Goal: Task Accomplishment & Management: Manage account settings

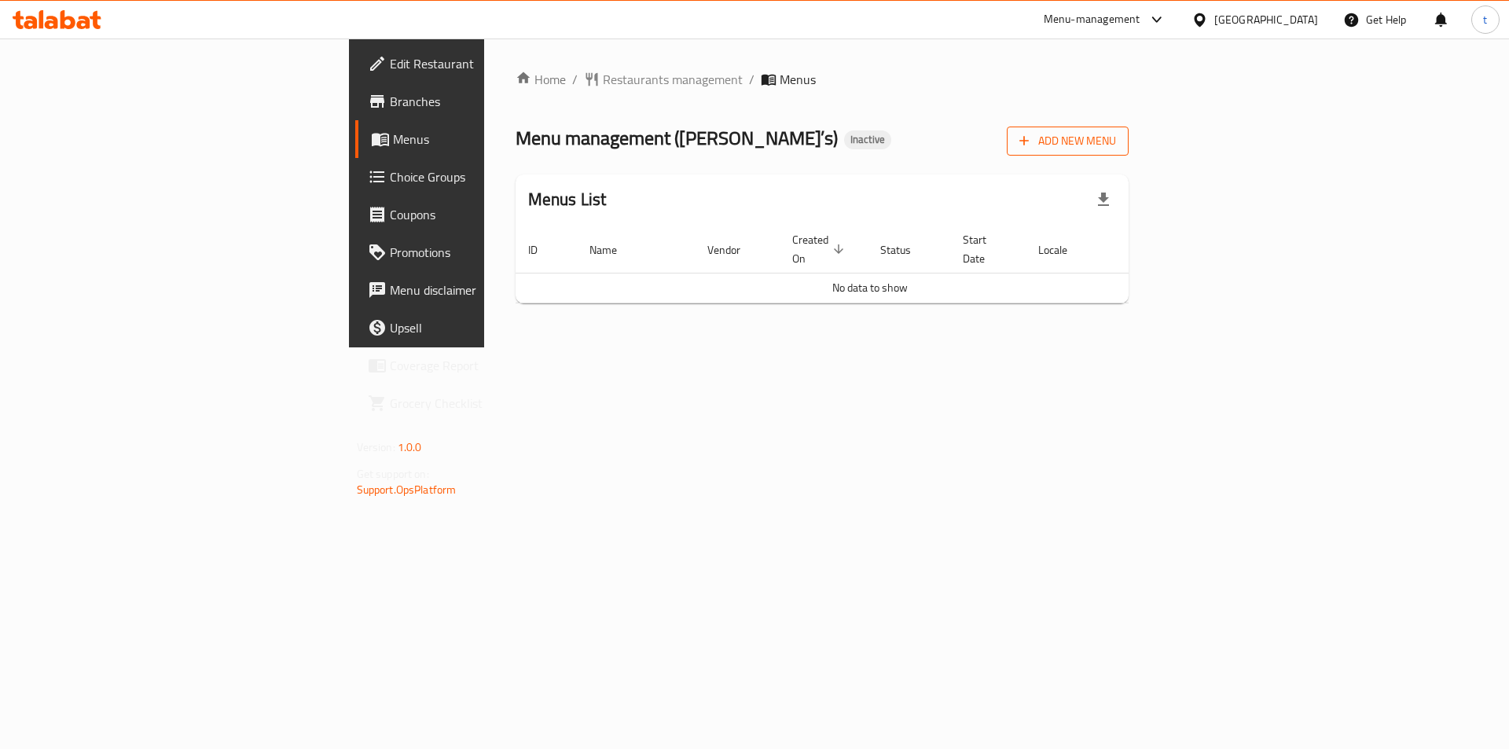
click at [1129, 138] on button "Add New Menu" at bounding box center [1068, 141] width 122 height 29
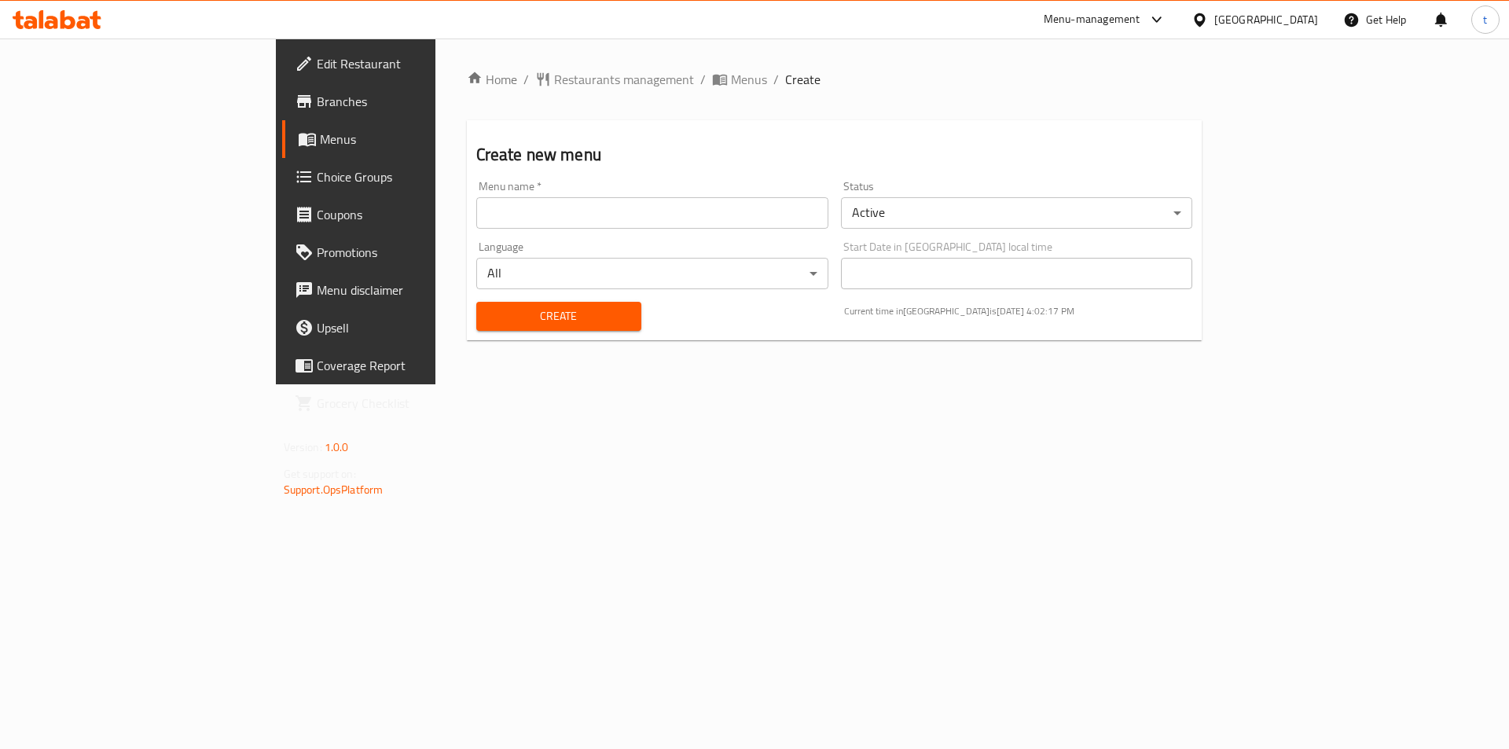
click at [476, 215] on input "text" at bounding box center [652, 212] width 352 height 31
click at [476, 193] on div "Menu name   * Menu name *" at bounding box center [652, 205] width 352 height 48
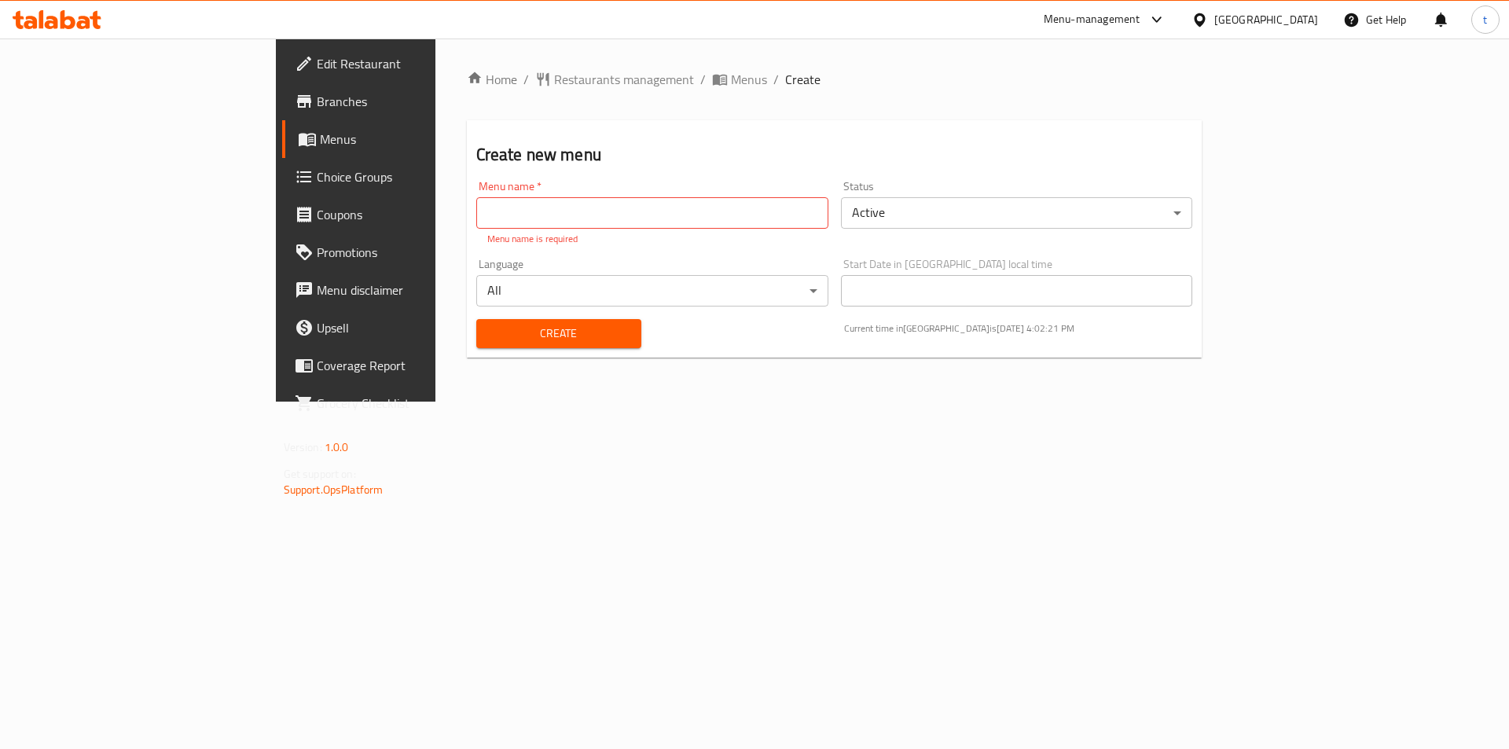
click at [476, 204] on input "text" at bounding box center [652, 212] width 352 height 31
type input "1"
type input "[DATE]"
click at [476, 319] on button "Create" at bounding box center [558, 333] width 165 height 29
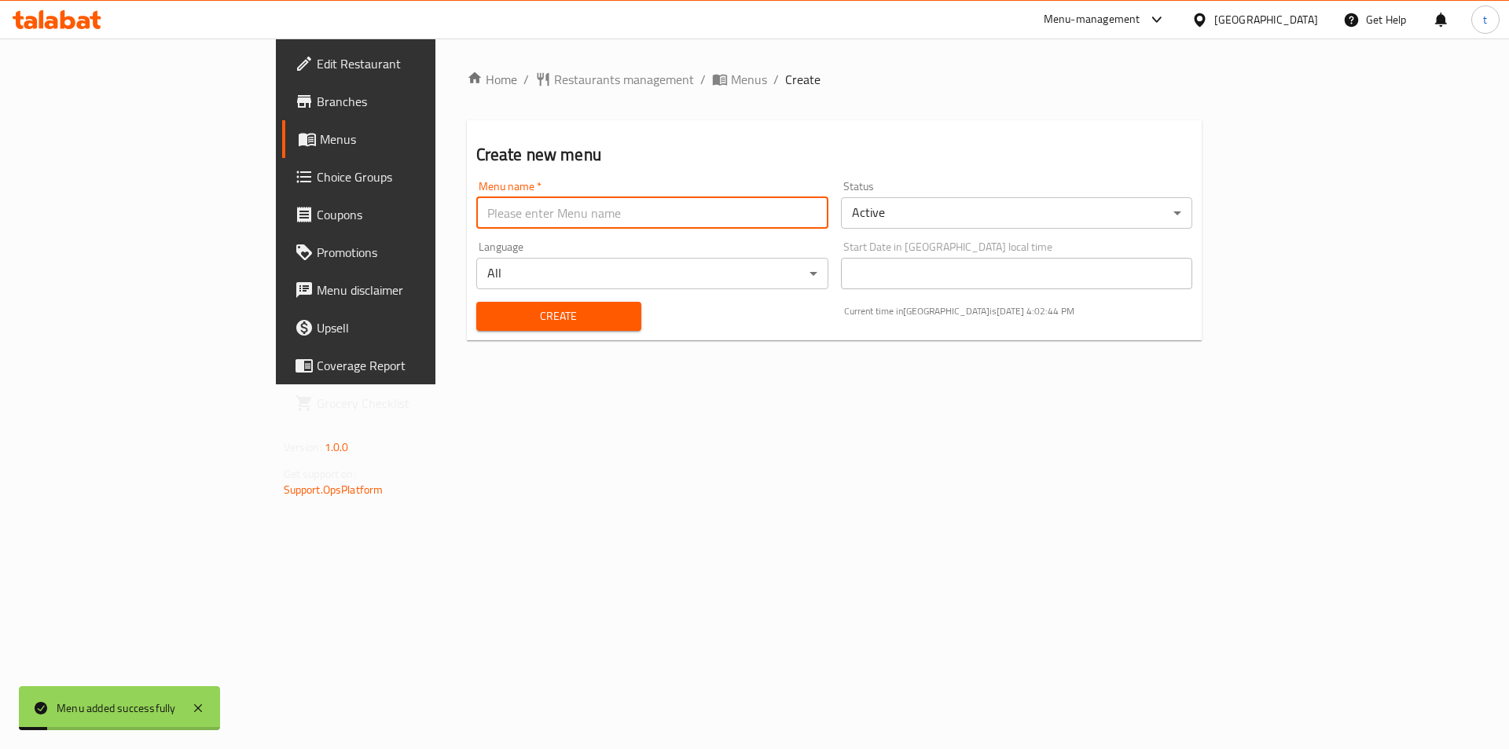
click at [320, 142] on span "Menus" at bounding box center [418, 139] width 196 height 19
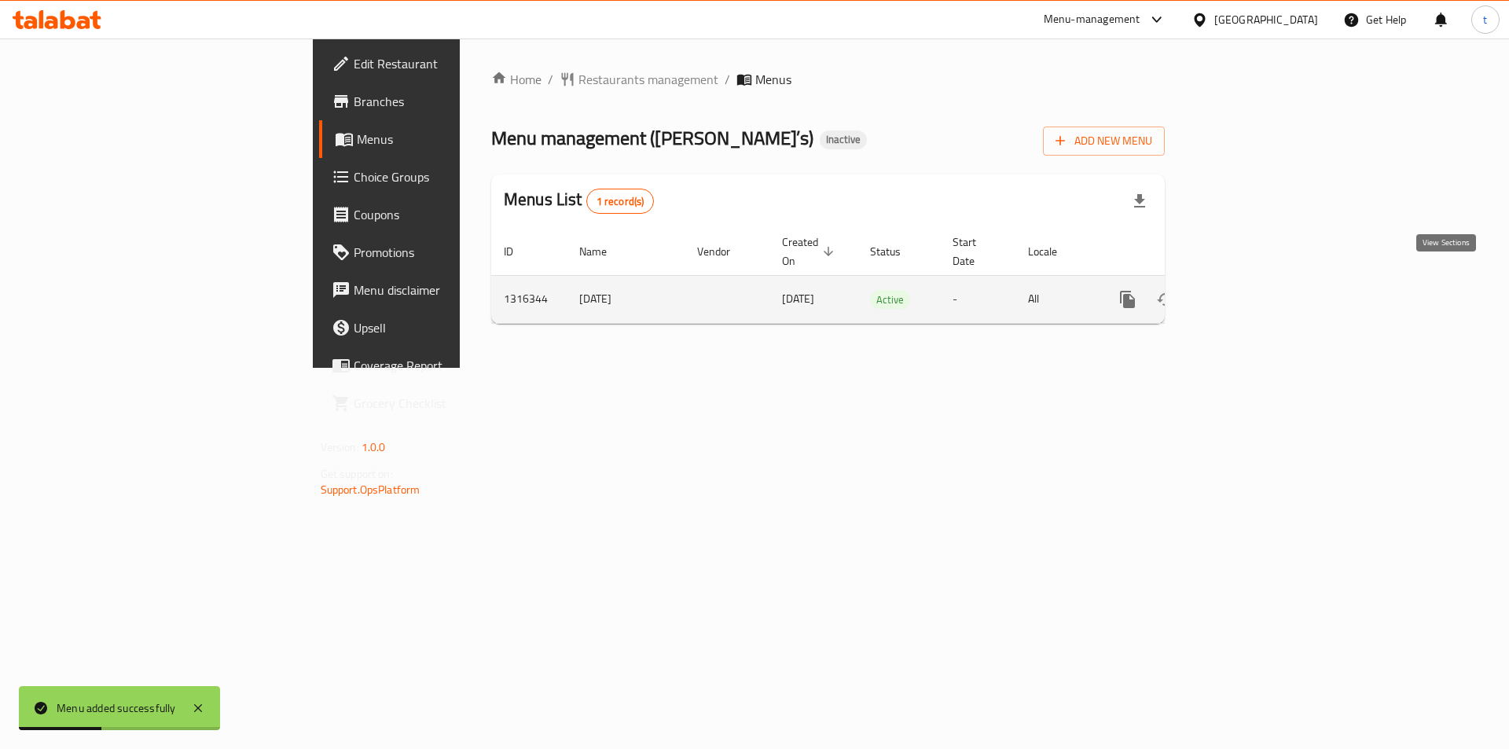
click at [1248, 292] on icon "enhanced table" at bounding box center [1241, 299] width 14 height 14
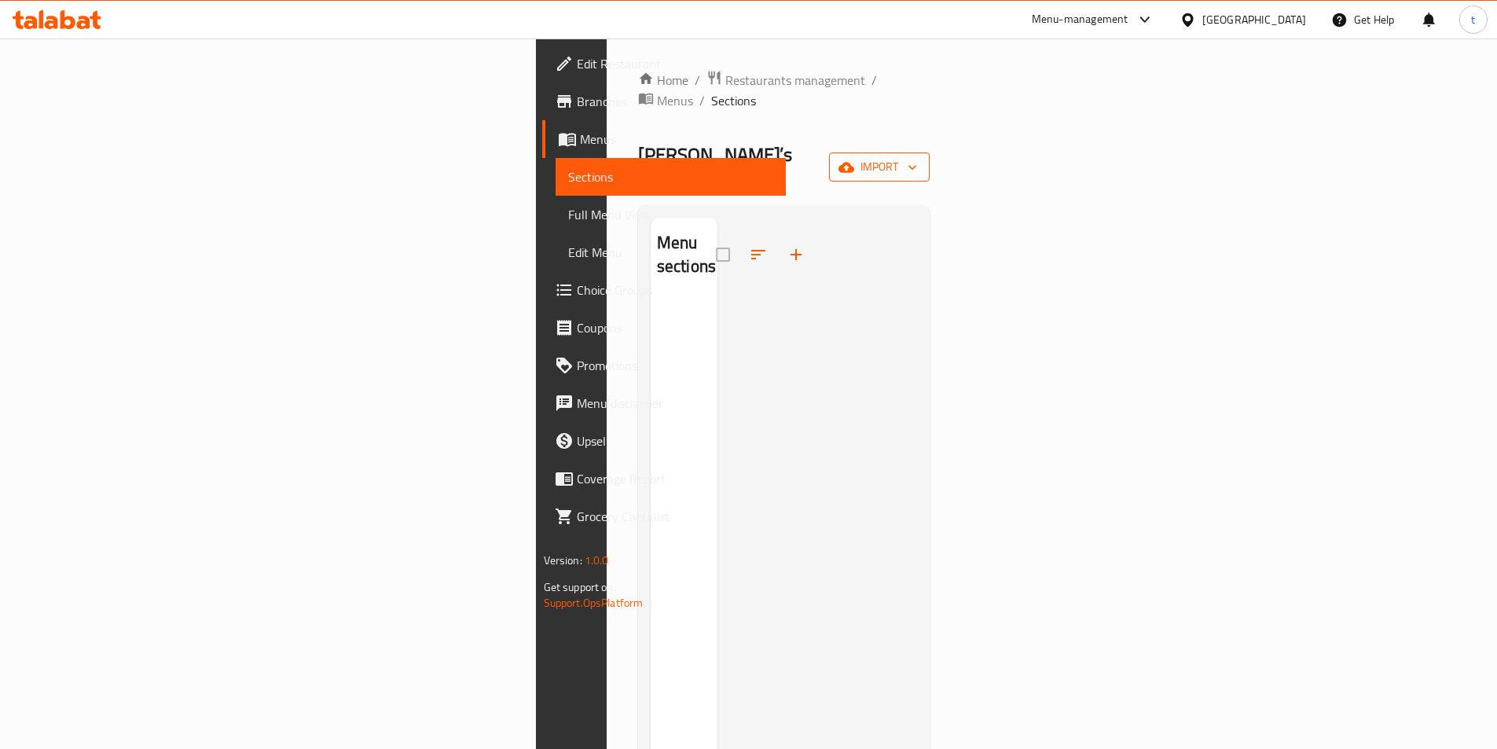
click at [930, 152] on button "import" at bounding box center [879, 166] width 101 height 29
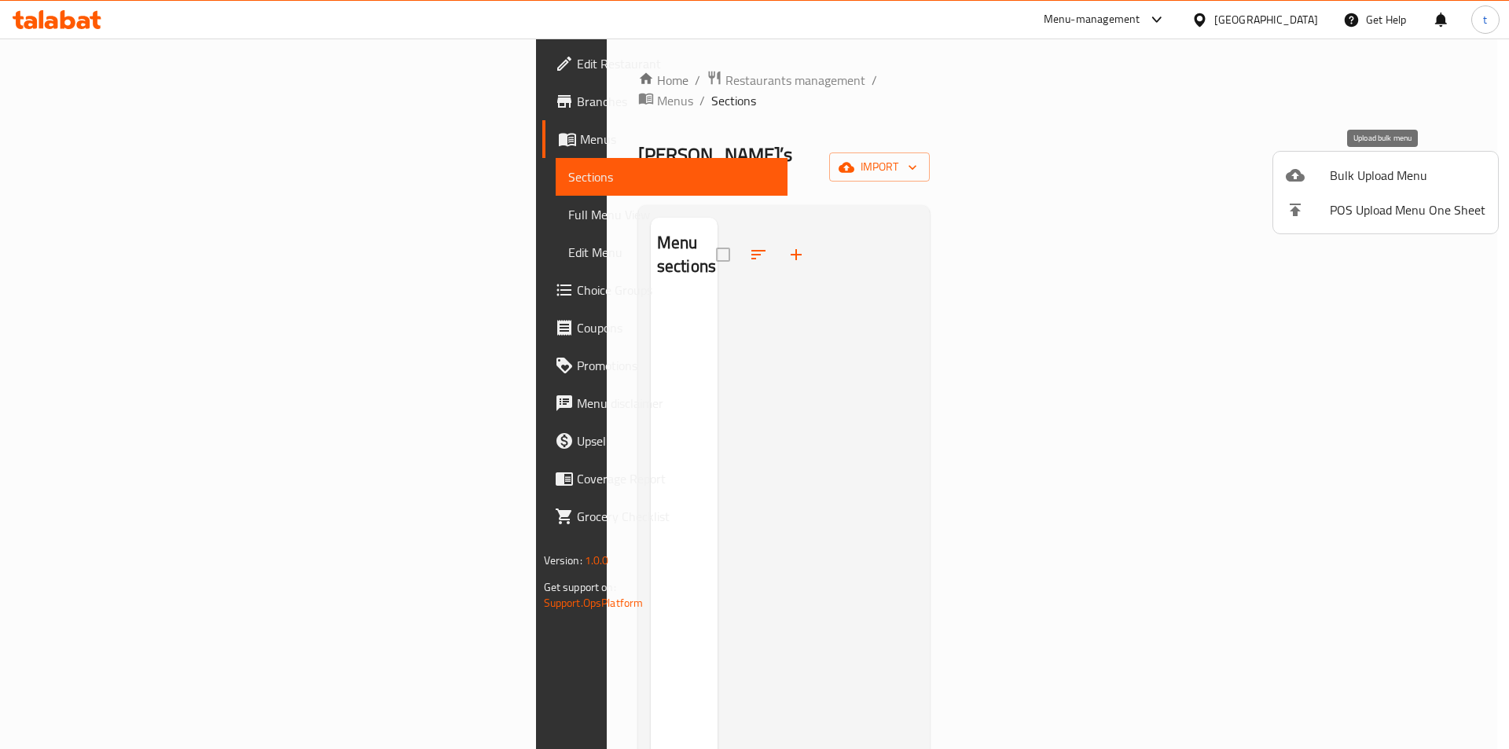
click at [1338, 183] on span "Bulk Upload Menu" at bounding box center [1408, 175] width 156 height 19
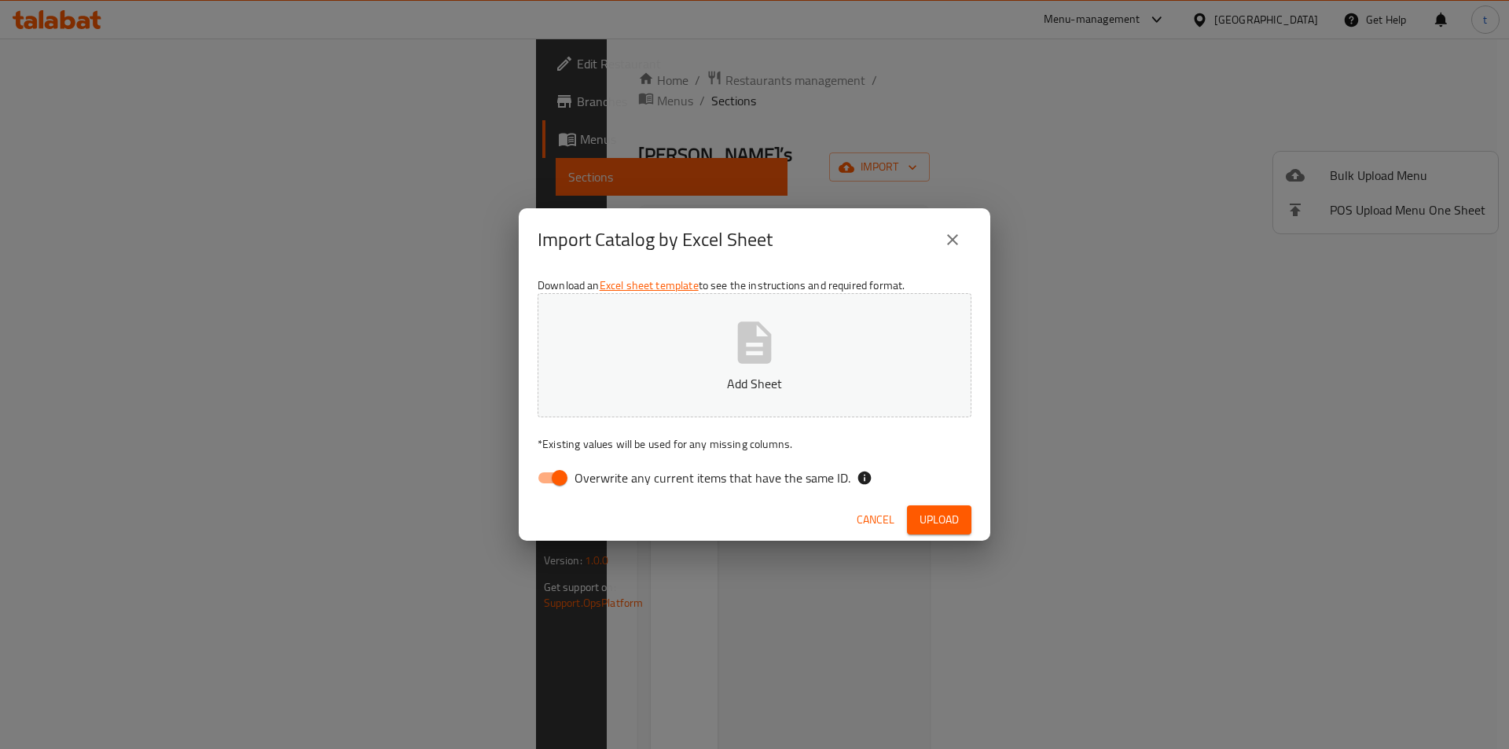
click at [589, 468] on span "Overwrite any current items that have the same ID." at bounding box center [713, 477] width 276 height 19
click at [589, 467] on input "Overwrite any current items that have the same ID." at bounding box center [560, 478] width 90 height 30
checkbox input "false"
click at [709, 392] on p "Add Sheet" at bounding box center [754, 383] width 385 height 19
click at [952, 520] on span "Upload" at bounding box center [939, 520] width 39 height 20
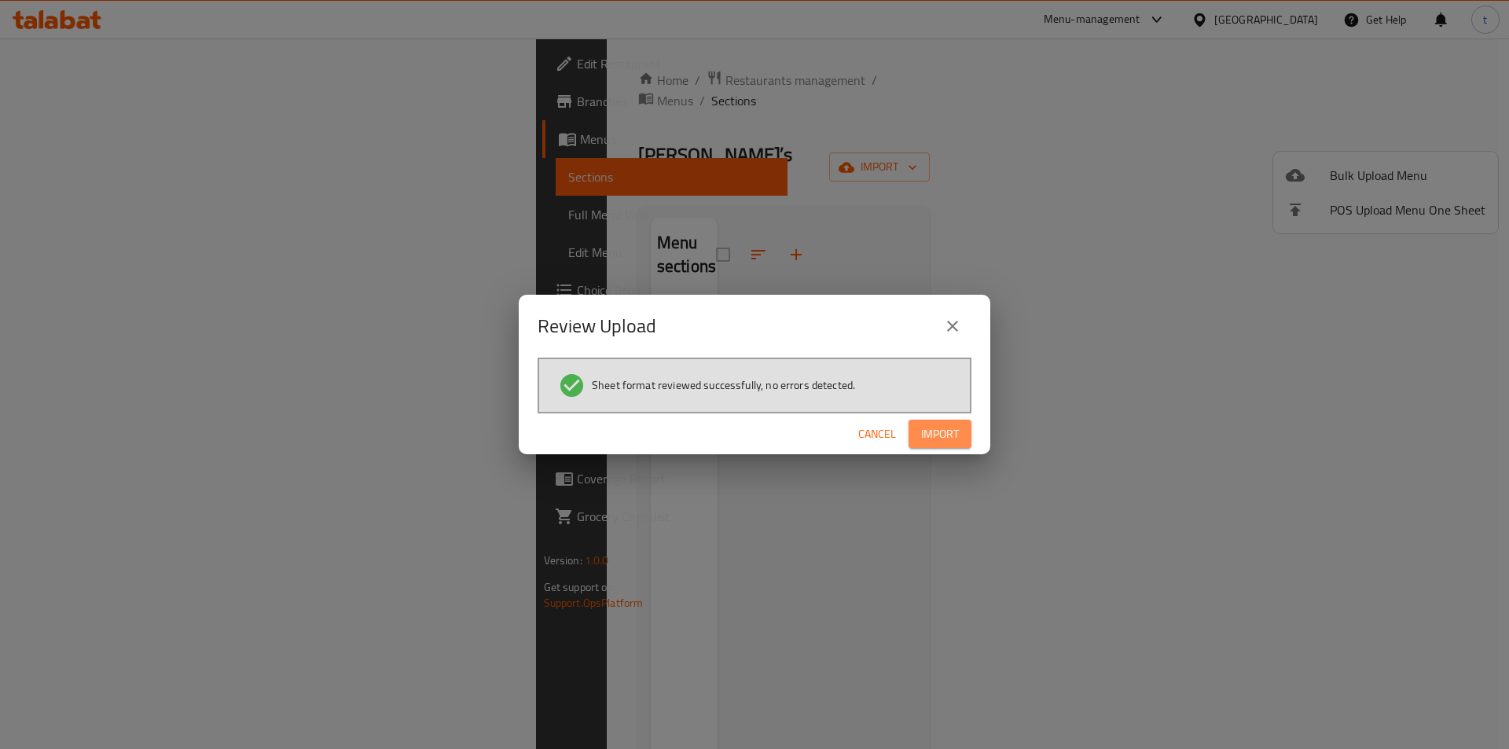
click at [935, 432] on span "Import" at bounding box center [940, 434] width 38 height 20
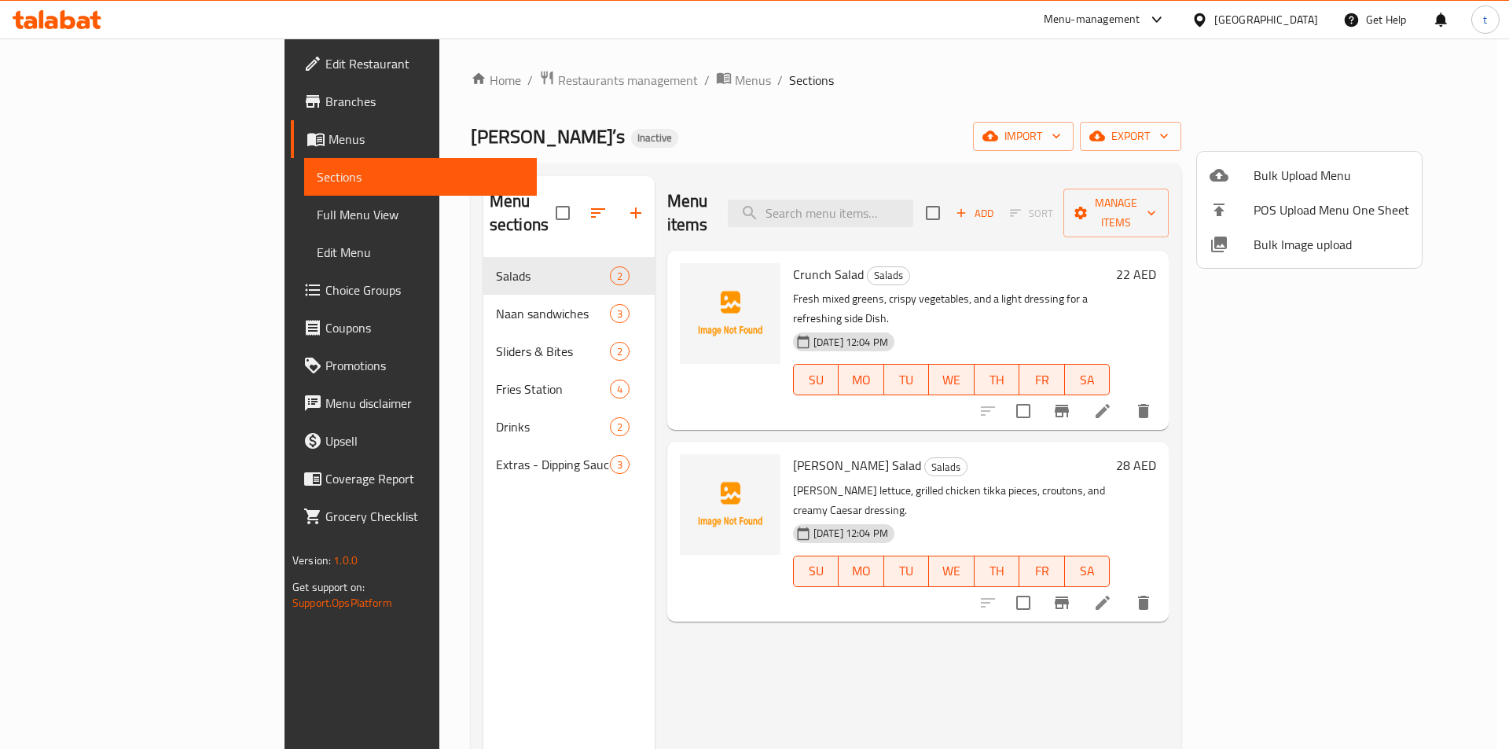
click at [64, 206] on div at bounding box center [754, 374] width 1509 height 749
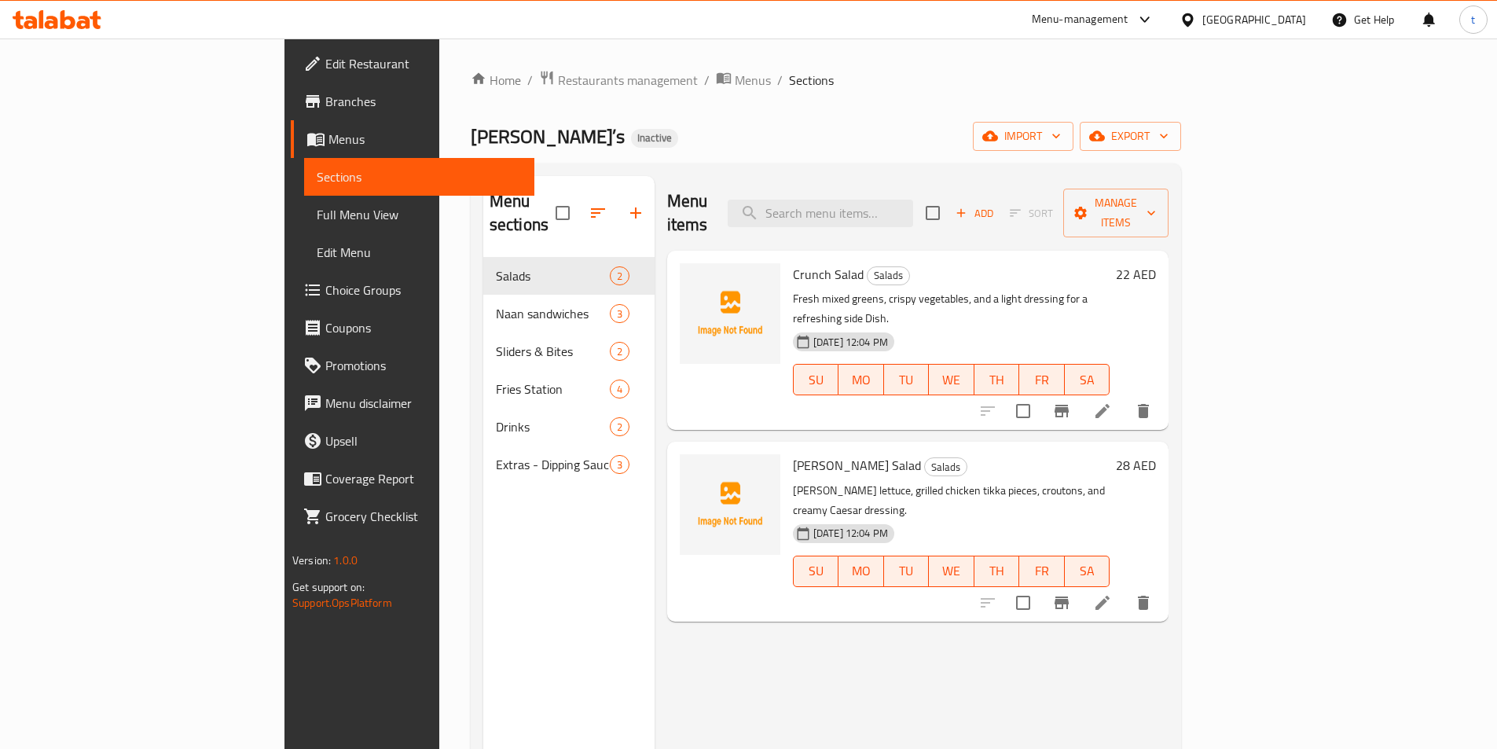
click at [317, 218] on span "Full Menu View" at bounding box center [419, 214] width 205 height 19
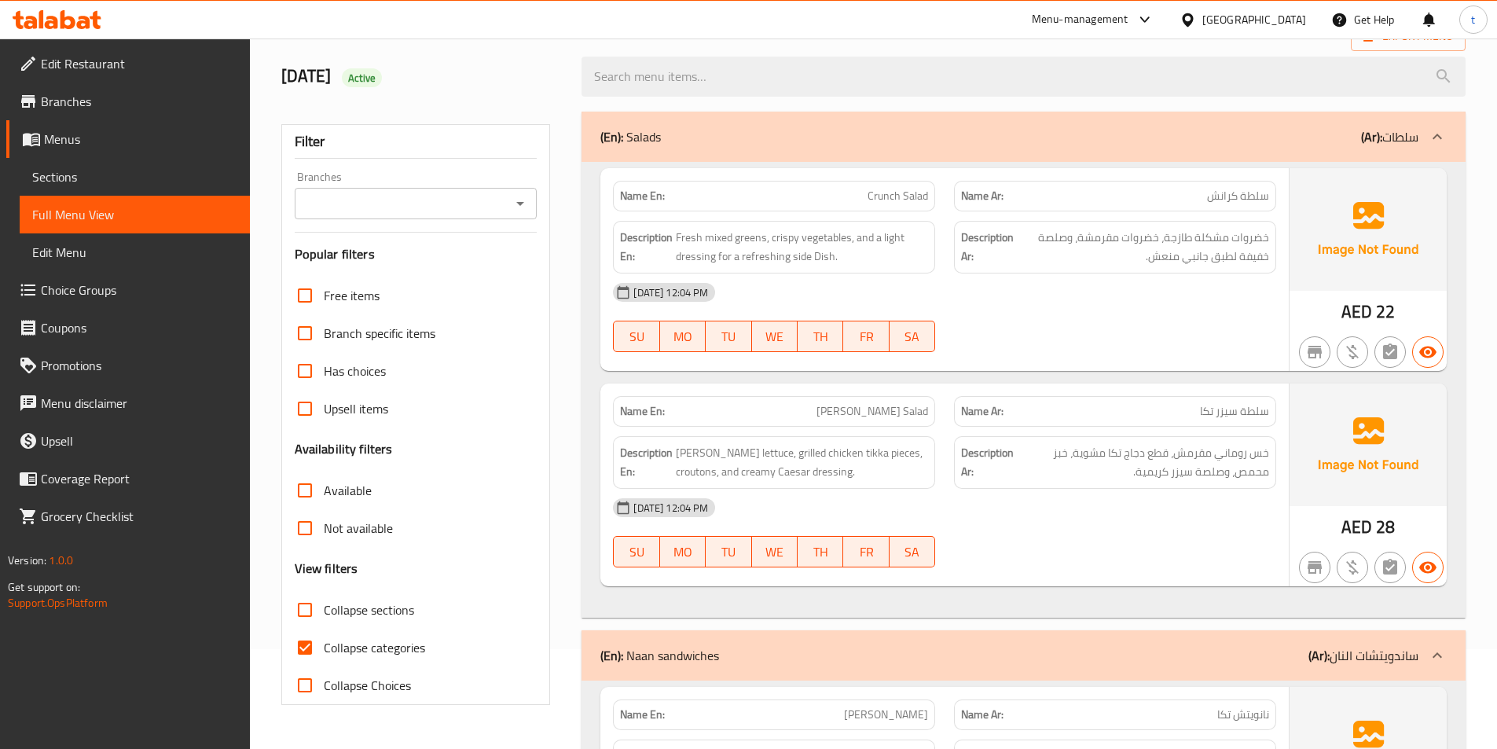
scroll to position [314, 0]
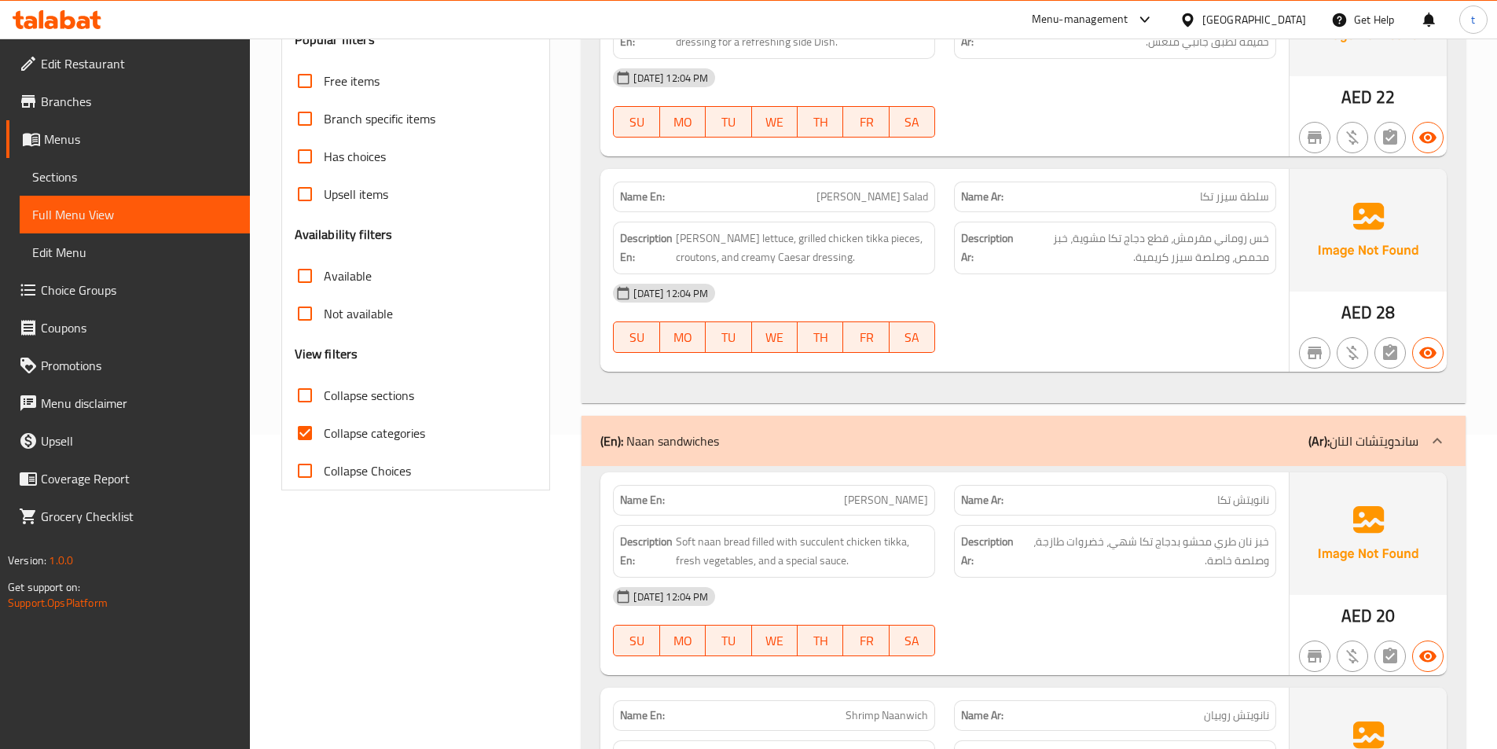
click at [307, 430] on input "Collapse categories" at bounding box center [305, 433] width 38 height 38
checkbox input "false"
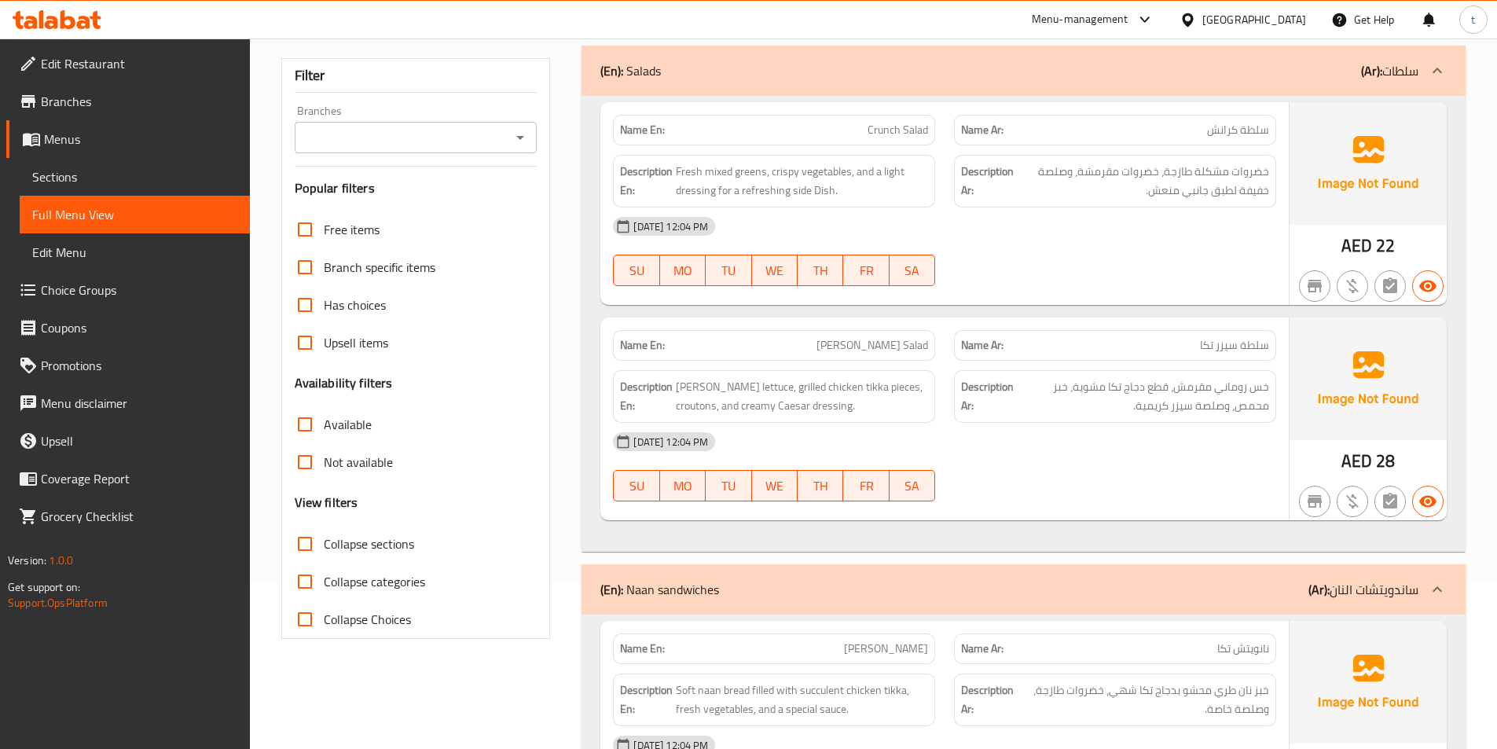
scroll to position [0, 0]
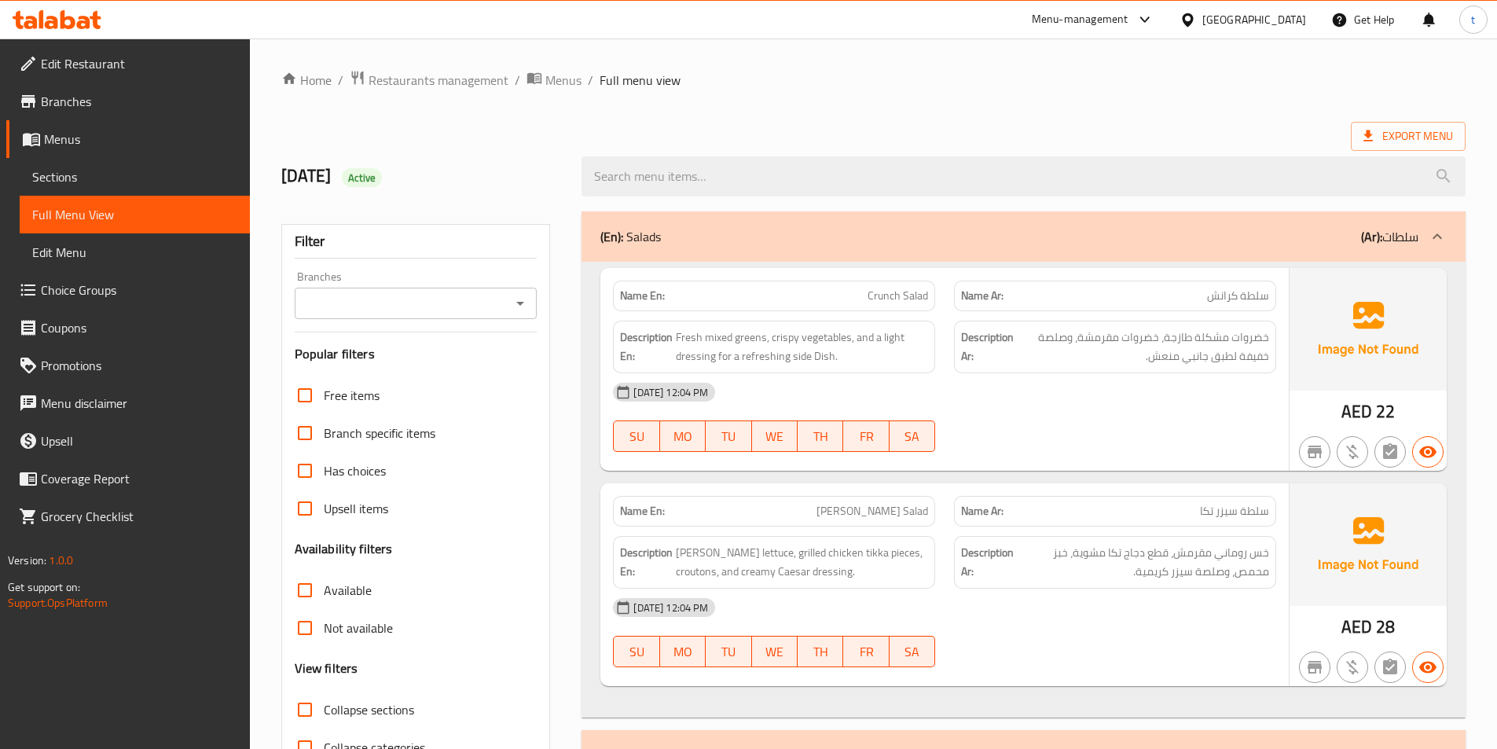
click at [902, 289] on span "Crunch Salad" at bounding box center [898, 296] width 61 height 17
drag, startPoint x: 902, startPoint y: 289, endPoint x: 921, endPoint y: 292, distance: 19.1
click at [904, 289] on span "Crunch Salad" at bounding box center [898, 296] width 61 height 17
click at [921, 292] on span "Crunch Salad" at bounding box center [898, 296] width 61 height 17
click at [1259, 346] on span "خضروات مشكلة طازجة، خضروات مقرمشة، وصلصة خفيفة لطبق جانبي منعش." at bounding box center [1143, 347] width 252 height 39
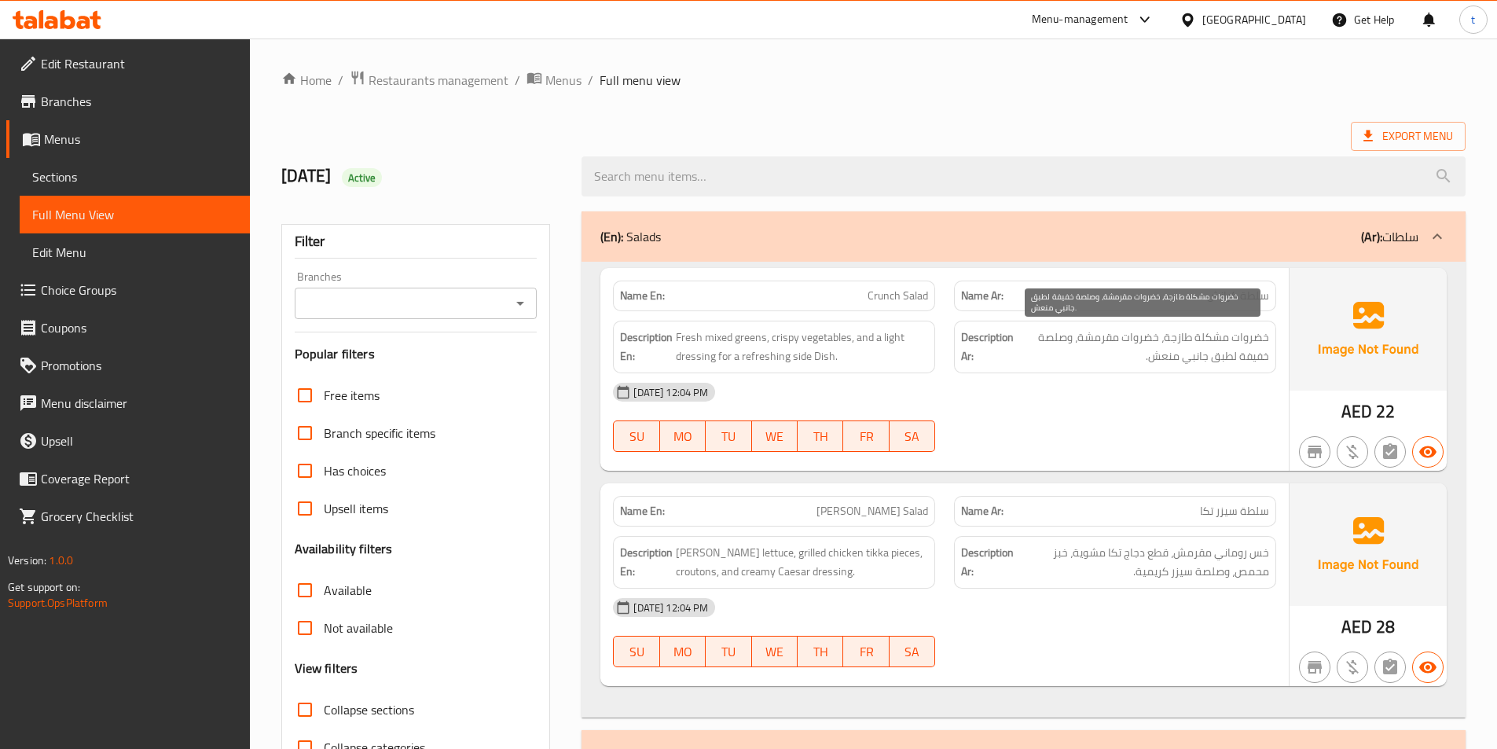
click at [1255, 342] on span "خضروات مشكلة طازجة، خضروات مقرمشة، وصلصة خفيفة لطبق جانبي منعش." at bounding box center [1143, 347] width 252 height 39
click at [1218, 340] on span "خضروات مشكلة طازجة، خضروات مقرمشة، وصلصة خفيفة لطبق جانبي منعش." at bounding box center [1143, 347] width 252 height 39
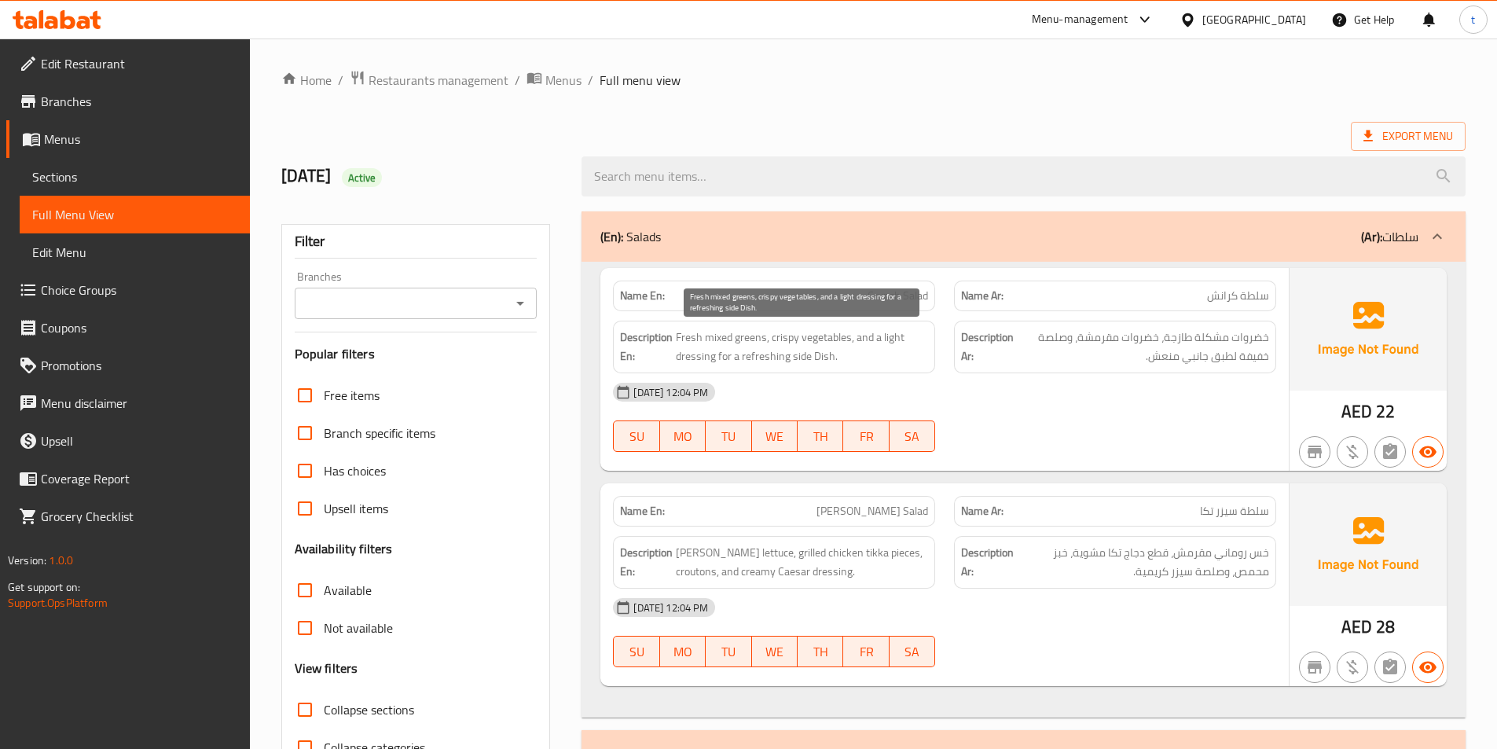
click at [703, 345] on span "Fresh mixed greens, crispy vegetables, and a light dressing for a refreshing si…" at bounding box center [802, 347] width 252 height 39
click at [684, 349] on span "Fresh mixed greens, crispy vegetables, and a light dressing for a refreshing si…" at bounding box center [802, 347] width 252 height 39
drag, startPoint x: 684, startPoint y: 349, endPoint x: 714, endPoint y: 339, distance: 32.3
click at [693, 344] on span "Fresh mixed greens, crispy vegetables, and a light dressing for a refreshing si…" at bounding box center [802, 347] width 252 height 39
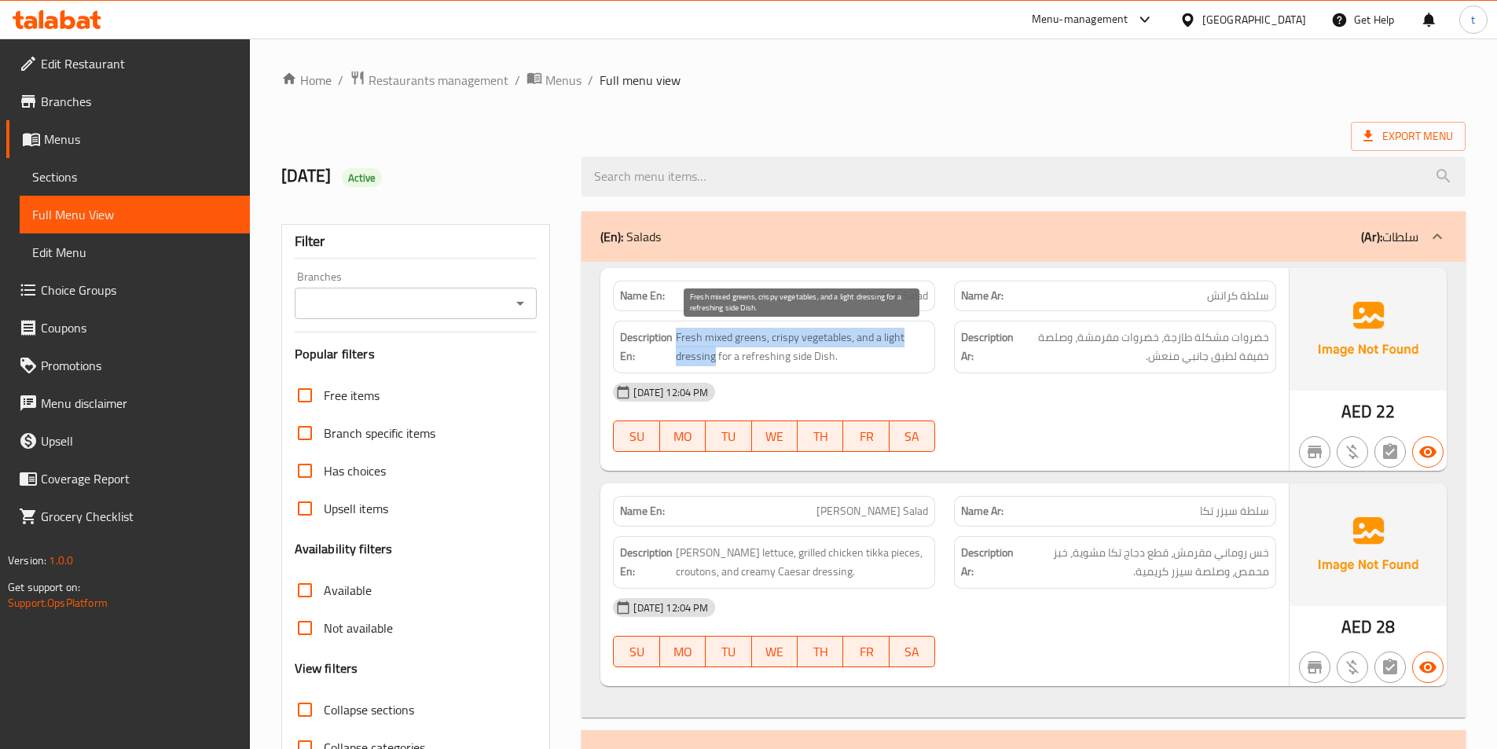
click at [723, 338] on span "Fresh mixed greens, crispy vegetables, and a light dressing for a refreshing si…" at bounding box center [802, 347] width 252 height 39
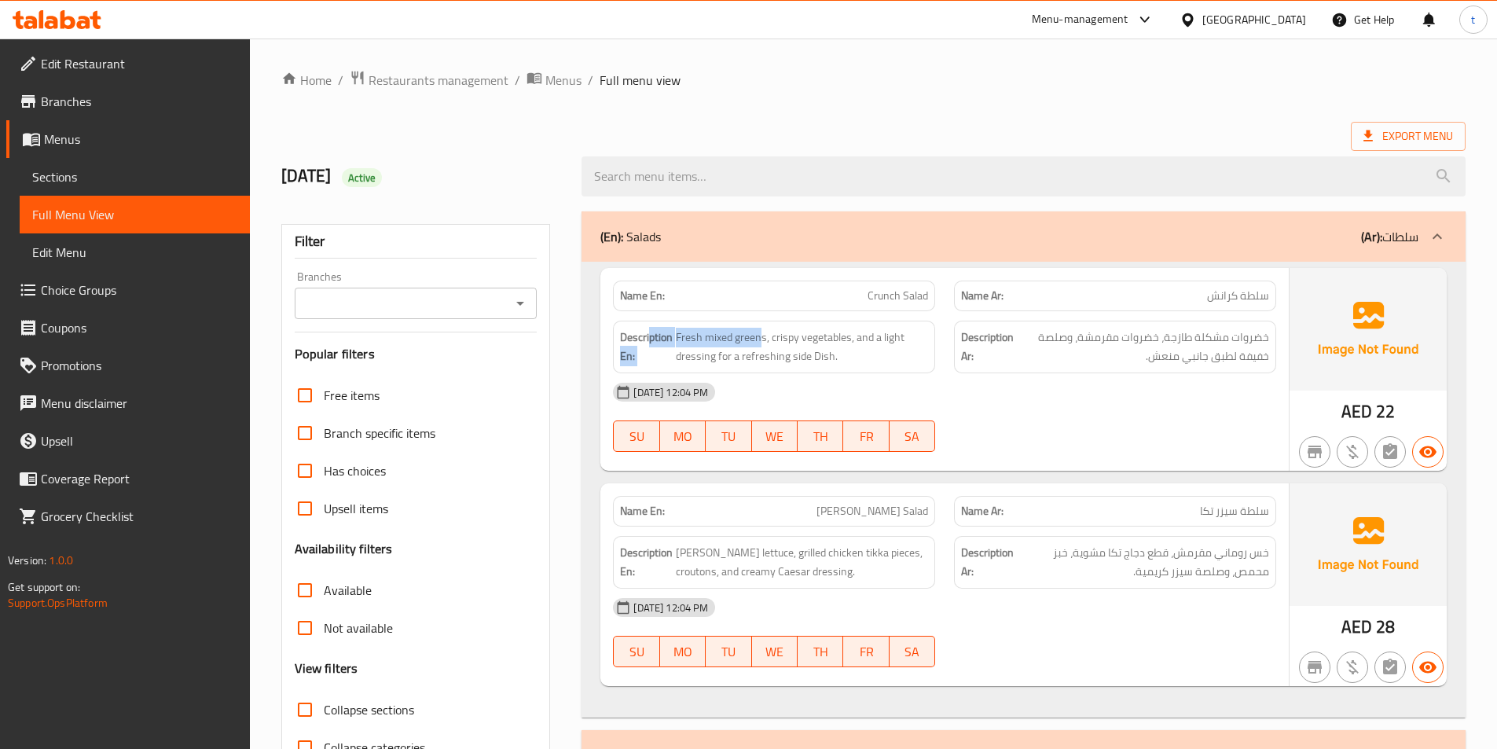
drag, startPoint x: 763, startPoint y: 334, endPoint x: 652, endPoint y: 341, distance: 111.8
click at [652, 341] on h6 "Description En: Fresh mixed greens, crispy vegetables, and a light dressing for…" at bounding box center [774, 347] width 308 height 39
drag, startPoint x: 705, startPoint y: 347, endPoint x: 695, endPoint y: 345, distance: 10.3
click at [704, 346] on span "Fresh mixed greens, crispy vegetables, and a light dressing for a refreshing si…" at bounding box center [802, 347] width 252 height 39
drag, startPoint x: 679, startPoint y: 342, endPoint x: 767, endPoint y: 338, distance: 88.1
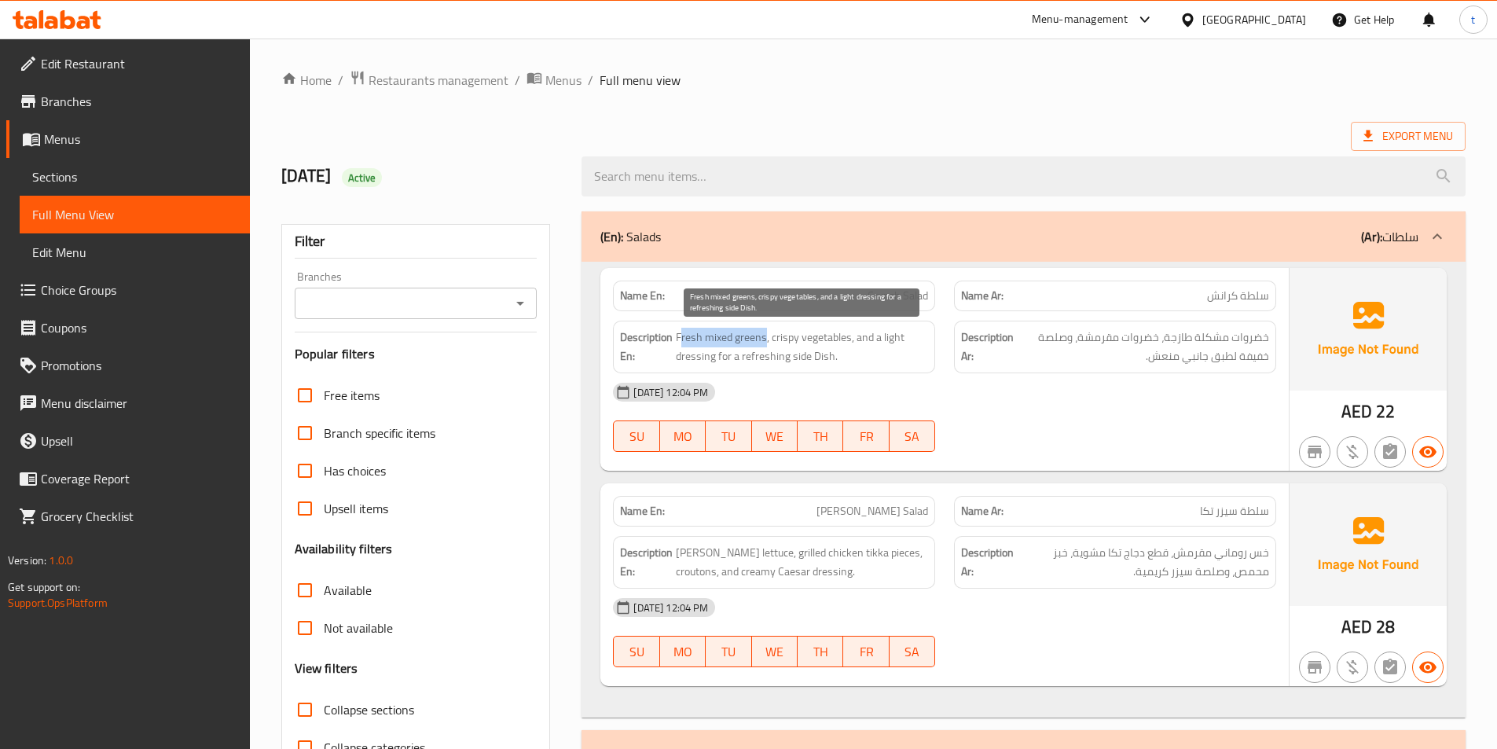
click at [767, 338] on span "Fresh mixed greens, crispy vegetables, and a light dressing for a refreshing si…" at bounding box center [802, 347] width 252 height 39
drag, startPoint x: 775, startPoint y: 338, endPoint x: 840, endPoint y: 340, distance: 65.3
click at [840, 340] on span "Fresh mixed greens, crispy vegetables, and a light dressing for a refreshing si…" at bounding box center [802, 347] width 252 height 39
drag, startPoint x: 672, startPoint y: 340, endPoint x: 767, endPoint y: 333, distance: 95.3
click at [767, 333] on h6 "Description En: Fresh mixed greens, crispy vegetables, and a light dressing for…" at bounding box center [774, 347] width 308 height 39
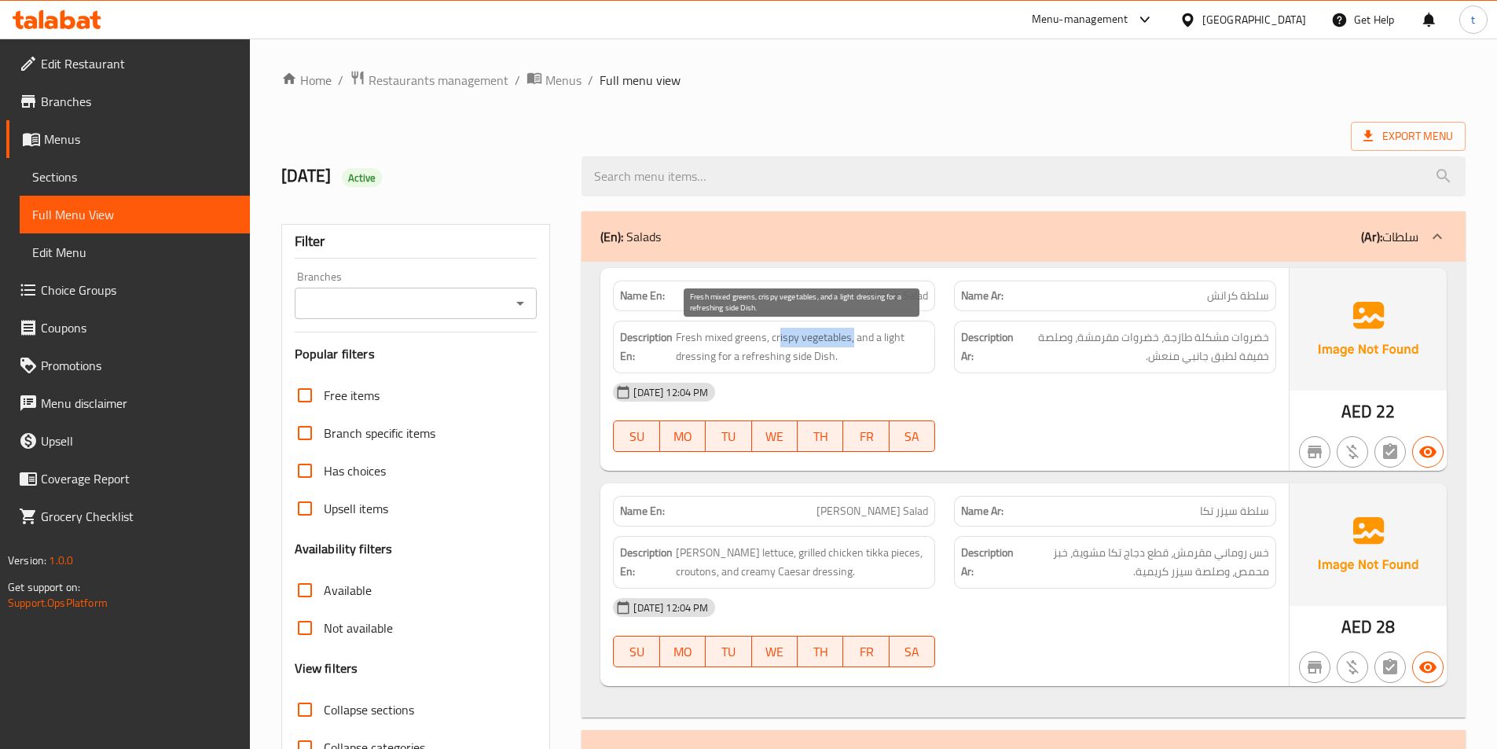
drag, startPoint x: 779, startPoint y: 336, endPoint x: 854, endPoint y: 329, distance: 75.8
click at [854, 329] on span "Fresh mixed greens, crispy vegetables, and a light dressing for a refreshing si…" at bounding box center [802, 347] width 252 height 39
drag, startPoint x: 862, startPoint y: 339, endPoint x: 828, endPoint y: 347, distance: 35.6
click at [828, 347] on span "Fresh mixed greens, crispy vegetables, and a light dressing for a refreshing si…" at bounding box center [802, 347] width 252 height 39
click at [883, 354] on span "Fresh mixed greens, crispy vegetables, and a light dressing for a refreshing si…" at bounding box center [802, 347] width 252 height 39
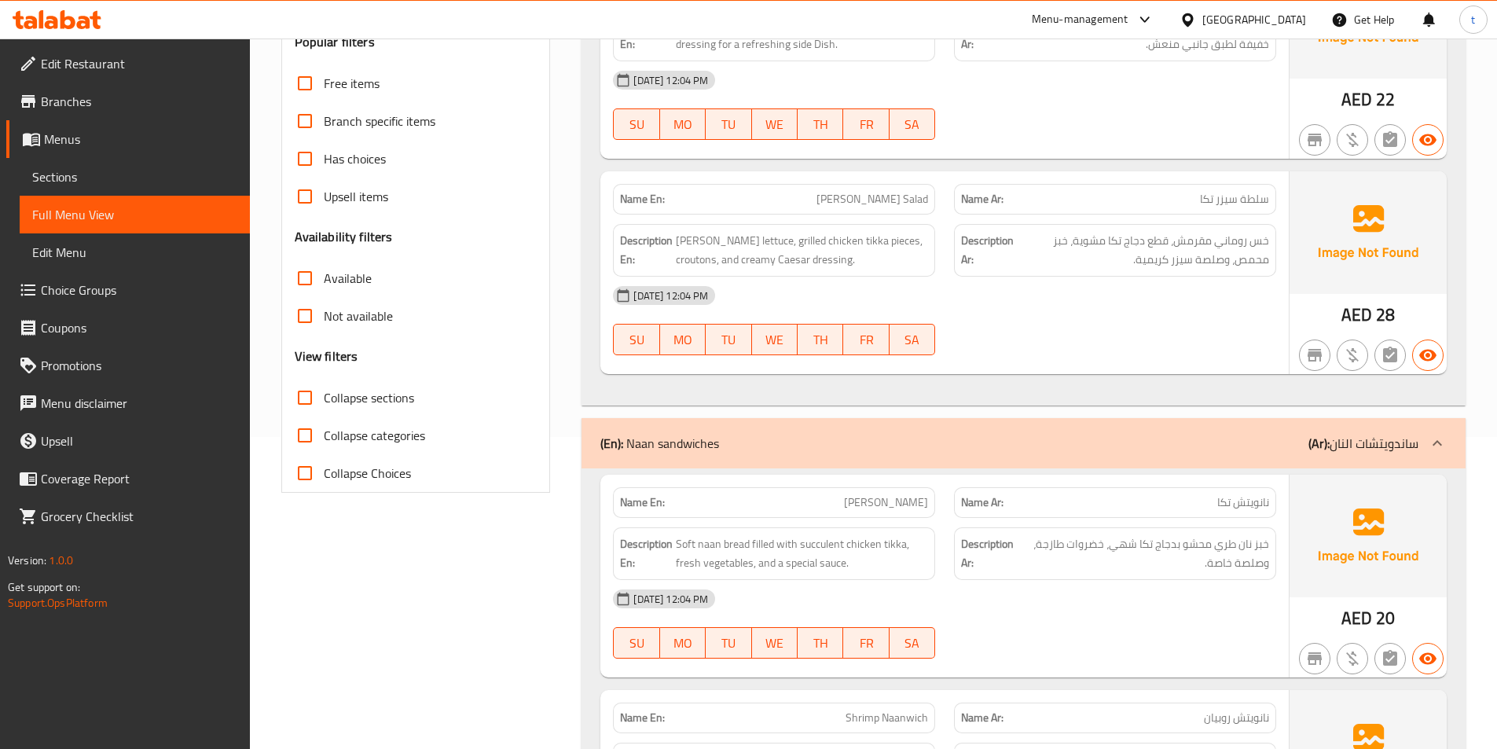
scroll to position [314, 0]
click at [1215, 204] on span "سلطة سيزر تكا" at bounding box center [1234, 197] width 69 height 17
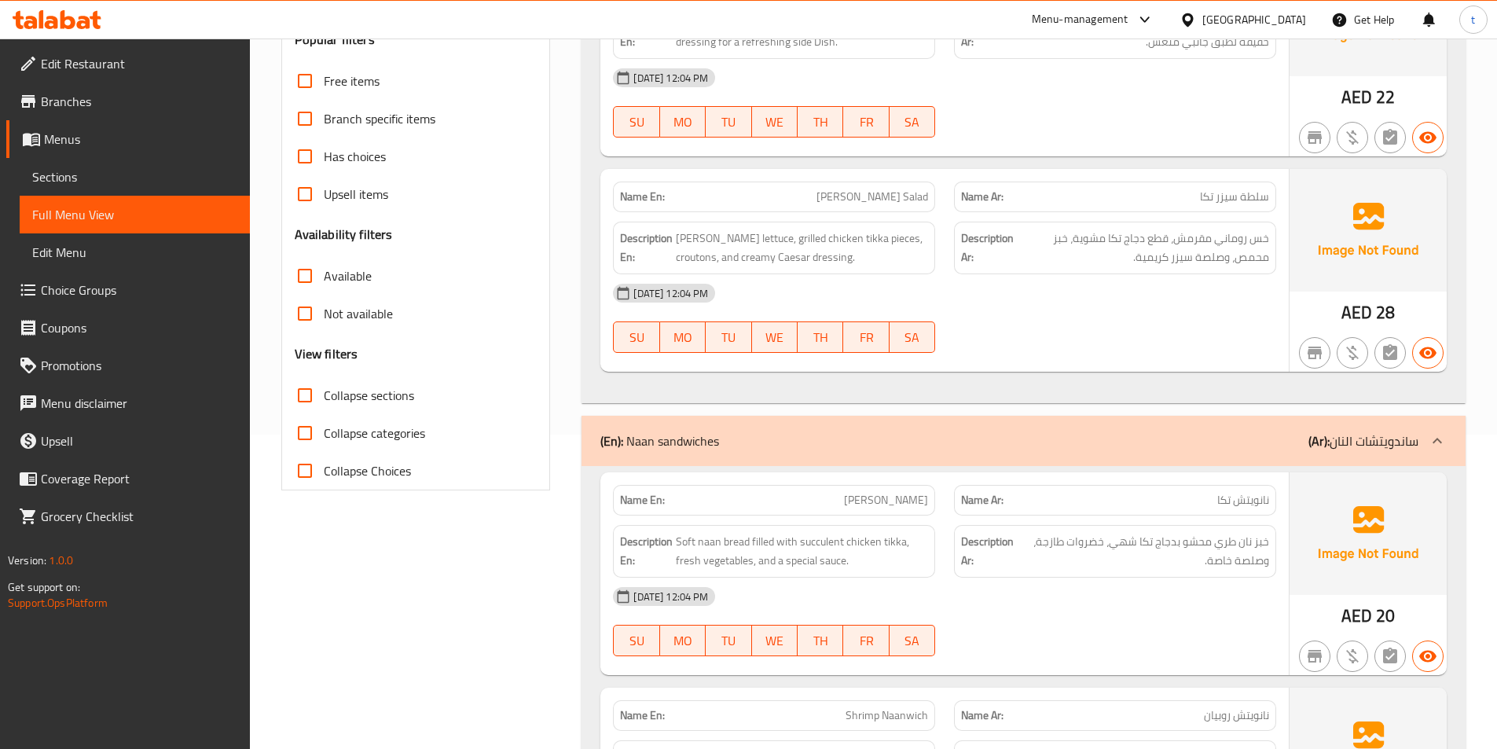
click at [876, 199] on span "[PERSON_NAME] Salad" at bounding box center [873, 197] width 112 height 17
drag, startPoint x: 1267, startPoint y: 241, endPoint x: 1204, endPoint y: 241, distance: 62.9
click at [1204, 241] on span "خس روماني مقرمش، قطع دجاج تكا مشوية، خبز محمص، وصلصة سيزر كريمية." at bounding box center [1143, 248] width 252 height 39
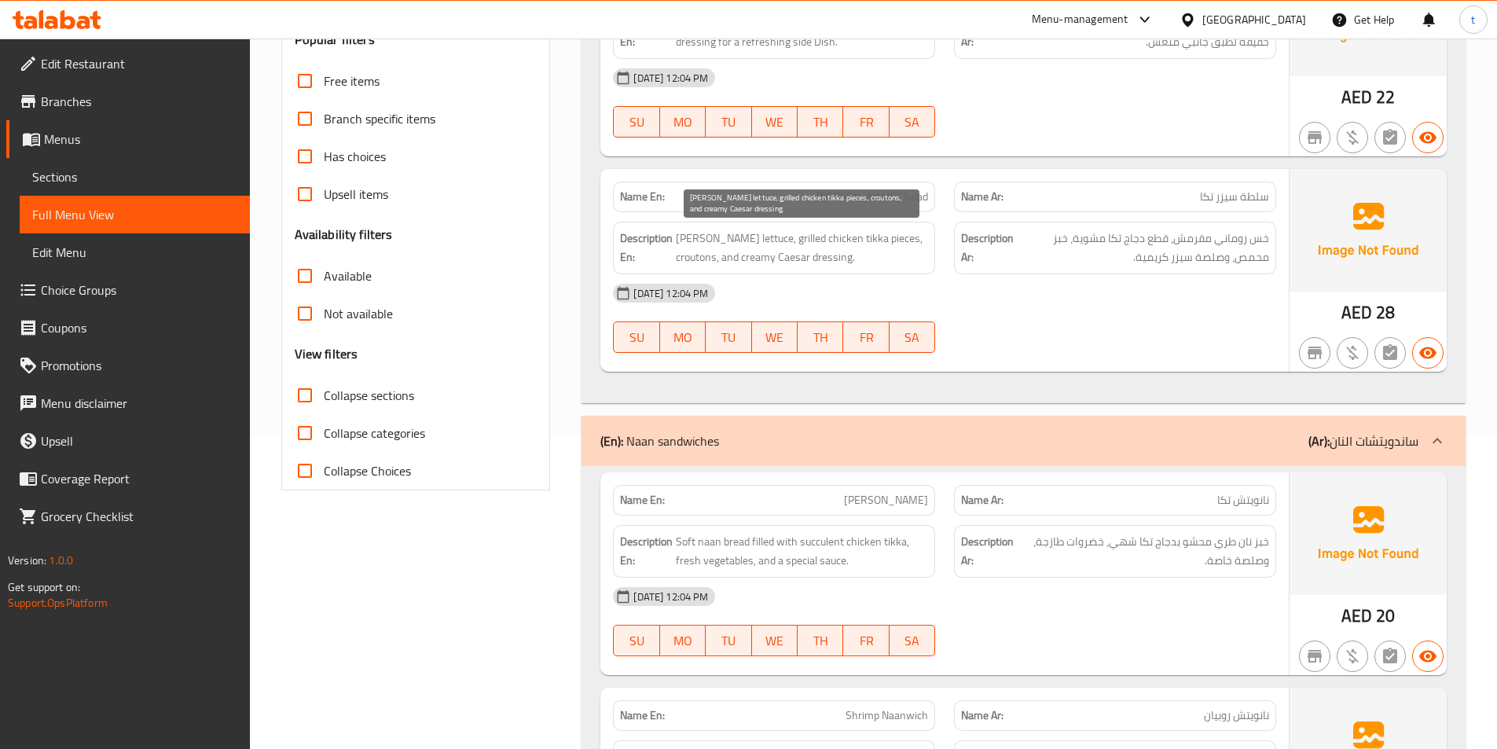
click at [761, 240] on span "Crisp romaine lettuce, grilled chicken tikka pieces, croutons, and creamy Caesa…" at bounding box center [802, 248] width 252 height 39
click at [791, 238] on span "Crisp romaine lettuce, grilled chicken tikka pieces, croutons, and creamy Caesa…" at bounding box center [802, 248] width 252 height 39
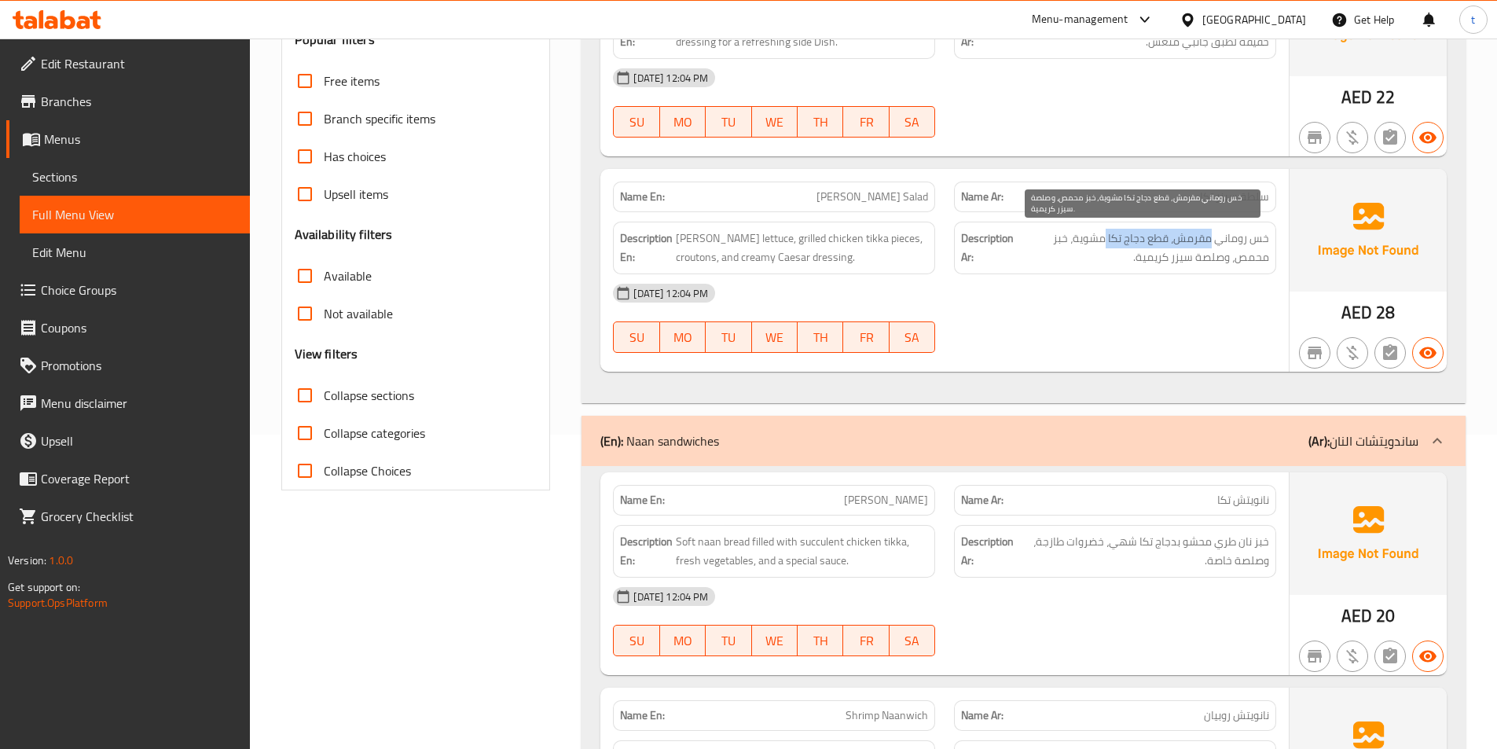
drag, startPoint x: 1214, startPoint y: 241, endPoint x: 1108, endPoint y: 236, distance: 105.5
click at [1108, 236] on span "خس روماني مقرمش، قطع دجاج تكا مشوية، خبز محمص، وصلصة سيزر كريمية." at bounding box center [1143, 248] width 252 height 39
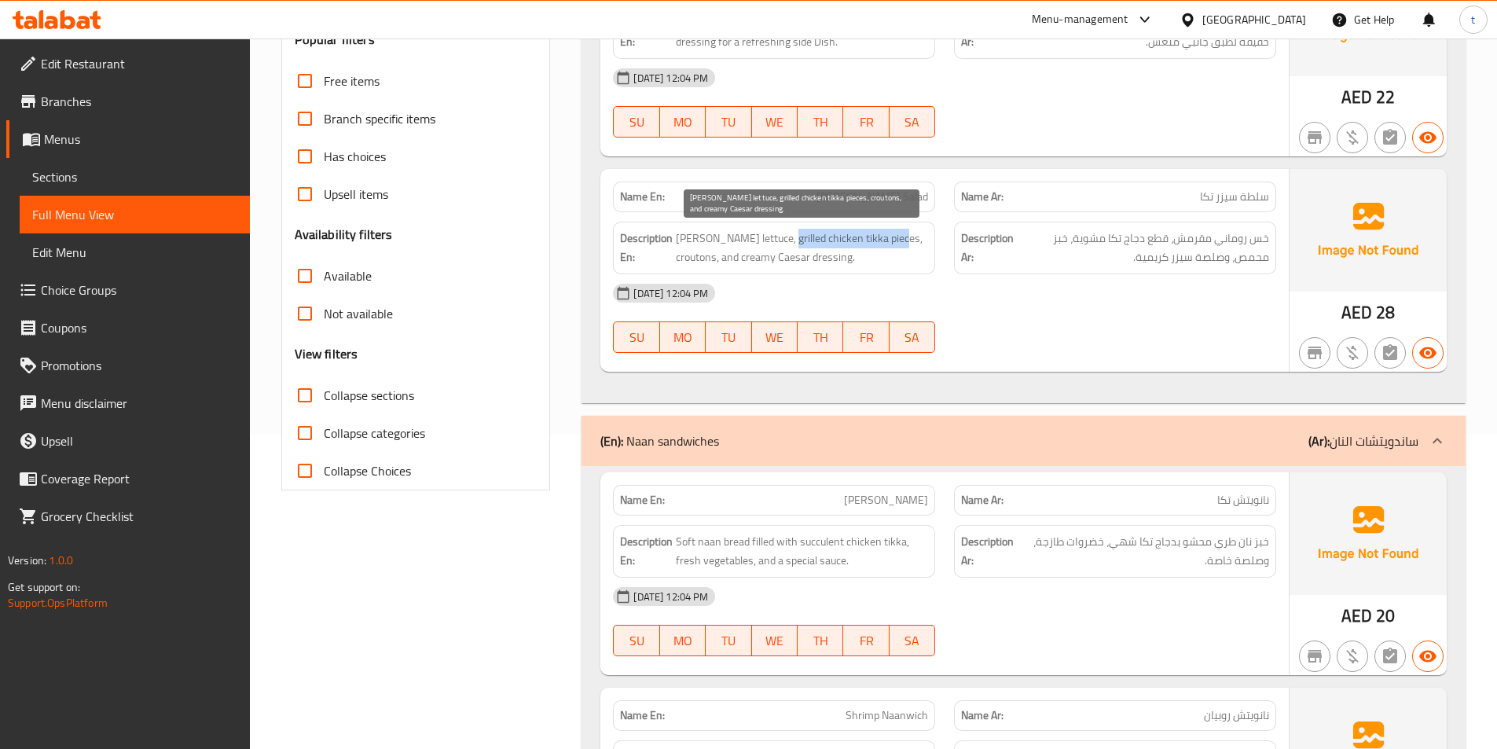
drag, startPoint x: 780, startPoint y: 240, endPoint x: 891, endPoint y: 235, distance: 110.1
click at [891, 235] on span "Crisp romaine lettuce, grilled chicken tikka pieces, croutons, and creamy Caesa…" at bounding box center [802, 248] width 252 height 39
click at [792, 239] on span "Crisp romaine lettuce, grilled chicken tikka pieces, croutons, and creamy Caesa…" at bounding box center [802, 248] width 252 height 39
click at [822, 240] on span "Crisp romaine lettuce, grilled chicken tikka pieces, croutons, and creamy Caesa…" at bounding box center [802, 248] width 252 height 39
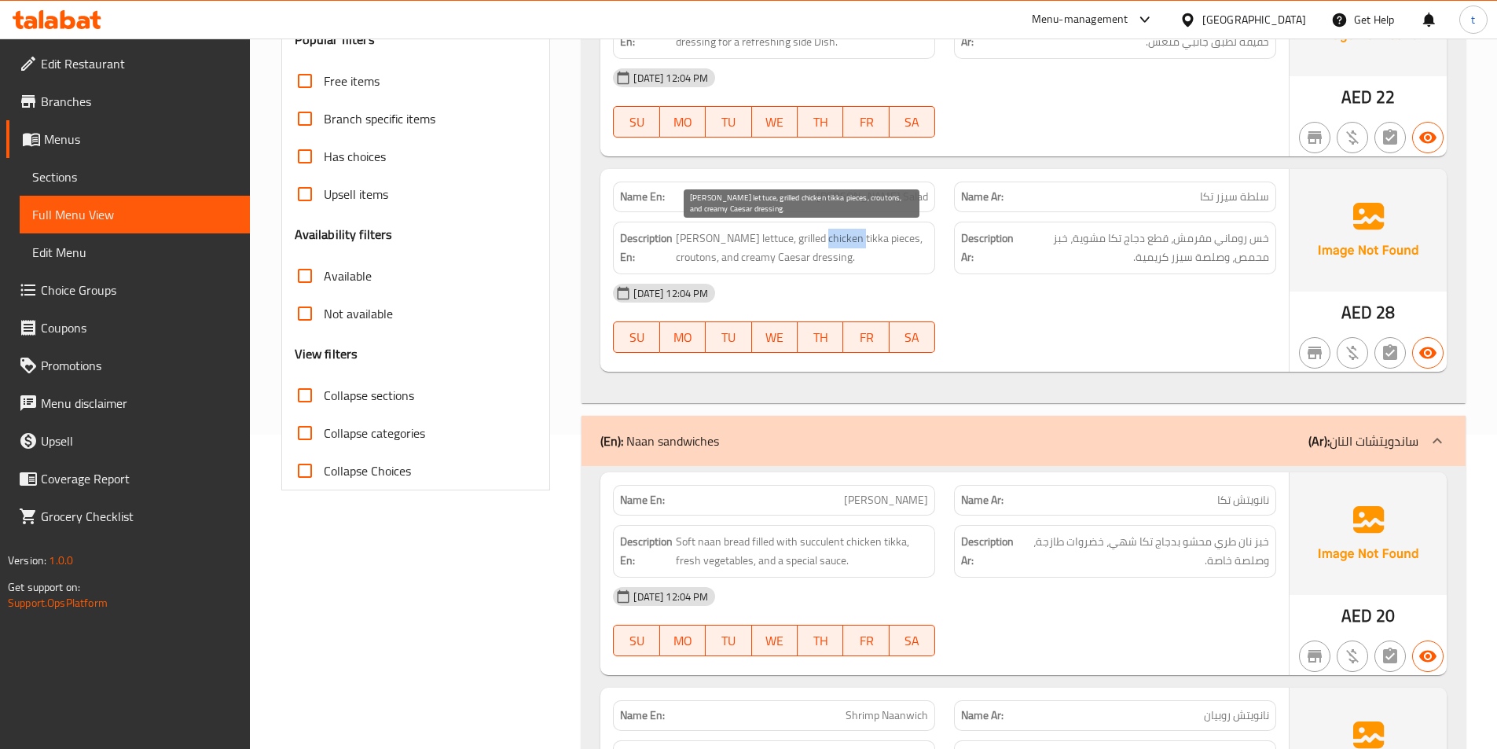
click at [822, 240] on span "Crisp romaine lettuce, grilled chicken tikka pieces, croutons, and creamy Caesa…" at bounding box center [802, 248] width 252 height 39
click at [853, 237] on span "Crisp romaine lettuce, grilled chicken tikka pieces, croutons, and creamy Caesa…" at bounding box center [802, 248] width 252 height 39
drag, startPoint x: 853, startPoint y: 237, endPoint x: 884, endPoint y: 238, distance: 31.4
click at [854, 237] on span "Crisp romaine lettuce, grilled chicken tikka pieces, croutons, and creamy Caesa…" at bounding box center [802, 248] width 252 height 39
click at [892, 238] on span "Crisp romaine lettuce, grilled chicken tikka pieces, croutons, and creamy Caesa…" at bounding box center [802, 248] width 252 height 39
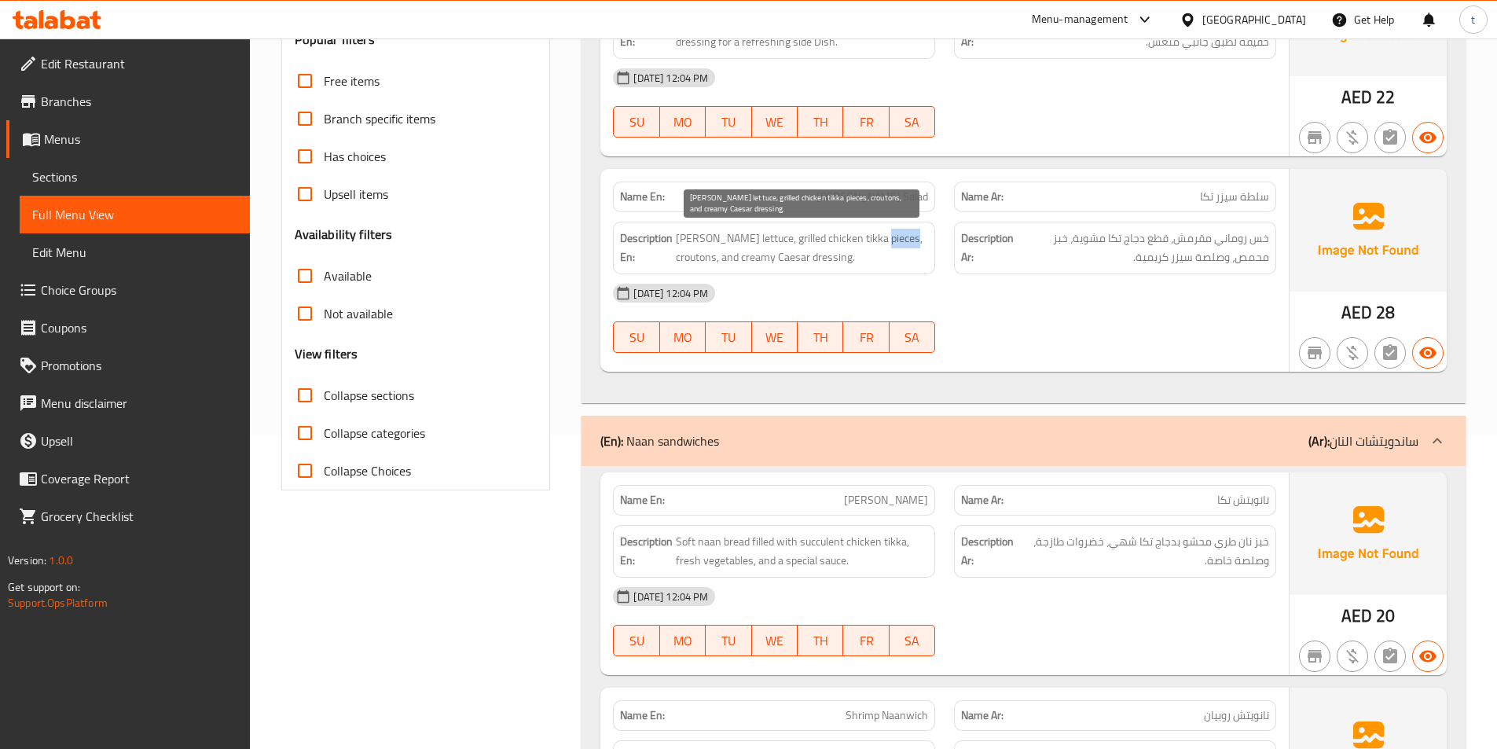
click at [892, 238] on span "Crisp romaine lettuce, grilled chicken tikka pieces, croutons, and creamy Caesa…" at bounding box center [802, 248] width 252 height 39
drag, startPoint x: 973, startPoint y: 254, endPoint x: 981, endPoint y: 245, distance: 11.7
click at [974, 252] on strong "Description Ar:" at bounding box center [987, 248] width 53 height 39
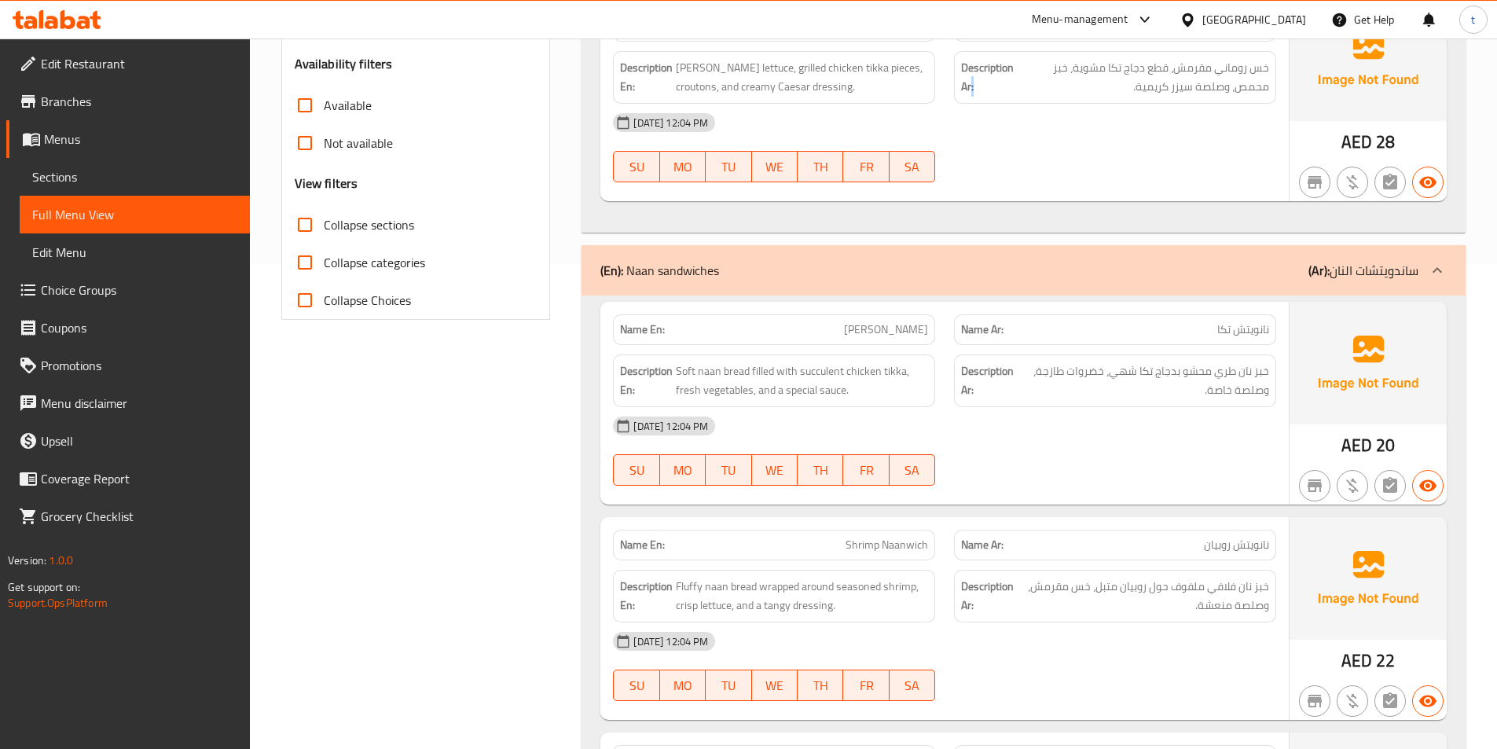
scroll to position [629, 0]
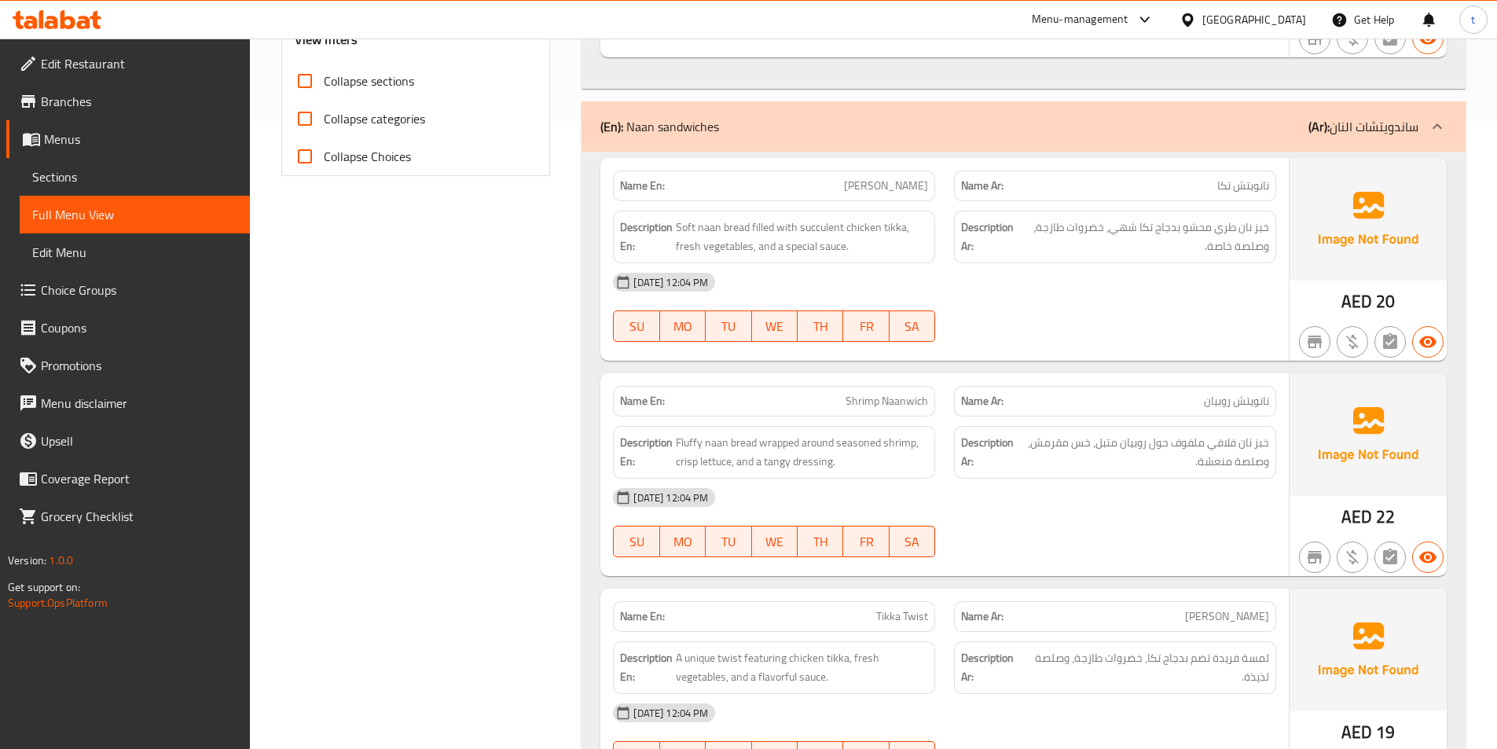
click at [1256, 178] on span "نانويتش تكا" at bounding box center [1243, 186] width 52 height 17
click at [910, 185] on span "[PERSON_NAME]" at bounding box center [886, 186] width 84 height 17
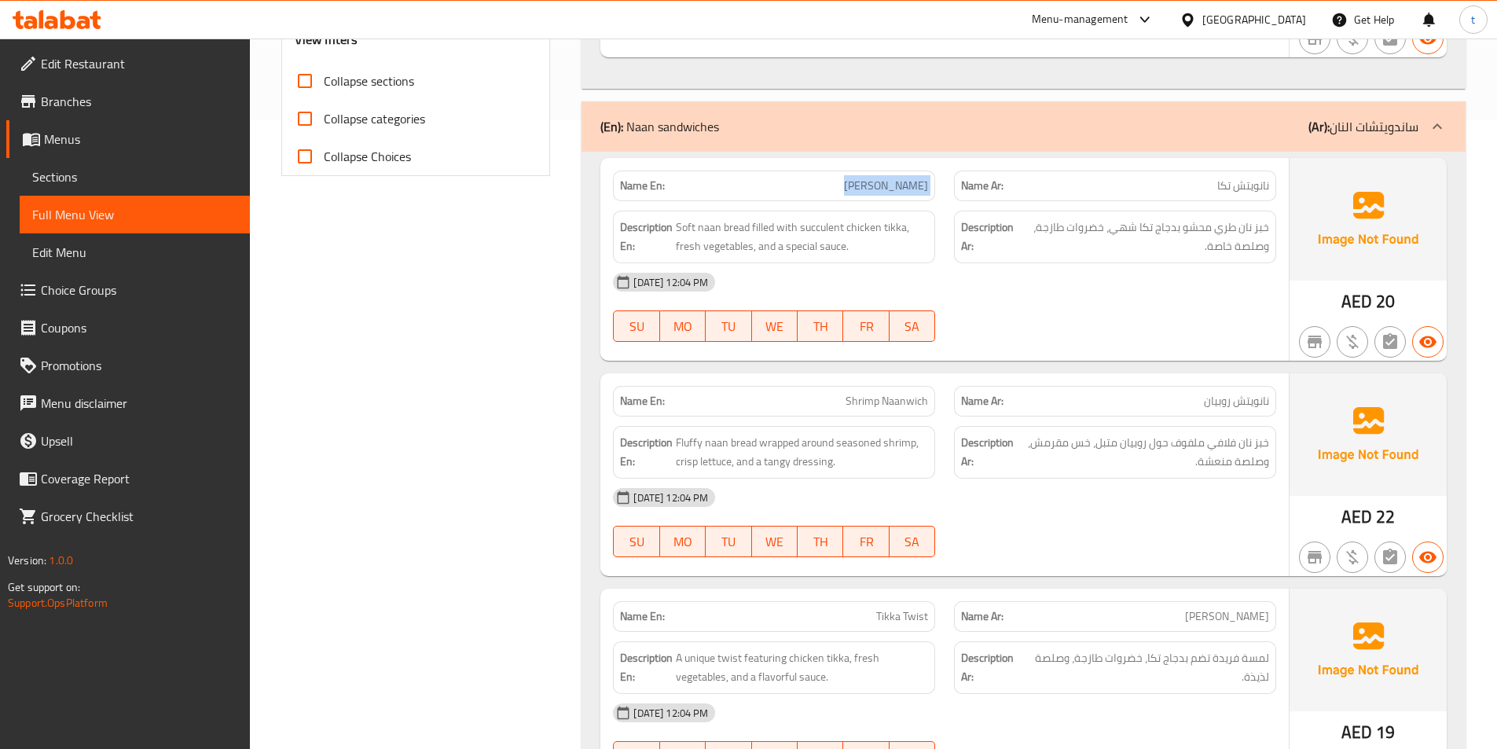
click at [910, 185] on span "[PERSON_NAME]" at bounding box center [886, 186] width 84 height 17
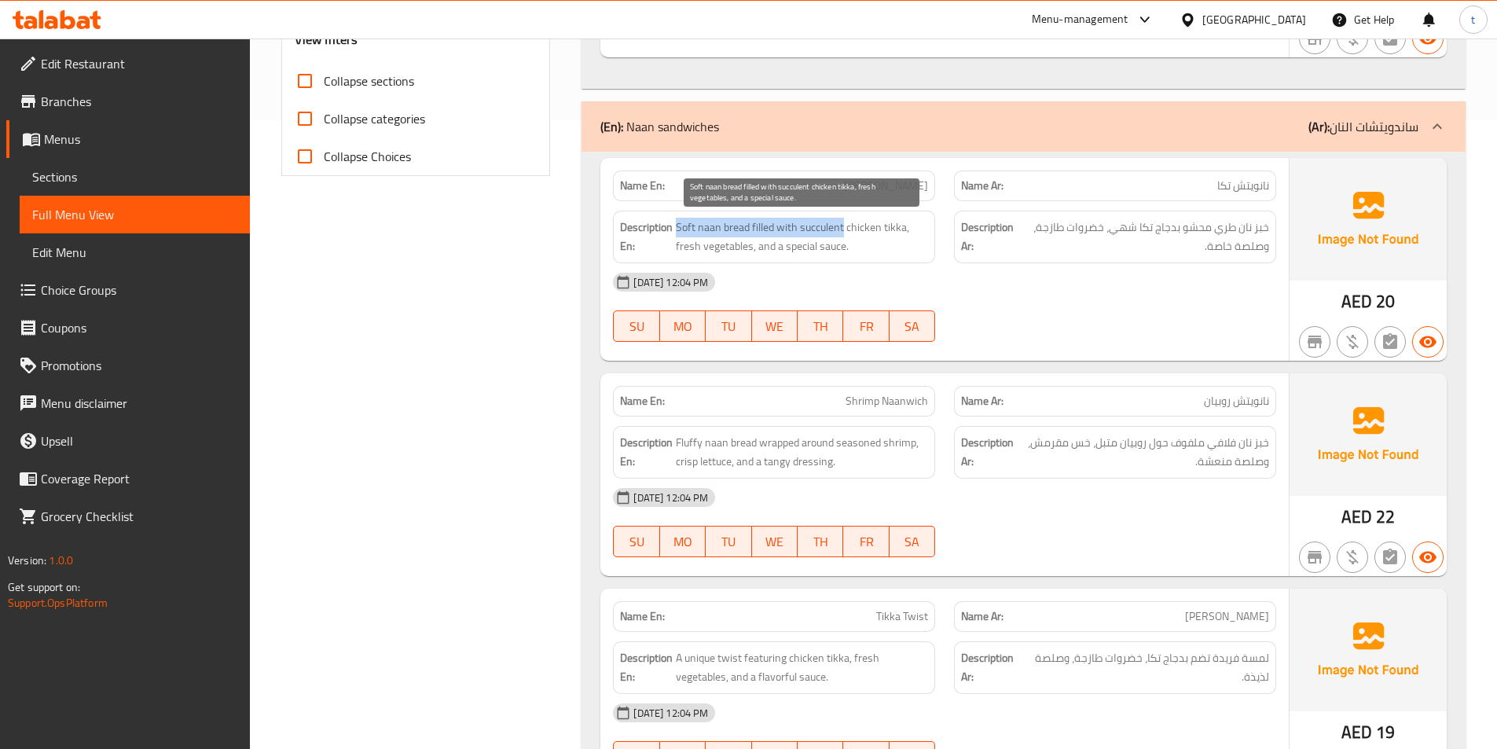
drag, startPoint x: 676, startPoint y: 226, endPoint x: 843, endPoint y: 233, distance: 166.8
click at [843, 233] on span "Soft naan bread filled with succulent chicken tikka, fresh vegetables, and a sp…" at bounding box center [802, 237] width 252 height 39
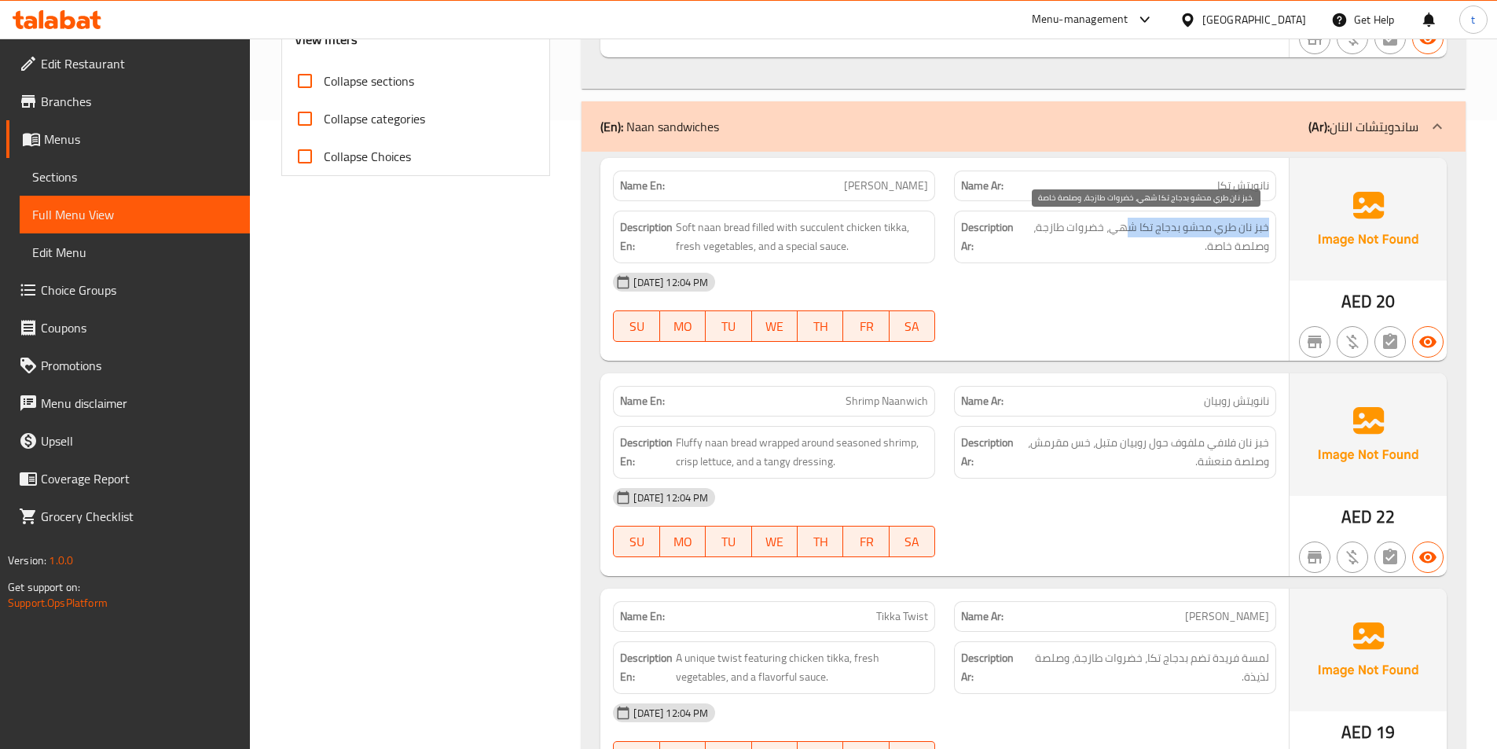
drag, startPoint x: 1268, startPoint y: 223, endPoint x: 1130, endPoint y: 229, distance: 137.7
click at [1130, 229] on span "خبز نان طري محشو بدجاج تكا شهي، خضروات طازجة، وصلصة خاصة." at bounding box center [1144, 237] width 249 height 39
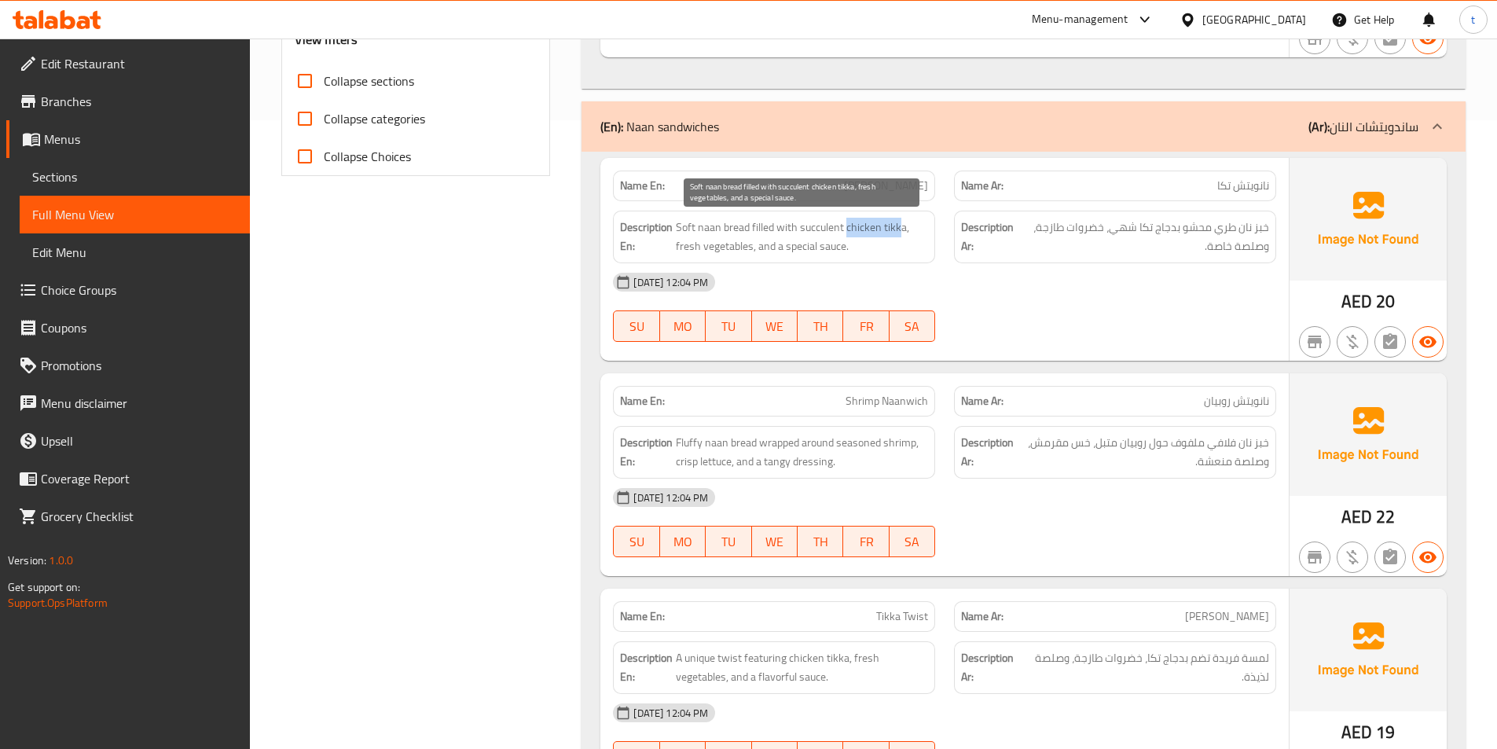
drag, startPoint x: 848, startPoint y: 232, endPoint x: 901, endPoint y: 227, distance: 52.9
click at [901, 227] on span "Soft naan bread filled with succulent chicken tikka, fresh vegetables, and a sp…" at bounding box center [802, 237] width 252 height 39
drag, startPoint x: 678, startPoint y: 251, endPoint x: 861, endPoint y: 252, distance: 183.1
click at [861, 252] on span "Soft naan bread filled with succulent chicken tikka, fresh vegetables, and a sp…" at bounding box center [802, 237] width 252 height 39
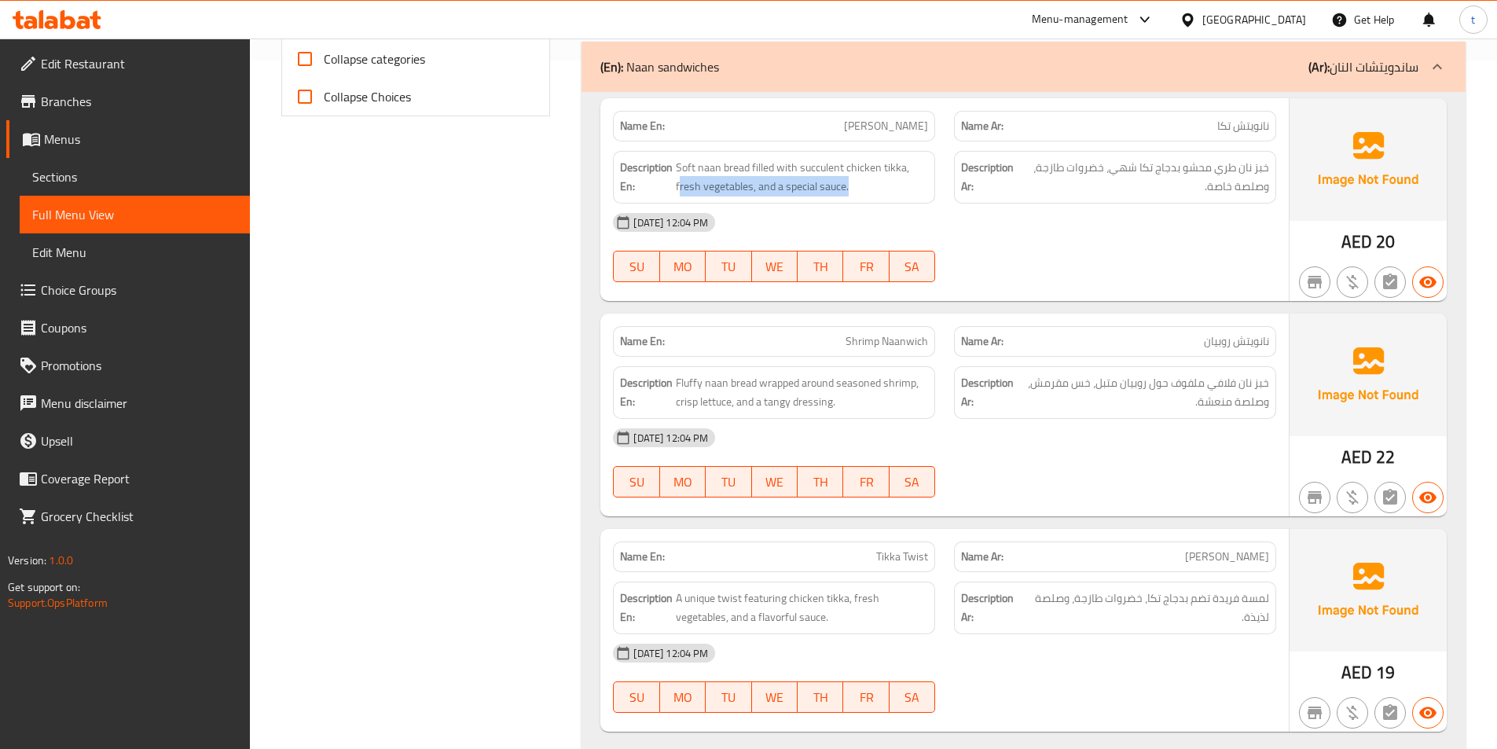
scroll to position [865, 0]
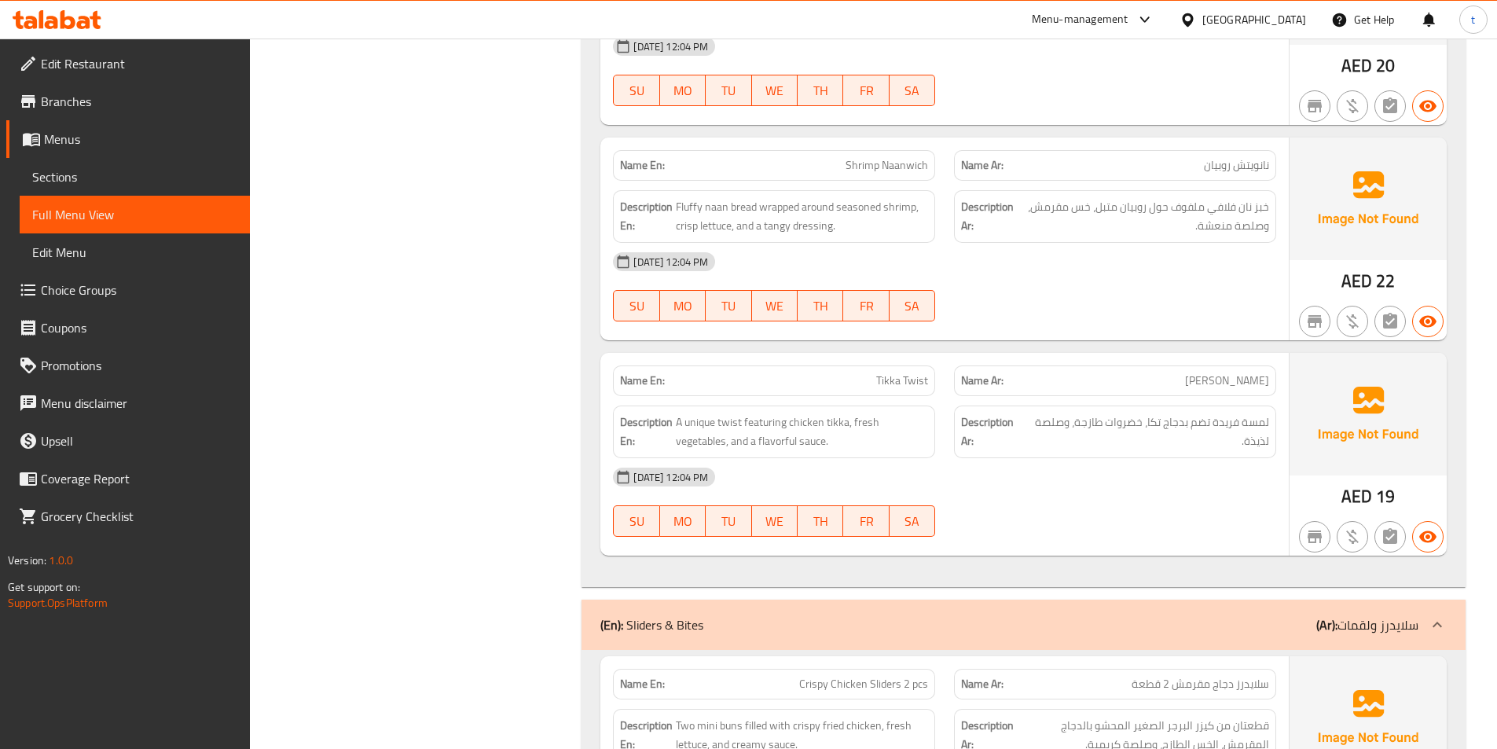
click at [1250, 168] on span "نانويتش روبيان" at bounding box center [1236, 165] width 65 height 17
click at [1138, 175] on div "Name Ar: نانويتش روبيان" at bounding box center [1115, 165] width 322 height 31
click at [857, 157] on span "Shrimp Naanwich" at bounding box center [887, 165] width 83 height 17
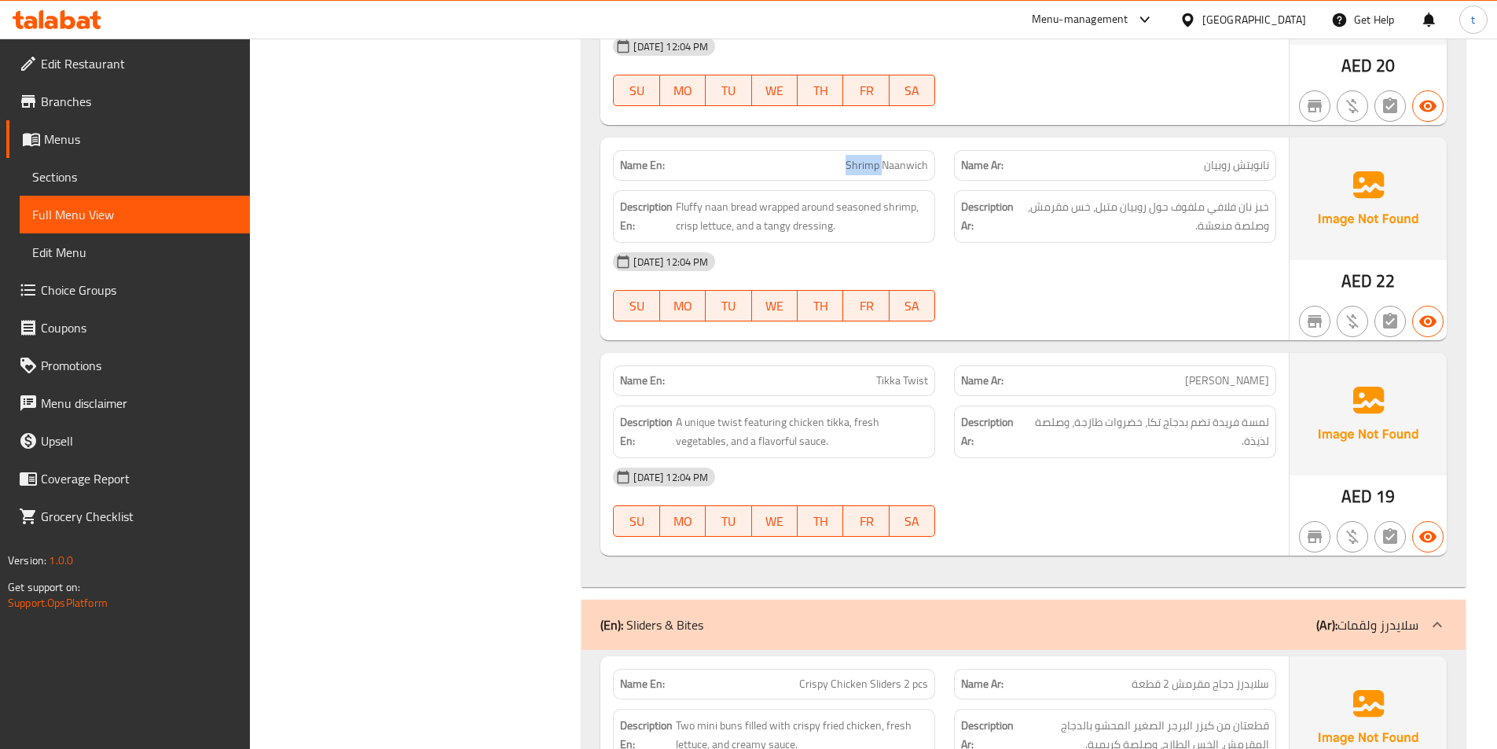
click at [857, 157] on span "Shrimp Naanwich" at bounding box center [887, 165] width 83 height 17
click at [1260, 211] on span "خبز نان فلافي ملفوف حول روبيان متبل، خس مقرمش، وصلصة منعشة." at bounding box center [1144, 216] width 252 height 39
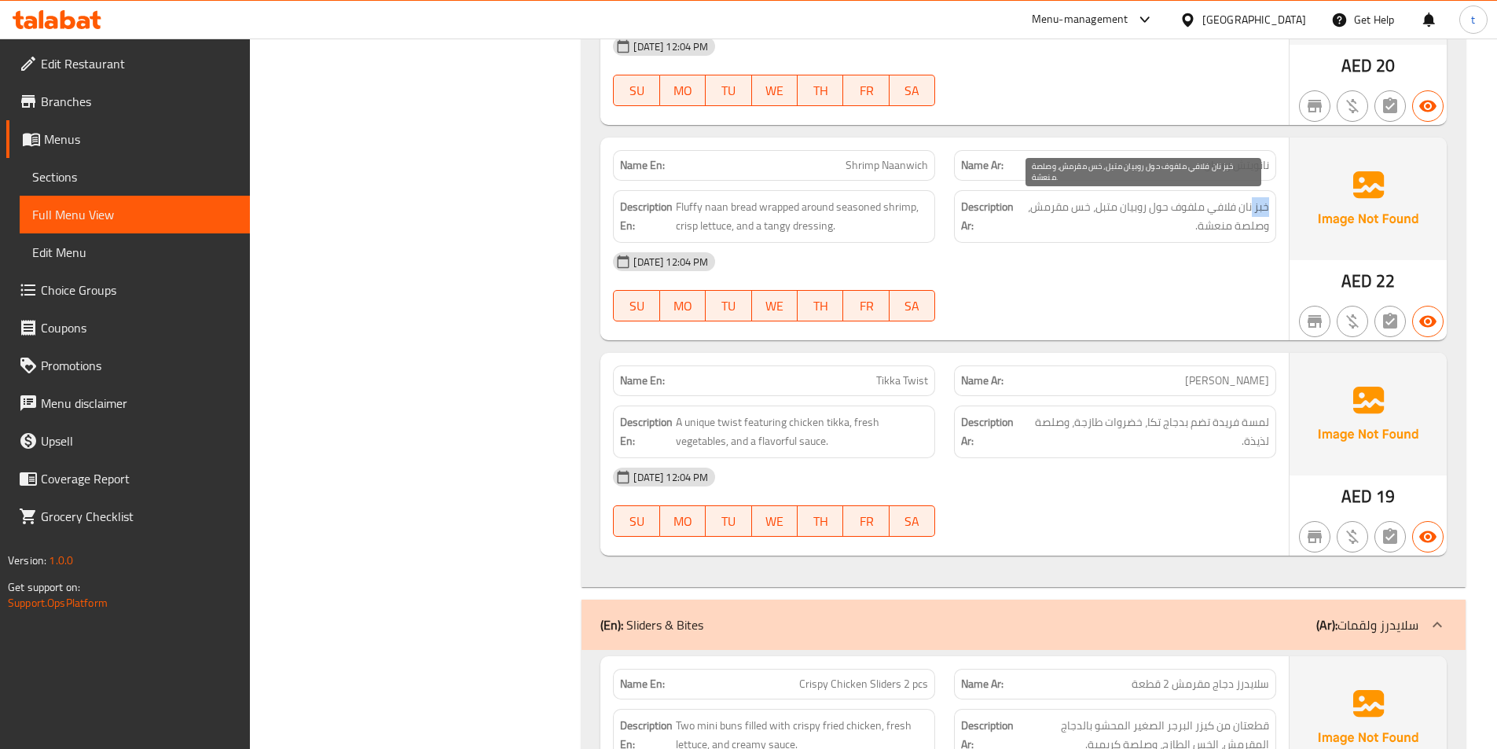
click at [1260, 211] on span "خبز نان فلافي ملفوف حول روبيان متبل، خس مقرمش، وصلصة منعشة." at bounding box center [1144, 216] width 252 height 39
click at [1245, 205] on span "خبز نان فلافي ملفوف حول روبيان متبل، خس مقرمش، وصلصة منعشة." at bounding box center [1144, 216] width 252 height 39
click at [1193, 215] on span "خبز نان فلافي ملفوف حول روبيان متبل، خس مقرمش، وصلصة منعشة." at bounding box center [1144, 216] width 252 height 39
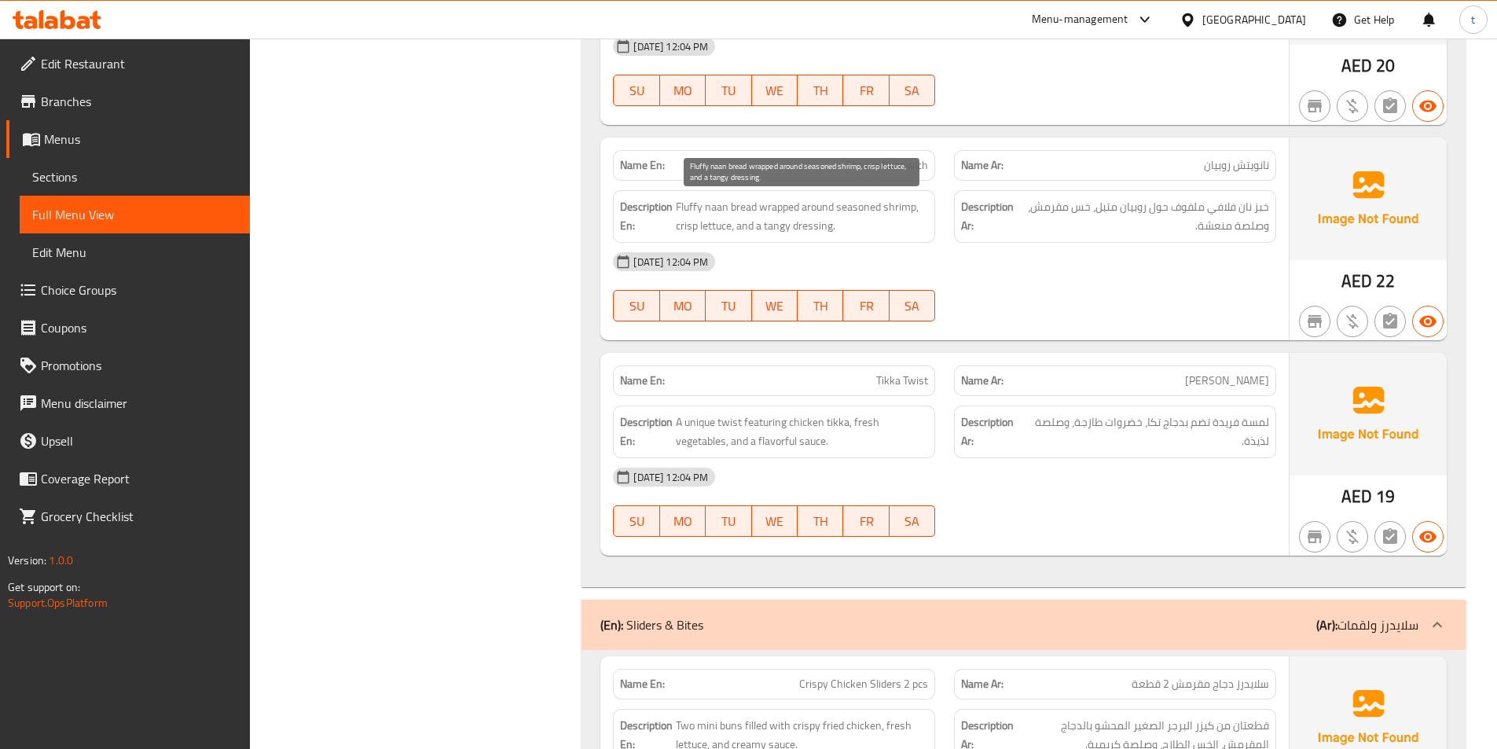
click at [731, 210] on span "Fluffy naan bread wrapped around seasoned shrimp, crisp lettuce, and a tangy dr…" at bounding box center [802, 216] width 252 height 39
click at [680, 206] on span "Fluffy naan bread wrapped around seasoned shrimp, crisp lettuce, and a tangy dr…" at bounding box center [802, 216] width 252 height 39
click at [732, 208] on span "Fluffy naan bread wrapped around seasoned shrimp, crisp lettuce, and a tangy dr…" at bounding box center [802, 216] width 252 height 39
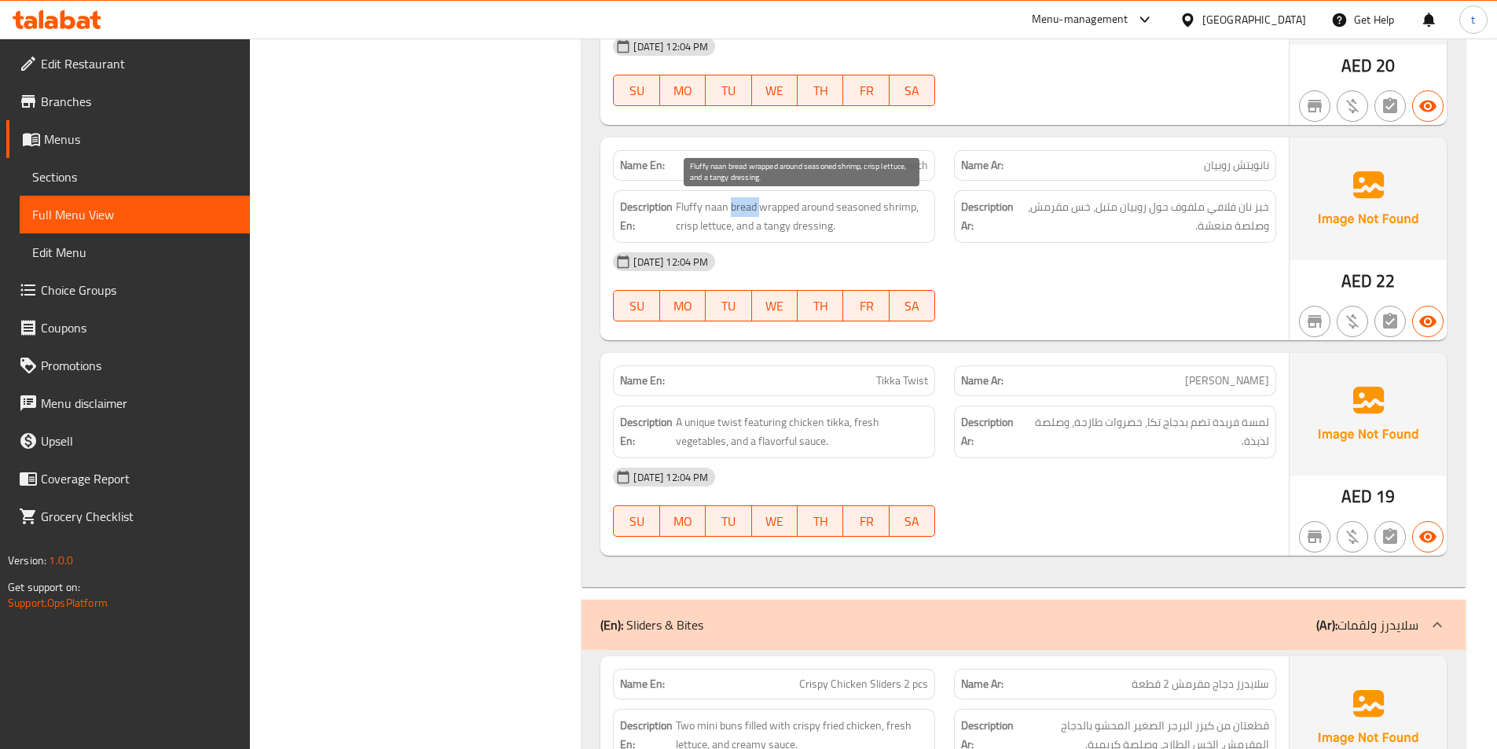
click at [732, 208] on span "Fluffy naan bread wrapped around seasoned shrimp, crisp lettuce, and a tangy dr…" at bounding box center [802, 216] width 252 height 39
click at [720, 203] on span "Fluffy naan bread wrapped around seasoned shrimp, crisp lettuce, and a tangy dr…" at bounding box center [802, 216] width 252 height 39
click at [718, 202] on span "Fluffy naan bread wrapped around seasoned shrimp, crisp lettuce, and a tangy dr…" at bounding box center [802, 216] width 252 height 39
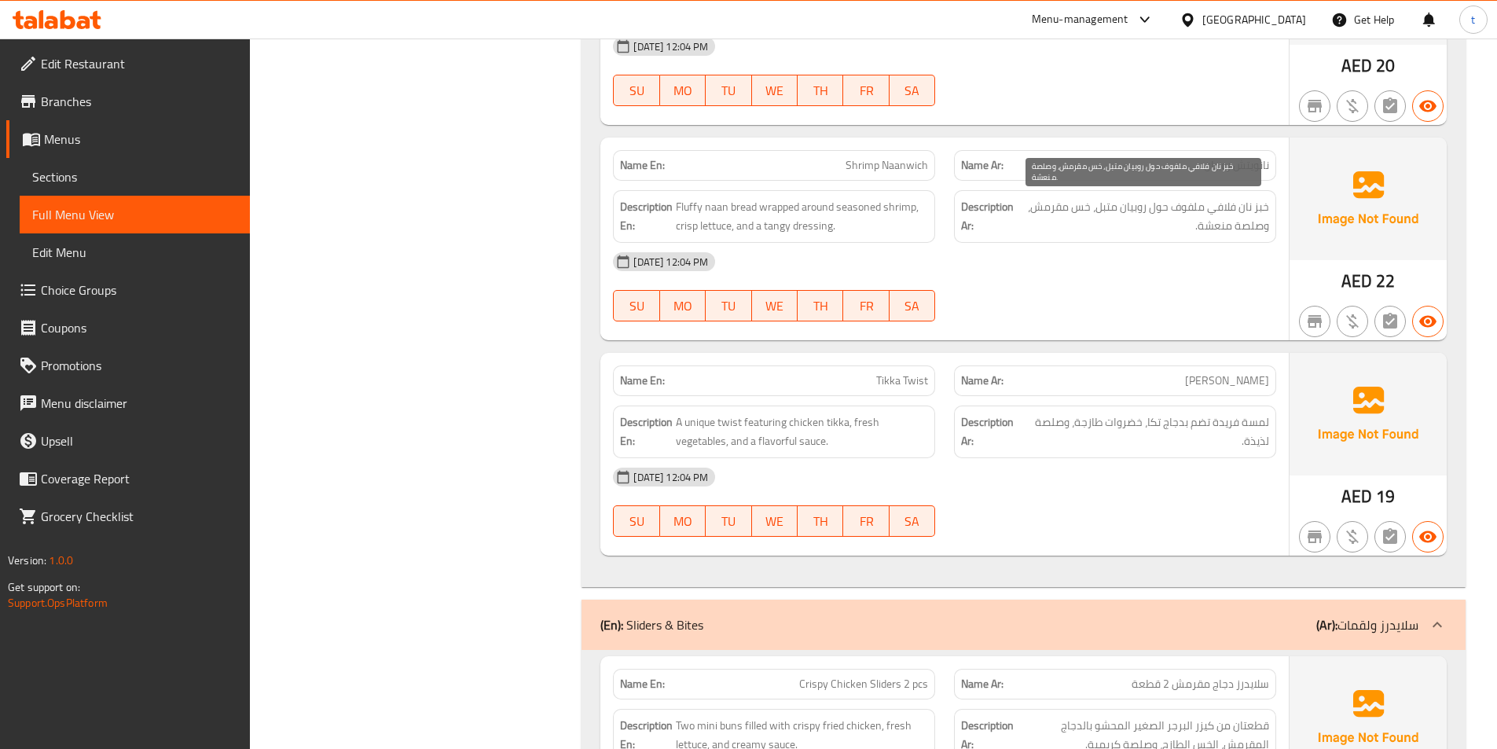
click at [1267, 207] on span "خبز نان فلافي ملفوف حول روبيان متبل، خس مقرمش، وصلصة منعشة." at bounding box center [1144, 216] width 252 height 39
click at [1267, 206] on span "خبز نان فلافي ملفوف حول روبيان متبل، خس مقرمش، وصلصة منعشة." at bounding box center [1144, 216] width 252 height 39
click at [1229, 204] on span "خبز نان فلافي ملفوف حول روبيان متبل، خس مقرمش، وصلصة منعشة." at bounding box center [1144, 216] width 252 height 39
click at [1228, 204] on span "خبز نان فلافي ملفوف حول روبيان متبل، خس مقرمش، وصلصة منعشة." at bounding box center [1144, 216] width 252 height 39
click at [1194, 206] on span "خبز نان فلافي ملفوف حول روبيان متبل، خس مقرمش، وصلصة منعشة." at bounding box center [1144, 216] width 252 height 39
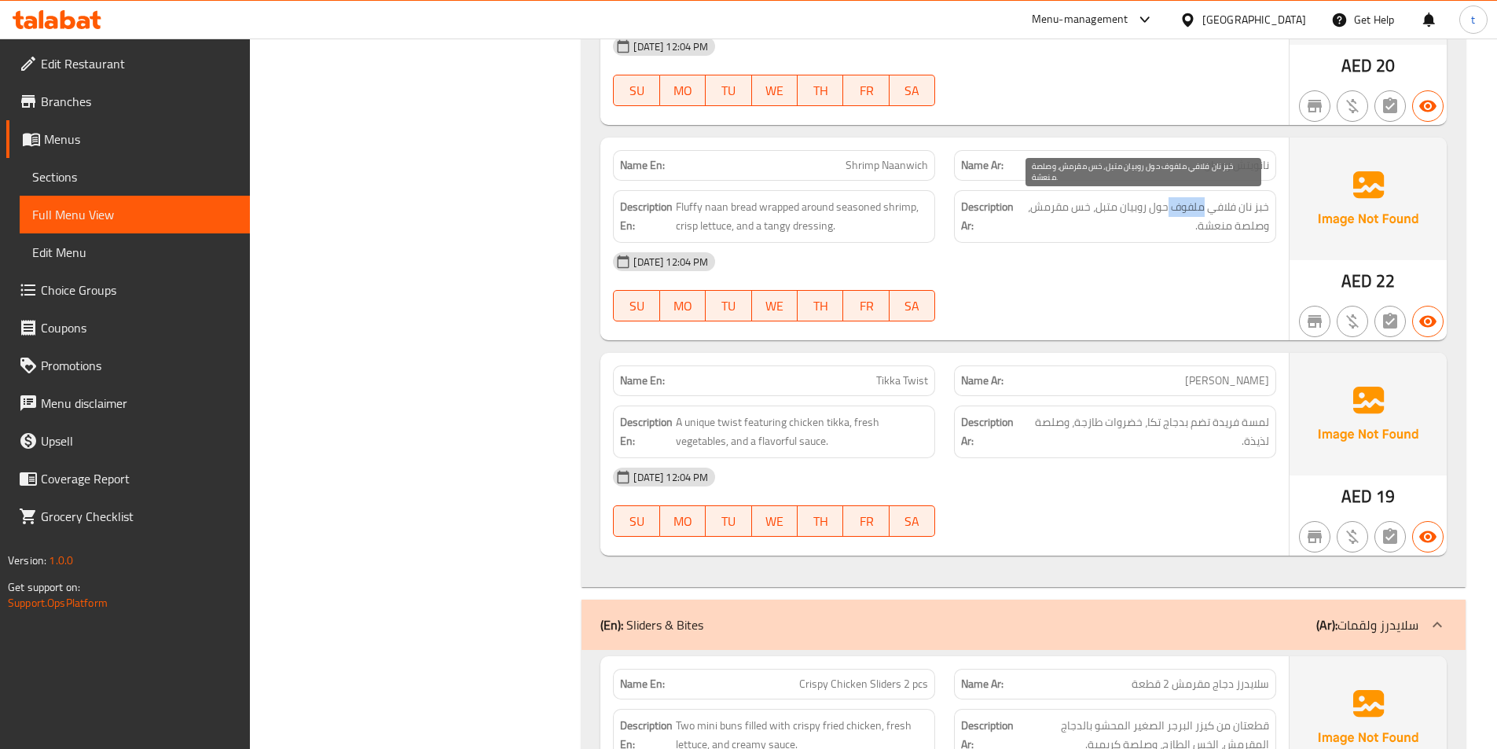
click at [1194, 206] on span "خبز نان فلافي ملفوف حول روبيان متبل، خس مقرمش، وصلصة منعشة." at bounding box center [1144, 216] width 252 height 39
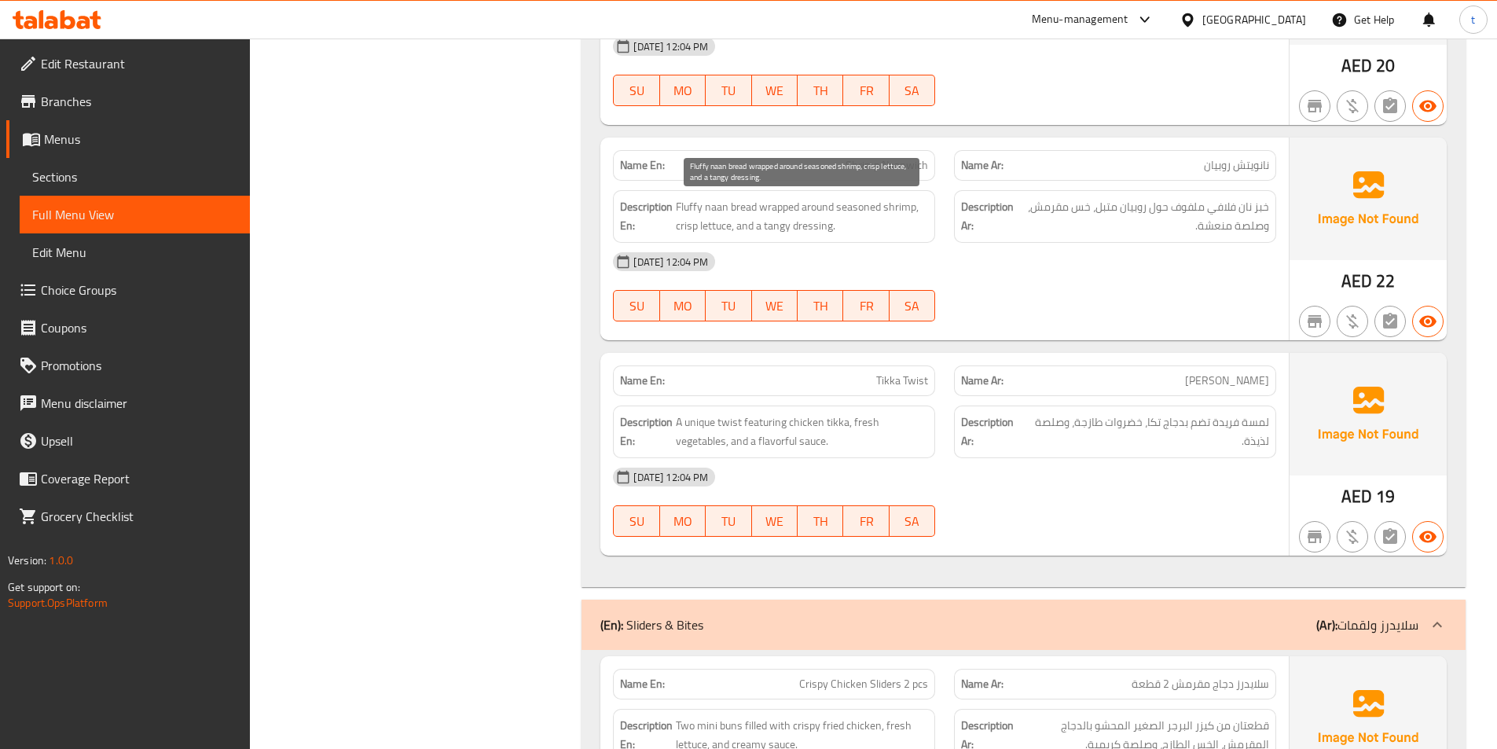
click at [736, 202] on span "Fluffy naan bread wrapped around seasoned shrimp, crisp lettuce, and a tangy dr…" at bounding box center [802, 216] width 252 height 39
click at [692, 217] on span "Fluffy naan bread wrapped around seasoned shrimp, crisp lettuce, and a tangy dr…" at bounding box center [802, 216] width 252 height 39
click at [682, 213] on span "Fluffy naan bread wrapped around seasoned shrimp, crisp lettuce, and a tangy dr…" at bounding box center [802, 216] width 252 height 39
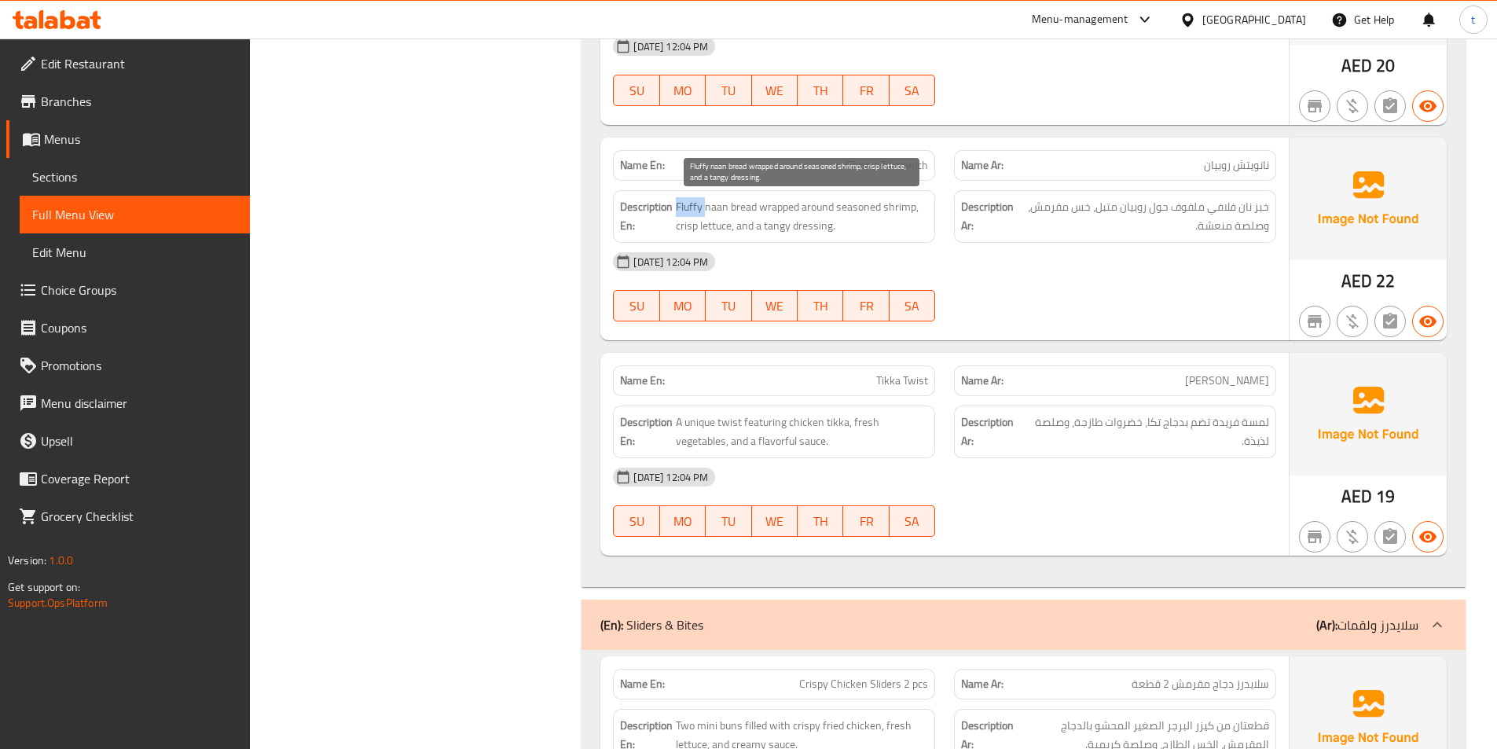
click at [682, 213] on span "Fluffy naan bread wrapped around seasoned shrimp, crisp lettuce, and a tangy dr…" at bounding box center [802, 216] width 252 height 39
click at [883, 166] on span "Shrimp Naanwich" at bounding box center [887, 165] width 83 height 17
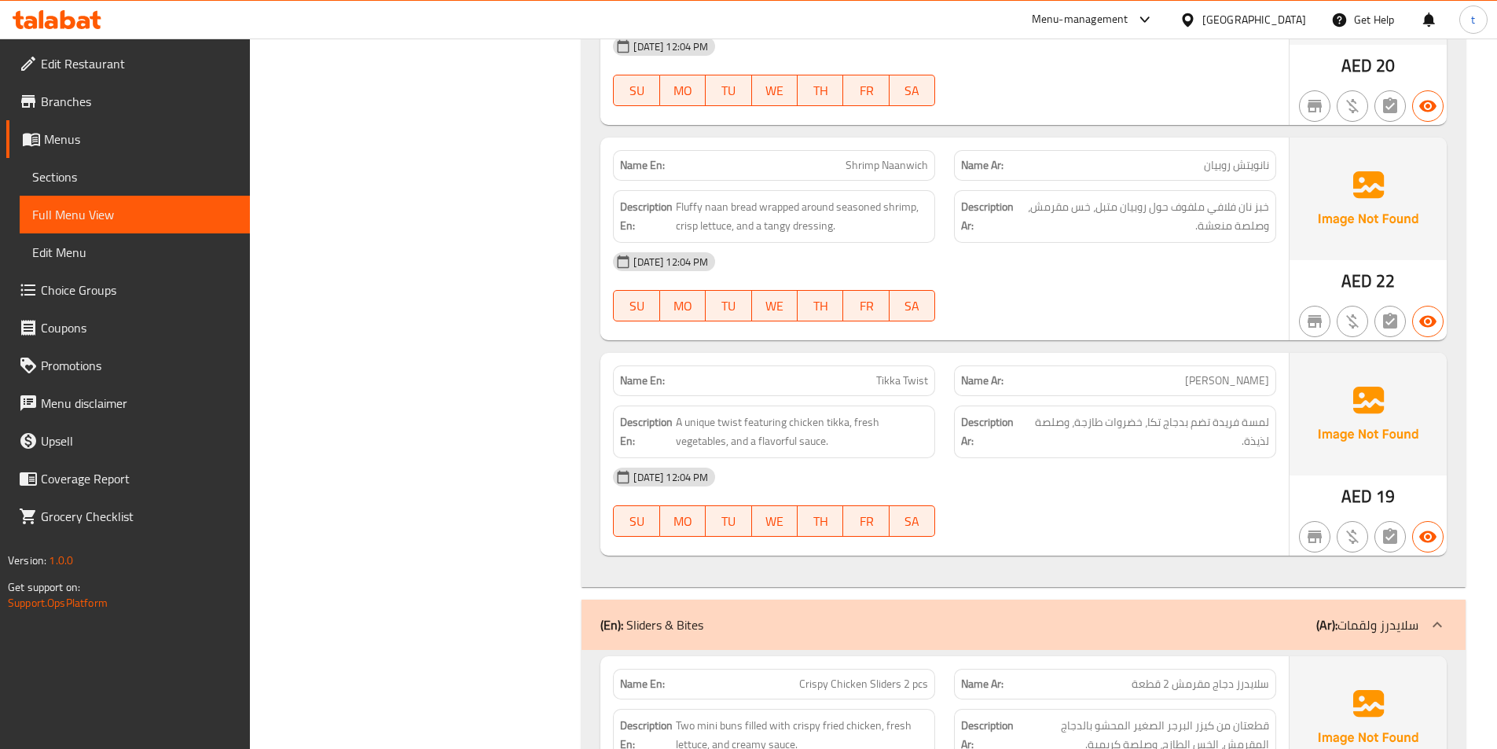
click at [1240, 168] on span "نانويتش روبيان" at bounding box center [1236, 165] width 65 height 17
click at [704, 208] on span "Fluffy naan bread wrapped around seasoned shrimp, crisp lettuce, and a tangy dr…" at bounding box center [802, 216] width 252 height 39
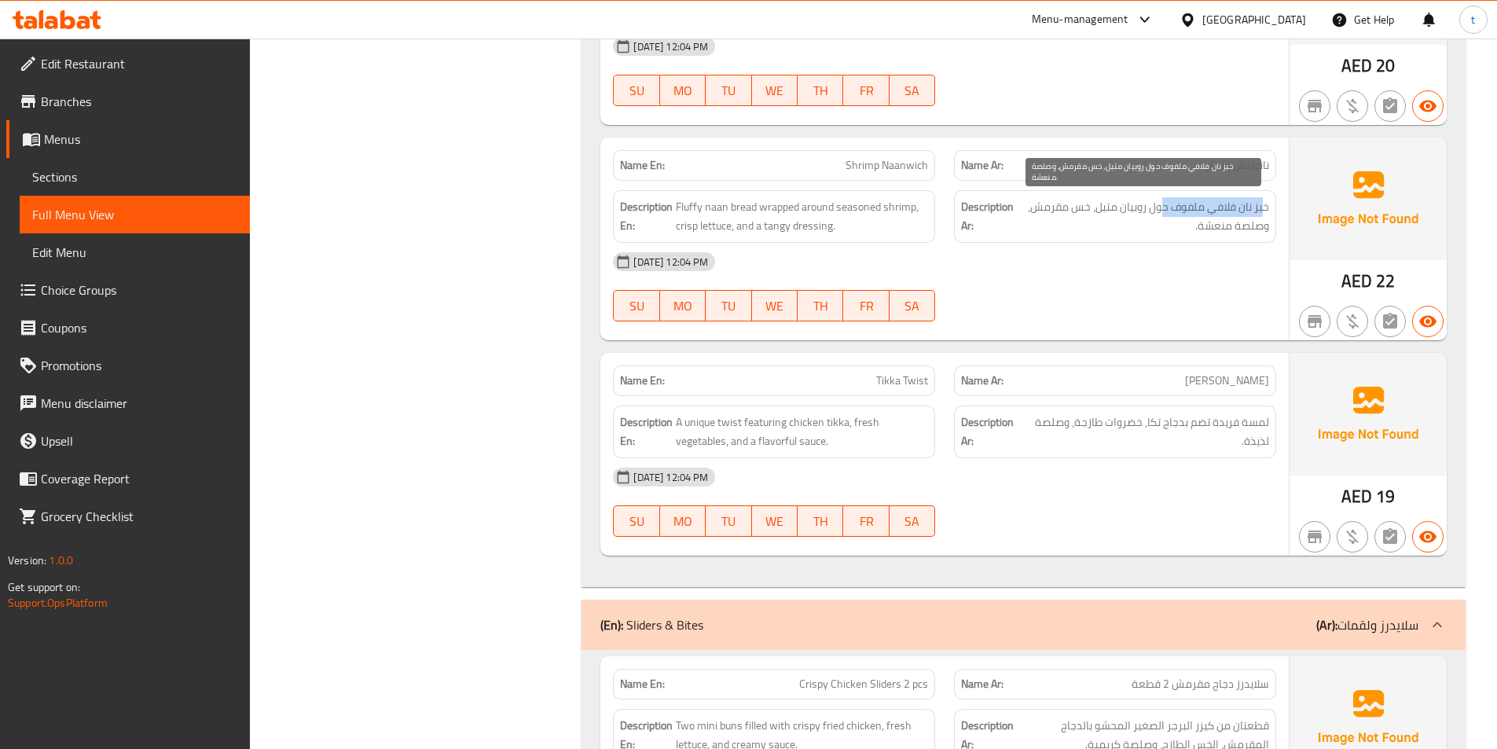
drag, startPoint x: 1263, startPoint y: 211, endPoint x: 1164, endPoint y: 211, distance: 99.0
click at [1164, 211] on span "خبز نان فلافي ملفوف حول روبيان متبل، خس مقرمش، وصلصة منعشة." at bounding box center [1144, 216] width 252 height 39
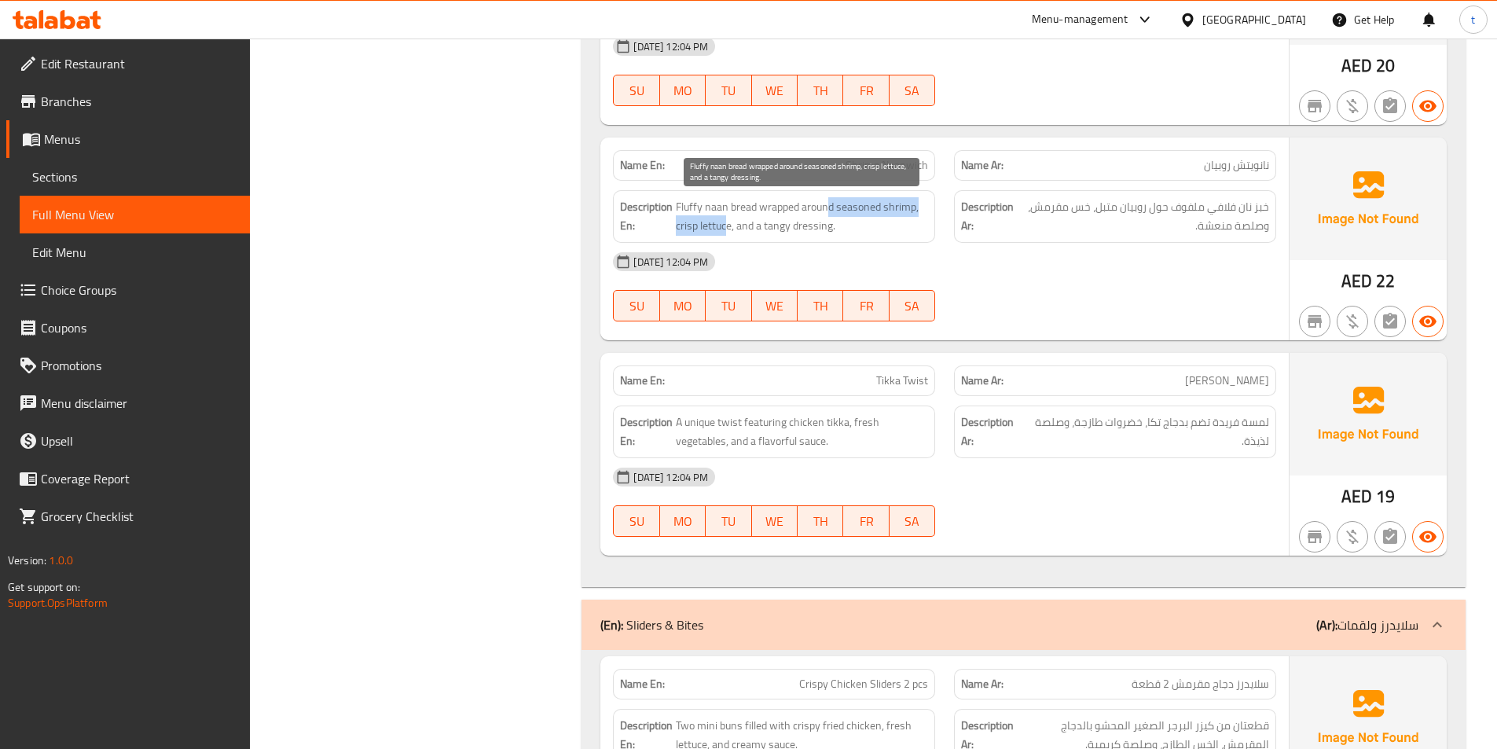
drag, startPoint x: 729, startPoint y: 220, endPoint x: 830, endPoint y: 199, distance: 103.6
click at [830, 199] on span "Fluffy naan bread wrapped around seasoned shrimp, crisp lettuce, and a tangy dr…" at bounding box center [802, 216] width 252 height 39
click at [802, 212] on span "Fluffy naan bread wrapped around seasoned shrimp, crisp lettuce, and a tangy dr…" at bounding box center [802, 216] width 252 height 39
click at [850, 197] on span "Fluffy naan bread wrapped around seasoned shrimp, crisp lettuce, and a tangy dr…" at bounding box center [802, 216] width 252 height 39
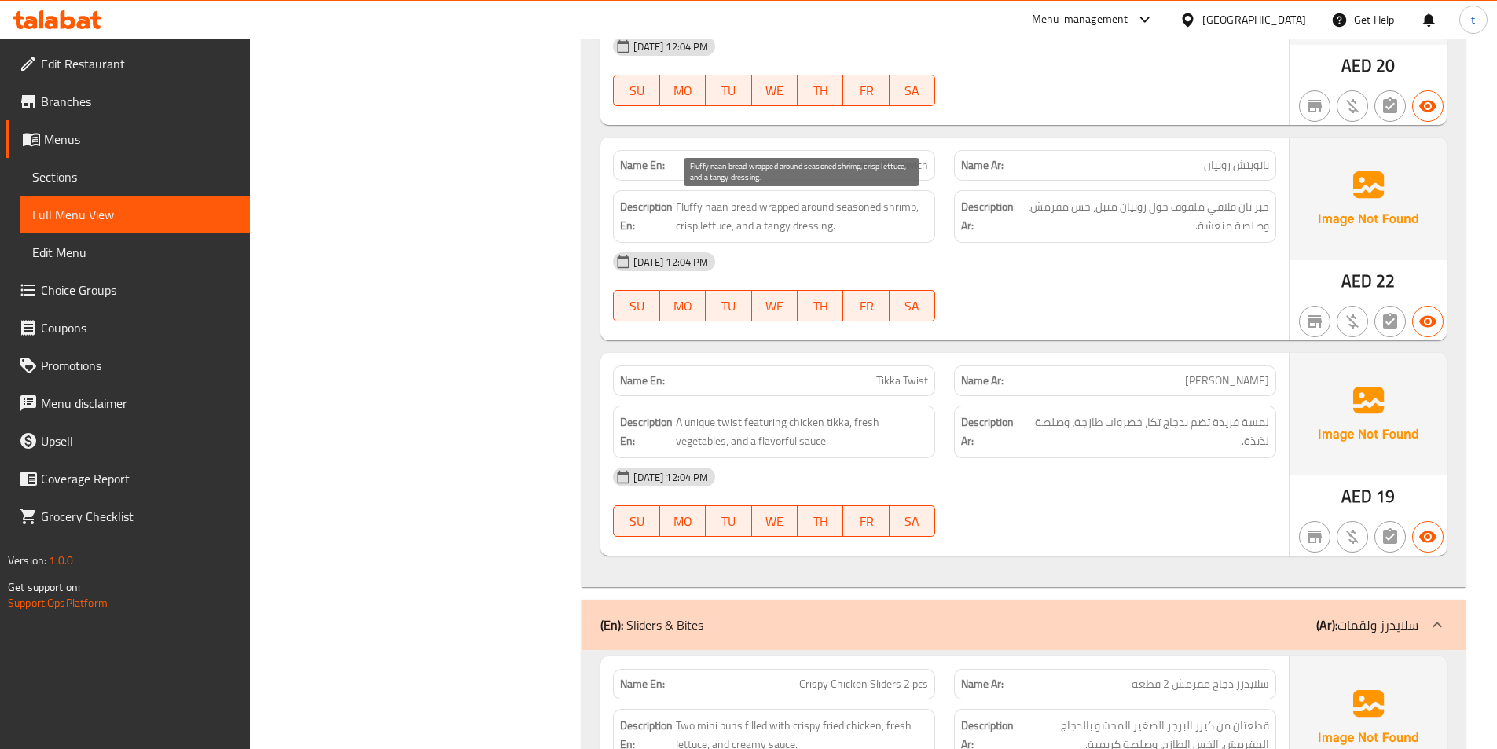
click at [859, 207] on span "Fluffy naan bread wrapped around seasoned shrimp, crisp lettuce, and a tangy dr…" at bounding box center [802, 216] width 252 height 39
click at [900, 207] on span "Fluffy naan bread wrapped around seasoned shrimp, crisp lettuce, and a tangy dr…" at bounding box center [802, 216] width 252 height 39
click at [856, 210] on span "Fluffy naan bread wrapped around seasoned shrimp, crisp lettuce, and a tangy dr…" at bounding box center [802, 216] width 252 height 39
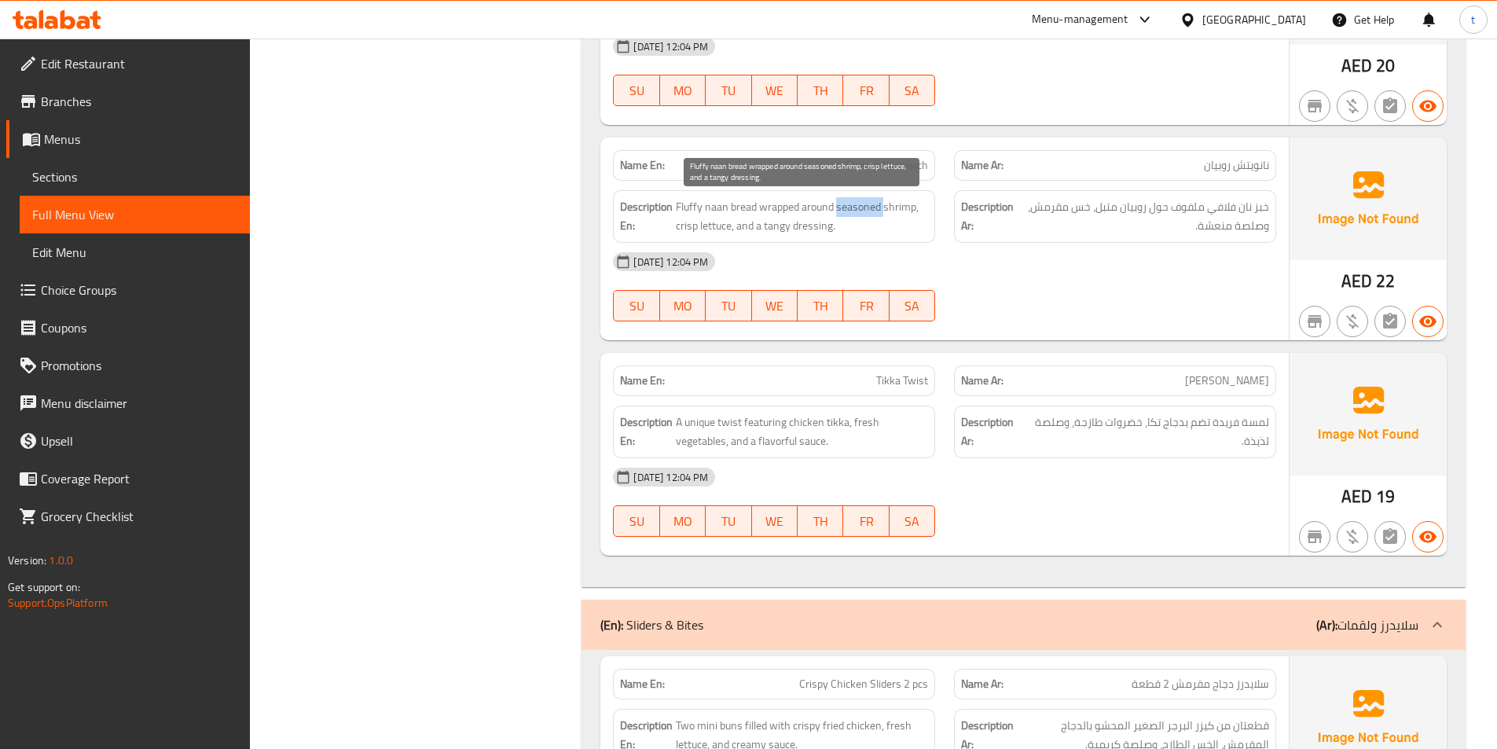
click at [856, 210] on span "Fluffy naan bread wrapped around seasoned shrimp, crisp lettuce, and a tangy dr…" at bounding box center [802, 216] width 252 height 39
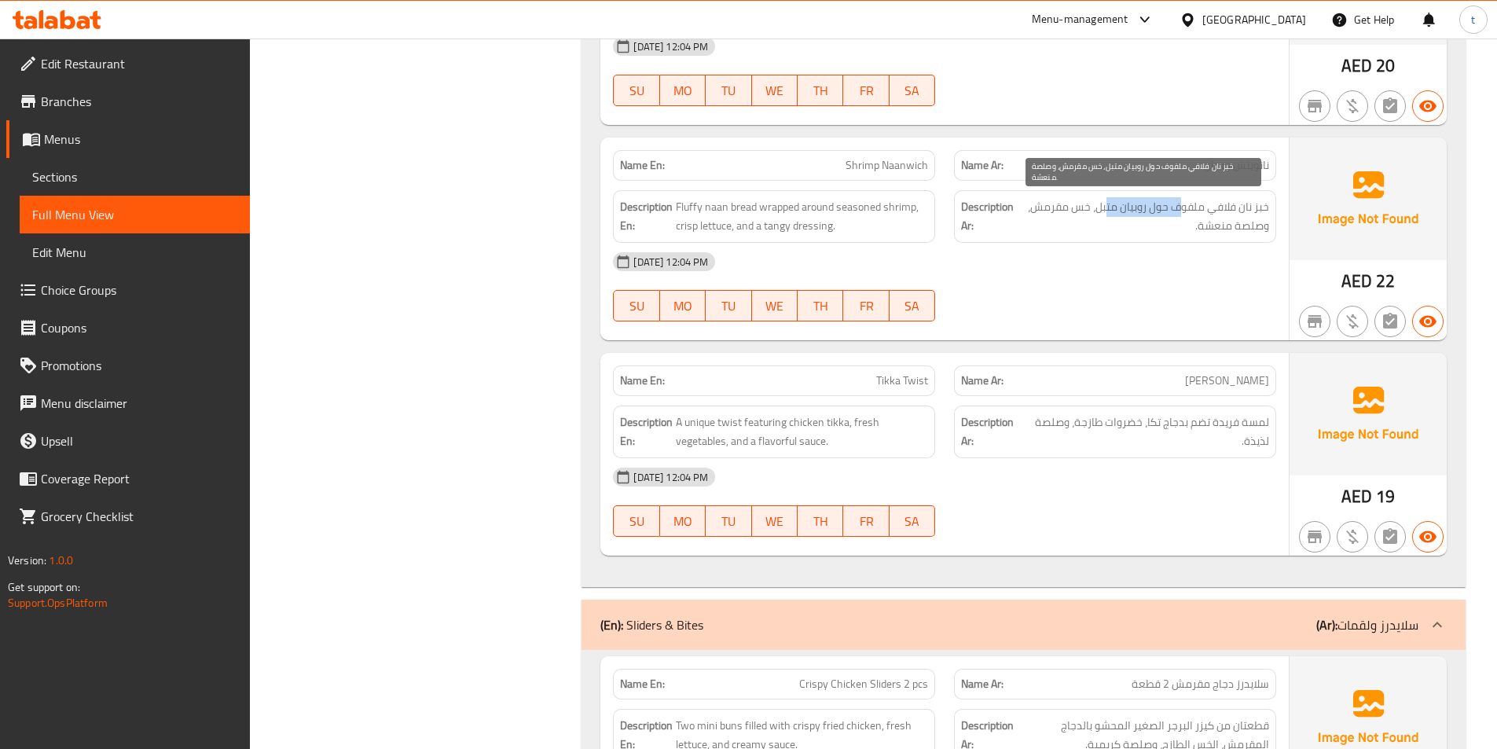
drag, startPoint x: 1184, startPoint y: 211, endPoint x: 1108, endPoint y: 203, distance: 75.9
click at [1108, 203] on span "خبز نان فلافي ملفوف حول روبيان متبل، خس مقرمش، وصلصة منعشة." at bounding box center [1144, 216] width 252 height 39
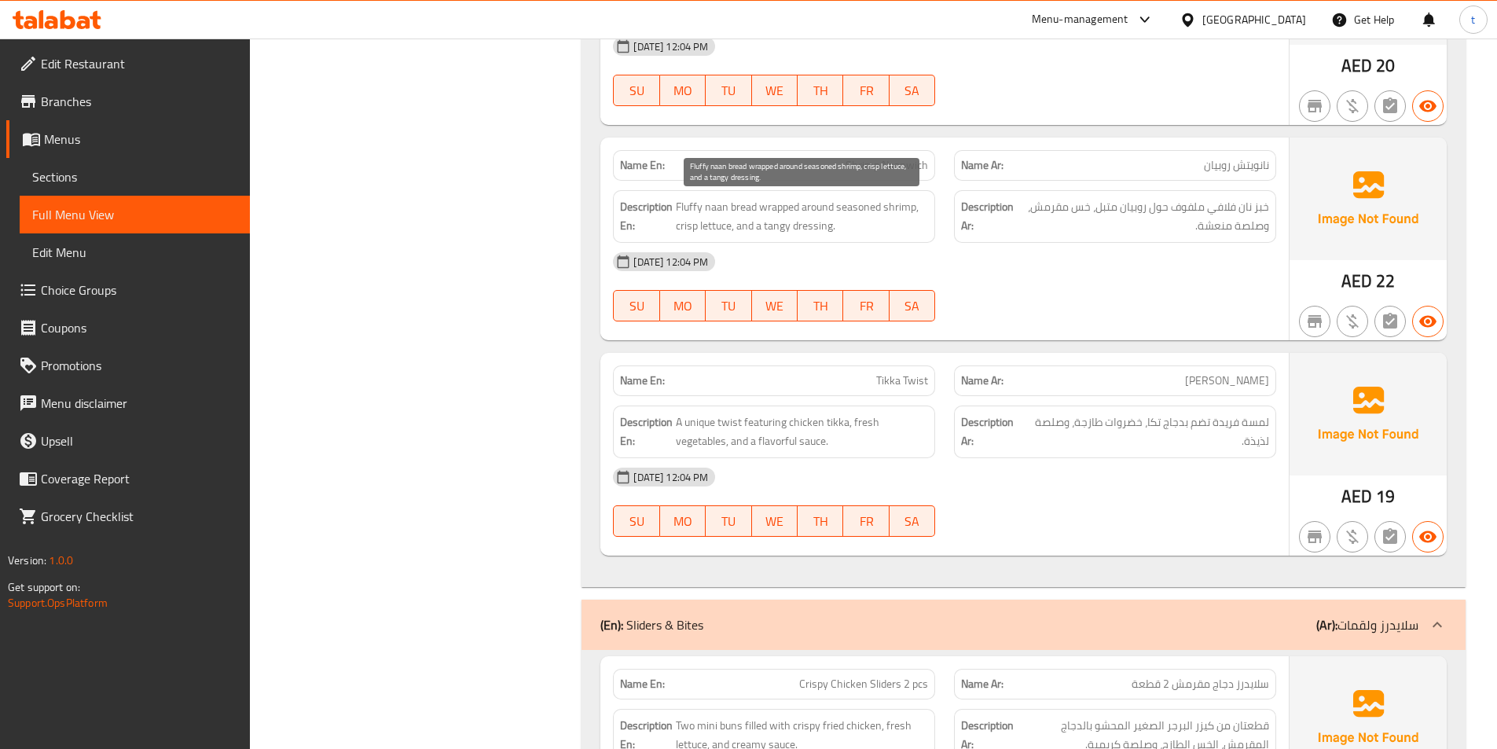
click at [685, 224] on span "Fluffy naan bread wrapped around seasoned shrimp, crisp lettuce, and a tangy dr…" at bounding box center [802, 216] width 252 height 39
click at [719, 225] on span "Fluffy naan bread wrapped around seasoned shrimp, crisp lettuce, and a tangy dr…" at bounding box center [802, 216] width 252 height 39
click at [773, 230] on span "Fluffy naan bread wrapped around seasoned shrimp, crisp lettuce, and a tangy dr…" at bounding box center [802, 216] width 252 height 39
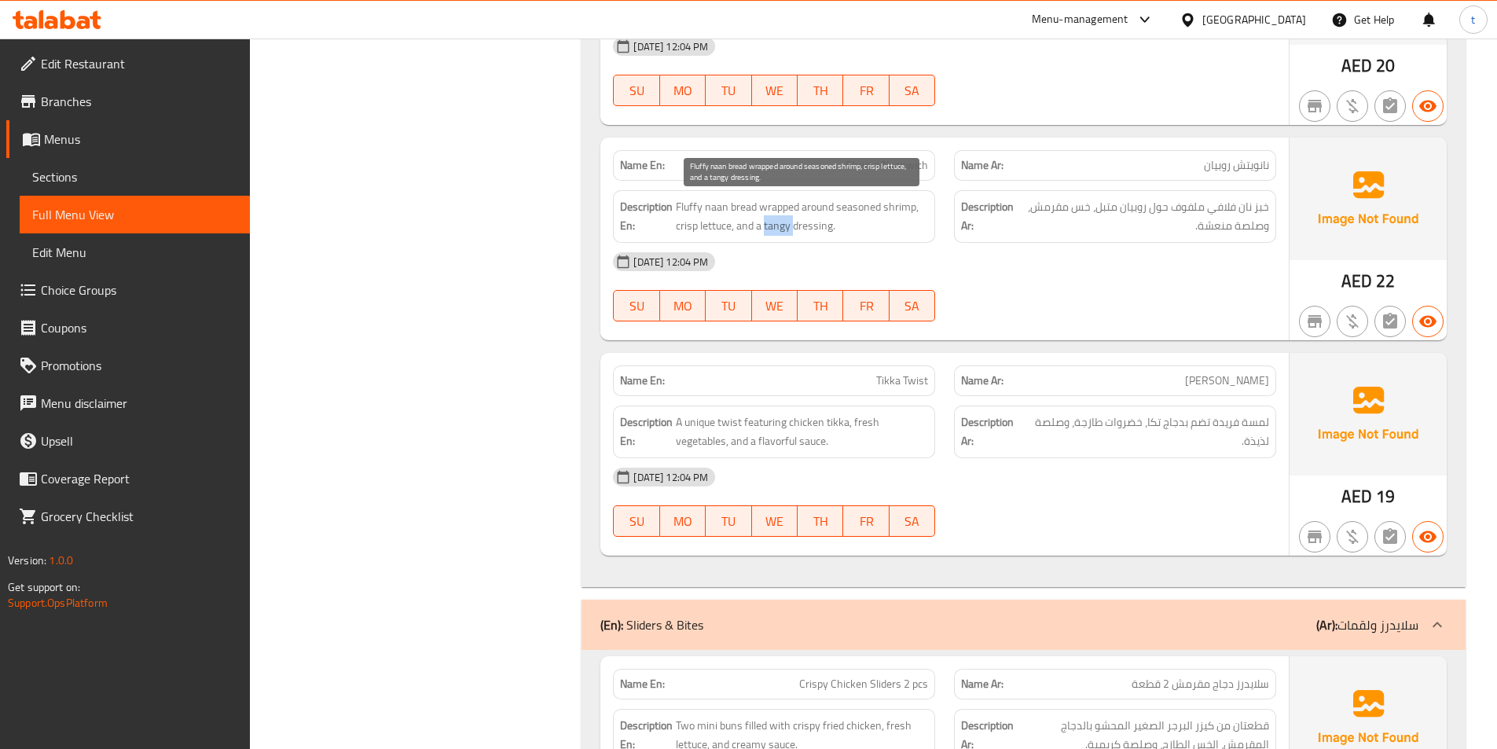
click at [773, 230] on span "Fluffy naan bread wrapped around seasoned shrimp, crisp lettuce, and a tangy dr…" at bounding box center [802, 216] width 252 height 39
click at [733, 230] on span "Fluffy naan bread wrapped around seasoned shrimp, crisp lettuce, and a tangy dr…" at bounding box center [802, 216] width 252 height 39
drag, startPoint x: 733, startPoint y: 230, endPoint x: 770, endPoint y: 222, distance: 38.4
click at [748, 229] on span "Fluffy naan bread wrapped around seasoned shrimp, crisp lettuce, and a tangy dr…" at bounding box center [802, 216] width 252 height 39
click at [777, 221] on span "Fluffy naan bread wrapped around seasoned shrimp, crisp lettuce, and a tangy dr…" at bounding box center [802, 216] width 252 height 39
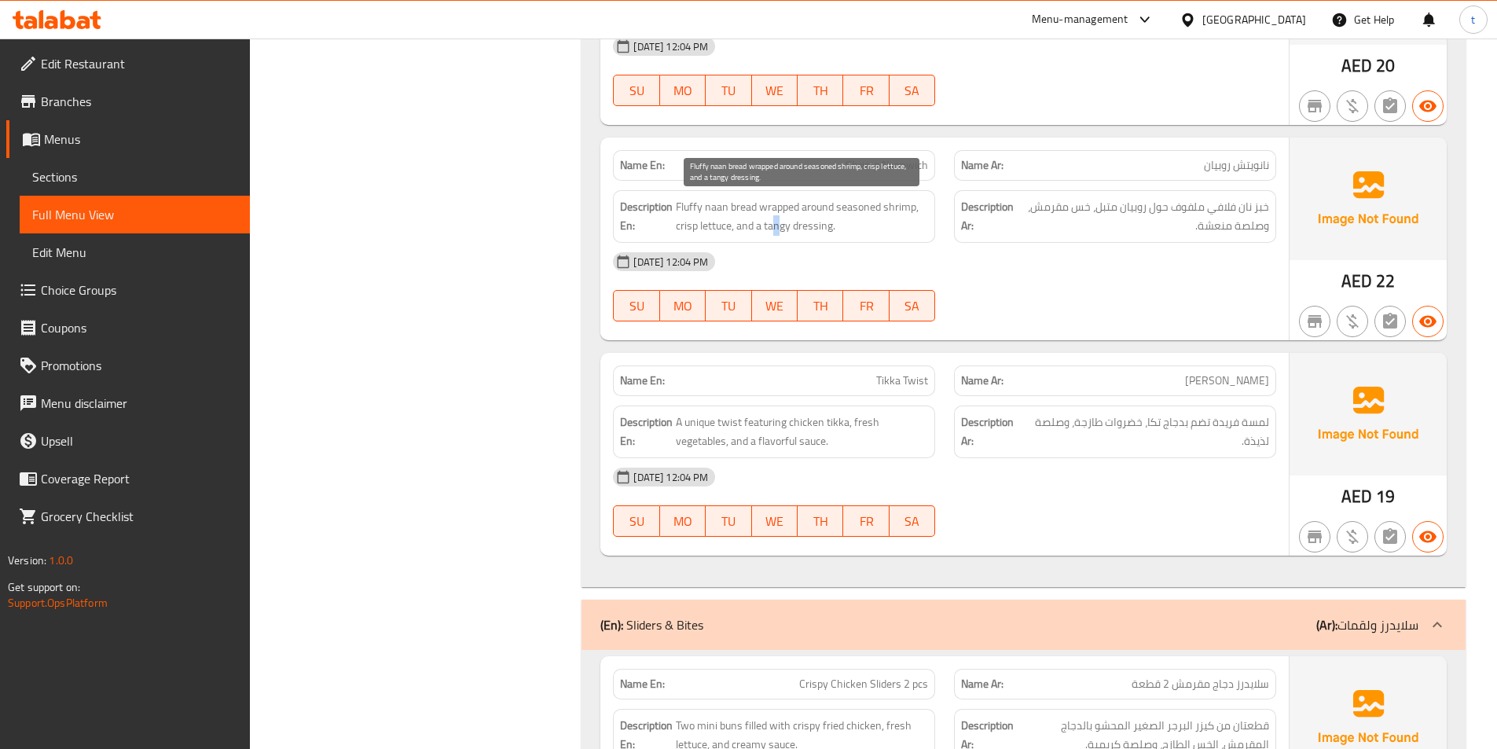
click at [777, 221] on span "Fluffy naan bread wrapped around seasoned shrimp, crisp lettuce, and a tangy dr…" at bounding box center [802, 216] width 252 height 39
click at [824, 236] on div "Description En: Fluffy naan bread wrapped around seasoned shrimp, crisp lettuce…" at bounding box center [774, 216] width 322 height 53
click at [814, 228] on span "Fluffy naan bread wrapped around seasoned shrimp, crisp lettuce, and a tangy dr…" at bounding box center [802, 216] width 252 height 39
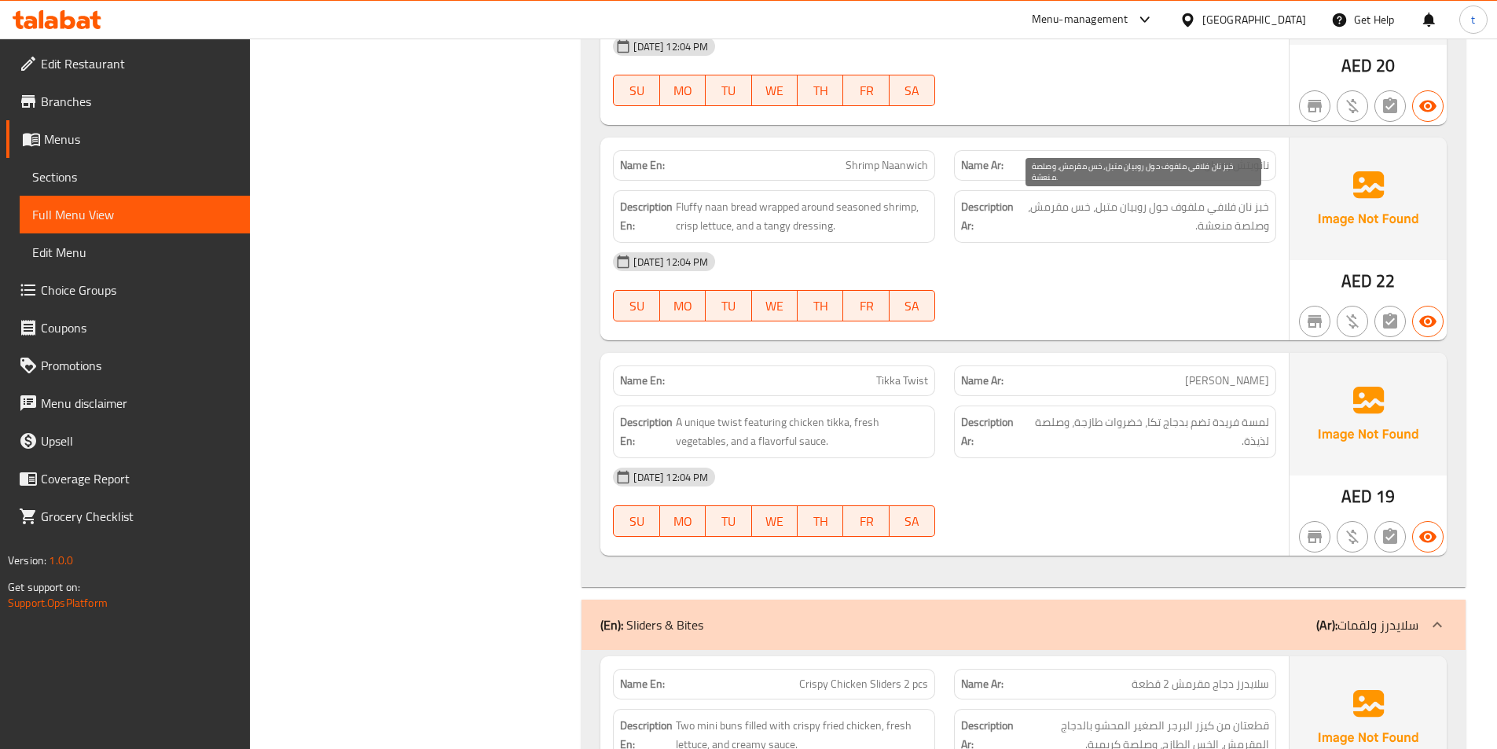
click at [1067, 207] on span "خبز نان فلافي ملفوف حول روبيان متبل، خس مقرمش، وصلصة منعشة." at bounding box center [1144, 216] width 252 height 39
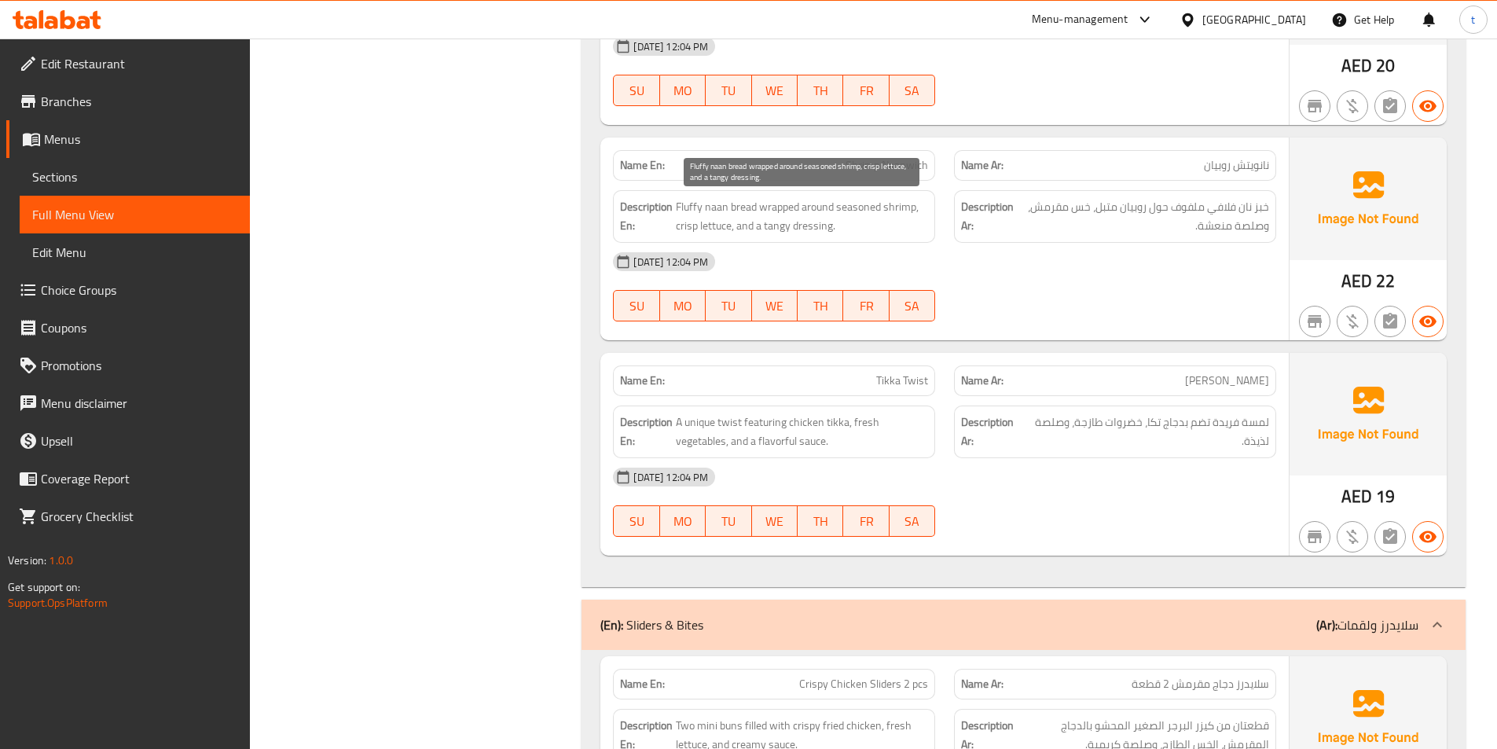
click at [839, 227] on span "Fluffy naan bread wrapped around seasoned shrimp, crisp lettuce, and a tangy dr…" at bounding box center [802, 216] width 252 height 39
drag, startPoint x: 839, startPoint y: 227, endPoint x: 742, endPoint y: 236, distance: 97.8
click at [834, 228] on span "Fluffy naan bread wrapped around seasoned shrimp, crisp lettuce, and a tangy dr…" at bounding box center [802, 216] width 252 height 39
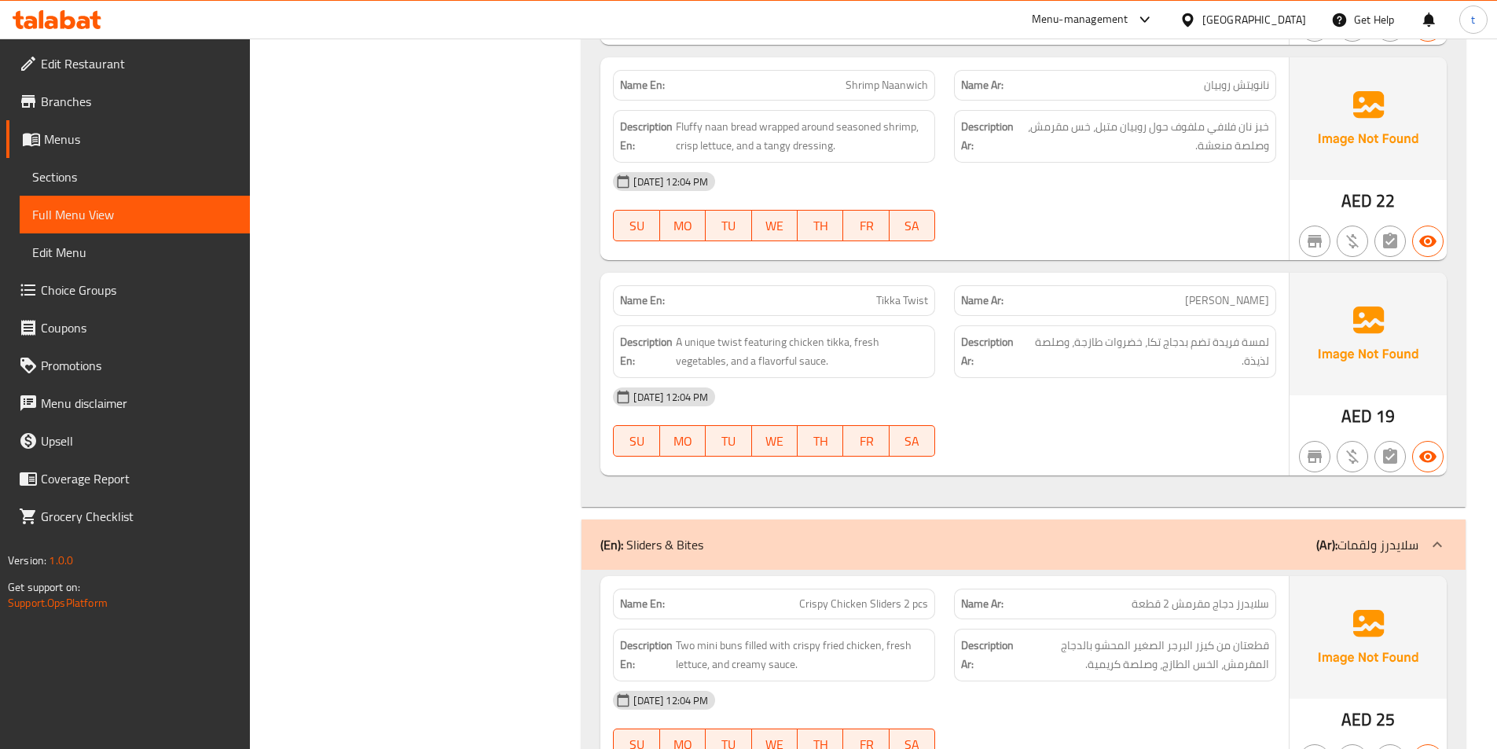
scroll to position [1022, 0]
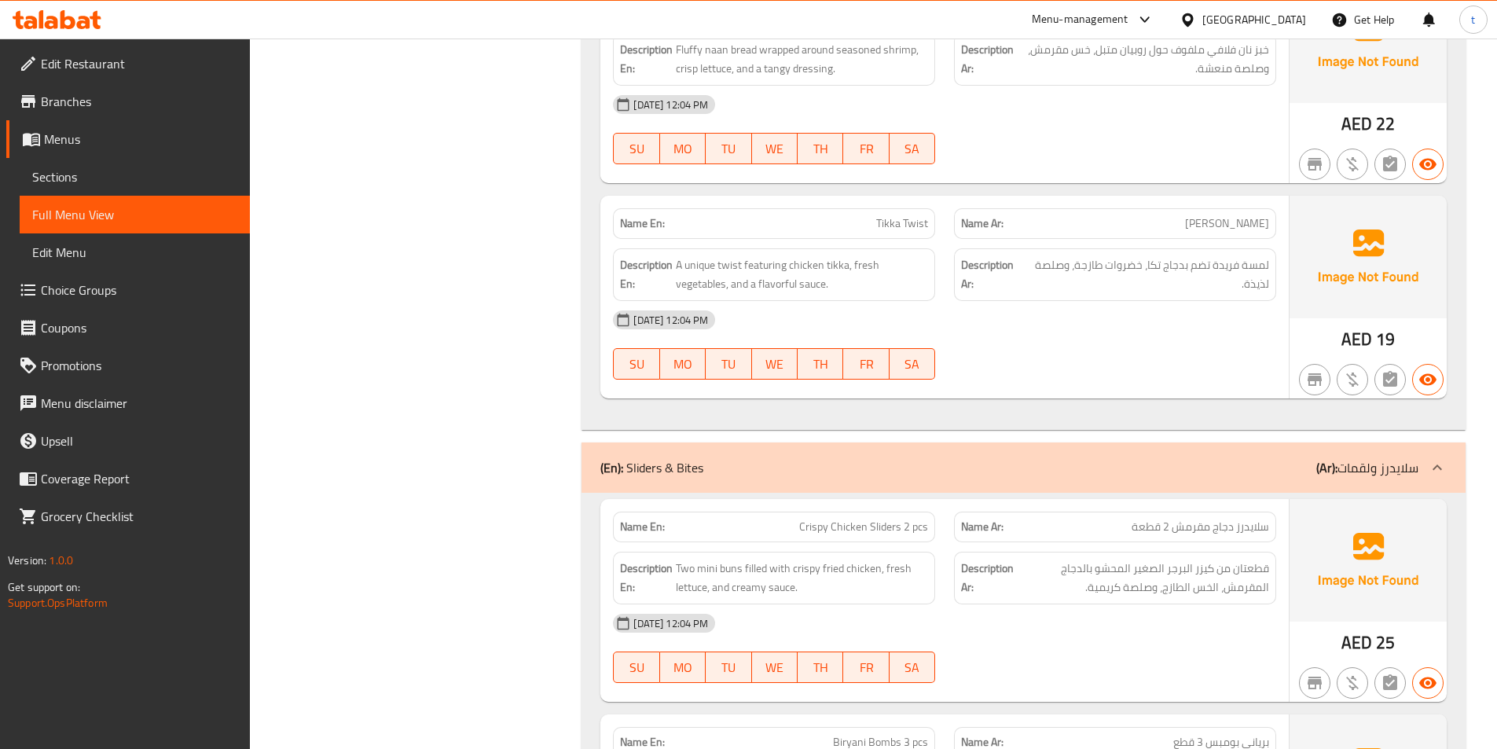
click at [1246, 226] on span "[PERSON_NAME]" at bounding box center [1227, 223] width 84 height 17
drag, startPoint x: 1246, startPoint y: 226, endPoint x: 982, endPoint y: 230, distance: 264.1
click at [1216, 236] on div "Name Ar: تكا تويست" at bounding box center [1115, 223] width 322 height 31
click at [916, 226] on span "Tikka Twist" at bounding box center [902, 223] width 52 height 17
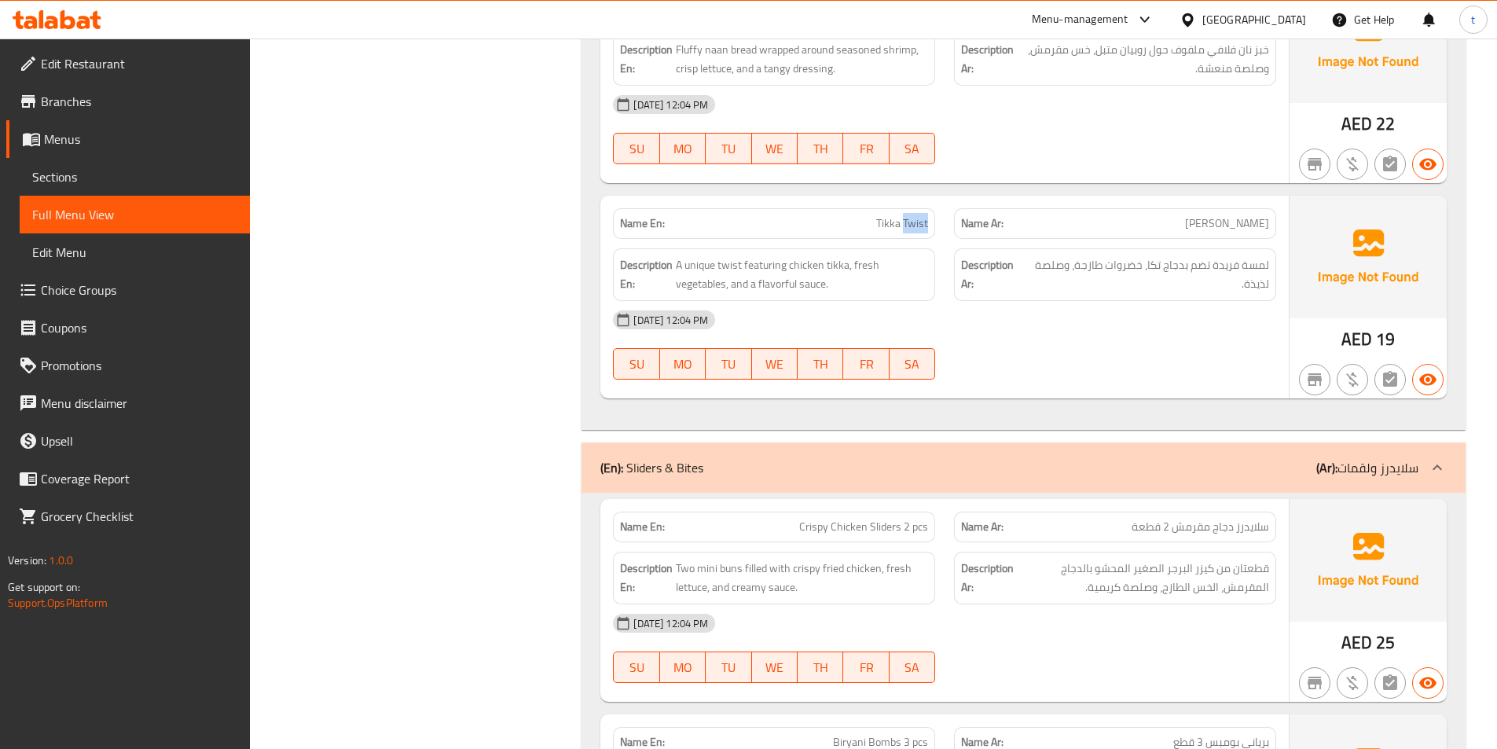
click at [916, 226] on span "Tikka Twist" at bounding box center [902, 223] width 52 height 17
drag, startPoint x: 672, startPoint y: 262, endPoint x: 777, endPoint y: 248, distance: 105.4
click at [777, 248] on div "Description En: A unique twist featuring chicken tikka, fresh vegetables, and a…" at bounding box center [774, 274] width 322 height 53
drag, startPoint x: 1239, startPoint y: 259, endPoint x: 1144, endPoint y: 274, distance: 96.3
click at [1144, 274] on span "لمسة فريدة تضم بدجاج تكا، خضروات طازجة، وصلصة لذيذة." at bounding box center [1147, 274] width 243 height 39
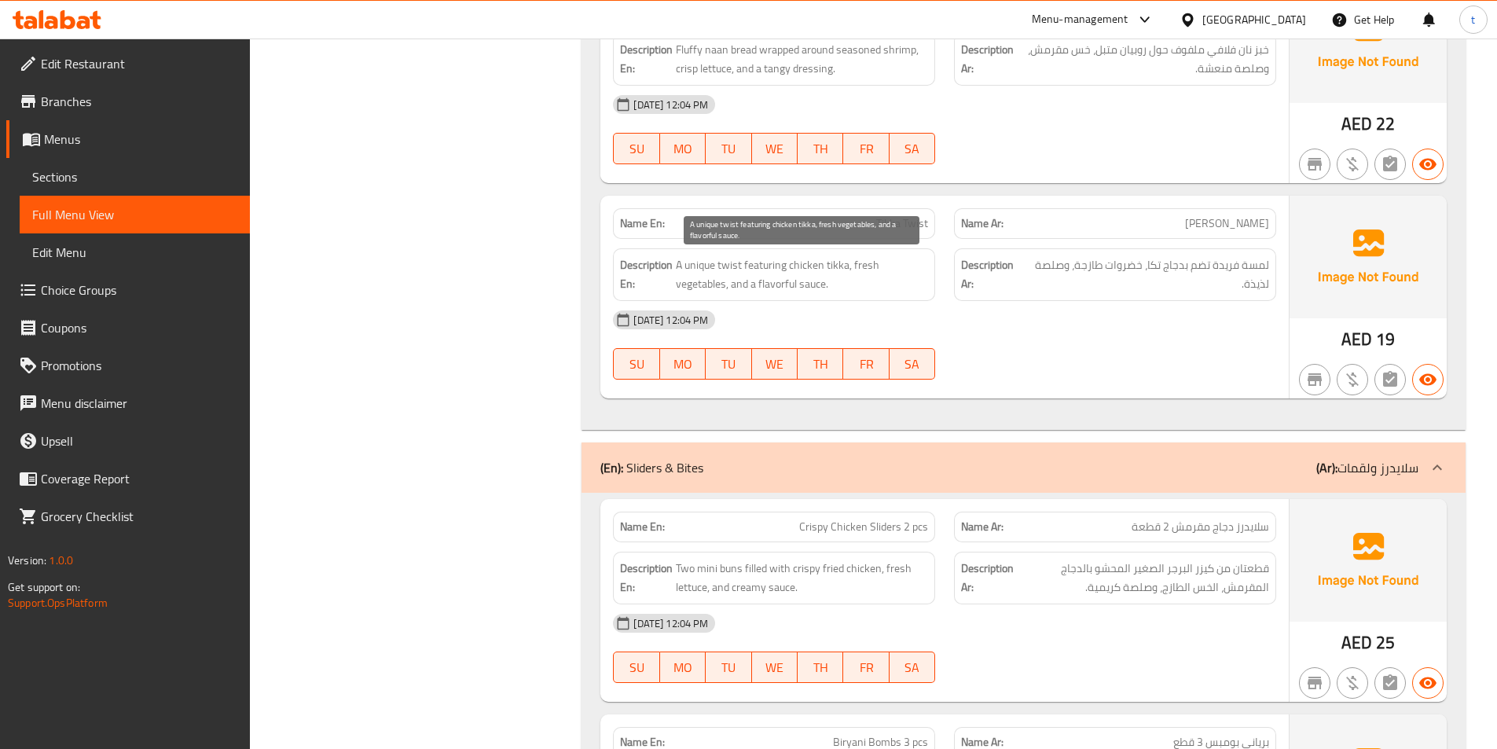
click at [865, 266] on span "A unique twist featuring chicken tikka, fresh vegetables, and a flavorful sauce." at bounding box center [802, 274] width 252 height 39
drag, startPoint x: 732, startPoint y: 284, endPoint x: 835, endPoint y: 284, distance: 103.7
click at [835, 284] on span "A unique twist featuring chicken tikka, fresh vegetables, and a flavorful sauce." at bounding box center [802, 274] width 252 height 39
click at [877, 295] on div "Description En: A unique twist featuring chicken tikka, fresh vegetables, and a…" at bounding box center [774, 274] width 322 height 53
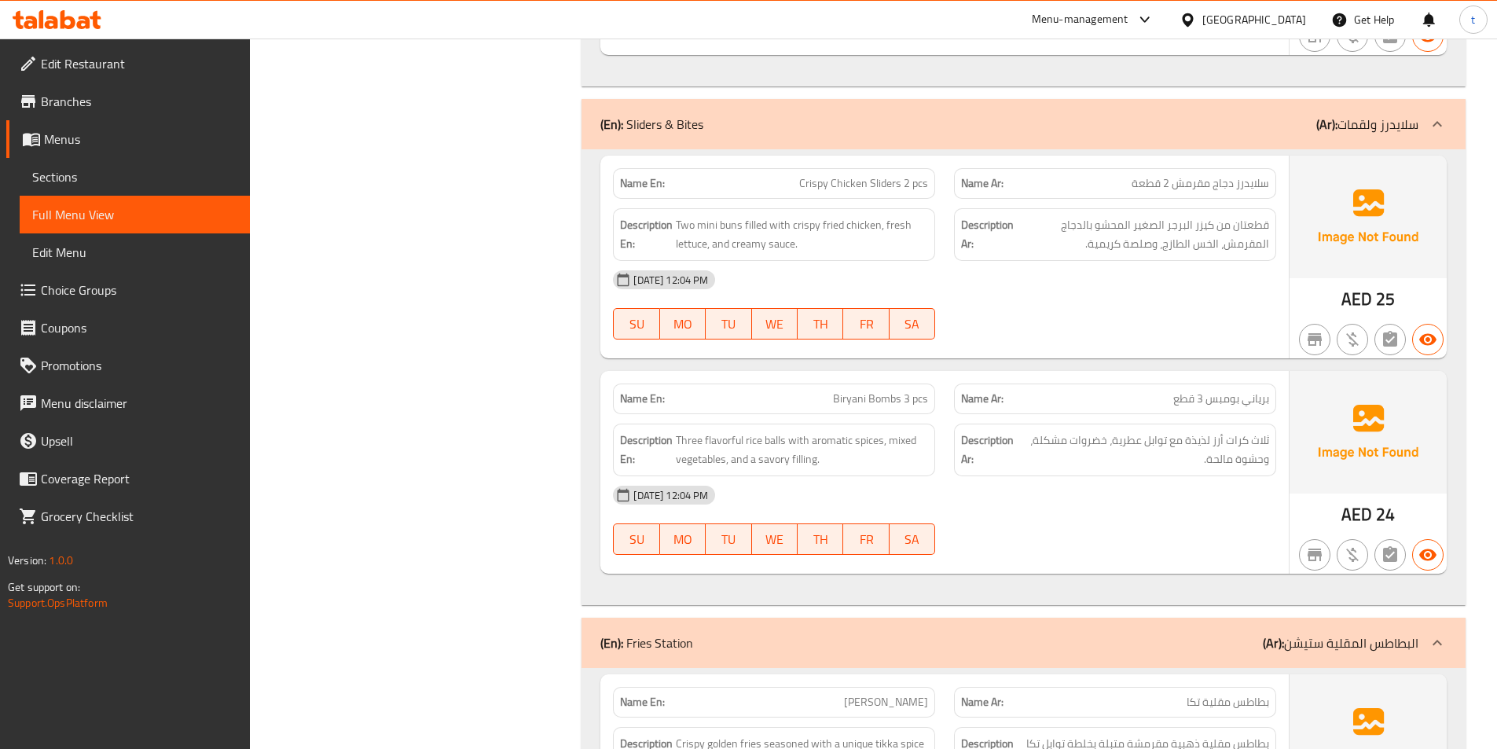
scroll to position [1336, 0]
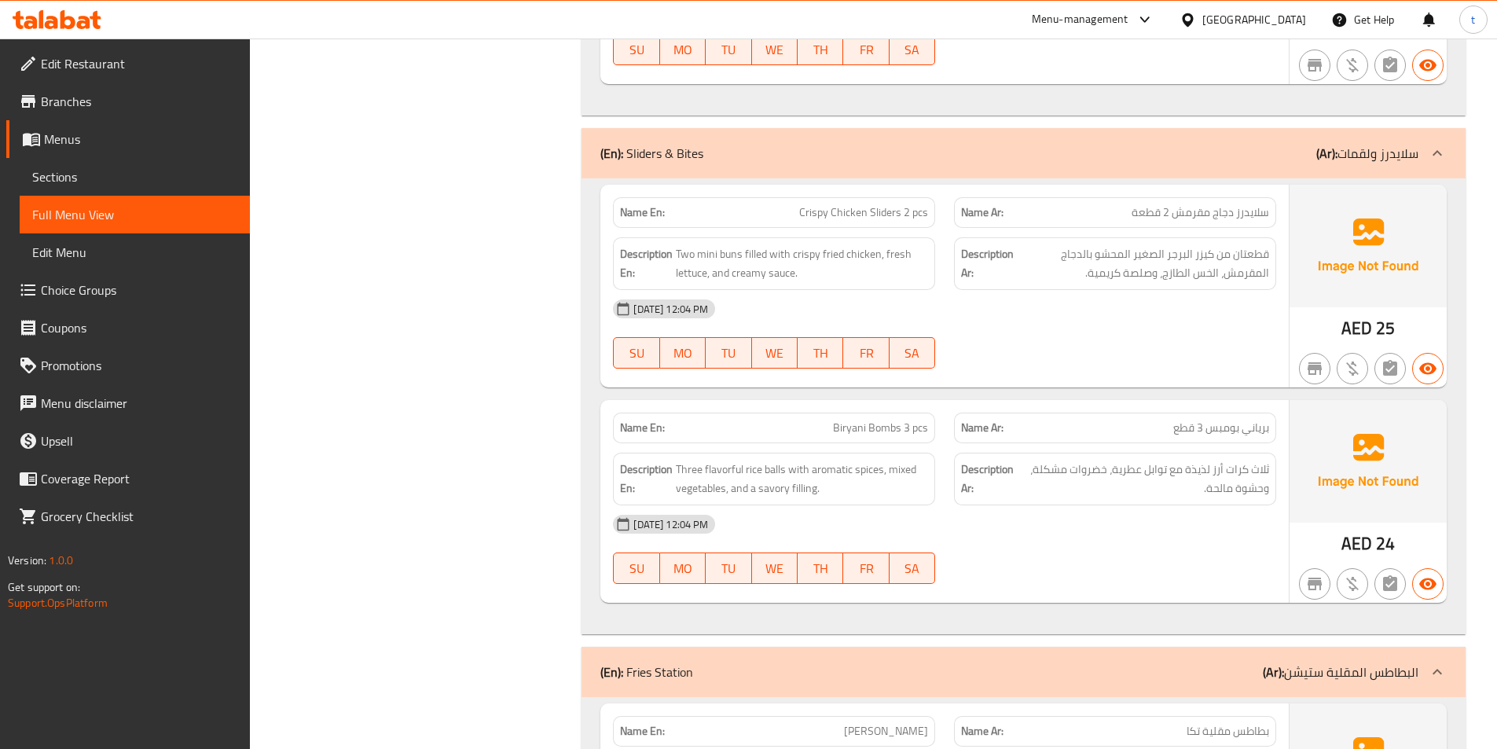
click at [1191, 219] on span "سلايدرز دجاج مقرمش 2 قطعة" at bounding box center [1201, 212] width 138 height 17
drag, startPoint x: 807, startPoint y: 213, endPoint x: 865, endPoint y: 207, distance: 58.4
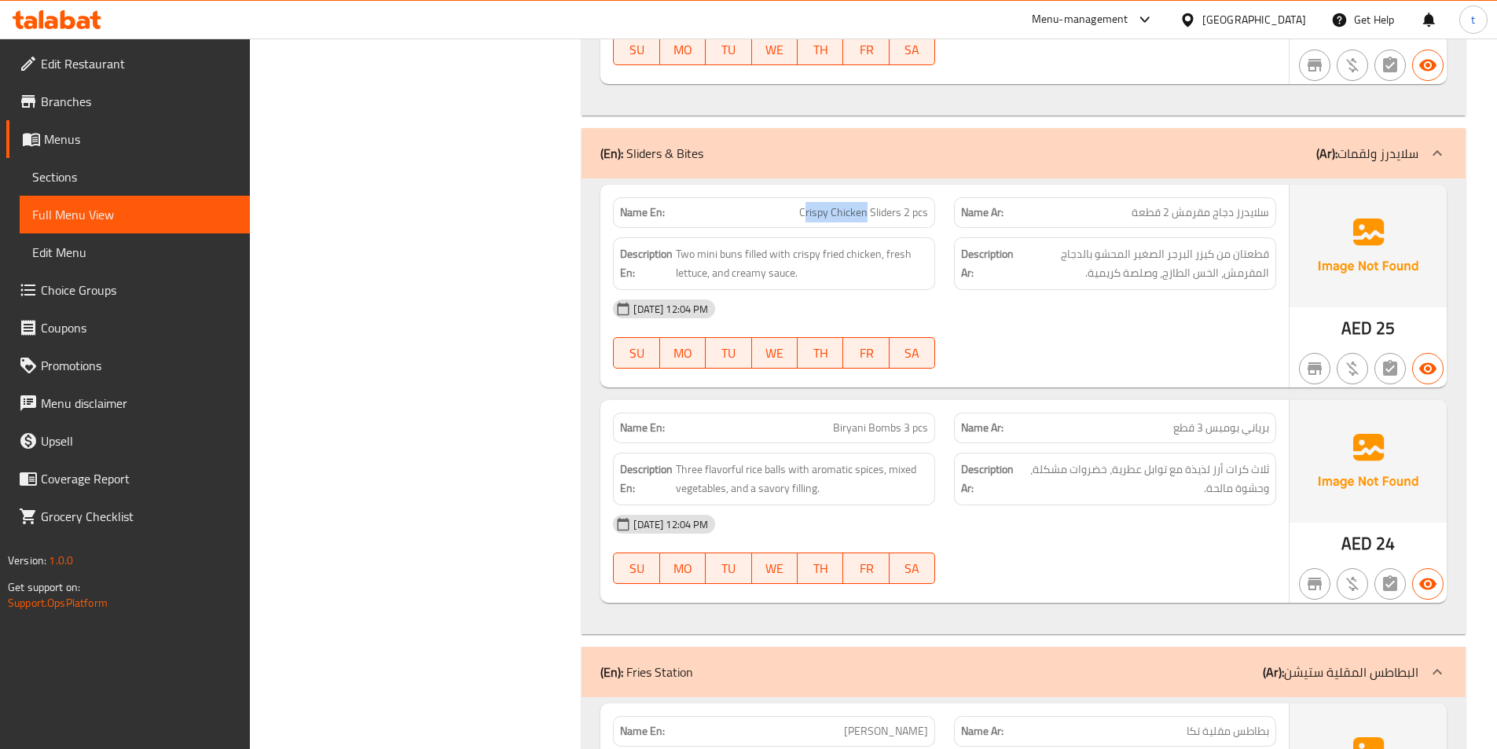
click at [865, 207] on span "Crispy Chicken Sliders 2 pcs" at bounding box center [863, 212] width 129 height 17
click at [920, 212] on span "Crispy Chicken Sliders 2 pcs" at bounding box center [863, 212] width 129 height 17
click at [685, 249] on span "Two mini buns filled with crispy fried chicken, fresh lettuce, and creamy sauce." at bounding box center [802, 263] width 252 height 39
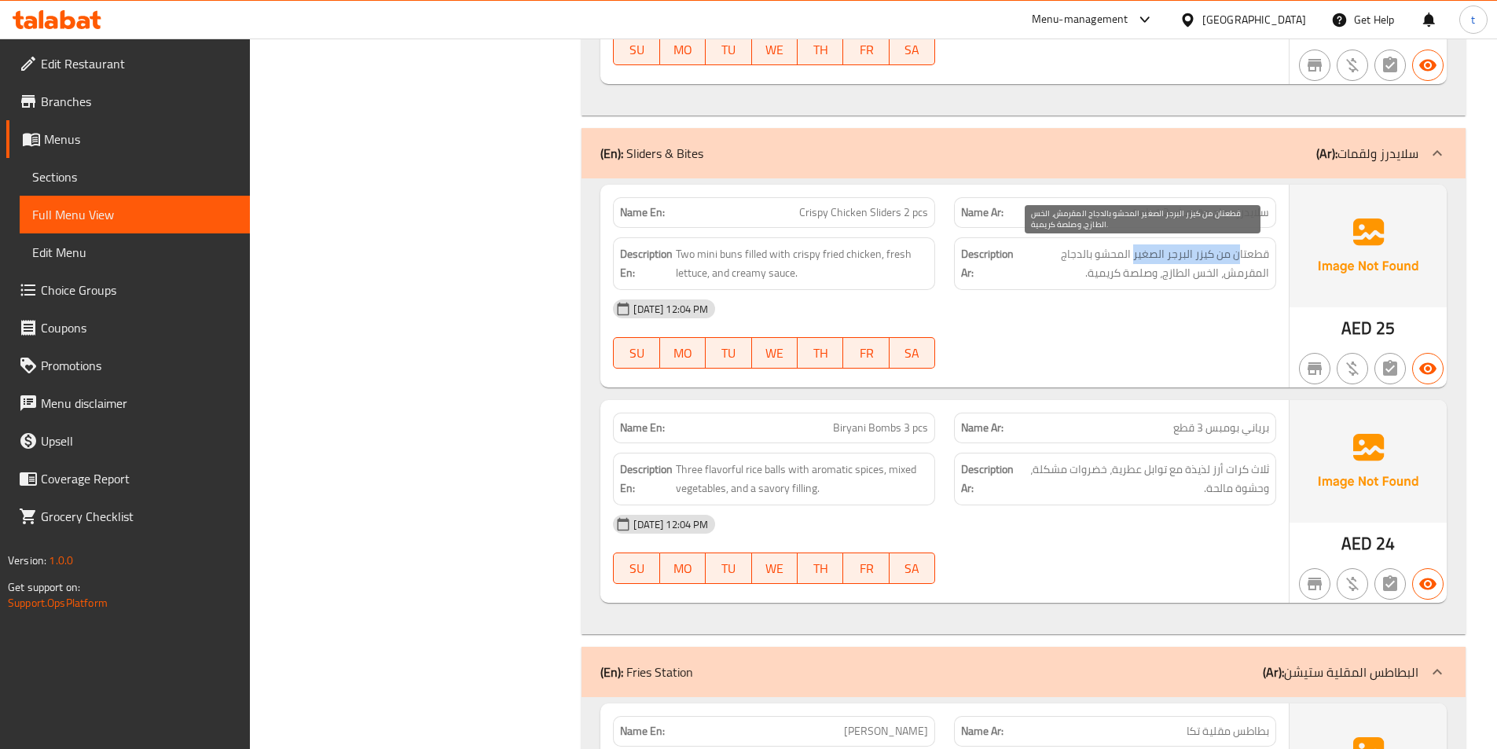
drag, startPoint x: 1240, startPoint y: 253, endPoint x: 1082, endPoint y: 269, distance: 159.5
click at [1136, 258] on span "قطعتان من كيزر البرجر الصغير المحشو بالدجاج المقرمش، الخس الطازج، وصلصة كريمية." at bounding box center [1143, 263] width 252 height 39
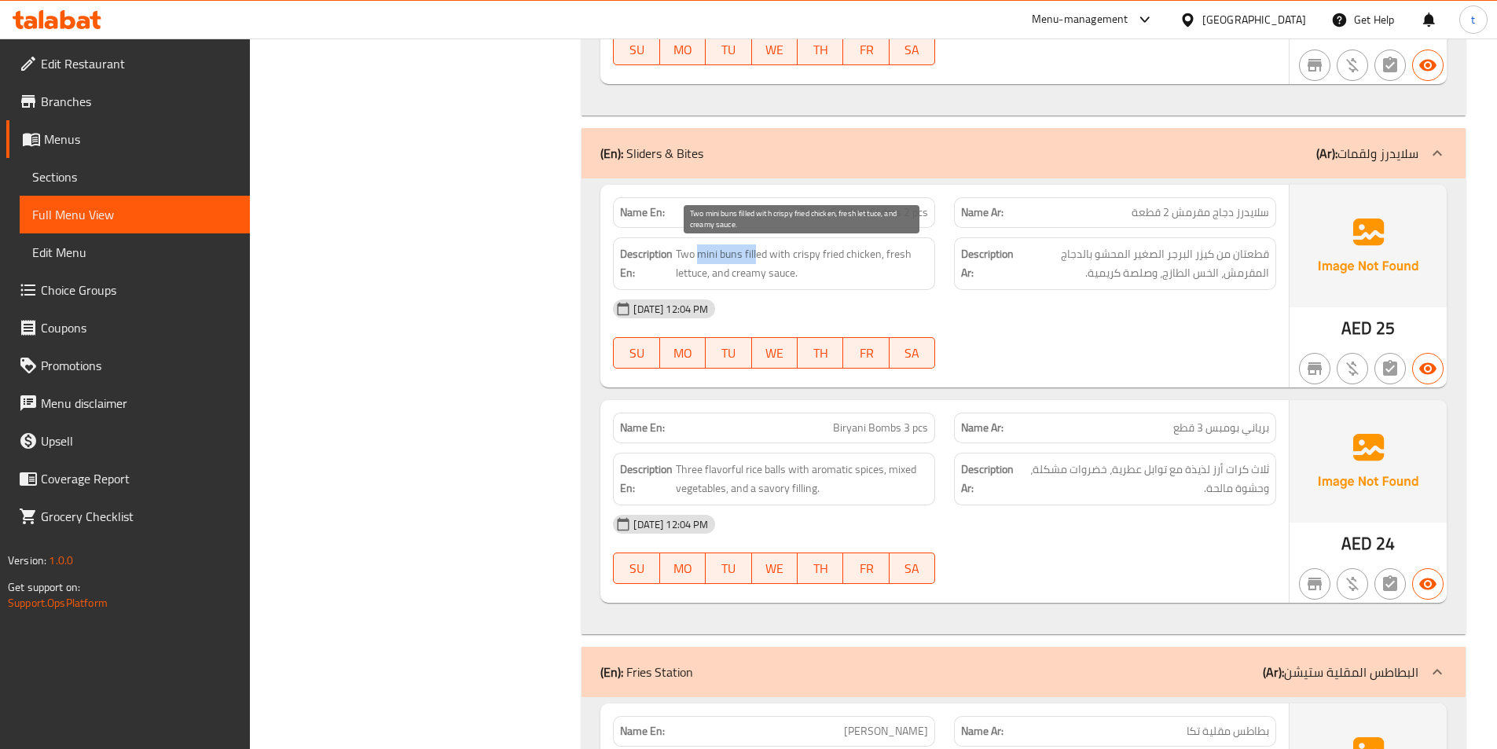
drag, startPoint x: 711, startPoint y: 258, endPoint x: 757, endPoint y: 248, distance: 47.3
click at [757, 248] on span "Two mini buns filled with crispy fried chicken, fresh lettuce, and creamy sauce." at bounding box center [802, 263] width 252 height 39
click at [767, 260] on span "Two mini buns filled with crispy fried chicken, fresh lettuce, and creamy sauce." at bounding box center [802, 263] width 252 height 39
click at [769, 254] on span "Two mini buns filled with crispy fried chicken, fresh lettuce, and creamy sauce." at bounding box center [802, 263] width 252 height 39
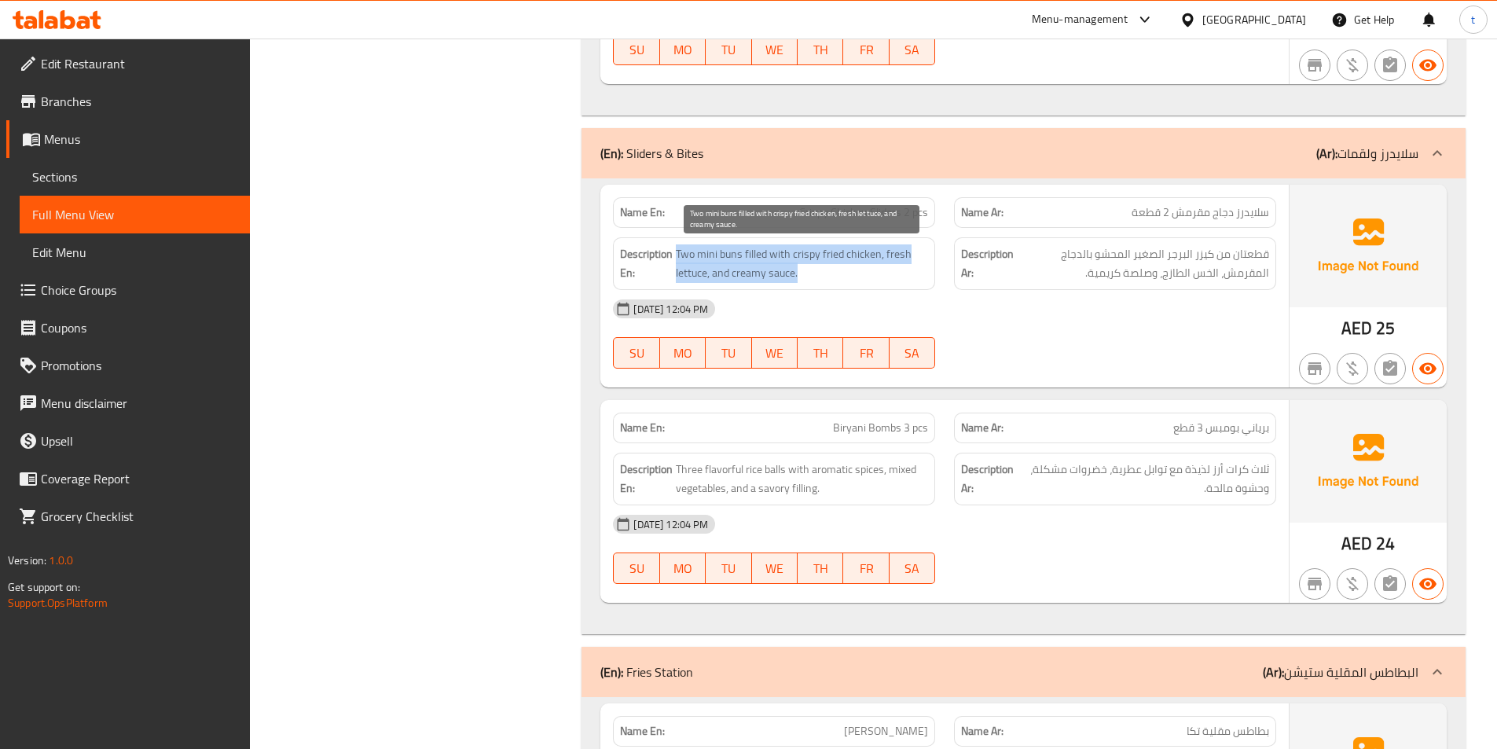
click at [769, 254] on span "Two mini buns filled with crispy fried chicken, fresh lettuce, and creamy sauce." at bounding box center [802, 263] width 252 height 39
click at [859, 232] on div "Description En: Two mini buns filled with crispy fried chicken, fresh lettuce, …" at bounding box center [774, 264] width 341 height 72
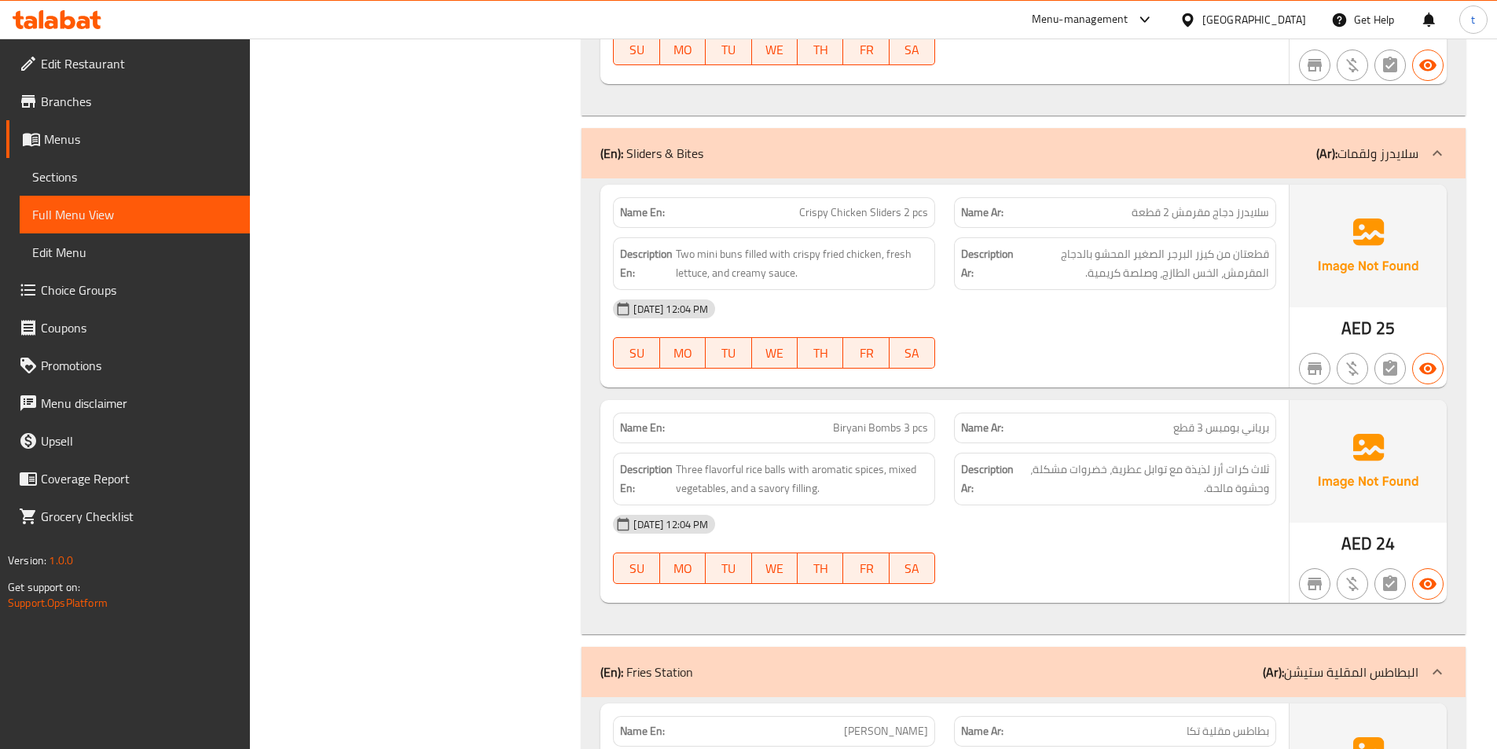
click at [865, 205] on span "Crispy Chicken Sliders 2 pcs" at bounding box center [863, 212] width 129 height 17
copy span "Crispy Chicken Sliders 2 pcs"
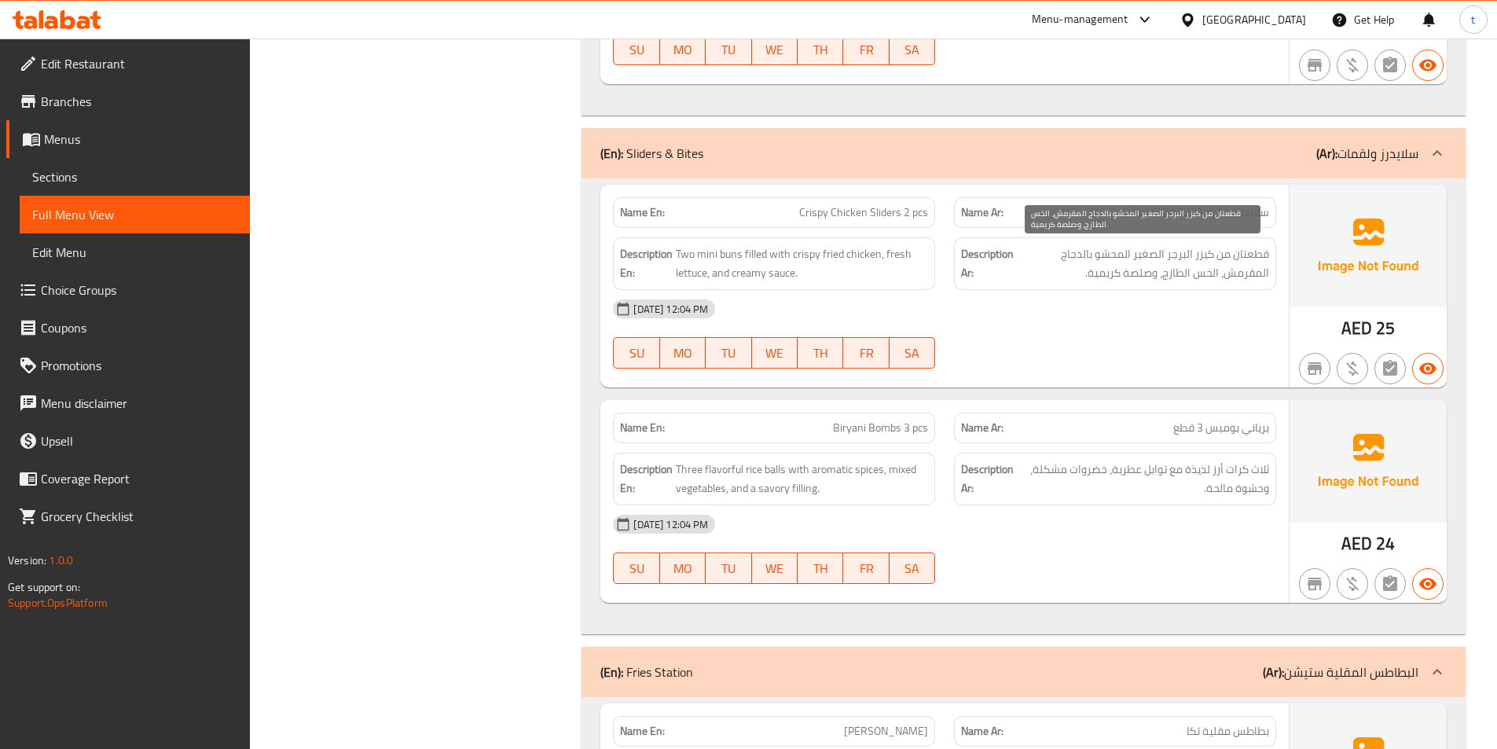
click at [1204, 279] on span "قطعتان من كيزر البرجر الصغير المحشو بالدجاج المقرمش، الخس الطازج، وصلصة كريمية." at bounding box center [1143, 263] width 252 height 39
click at [1072, 277] on span "قطعتان من كيزر البرجر الصغير المحشو بالدجاج المقرمش، الخس الطازج، وصلصة كريمية." at bounding box center [1143, 263] width 252 height 39
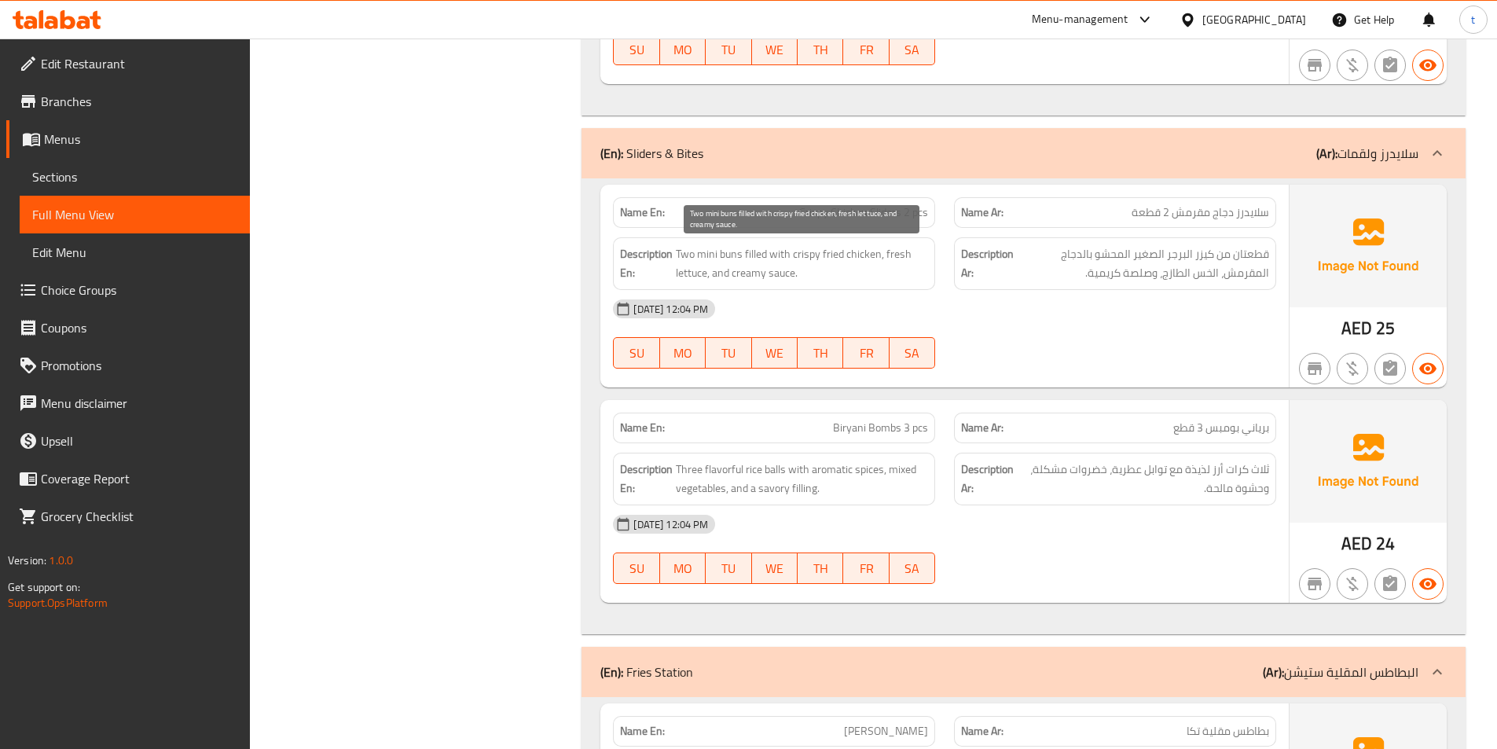
click at [785, 275] on span "Two mini buns filled with crispy fried chicken, fresh lettuce, and creamy sauce." at bounding box center [802, 263] width 252 height 39
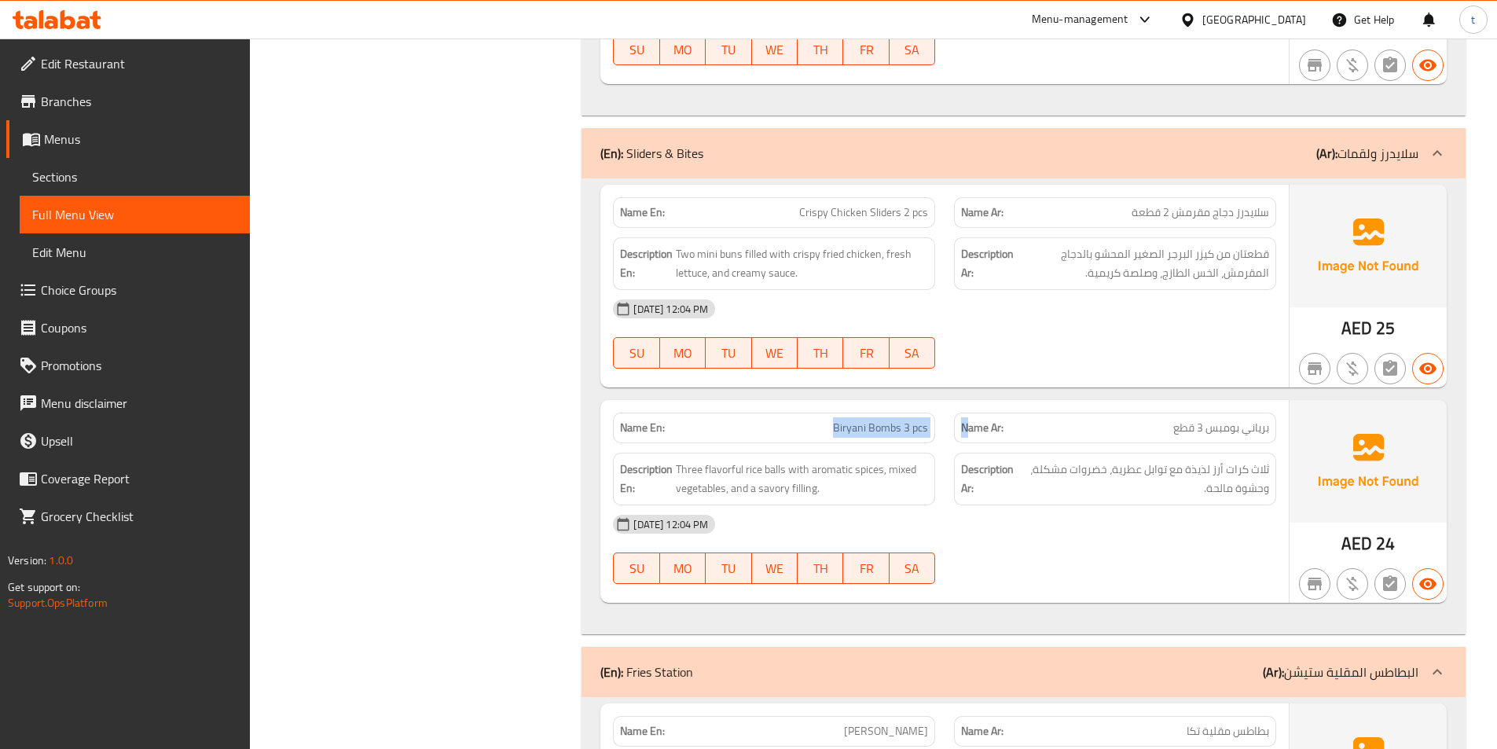
drag, startPoint x: 816, startPoint y: 431, endPoint x: 967, endPoint y: 428, distance: 150.9
click at [967, 428] on div "Name En: Biryani Bombs 3 pcs Name Ar: برياني بومبس 3 قطع" at bounding box center [945, 428] width 682 height 50
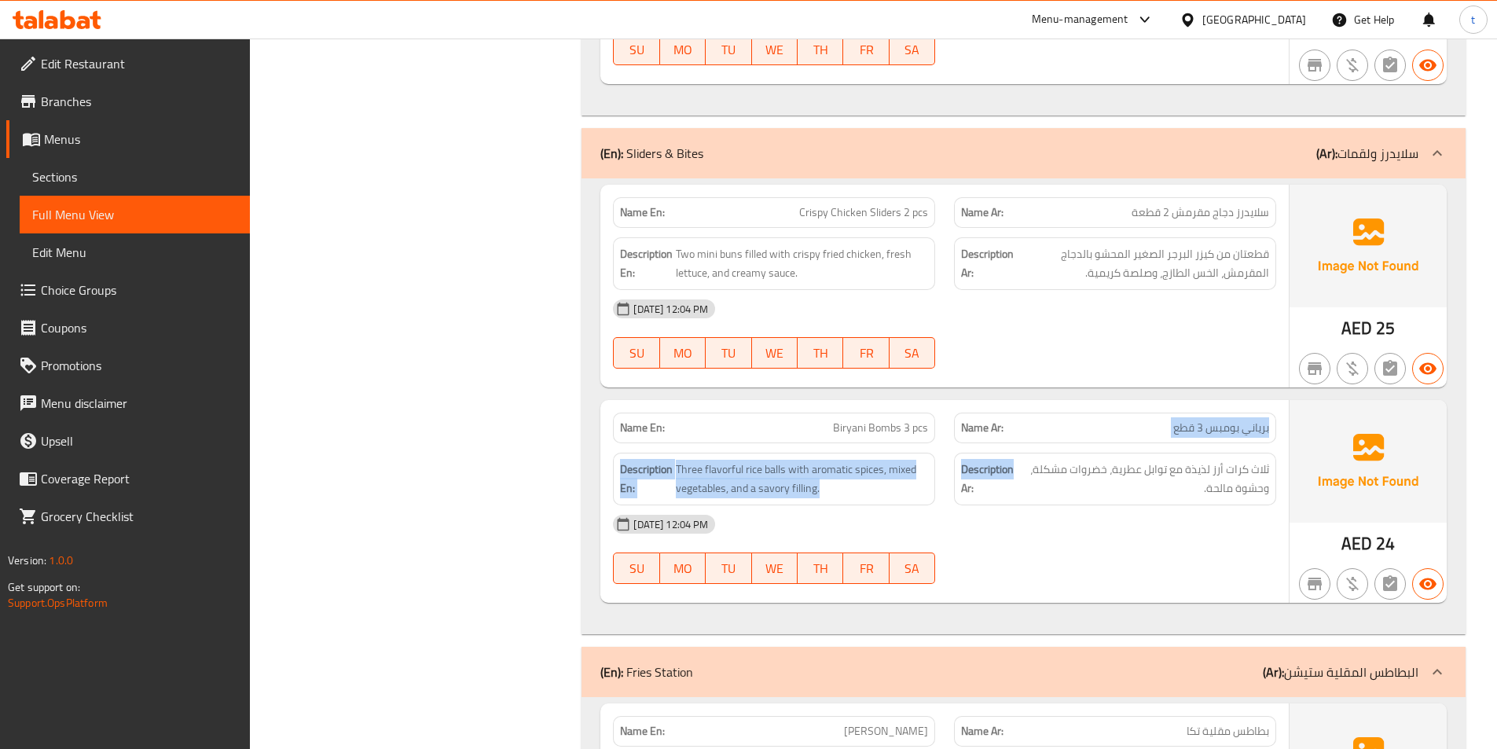
drag, startPoint x: 1271, startPoint y: 429, endPoint x: 1015, endPoint y: 443, distance: 255.8
click at [1015, 443] on div "Name En: Biryani Bombs 3 pcs Name Ar: برياني بومبس 3 قطع Description En: Three …" at bounding box center [944, 501] width 689 height 203
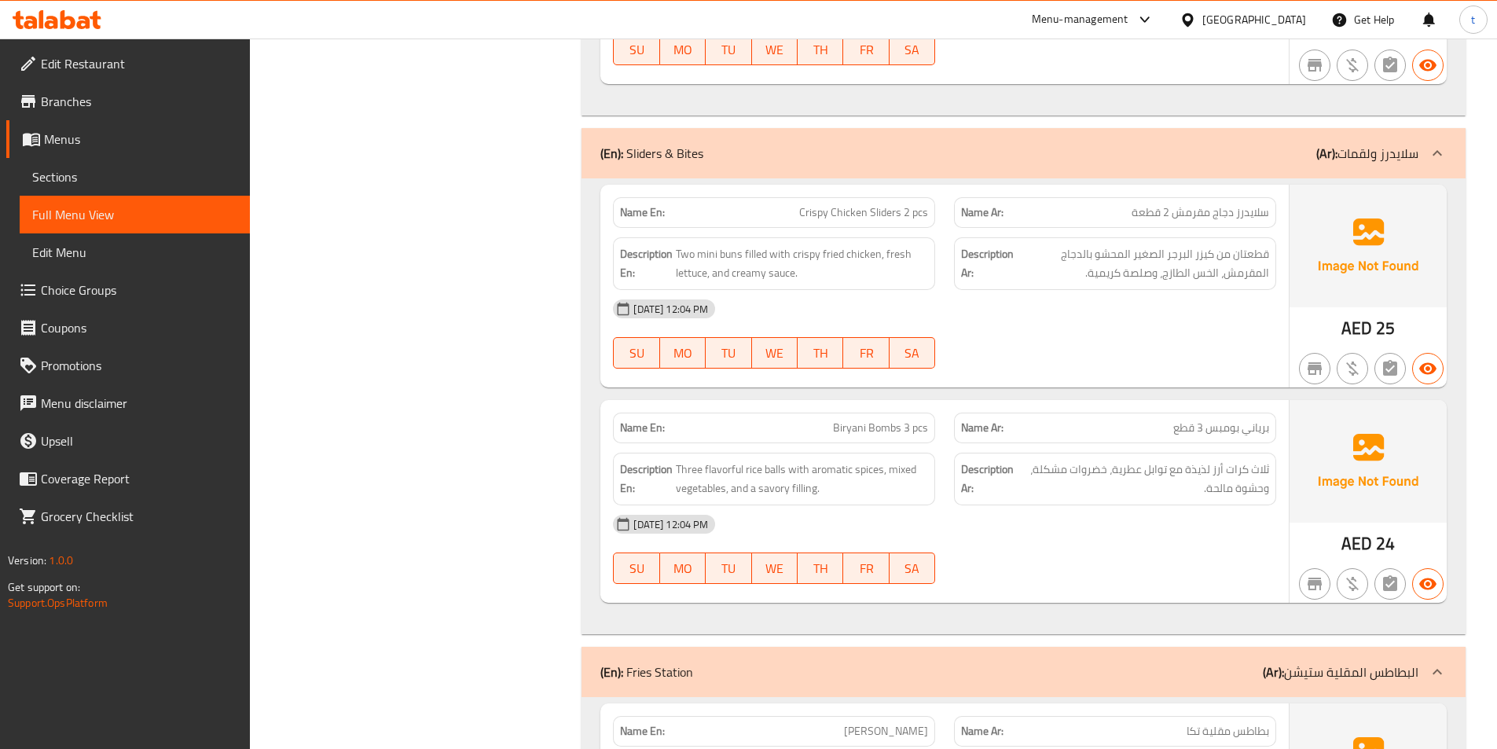
click at [884, 439] on div "Name En: Biryani Bombs 3 pcs" at bounding box center [774, 428] width 322 height 31
click at [1261, 475] on span "ثلاث كرات أرز لذيذة مع توابل عطرية، خضروات مشكلة، وحشوة مالحة." at bounding box center [1144, 479] width 250 height 39
click at [1228, 476] on span "ثلاث كرات أرز لذيذة مع توابل عطرية، خضروات مشكلة، وحشوة مالحة." at bounding box center [1144, 479] width 250 height 39
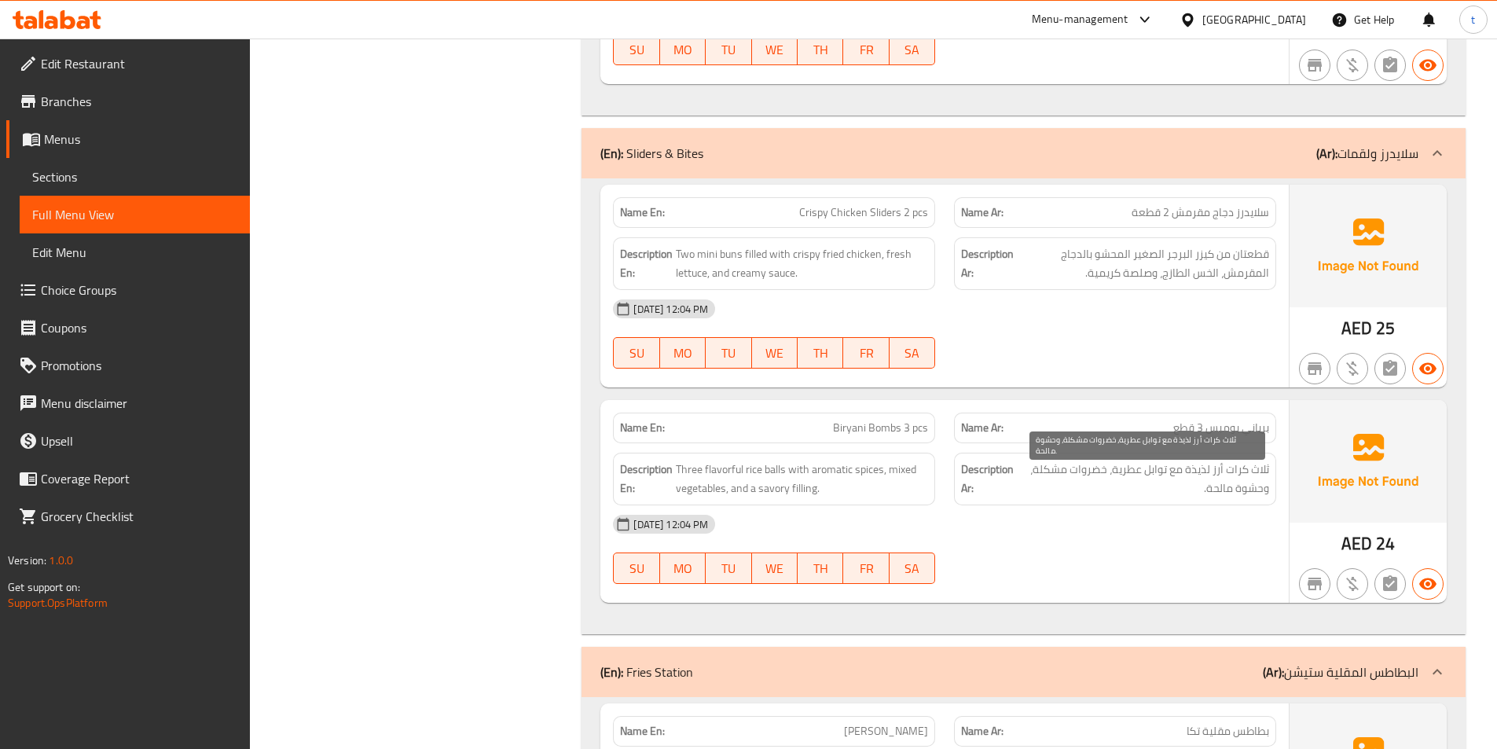
click at [1201, 472] on span "ثلاث كرات أرز لذيذة مع توابل عطرية، خضروات مشكلة، وحشوة مالحة." at bounding box center [1144, 479] width 250 height 39
click at [1151, 476] on span "ثلاث كرات أرز لذيذة مع توابل عطرية، خضروات مشكلة، وحشوة مالحة." at bounding box center [1144, 479] width 250 height 39
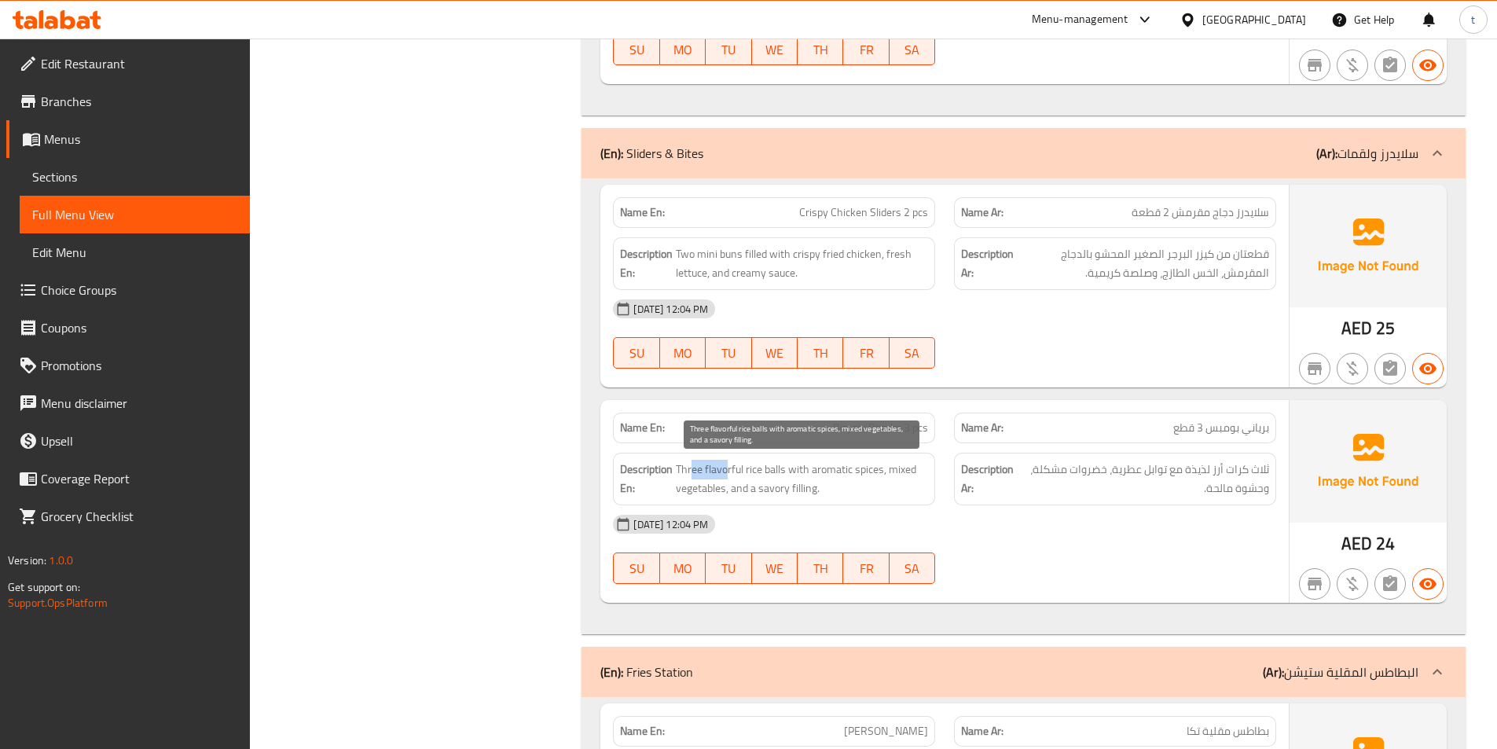
drag, startPoint x: 693, startPoint y: 471, endPoint x: 729, endPoint y: 471, distance: 36.2
click at [729, 471] on span "Three flavorful rice balls with aromatic spices, mixed vegetables, and a savory…" at bounding box center [802, 479] width 252 height 39
click at [739, 478] on span "Three flavorful rice balls with aromatic spices, mixed vegetables, and a savory…" at bounding box center [802, 479] width 252 height 39
click at [754, 477] on span "Three flavorful rice balls with aromatic spices, mixed vegetables, and a savory…" at bounding box center [802, 479] width 252 height 39
click at [799, 470] on span "Three flavorful rice balls with aromatic spices, mixed vegetables, and a savory…" at bounding box center [802, 479] width 252 height 39
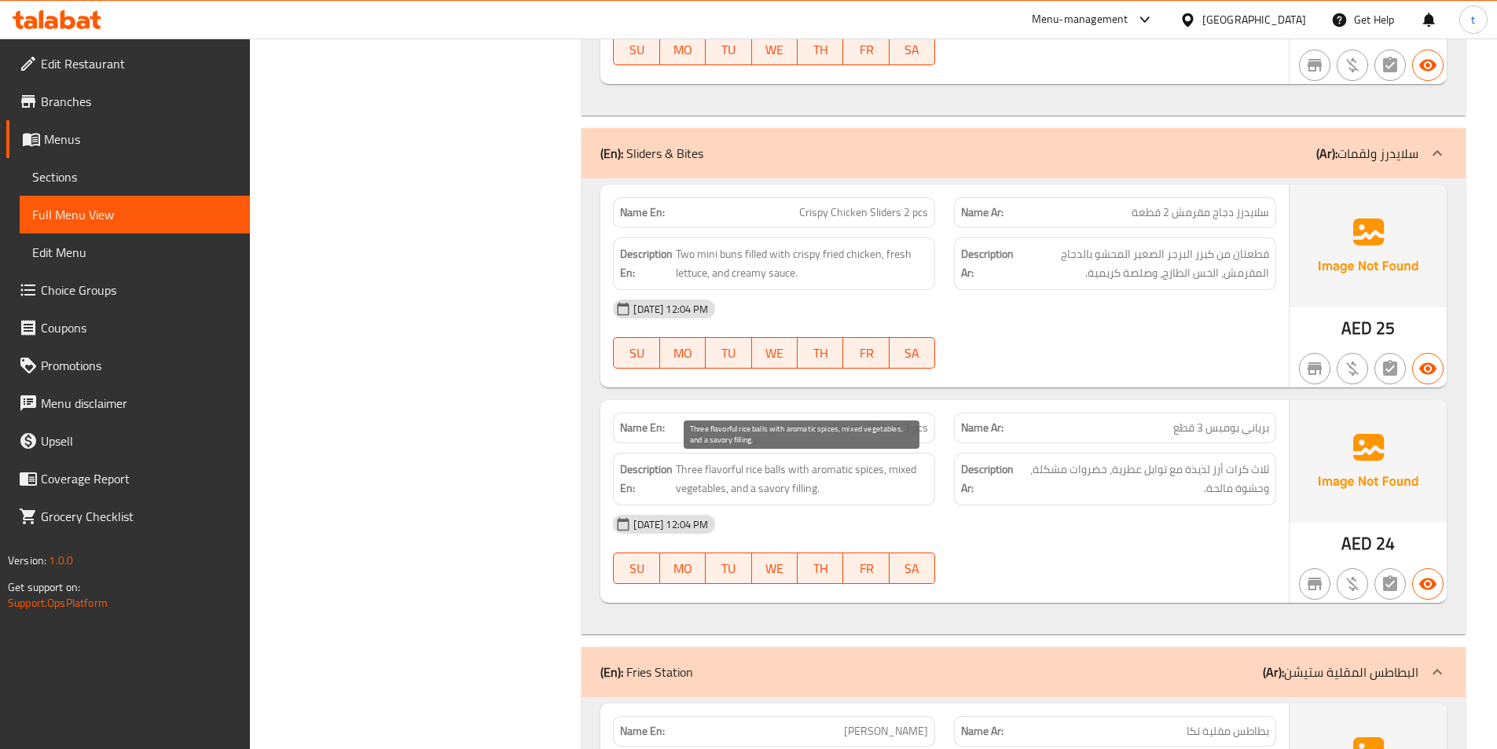
click at [828, 470] on span "Three flavorful rice balls with aromatic spices, mixed vegetables, and a savory…" at bounding box center [802, 479] width 252 height 39
click at [862, 469] on span "Three flavorful rice balls with aromatic spices, mixed vegetables, and a savory…" at bounding box center [802, 479] width 252 height 39
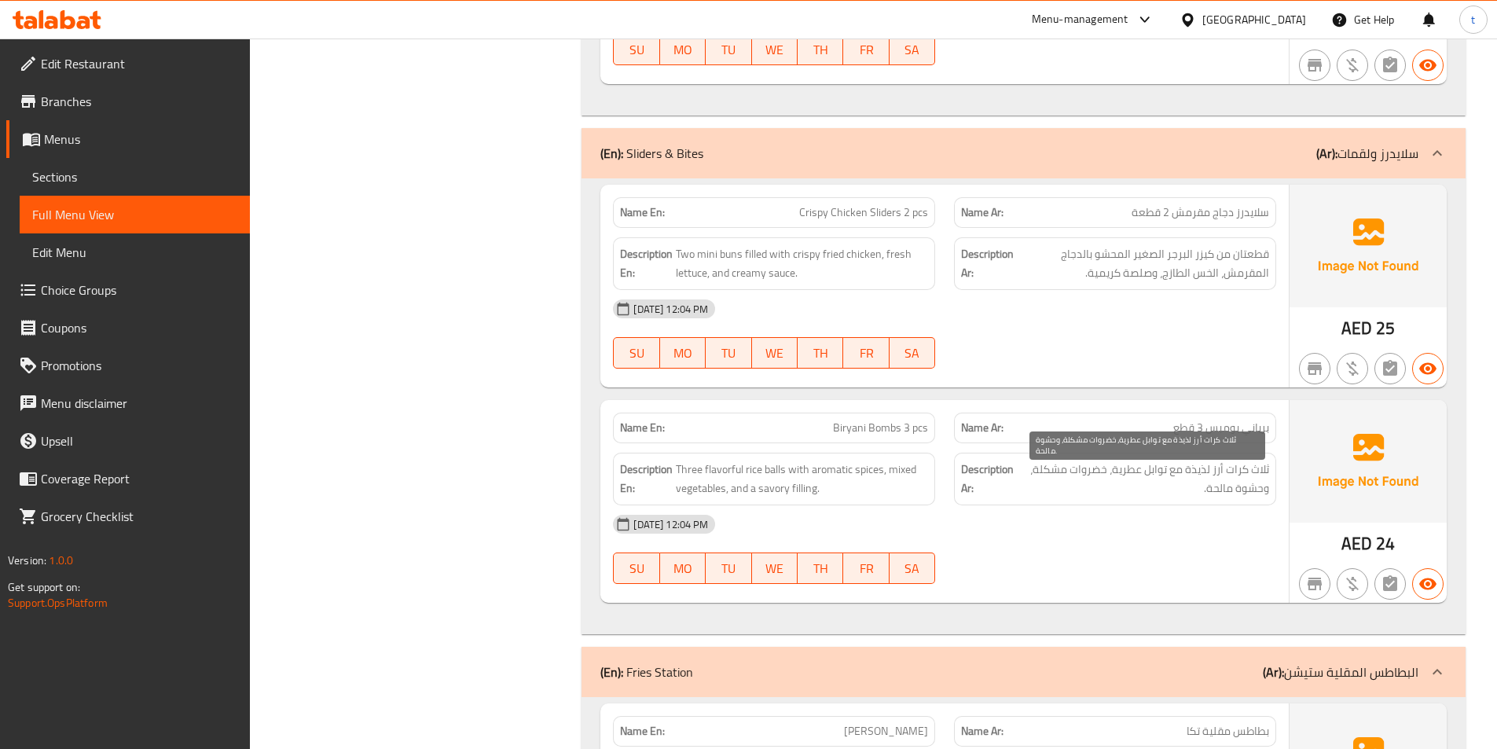
click at [1116, 473] on span "ثلاث كرات أرز لذيذة مع توابل عطرية، خضروات مشكلة، وحشوة مالحة." at bounding box center [1144, 479] width 250 height 39
click at [1085, 477] on span "ثلاث كرات أرز لذيذة مع توابل عطرية، خضروات مشكلة، وحشوة مالحة." at bounding box center [1144, 479] width 250 height 39
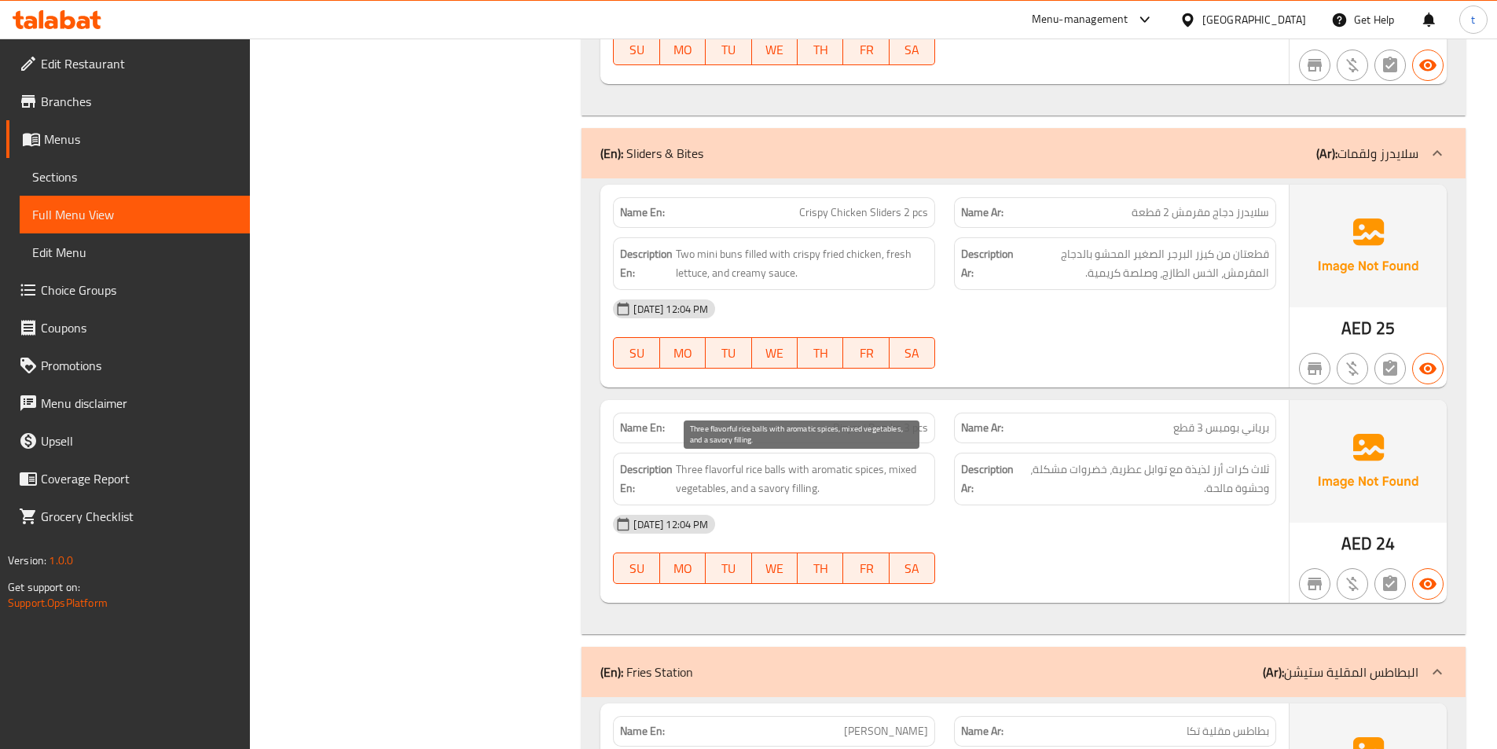
click at [696, 491] on span "Three flavorful rice balls with aromatic spices, mixed vegetables, and a savory…" at bounding box center [802, 479] width 252 height 39
drag, startPoint x: 734, startPoint y: 482, endPoint x: 855, endPoint y: 482, distance: 121.0
click at [855, 482] on span "Three flavorful rice balls with aromatic spices, mixed vegetables, and a savory…" at bounding box center [802, 479] width 252 height 39
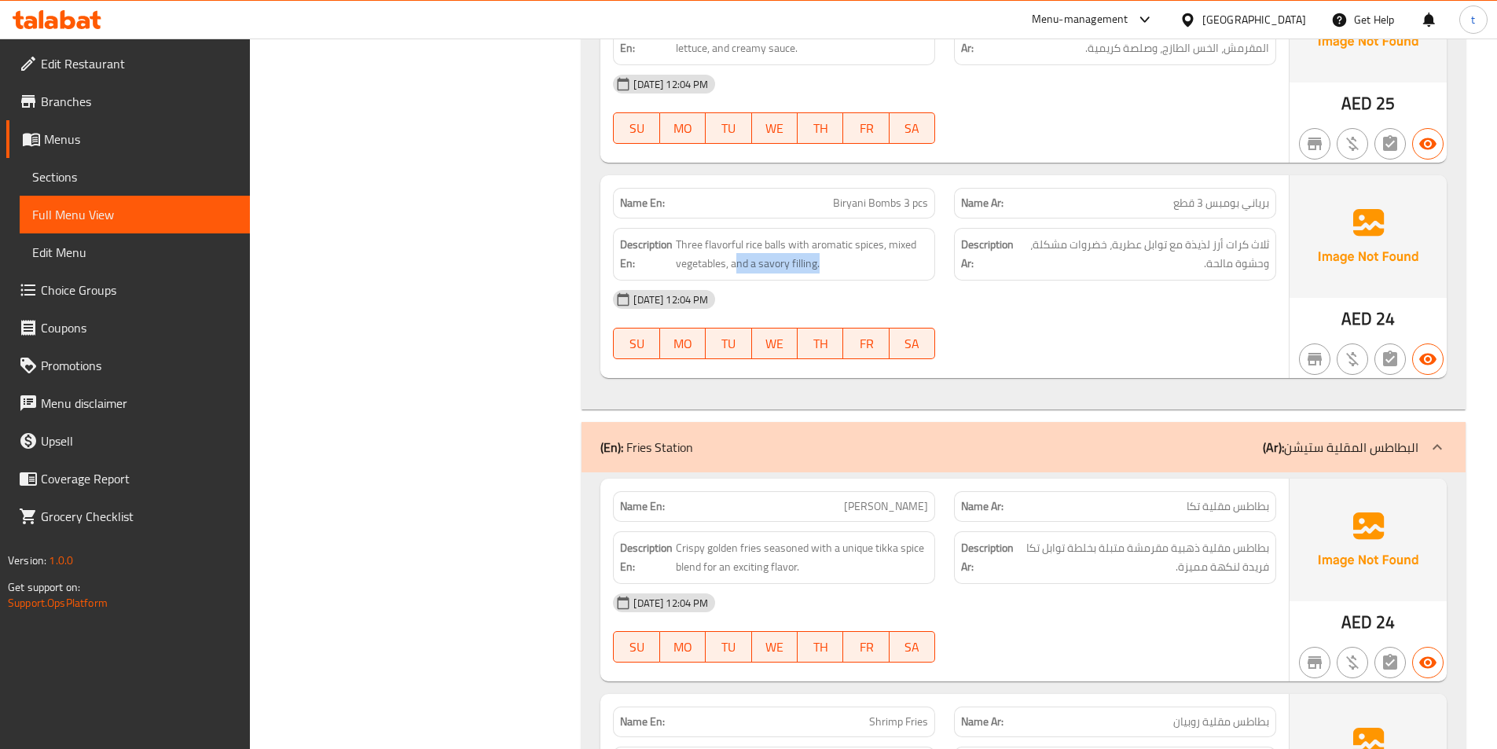
scroll to position [1651, 0]
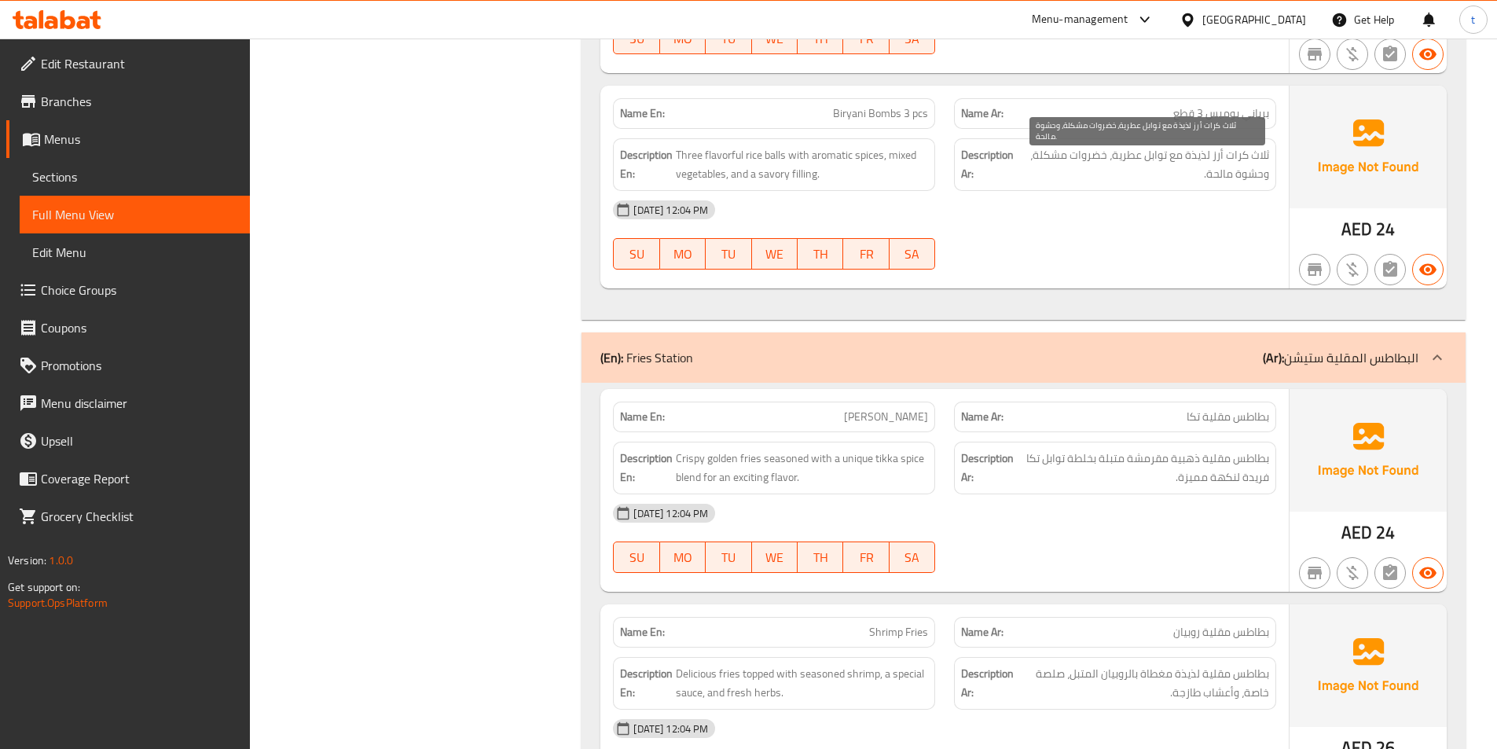
click at [1085, 149] on span "ثلاث كرات أرز لذيذة مع توابل عطرية، خضروات مشكلة، وحشوة مالحة." at bounding box center [1144, 164] width 250 height 39
click at [1063, 153] on span "ثلاث كرات أرز لذيذة مع توابل عطرية، خضروات مشكلة، وحشوة مالحة." at bounding box center [1144, 164] width 250 height 39
click at [1050, 155] on span "ثلاث كرات أرز لذيذة مع توابل عطرية، خضروات مشكلة، وحشوة مالحة." at bounding box center [1144, 164] width 250 height 39
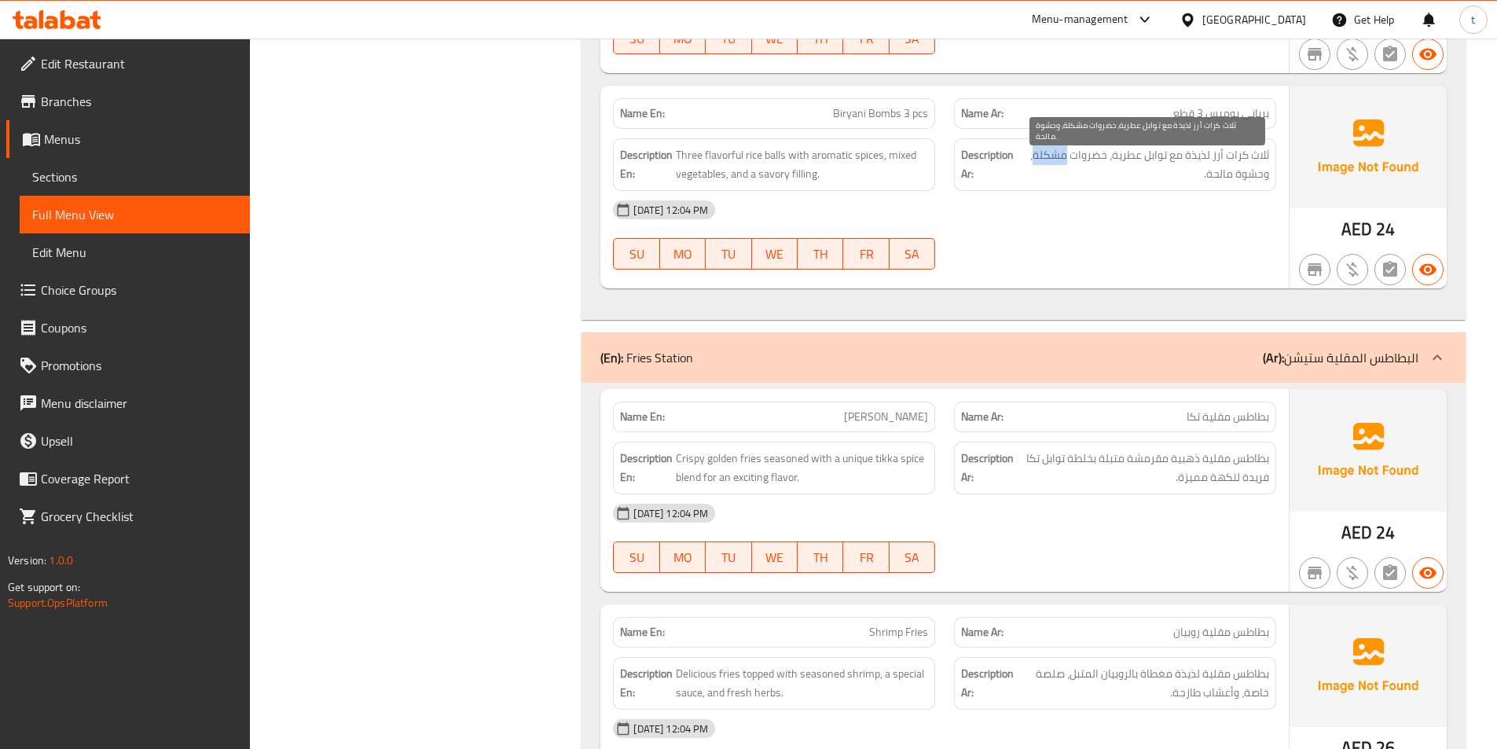
drag, startPoint x: 1050, startPoint y: 155, endPoint x: 1236, endPoint y: 163, distance: 186.4
click at [1057, 157] on span "ثلاث كرات أرز لذيذة مع توابل عطرية، خضروات مشكلة، وحشوة مالحة." at bounding box center [1144, 164] width 250 height 39
click at [1254, 171] on span "ثلاث كرات أرز لذيذة مع توابل عطرية، خضروات مشكلة، وحشوة مالحة." at bounding box center [1144, 164] width 250 height 39
drag, startPoint x: 1254, startPoint y: 171, endPoint x: 1226, endPoint y: 177, distance: 28.1
click at [1246, 172] on span "ثلاث كرات أرز لذيذة مع توابل عطرية، خضروات مشكلة، وحشوة مالحة." at bounding box center [1144, 164] width 250 height 39
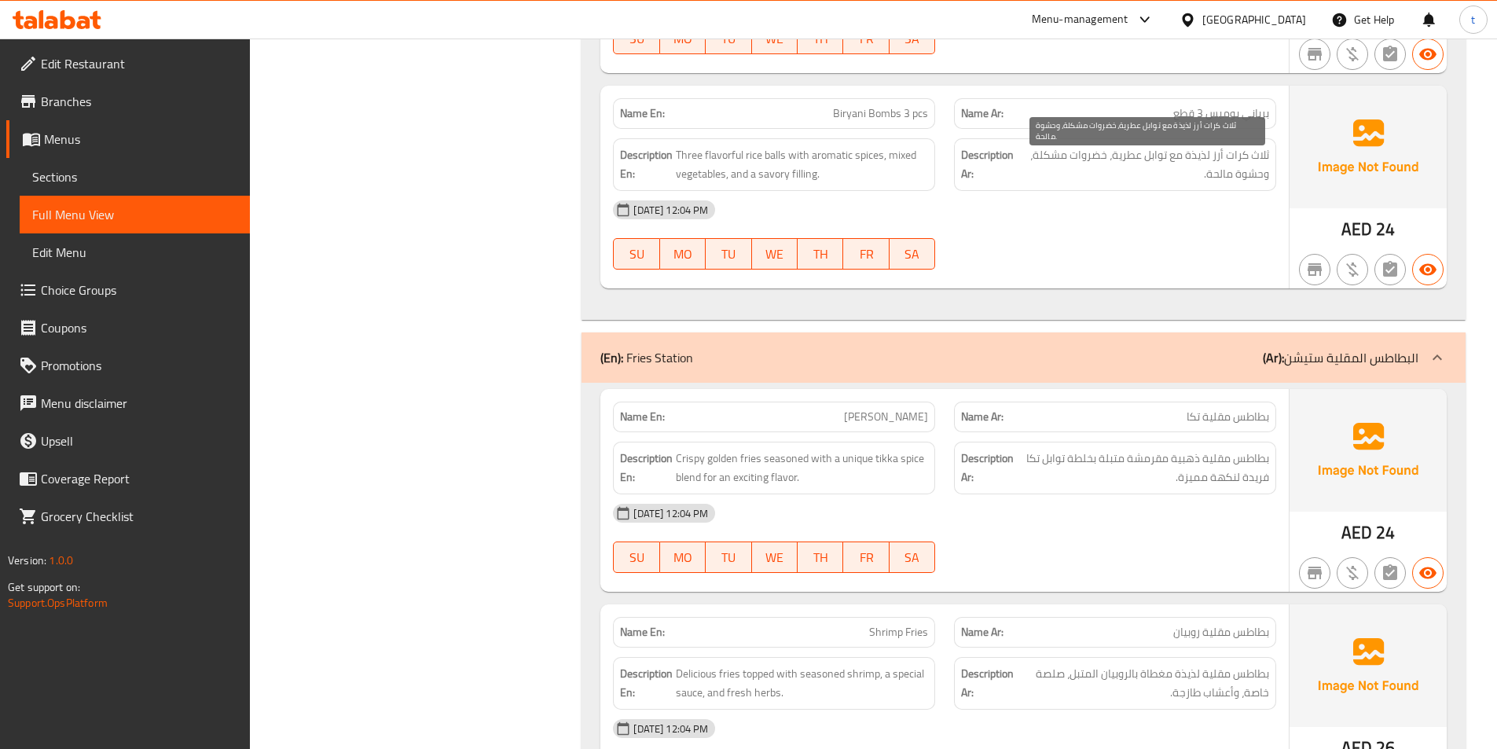
click at [1217, 181] on span "ثلاث كرات أرز لذيذة مع توابل عطرية، خضروات مشكلة، وحشوة مالحة." at bounding box center [1144, 164] width 250 height 39
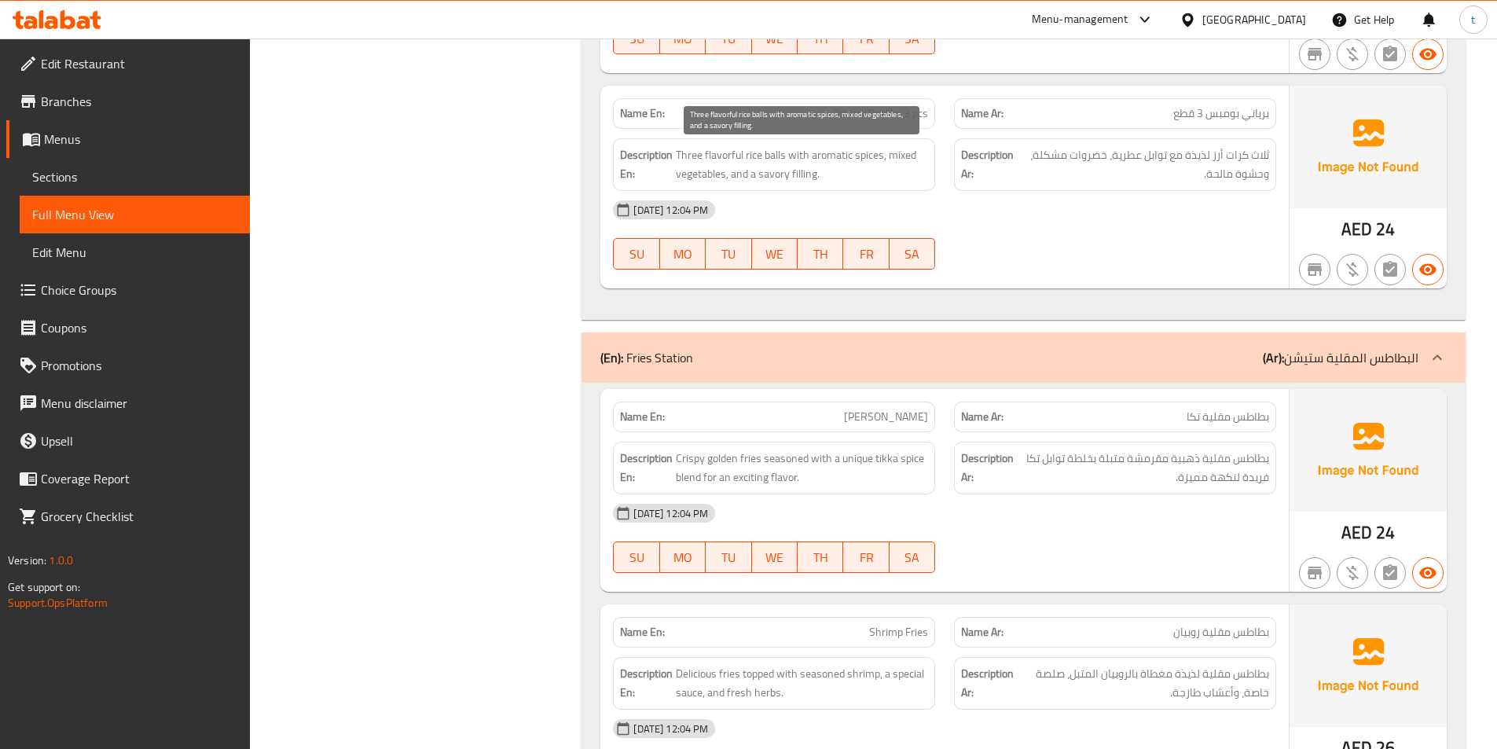
click at [768, 178] on span "Three flavorful rice balls with aromatic spices, mixed vegetables, and a savory…" at bounding box center [802, 164] width 252 height 39
click at [770, 178] on span "Three flavorful rice balls with aromatic spices, mixed vegetables, and a savory…" at bounding box center [802, 164] width 252 height 39
click at [810, 167] on span "Three flavorful rice balls with aromatic spices, mixed vegetables, and a savory…" at bounding box center [802, 164] width 252 height 39
drag, startPoint x: 676, startPoint y: 149, endPoint x: 920, endPoint y: 179, distance: 245.6
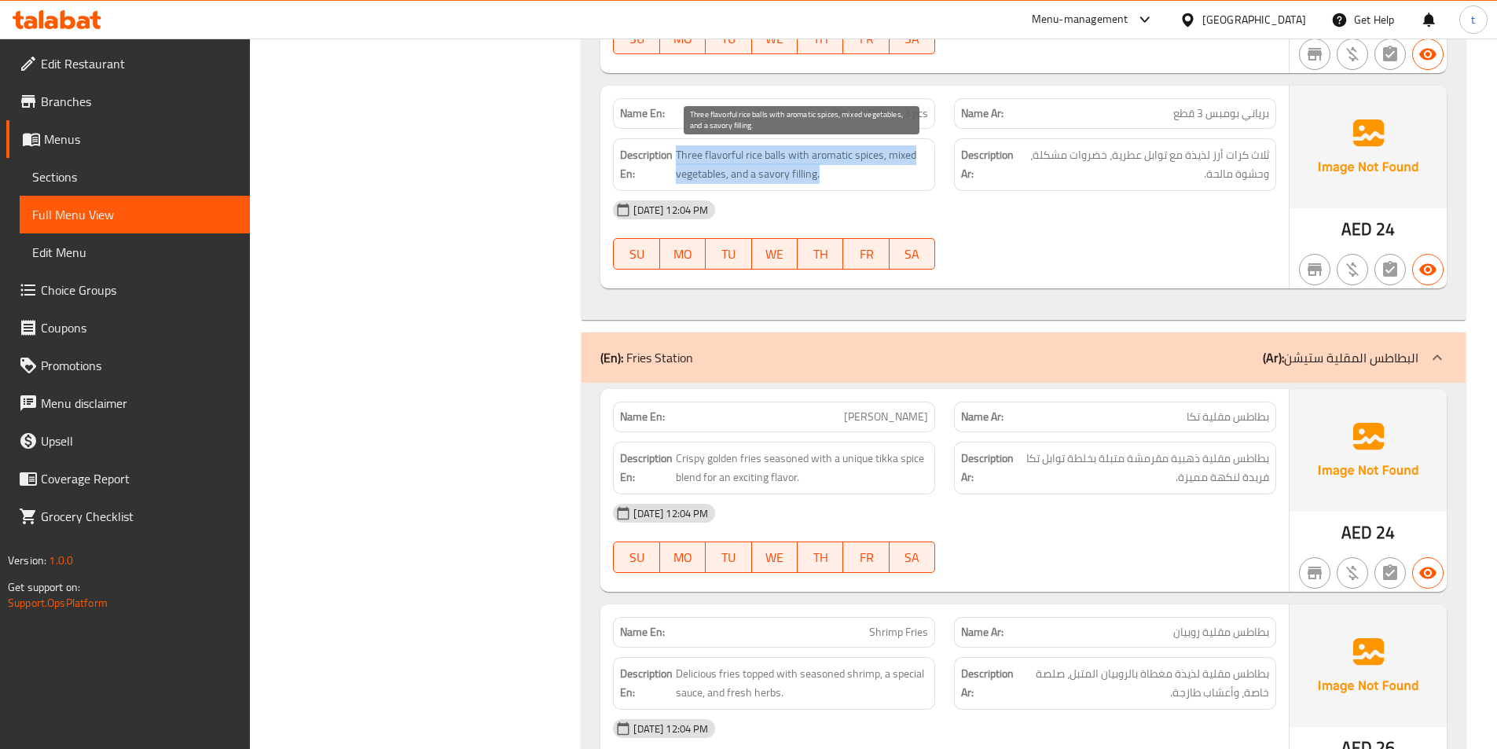
click at [920, 179] on span "Three flavorful rice balls with aromatic spices, mixed vegetables, and a savory…" at bounding box center [802, 164] width 252 height 39
click at [887, 179] on span "Three flavorful rice balls with aromatic spices, mixed vegetables, and a savory…" at bounding box center [802, 164] width 252 height 39
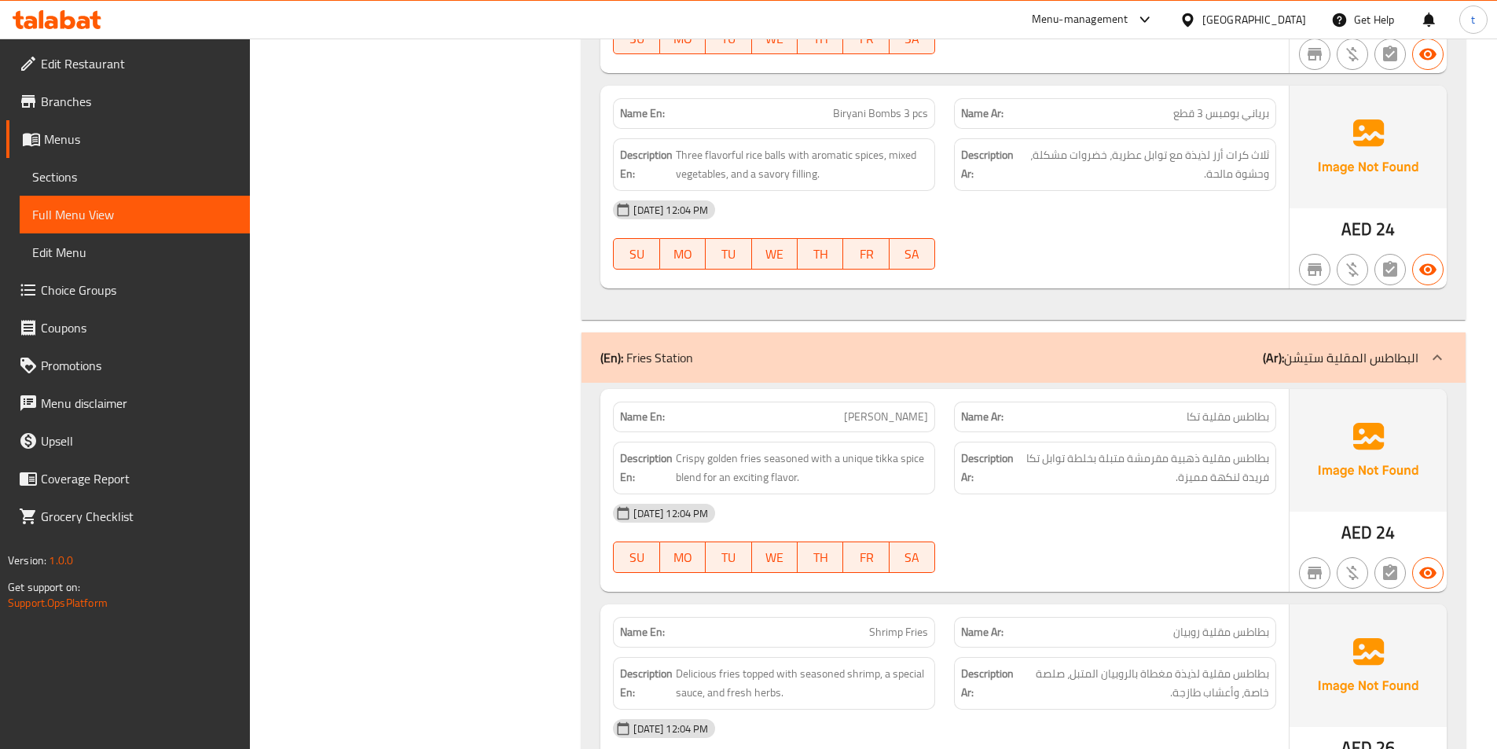
click at [1197, 417] on span "بطاطس مقلية تكا" at bounding box center [1228, 417] width 83 height 17
click at [898, 410] on span "[PERSON_NAME]" at bounding box center [886, 417] width 84 height 17
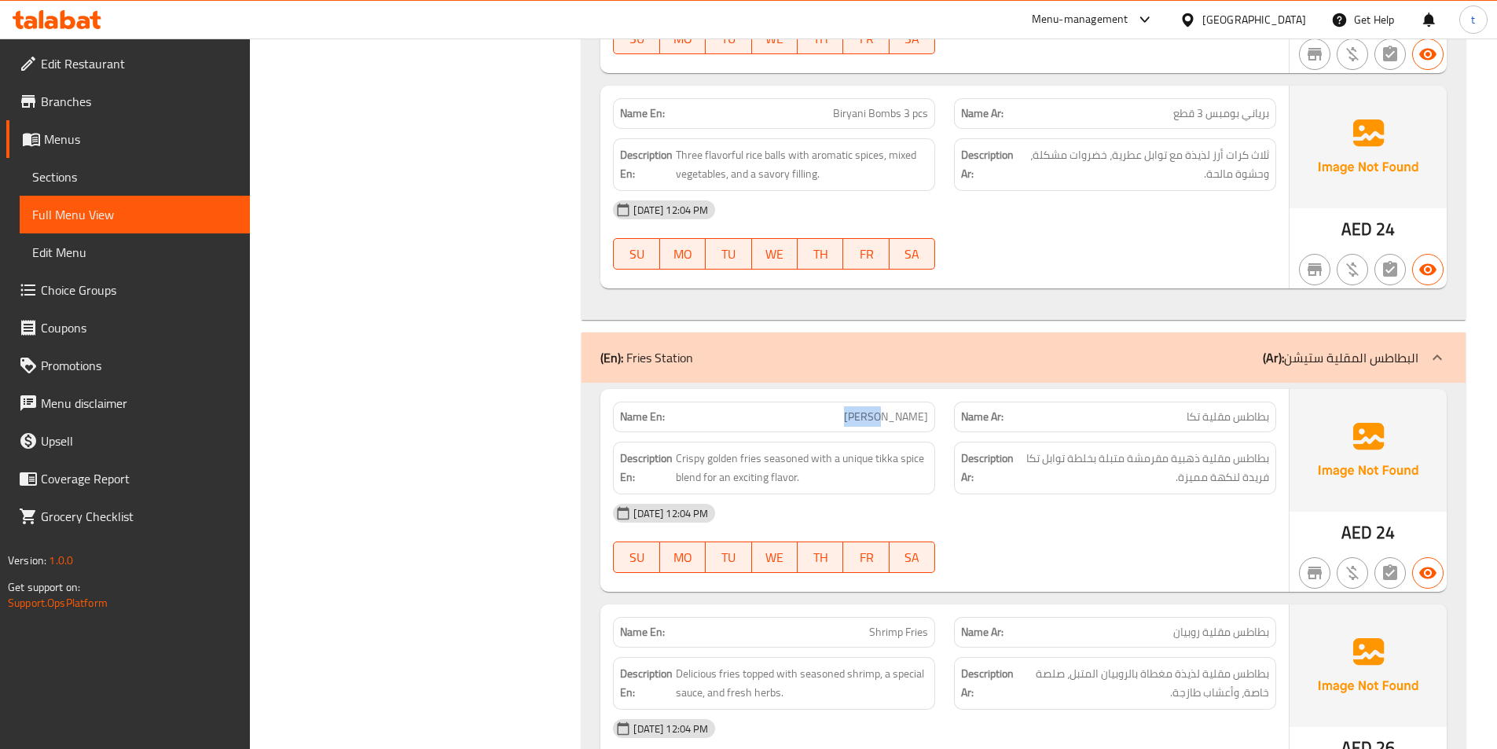
click at [898, 410] on span "[PERSON_NAME]" at bounding box center [886, 417] width 84 height 17
drag, startPoint x: 898, startPoint y: 410, endPoint x: 894, endPoint y: 422, distance: 12.7
click at [898, 414] on span "[PERSON_NAME]" at bounding box center [886, 417] width 84 height 17
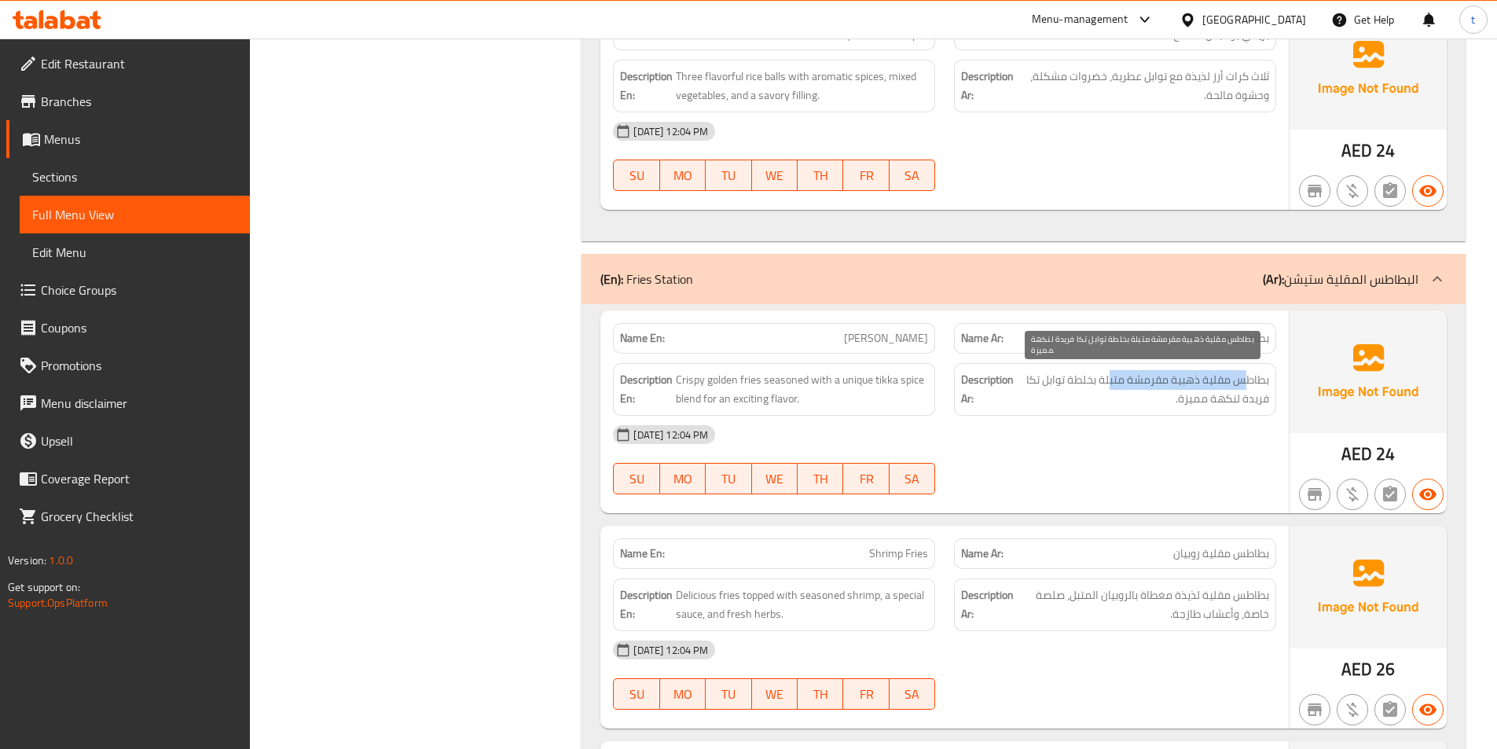
drag, startPoint x: 1250, startPoint y: 385, endPoint x: 1109, endPoint y: 380, distance: 140.8
click at [1109, 380] on span "بطاطس مقلية ذهبية مقرمشة متبلة بخلطة توابل تكا فريدة لنكهة مميزة." at bounding box center [1143, 389] width 252 height 39
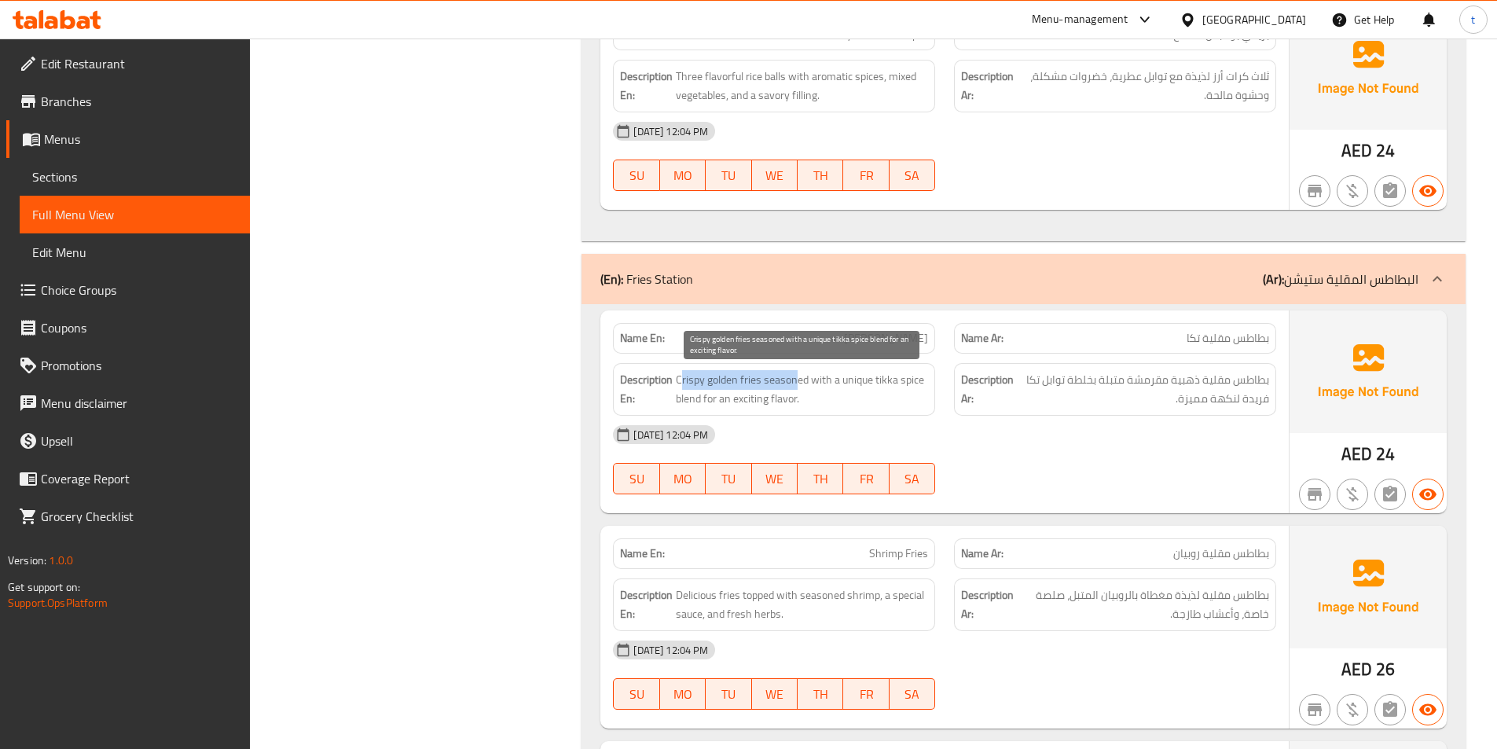
drag, startPoint x: 681, startPoint y: 385, endPoint x: 799, endPoint y: 383, distance: 117.9
click at [799, 383] on span "Crispy golden fries seasoned with a unique tikka spice blend for an exciting fl…" at bounding box center [802, 389] width 252 height 39
click at [813, 380] on span "Crispy golden fries seasoned with a unique tikka spice blend for an exciting fl…" at bounding box center [802, 389] width 252 height 39
drag, startPoint x: 808, startPoint y: 382, endPoint x: 765, endPoint y: 379, distance: 43.3
click at [765, 379] on span "Crispy golden fries seasoned with a unique tikka spice blend for an exciting fl…" at bounding box center [802, 389] width 252 height 39
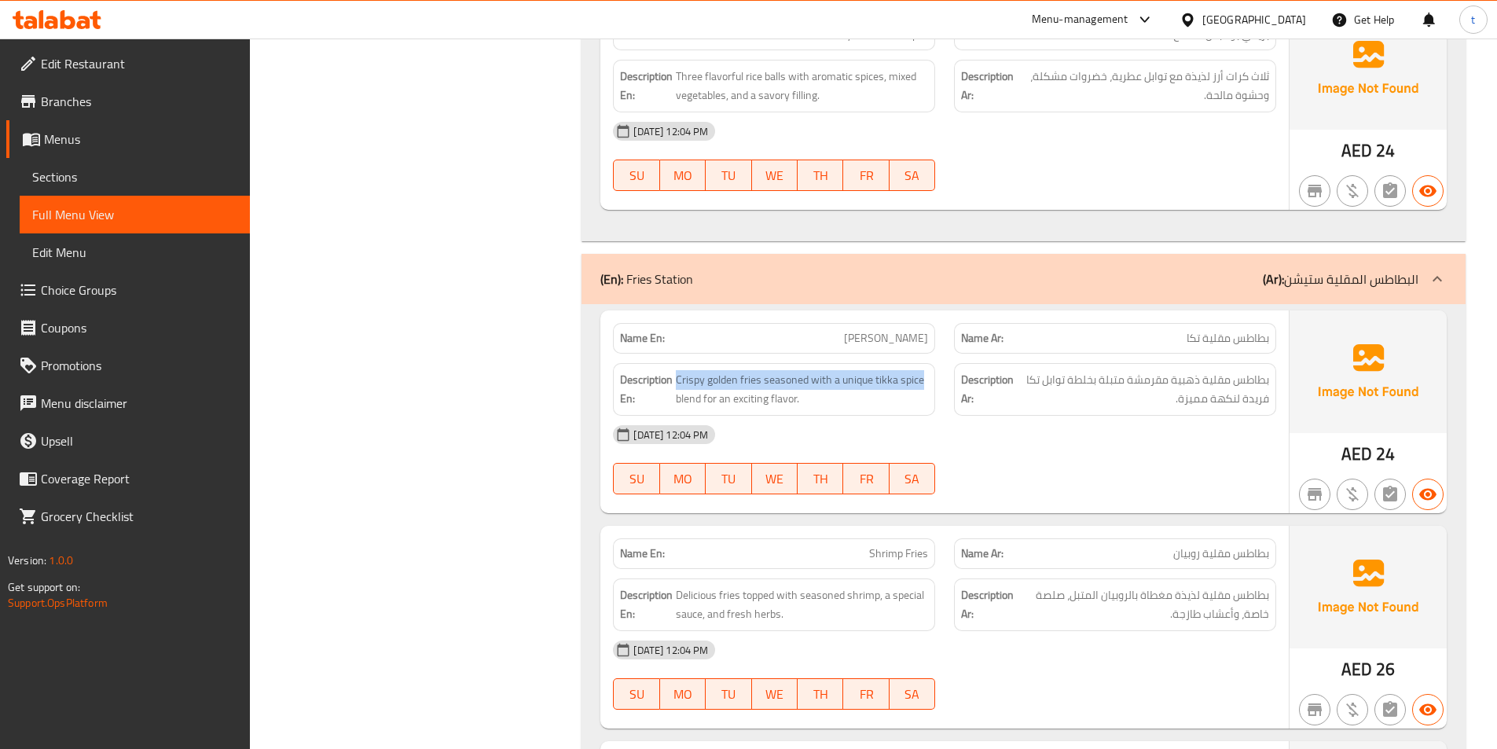
drag, startPoint x: 678, startPoint y: 379, endPoint x: 936, endPoint y: 375, distance: 257.8
click at [936, 375] on div "Description En: Crispy golden fries seasoned with a unique tikka spice blend fo…" at bounding box center [774, 390] width 341 height 72
click at [898, 412] on div "Description En: Crispy golden fries seasoned with a unique tikka spice blend fo…" at bounding box center [774, 389] width 322 height 53
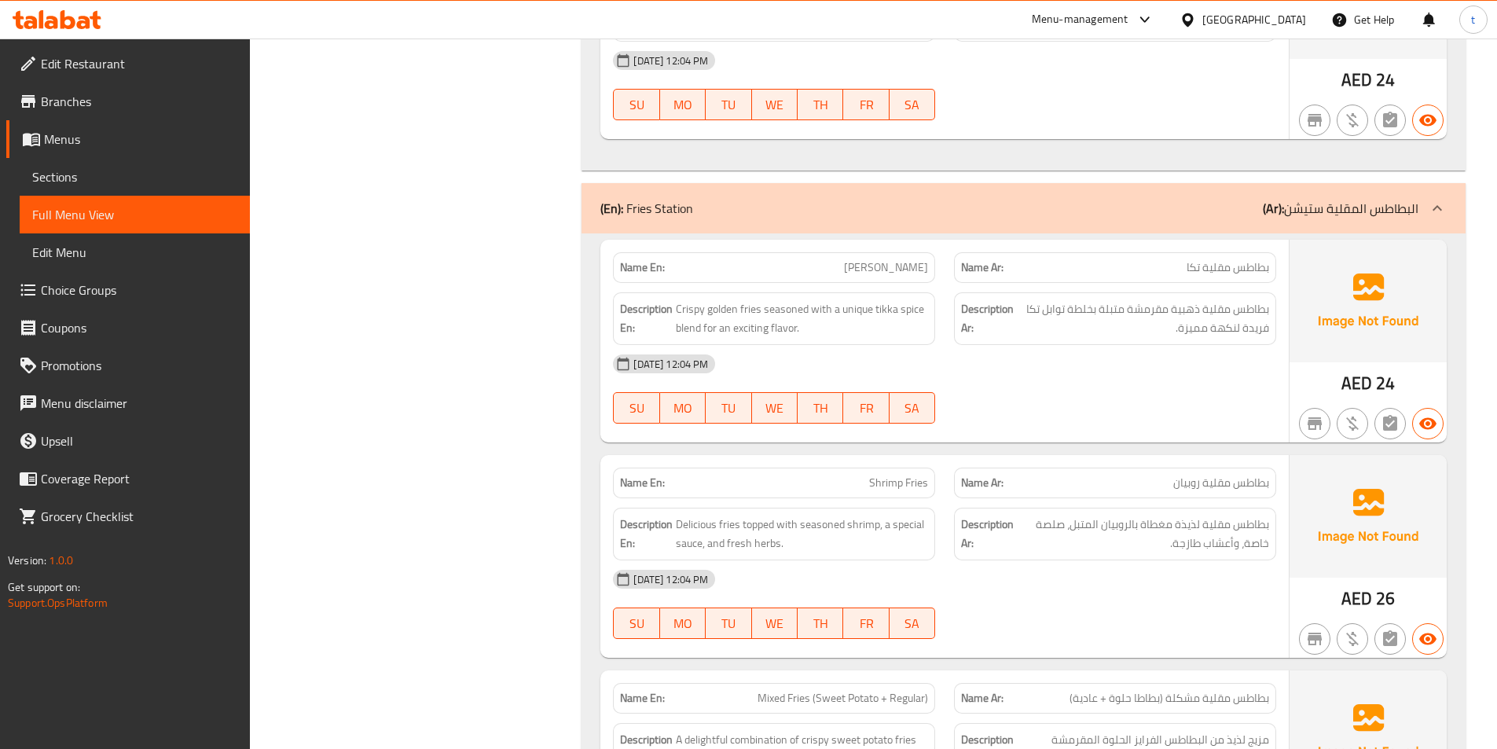
scroll to position [1886, 0]
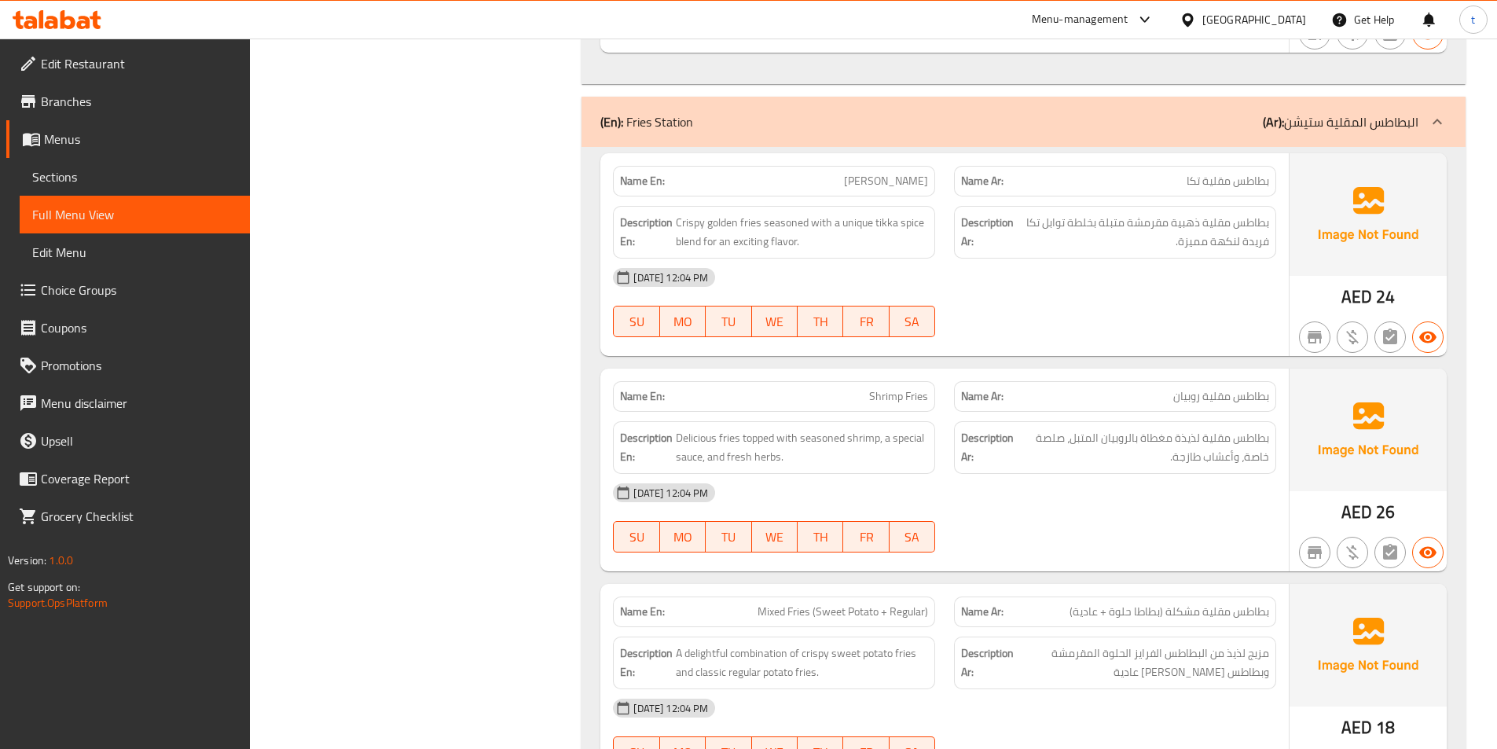
click at [1228, 388] on span "بطاطس مقلية روبيان" at bounding box center [1221, 396] width 96 height 17
click at [1227, 388] on span "بطاطس مقلية روبيان" at bounding box center [1221, 396] width 96 height 17
click at [888, 388] on span "Shrimp Fries" at bounding box center [898, 396] width 59 height 17
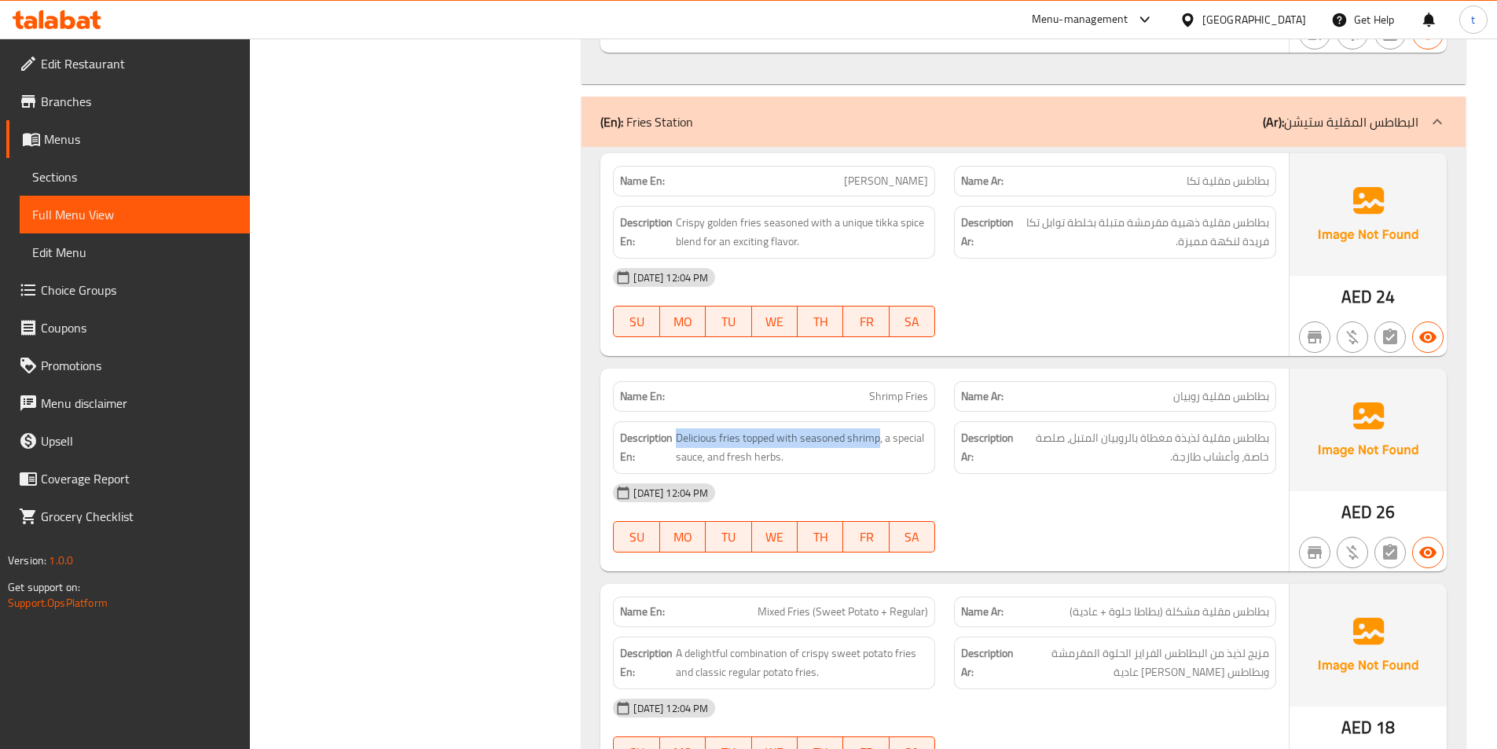
drag, startPoint x: 678, startPoint y: 433, endPoint x: 877, endPoint y: 420, distance: 200.0
click at [877, 421] on div "Description En: Delicious fries topped with seasoned shrimp, a special sauce, a…" at bounding box center [774, 447] width 322 height 53
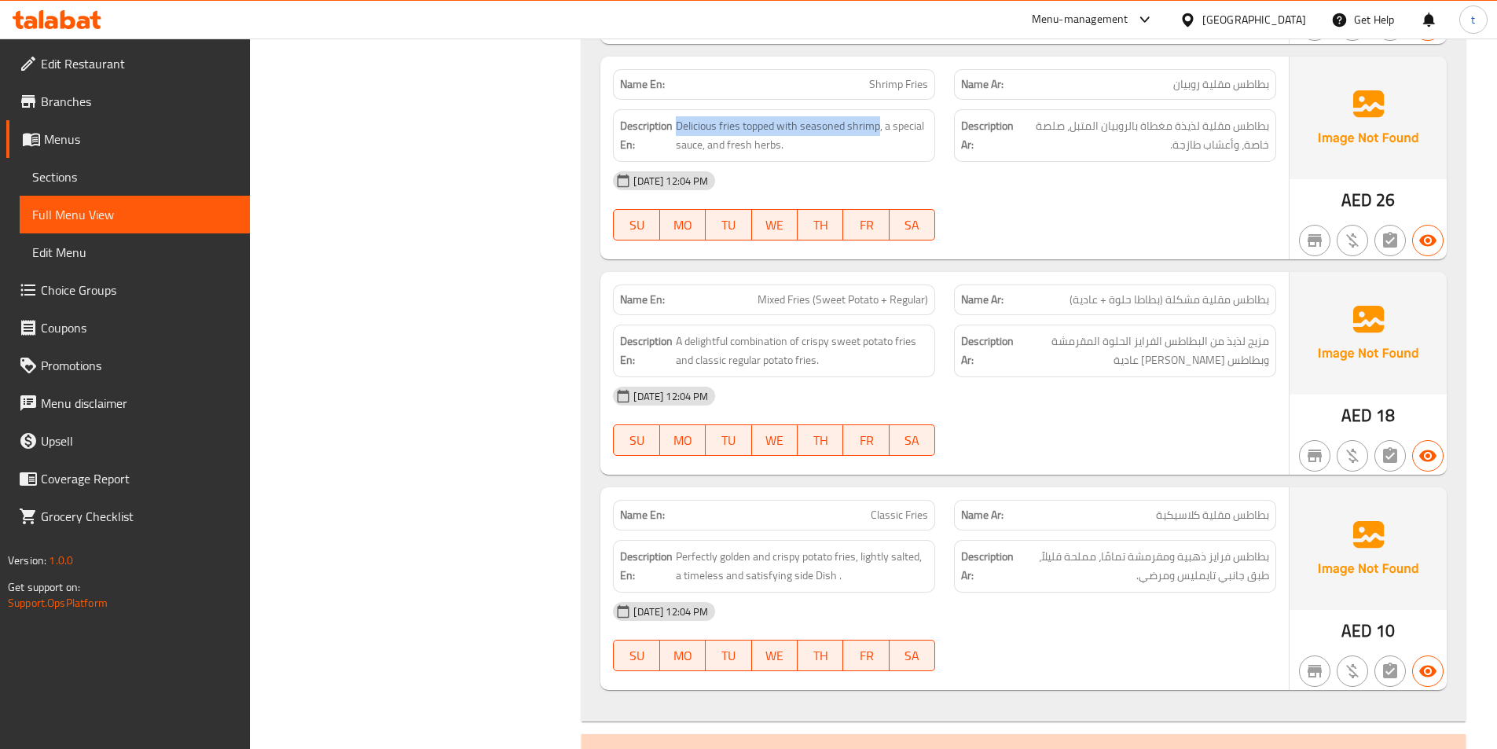
scroll to position [2201, 0]
click at [1245, 292] on span "بطاطس مقلية مشكلة (بطاطا حلوة + عادية)" at bounding box center [1170, 297] width 200 height 17
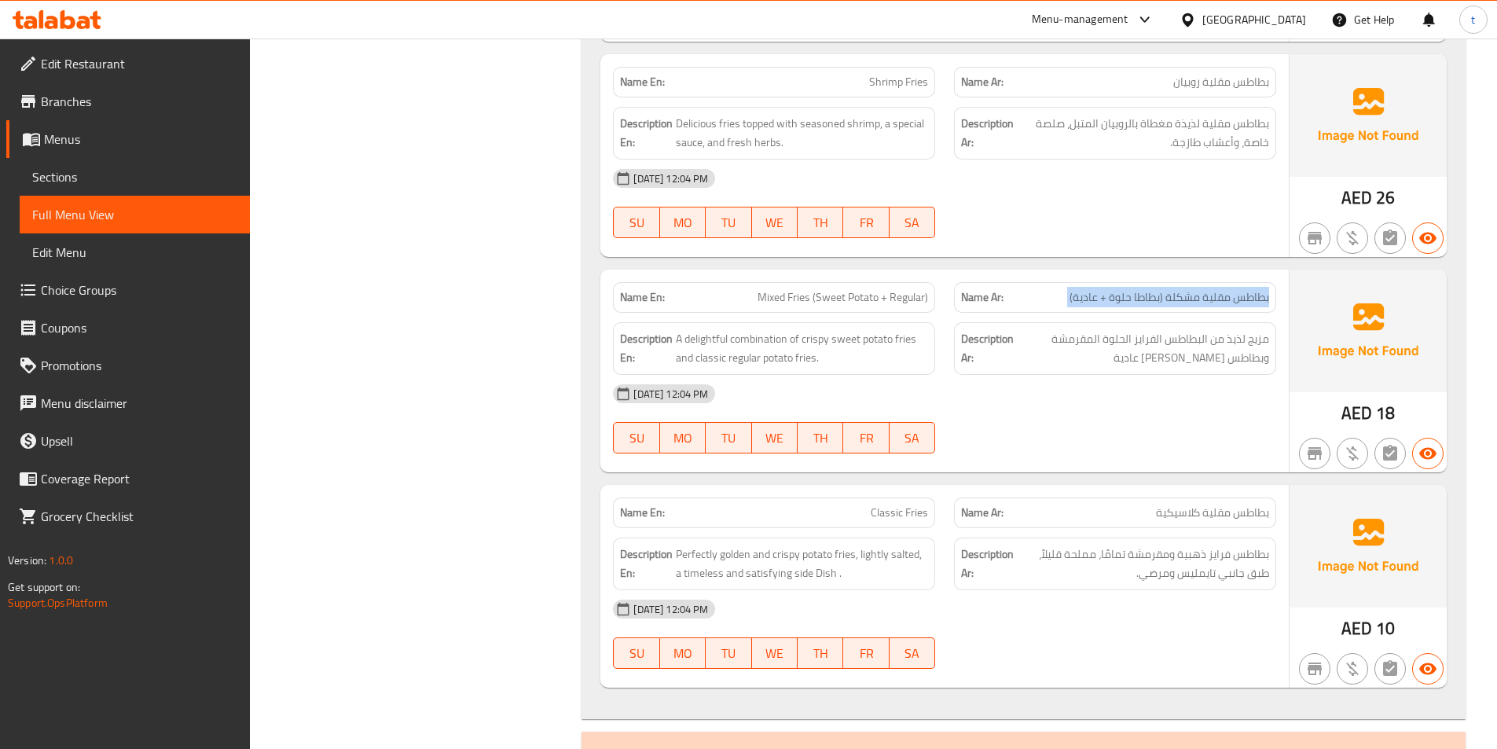
click at [1245, 292] on span "بطاطس مقلية مشكلة (بطاطا حلوة + عادية)" at bounding box center [1170, 297] width 200 height 17
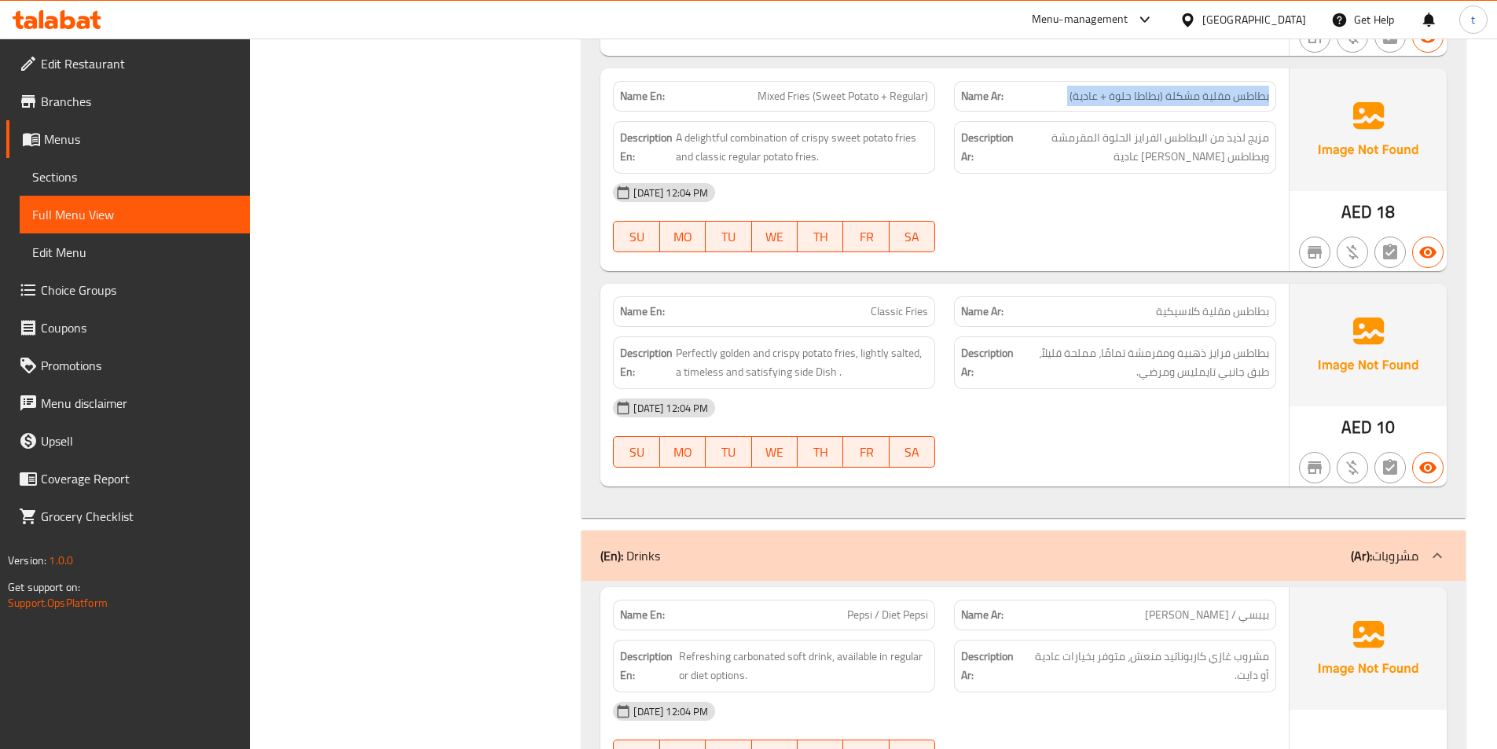
scroll to position [2437, 0]
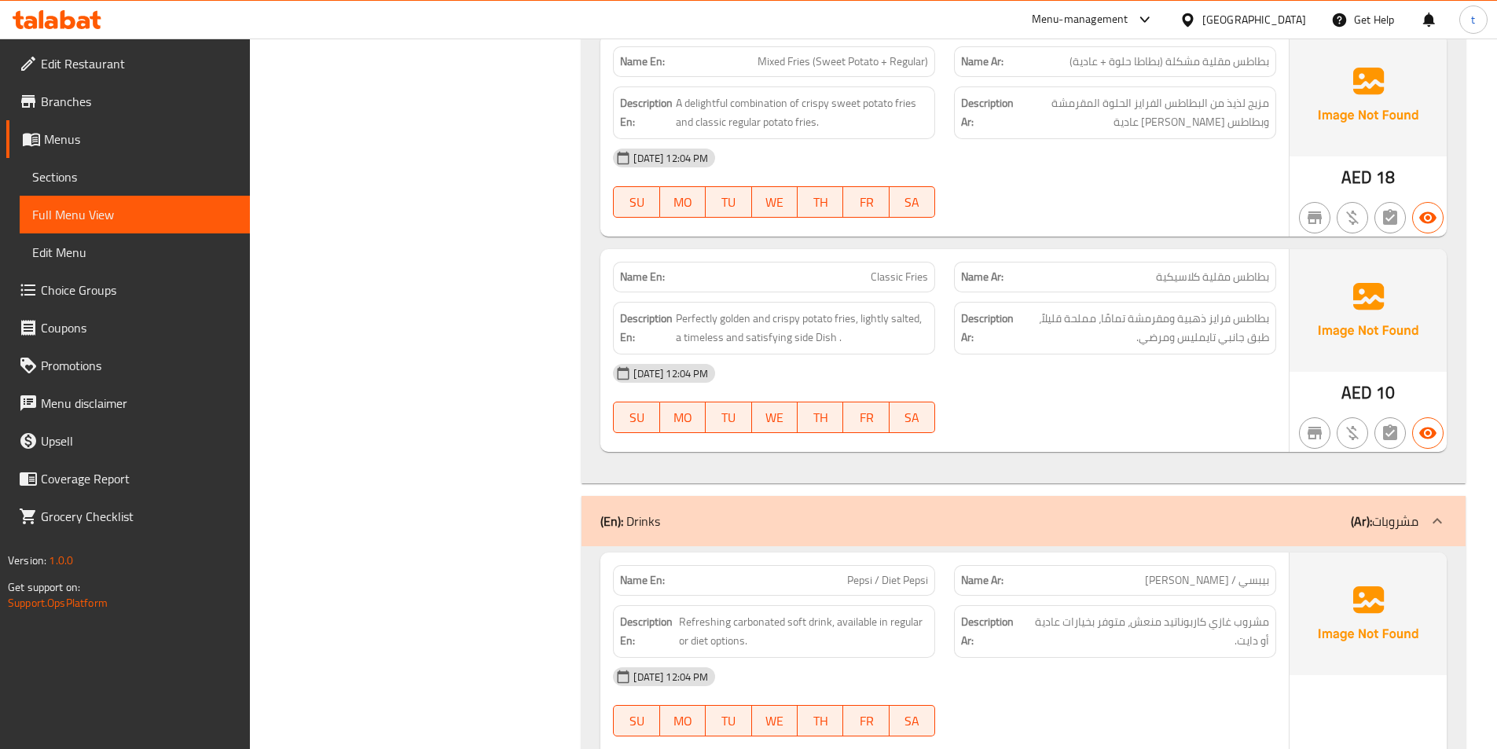
click at [1226, 269] on span "بطاطس مقلية كلاسيكية" at bounding box center [1212, 277] width 113 height 17
click at [1227, 269] on span "بطاطس مقلية كلاسيكية" at bounding box center [1212, 277] width 113 height 17
click at [898, 275] on span "Classic Fries" at bounding box center [899, 277] width 57 height 17
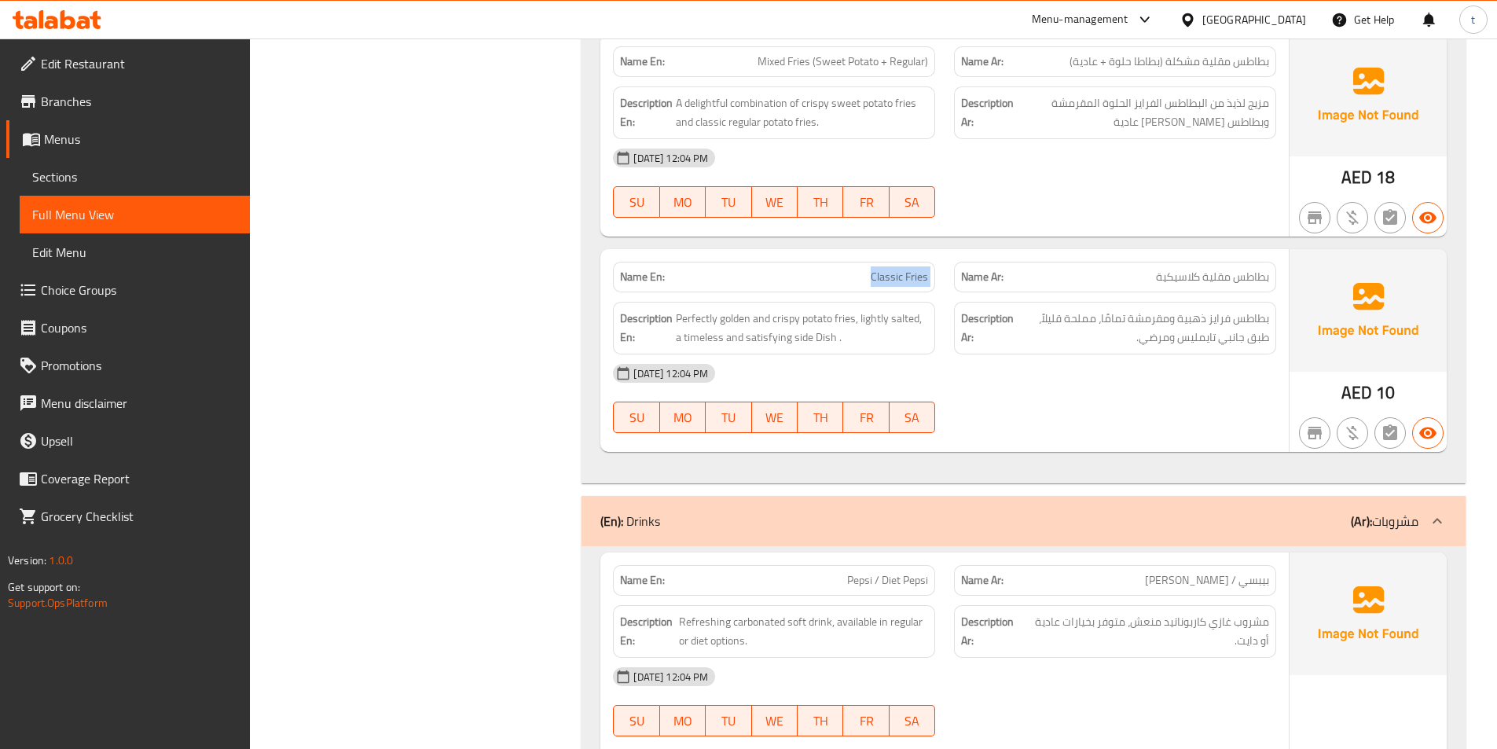
drag, startPoint x: 898, startPoint y: 275, endPoint x: 886, endPoint y: 288, distance: 17.2
click at [886, 288] on div "Name En: Classic Fries" at bounding box center [774, 277] width 322 height 31
drag, startPoint x: 682, startPoint y: 317, endPoint x: 862, endPoint y: 300, distance: 180.7
click at [862, 300] on div "Description En: Perfectly golden and crispy potato fries, lightly salted, a tim…" at bounding box center [774, 328] width 341 height 72
click at [872, 328] on span "Perfectly golden and crispy potato fries, lightly salted, a timeless and satisf…" at bounding box center [802, 328] width 252 height 39
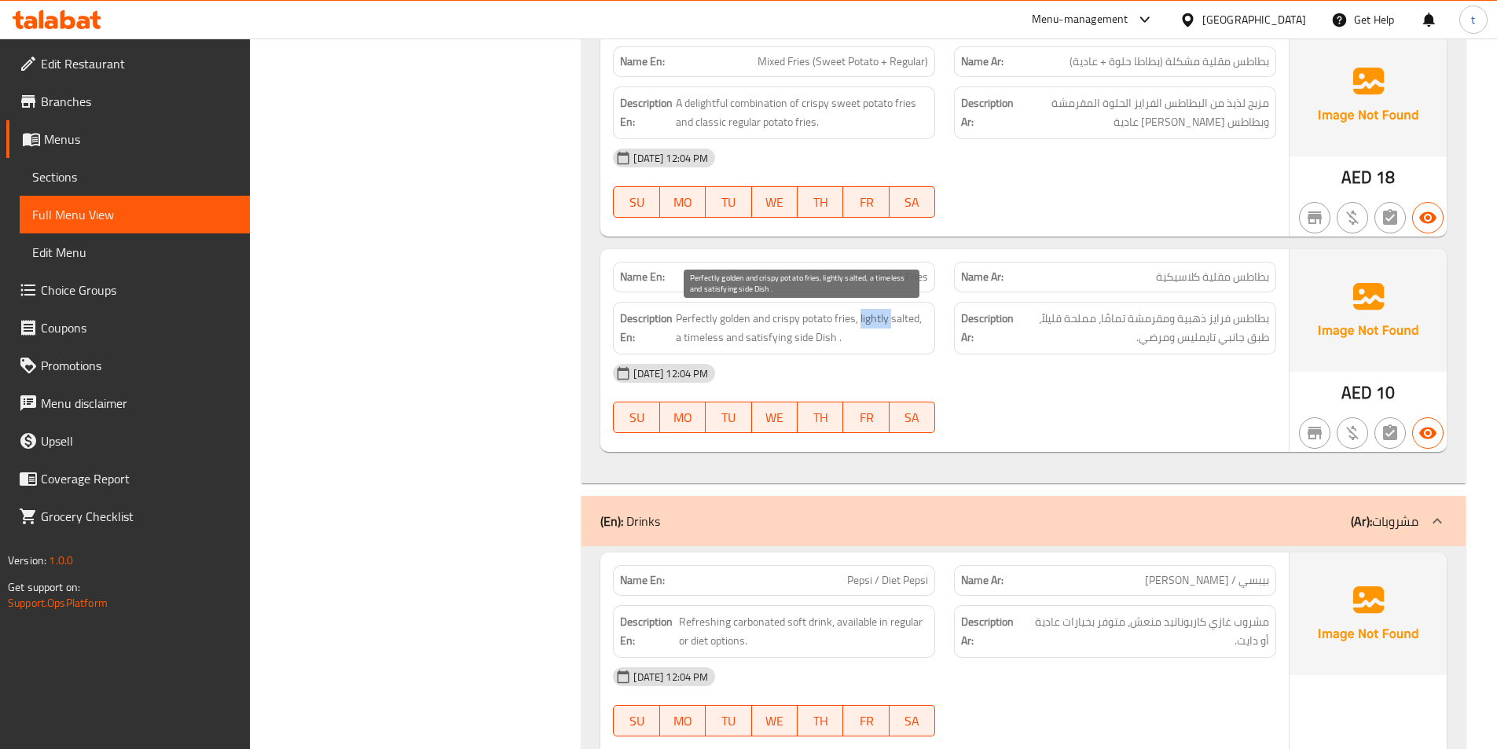
click at [872, 328] on span "Perfectly golden and crispy potato fries, lightly salted, a timeless and satisf…" at bounding box center [802, 328] width 252 height 39
drag, startPoint x: 677, startPoint y: 340, endPoint x: 832, endPoint y: 332, distance: 155.8
click at [832, 332] on span "Perfectly golden and crispy potato fries, lightly salted, a timeless and satisf…" at bounding box center [802, 328] width 252 height 39
click at [865, 335] on span "Perfectly golden and crispy potato fries, lightly salted, a timeless and satisf…" at bounding box center [802, 328] width 252 height 39
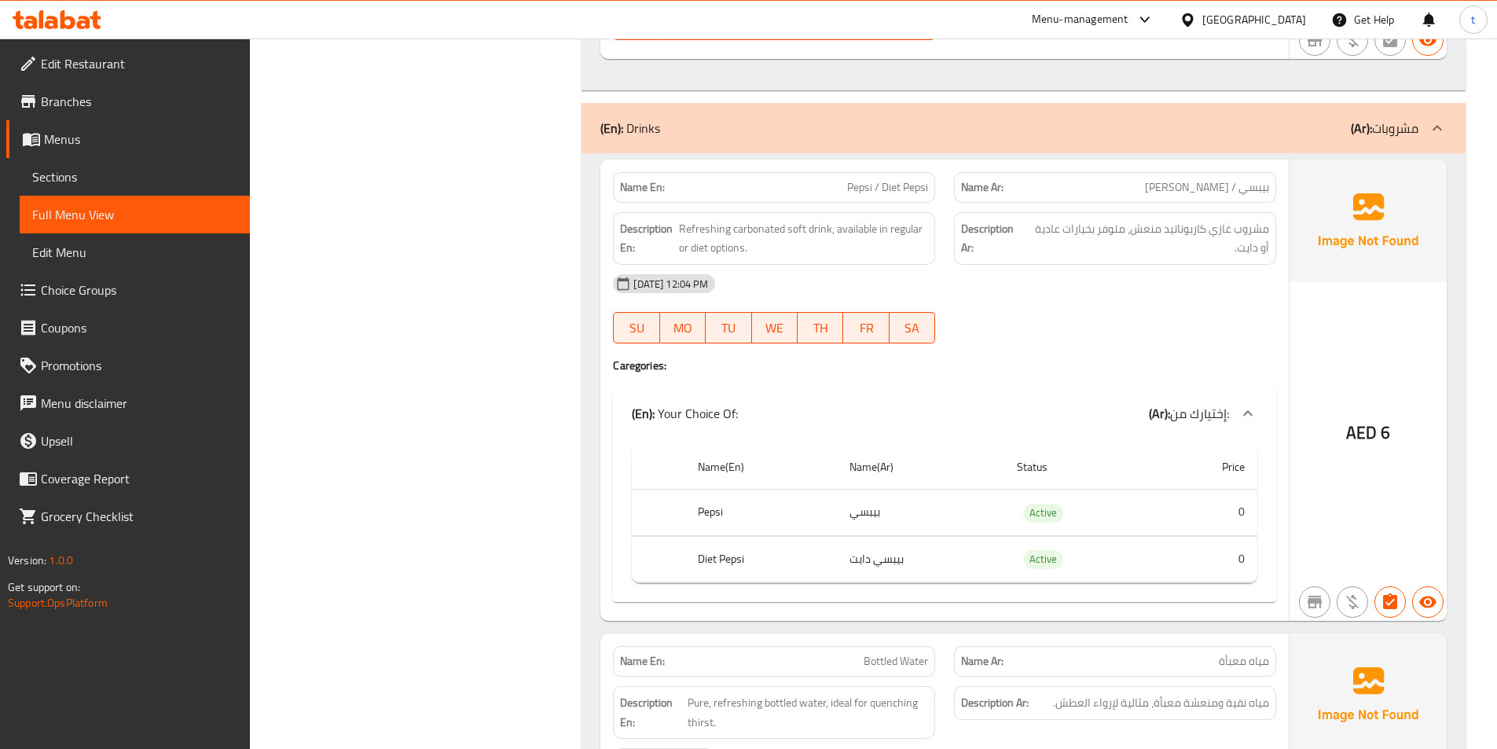
click at [700, 222] on span "Refreshing carbonated soft drink, available in regular or diet options." at bounding box center [803, 238] width 249 height 39
click at [777, 222] on span "Refreshing carbonated soft drink, available in regular or diet options." at bounding box center [803, 238] width 249 height 39
drag, startPoint x: 1264, startPoint y: 235, endPoint x: 723, endPoint y: 247, distance: 540.9
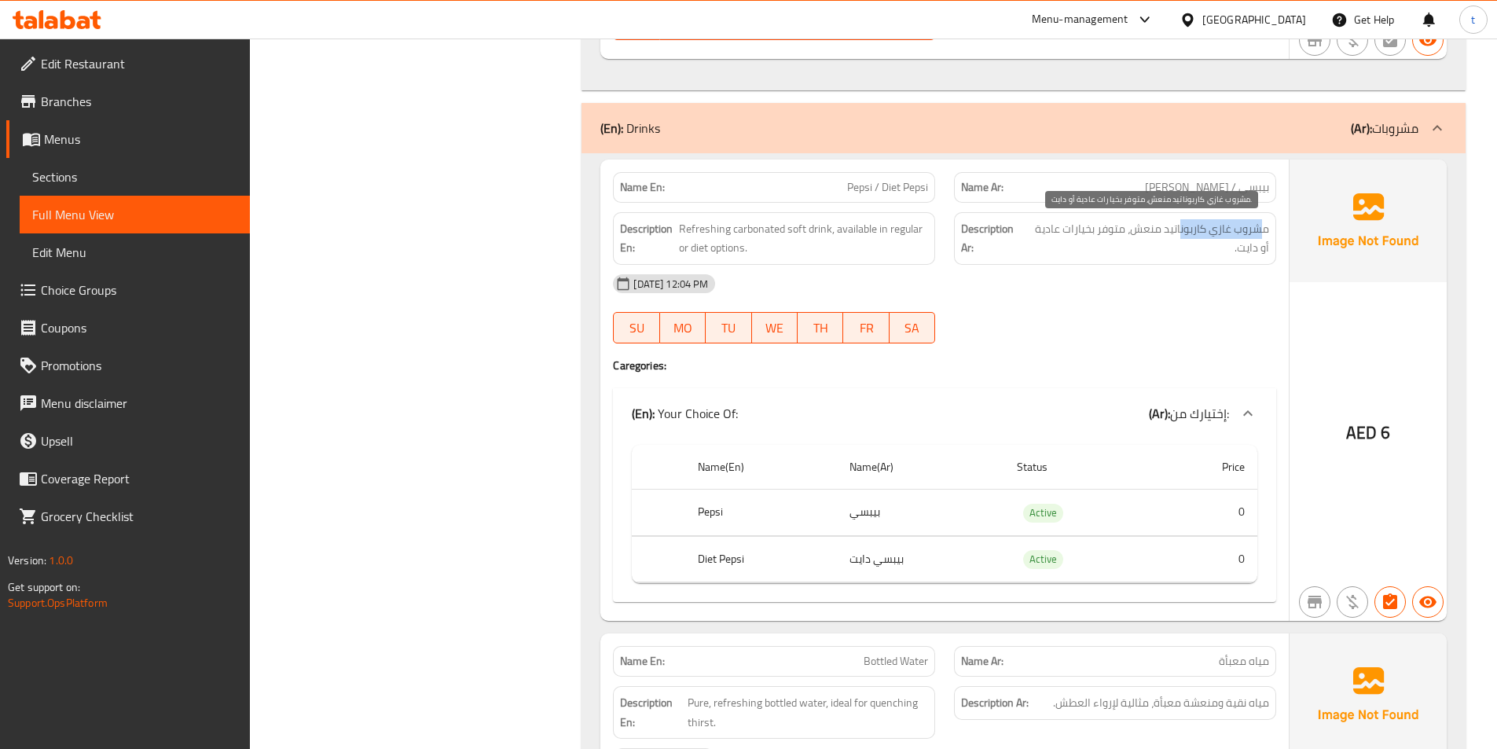
click at [1181, 237] on span "مشروب غازي كاربوناتيد منعش، متوفر بخيارات عادية أو دايت." at bounding box center [1148, 238] width 244 height 39
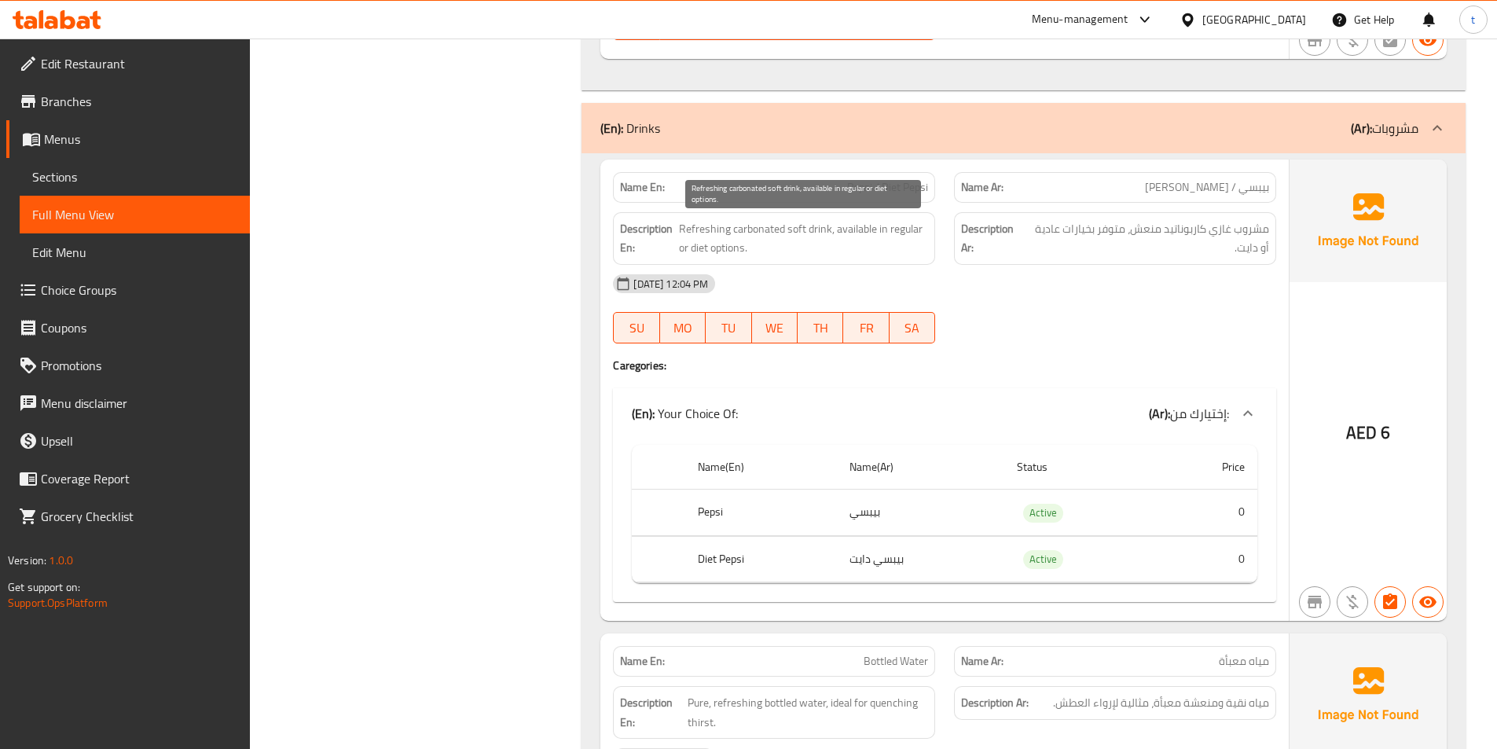
click at [847, 234] on span "Refreshing carbonated soft drink, available in regular or diet options." at bounding box center [803, 238] width 249 height 39
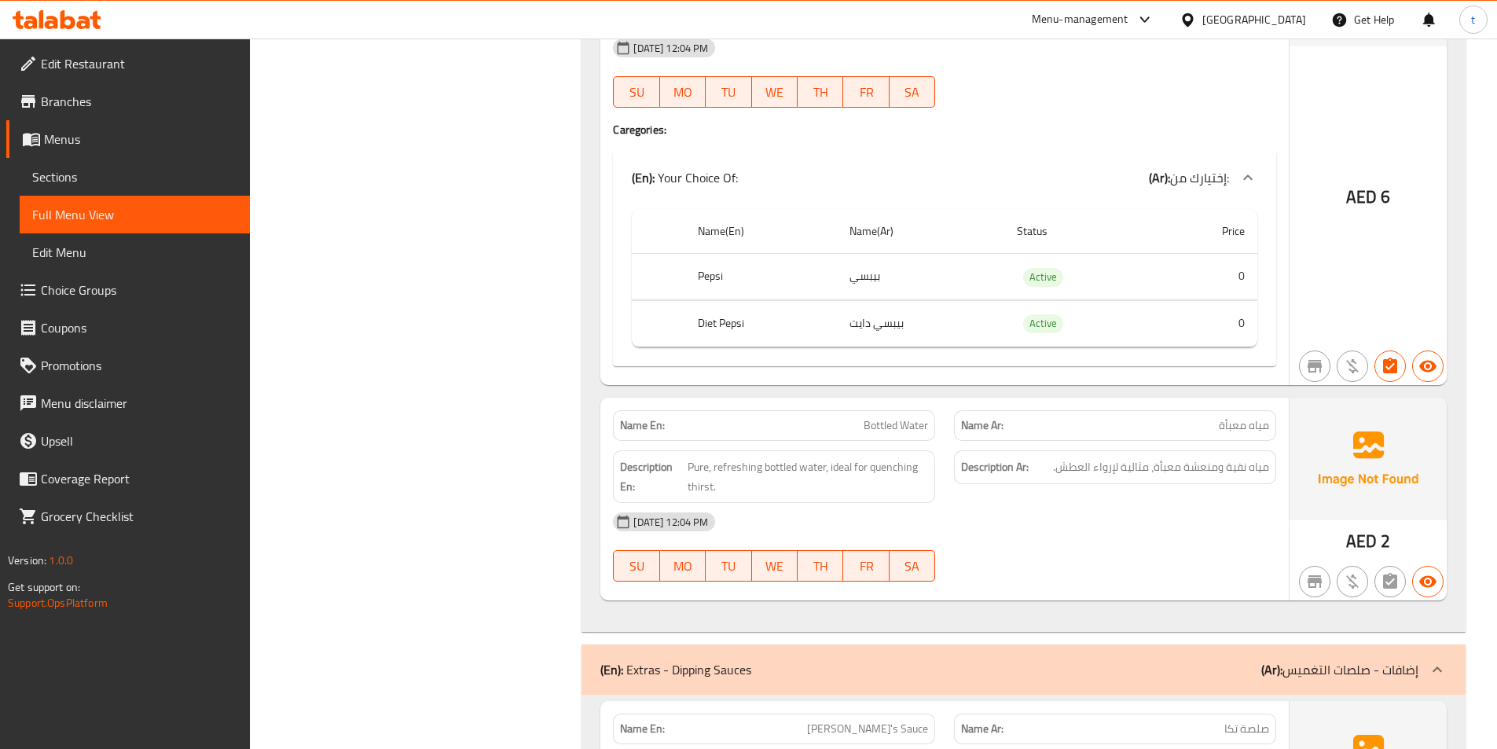
scroll to position [3144, 0]
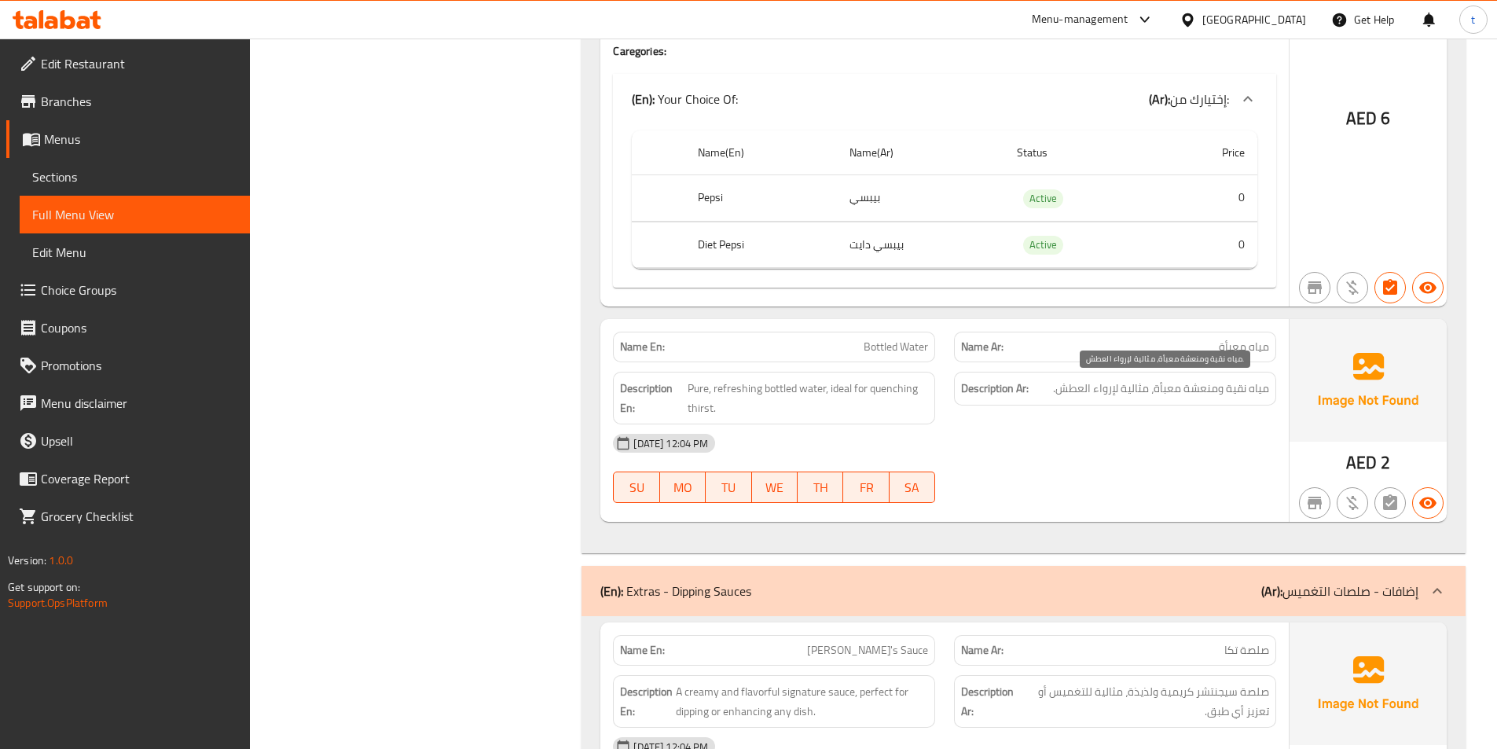
click at [1264, 388] on span "مياه نقية ومنعشة معبأة، مثالية لإرواء العطش." at bounding box center [1161, 389] width 216 height 20
click at [810, 384] on span "Pure, refreshing bottled water, ideal for quenching thirst." at bounding box center [808, 398] width 241 height 39
drag, startPoint x: 810, startPoint y: 384, endPoint x: 1079, endPoint y: 408, distance: 270.6
click at [819, 385] on span "Pure, refreshing bottled water, ideal for quenching thirst." at bounding box center [808, 398] width 241 height 39
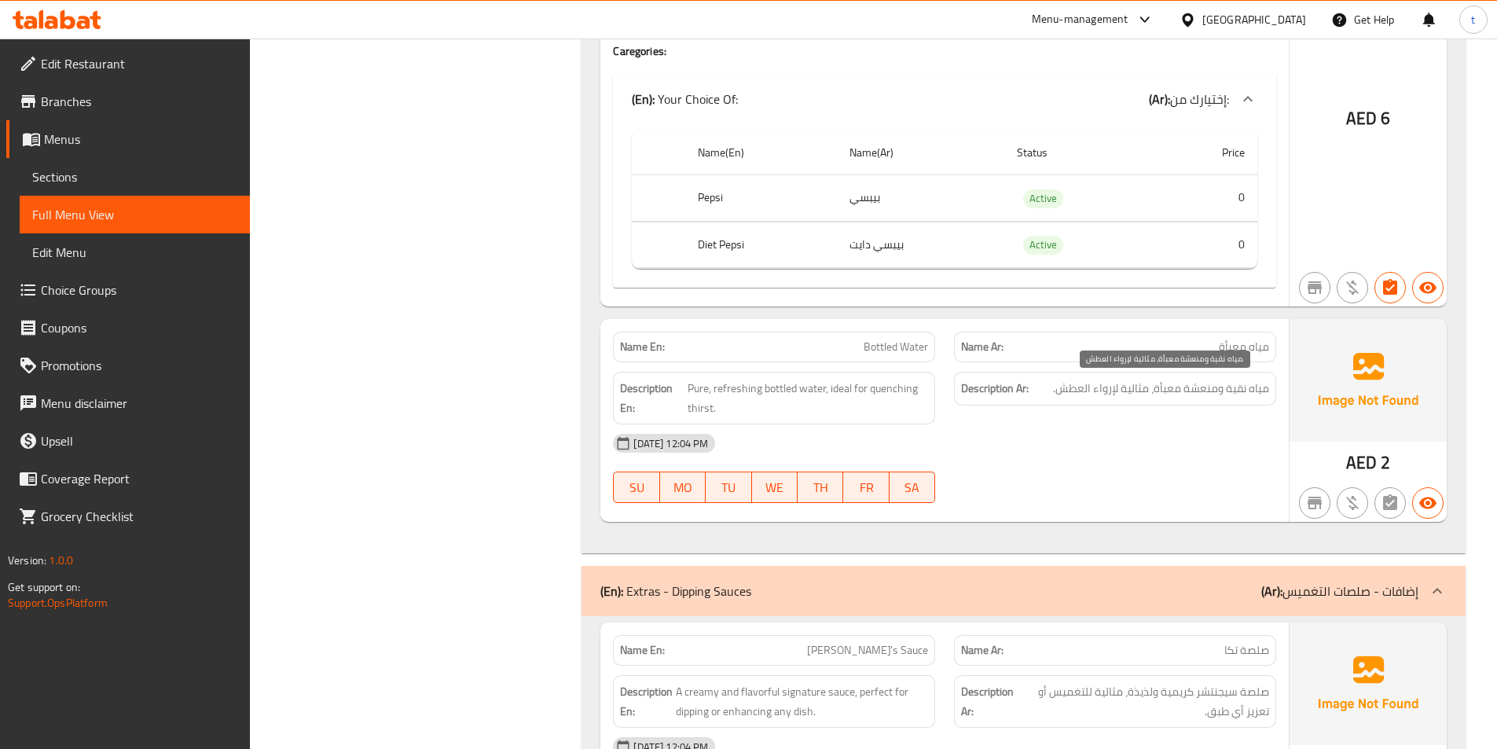
click at [1237, 390] on span "مياه نقية ومنعشة معبأة، مثالية لإرواء العطش." at bounding box center [1161, 389] width 216 height 20
drag, startPoint x: 1237, startPoint y: 390, endPoint x: 868, endPoint y: 395, distance: 369.5
click at [1228, 391] on span "مياه نقية ومنعشة معبأة، مثالية لإرواء العطش." at bounding box center [1161, 389] width 216 height 20
click at [694, 387] on span "Pure, refreshing bottled water, ideal for quenching thirst." at bounding box center [808, 398] width 241 height 39
drag, startPoint x: 694, startPoint y: 387, endPoint x: 711, endPoint y: 388, distance: 17.4
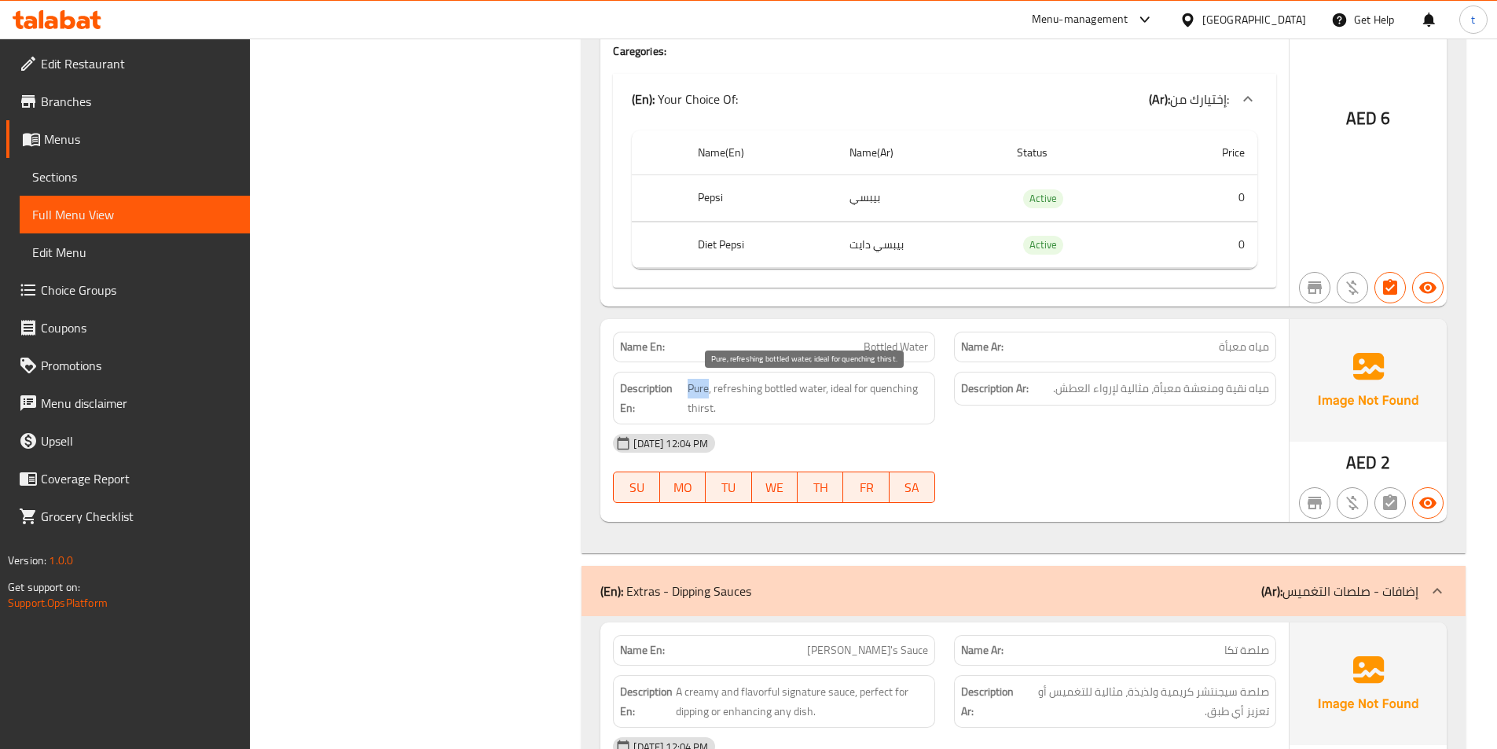
click at [696, 388] on span "Pure, refreshing bottled water, ideal for quenching thirst." at bounding box center [808, 398] width 241 height 39
click at [1210, 390] on span "مياه نقية ومنعشة معبأة، مثالية لإرواء العطش." at bounding box center [1161, 389] width 216 height 20
drag, startPoint x: 747, startPoint y: 393, endPoint x: 795, endPoint y: 385, distance: 47.8
click at [751, 393] on span "Pure, refreshing bottled water, ideal for quenching thirst." at bounding box center [808, 398] width 241 height 39
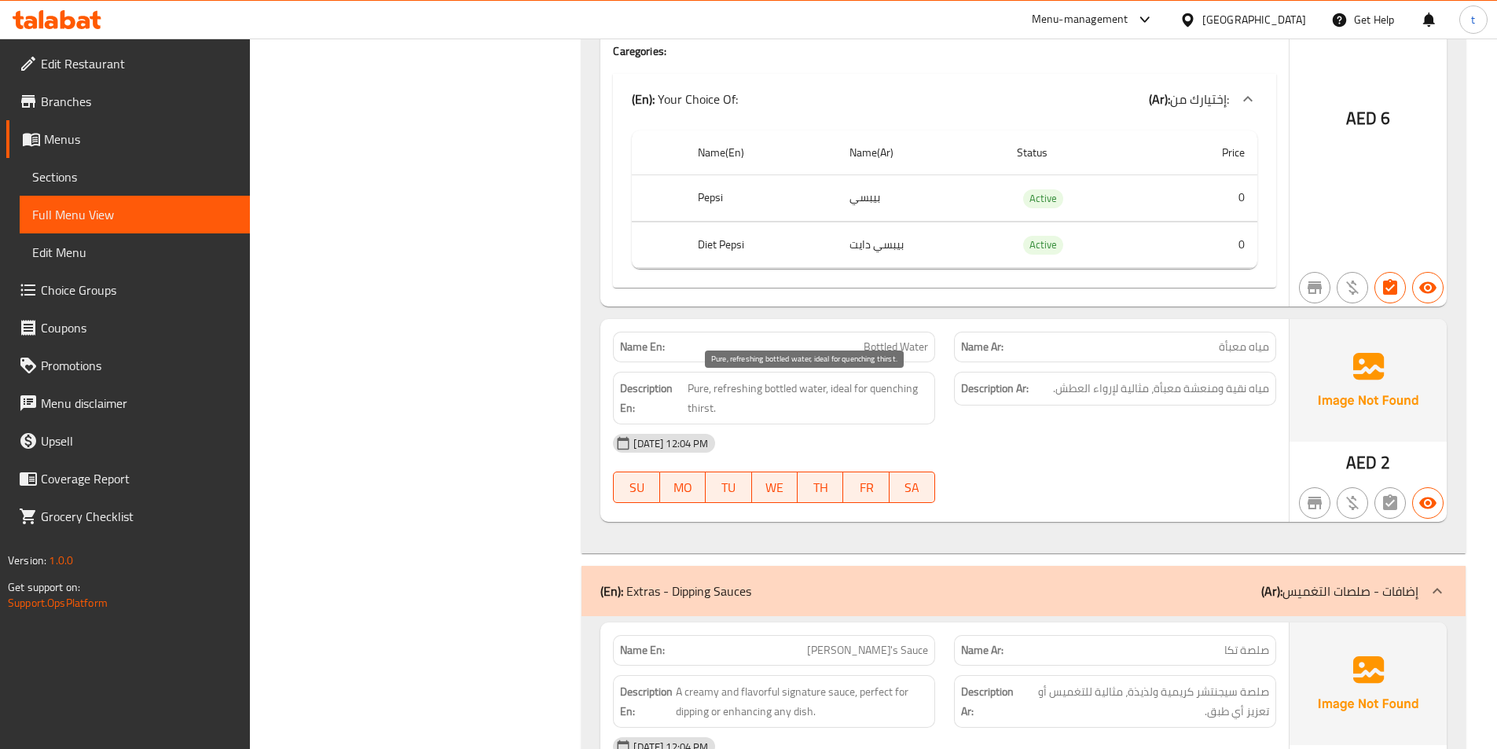
click at [795, 384] on span "Pure, refreshing bottled water, ideal for quenching thirst." at bounding box center [808, 398] width 241 height 39
click at [1170, 391] on span "مياه نقية ومنعشة معبأة، مثالية لإرواء العطش." at bounding box center [1161, 389] width 216 height 20
click at [805, 392] on span "Pure, refreshing bottled water, ideal for quenching thirst." at bounding box center [808, 398] width 241 height 39
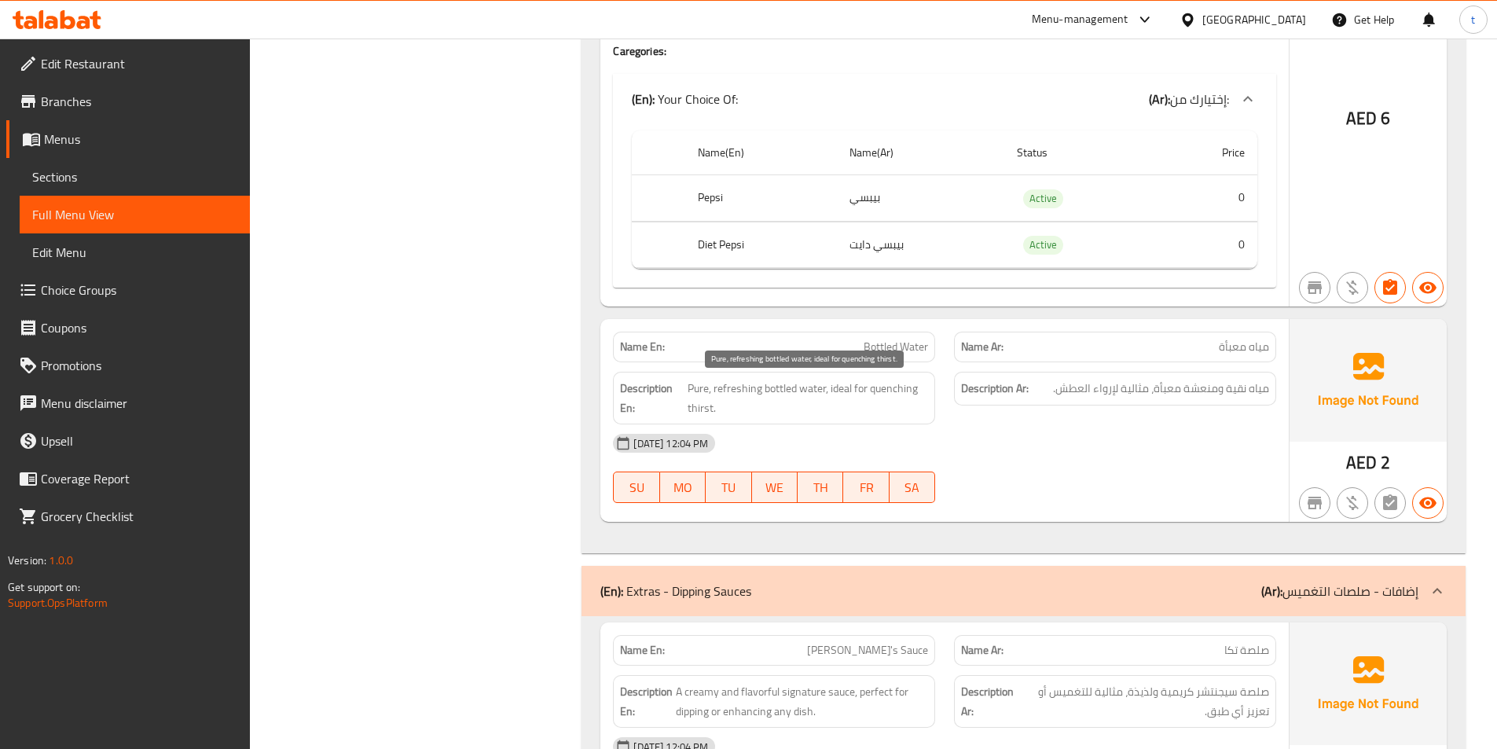
click at [832, 391] on span "Pure, refreshing bottled water, ideal for quenching thirst." at bounding box center [808, 398] width 241 height 39
drag, startPoint x: 886, startPoint y: 391, endPoint x: 916, endPoint y: 406, distance: 34.1
click at [916, 406] on span "Pure, refreshing bottled water, ideal for quenching thirst." at bounding box center [808, 398] width 241 height 39
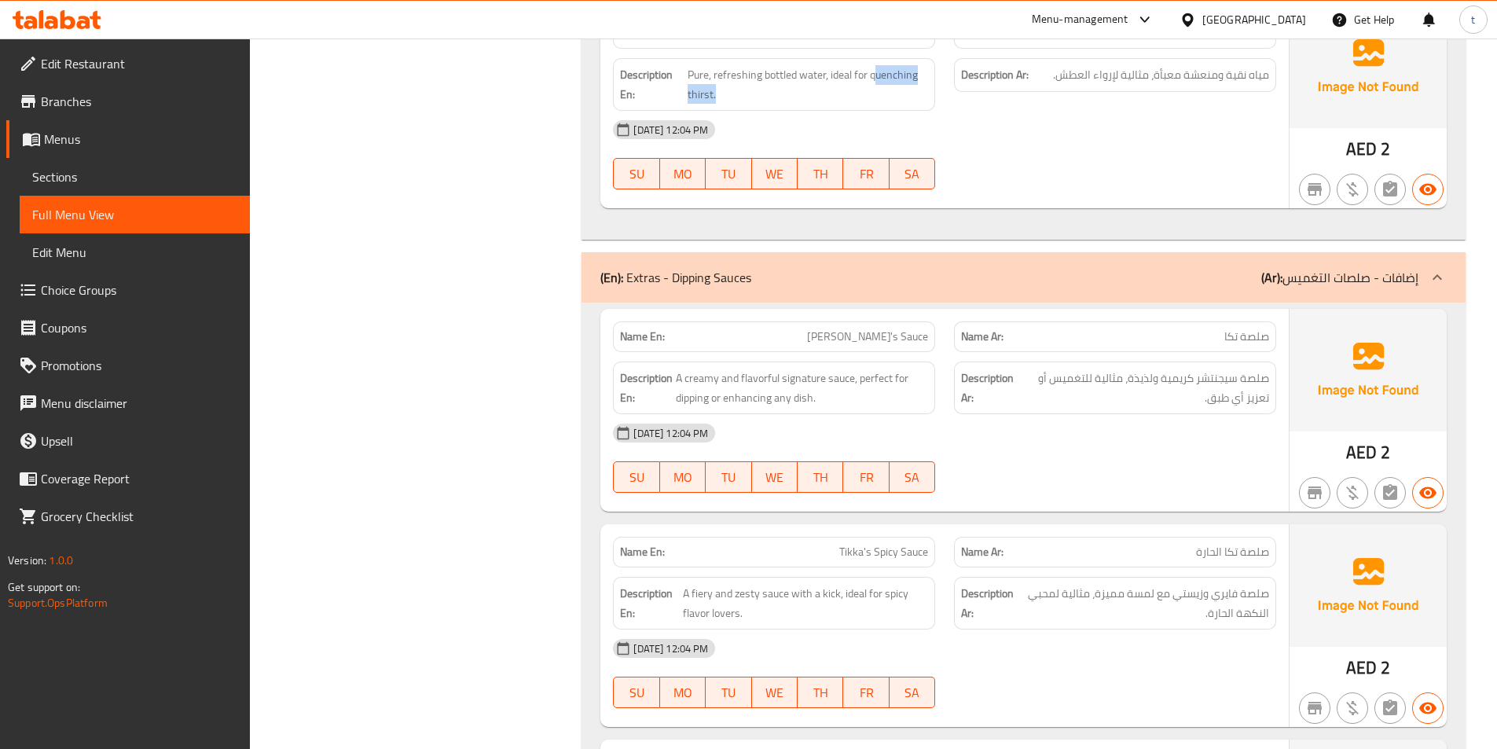
scroll to position [3458, 0]
click at [1245, 344] on span "صلصة تكا" at bounding box center [1247, 336] width 45 height 17
click at [894, 340] on span "[PERSON_NAME] Sauce" at bounding box center [867, 336] width 121 height 17
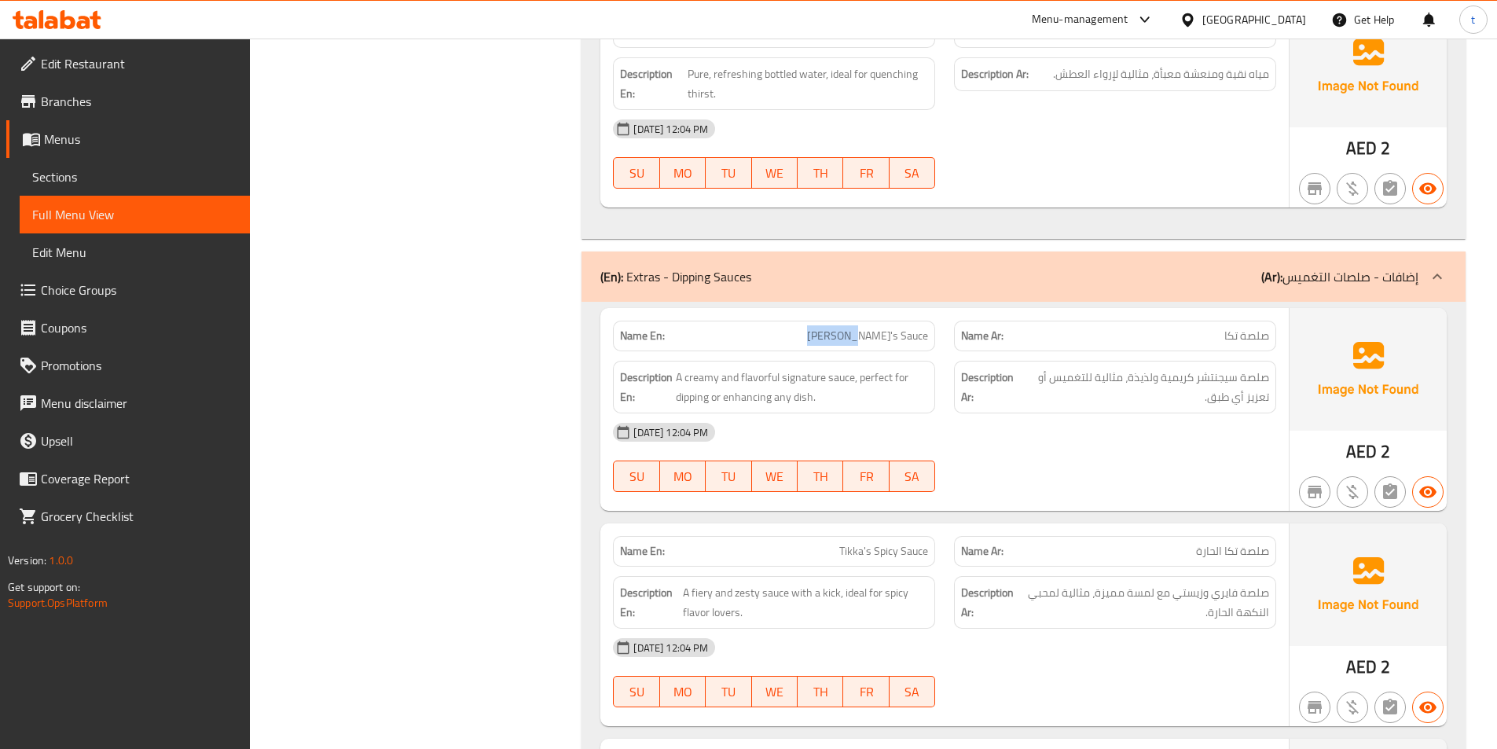
click at [894, 340] on span "[PERSON_NAME] Sauce" at bounding box center [867, 336] width 121 height 17
click at [161, 51] on link "Edit Restaurant" at bounding box center [128, 64] width 244 height 38
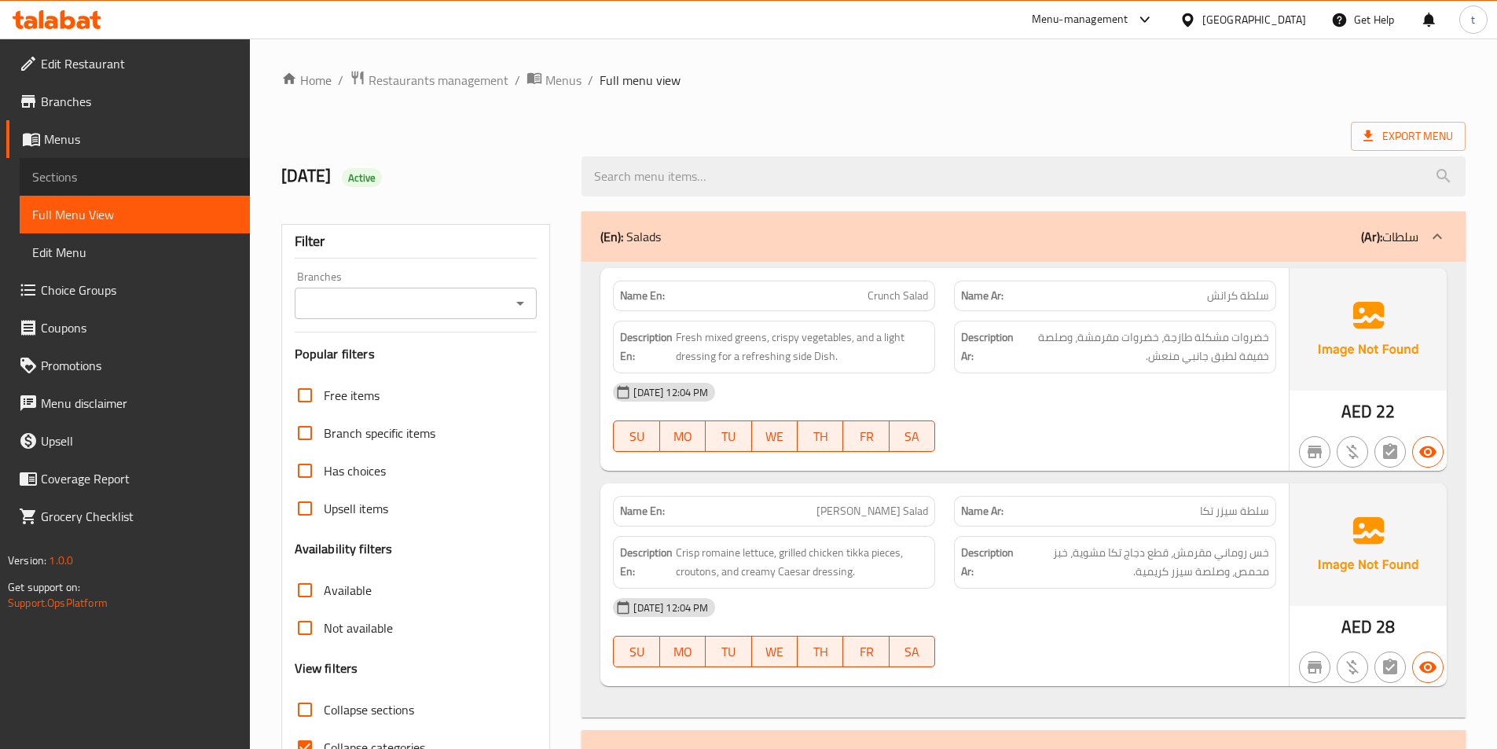
click at [68, 174] on span "Sections" at bounding box center [134, 176] width 205 height 19
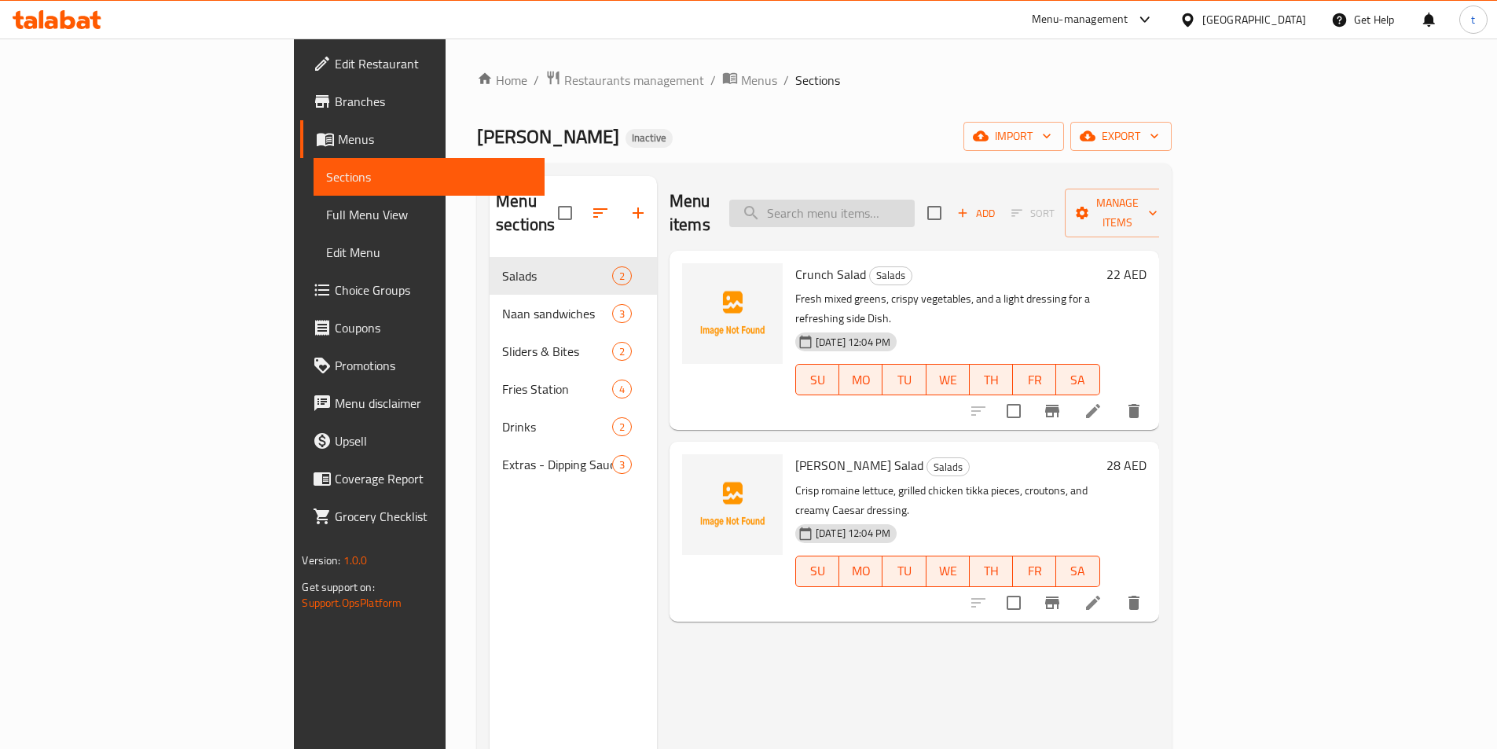
click at [899, 213] on input "search" at bounding box center [821, 214] width 185 height 28
click at [905, 201] on input "search" at bounding box center [821, 214] width 185 height 28
paste input "Crispy Chicken Sliders 2 pcs"
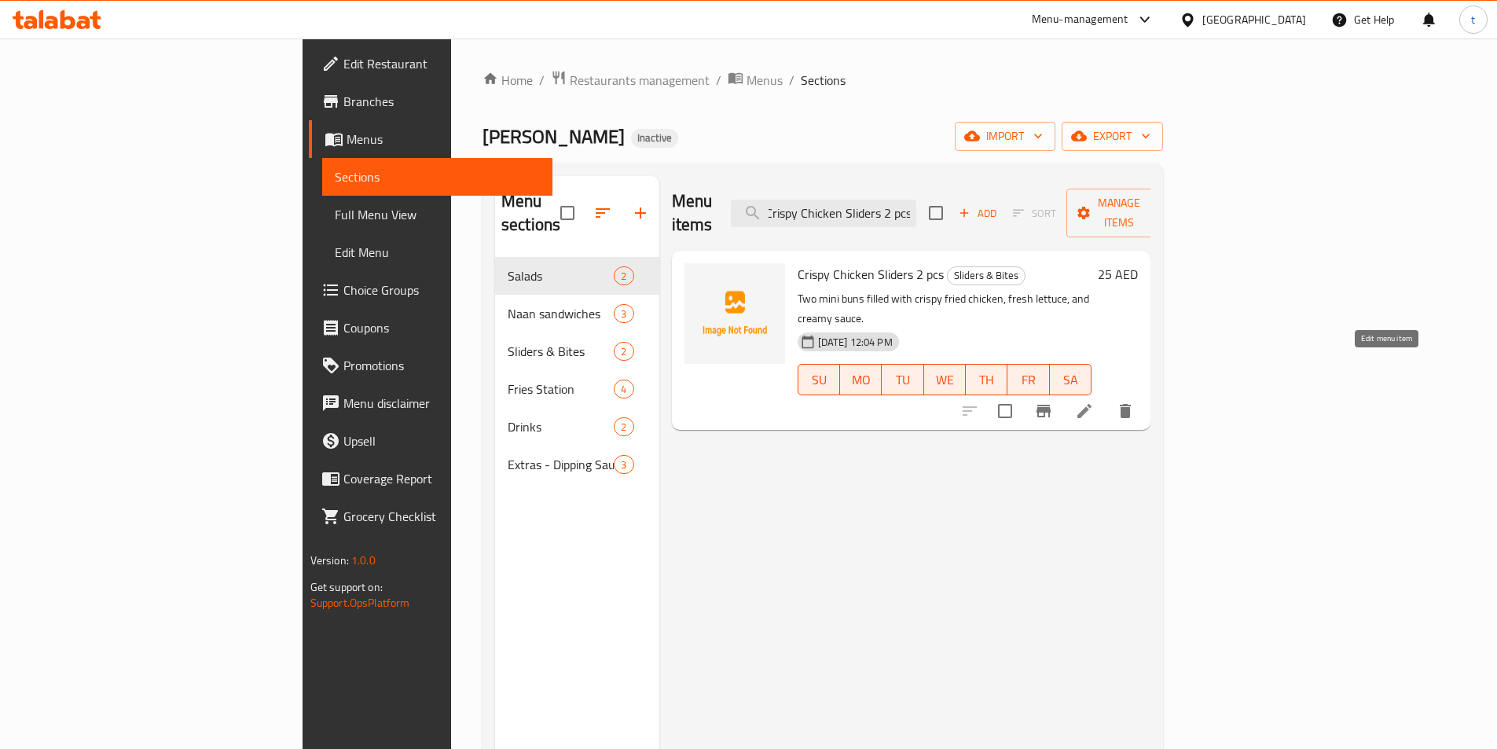
type input "Crispy Chicken Sliders 2 pcs"
click at [1094, 402] on icon at bounding box center [1084, 411] width 19 height 19
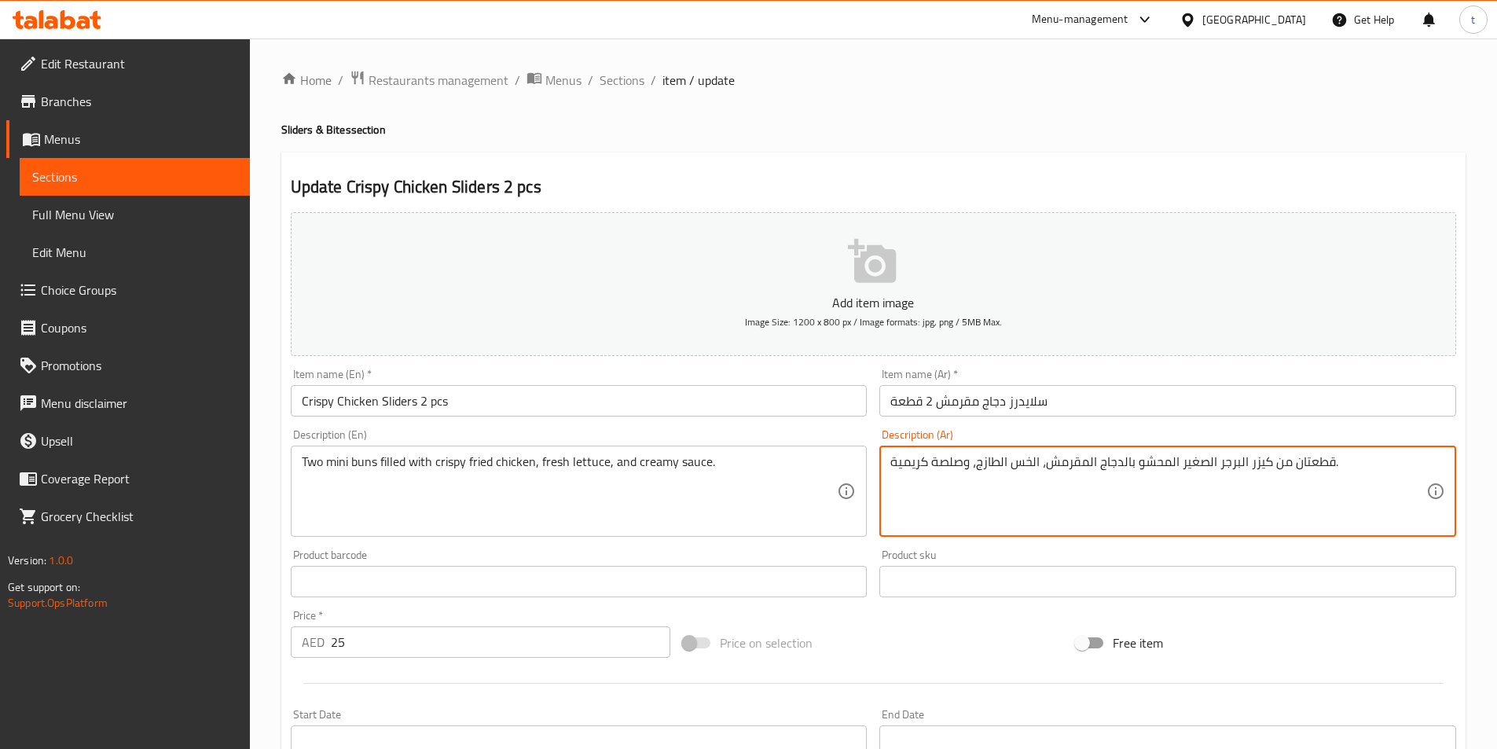
click at [1232, 465] on textarea "قطعتان من كيزر البرجر الصغير المحشو بالدجاج المقرمش، الخس الطازج، وصلصة كريمية." at bounding box center [1159, 491] width 536 height 75
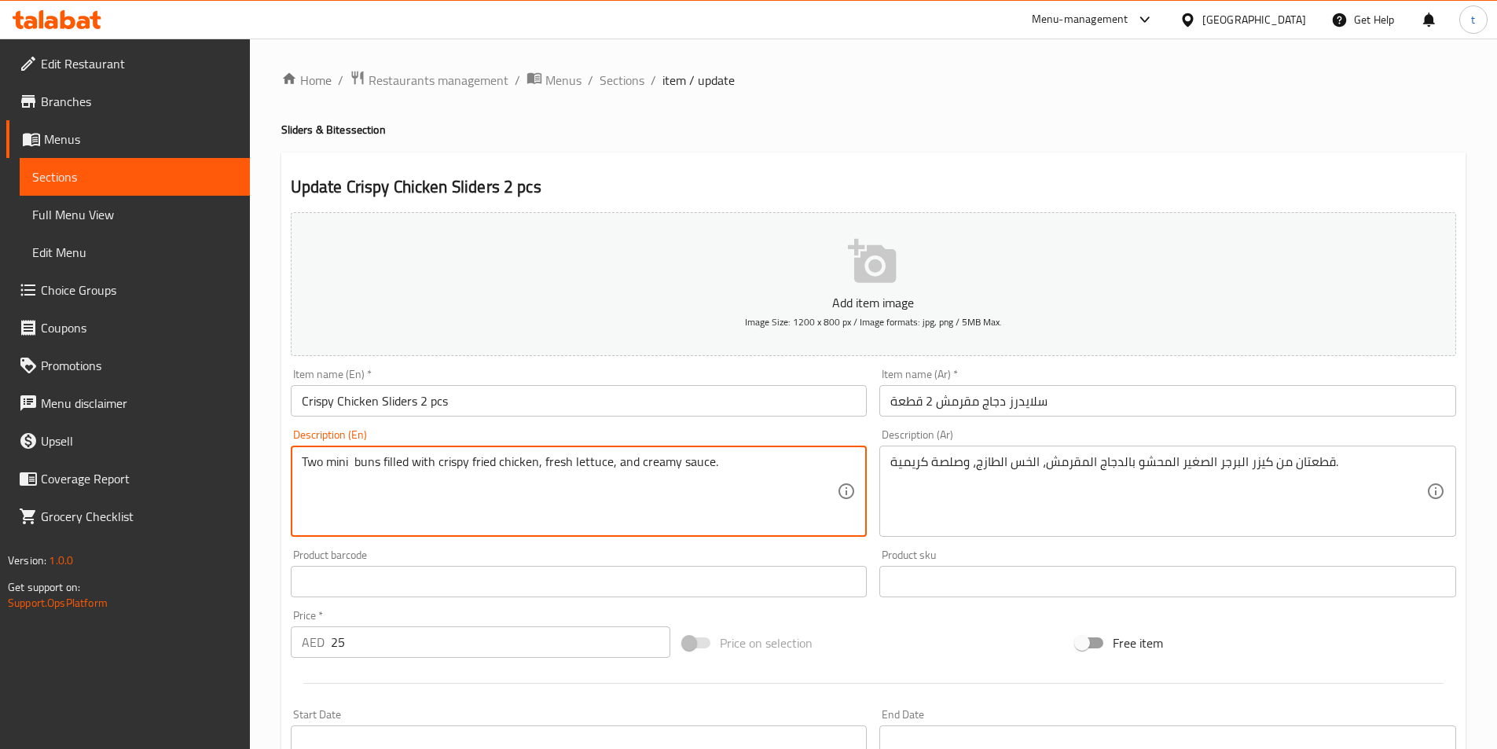
paste textarea "Burgers"
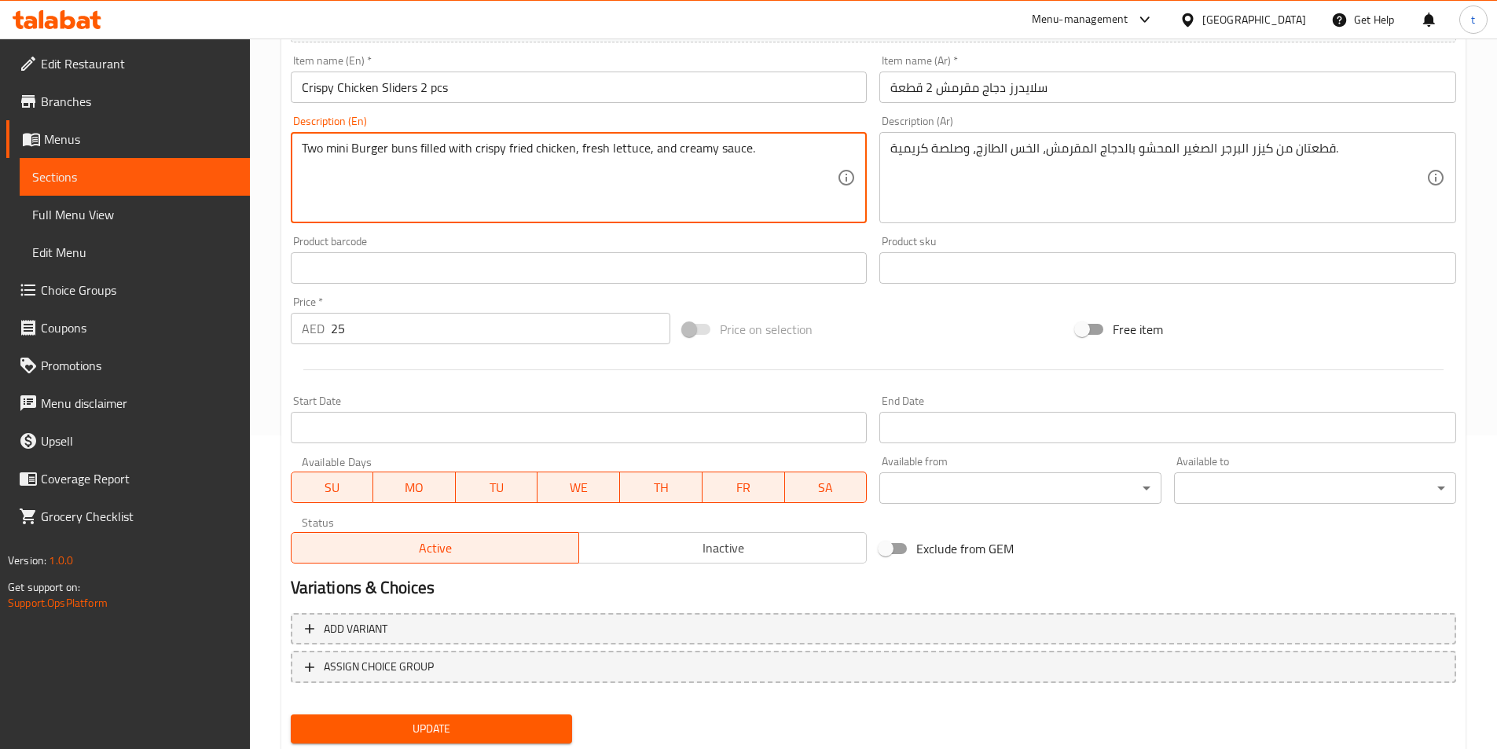
scroll to position [314, 0]
type textarea "Two mini Burger buns filled with crispy fried chicken, fresh lettuce, and cream…"
click at [479, 717] on button "Update" at bounding box center [432, 728] width 282 height 29
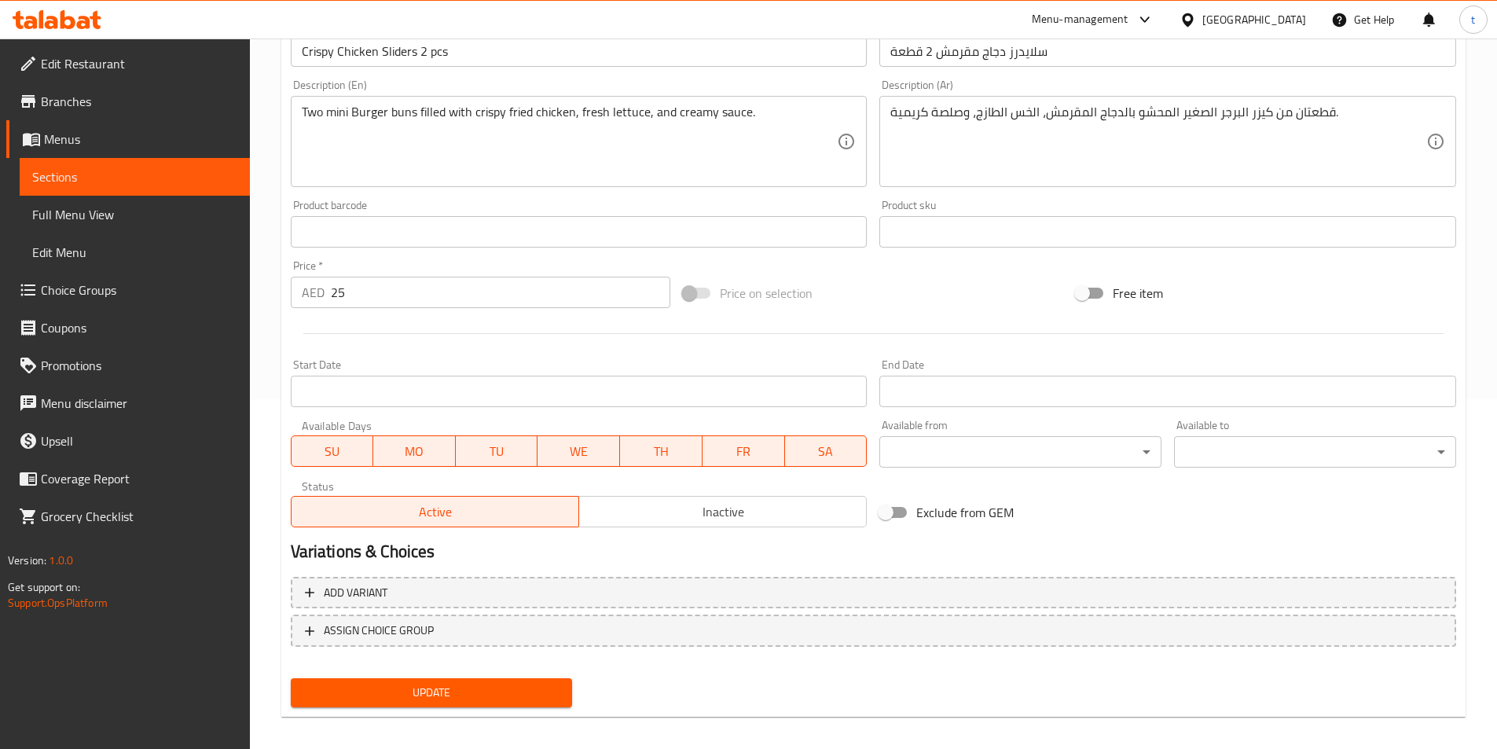
scroll to position [362, 0]
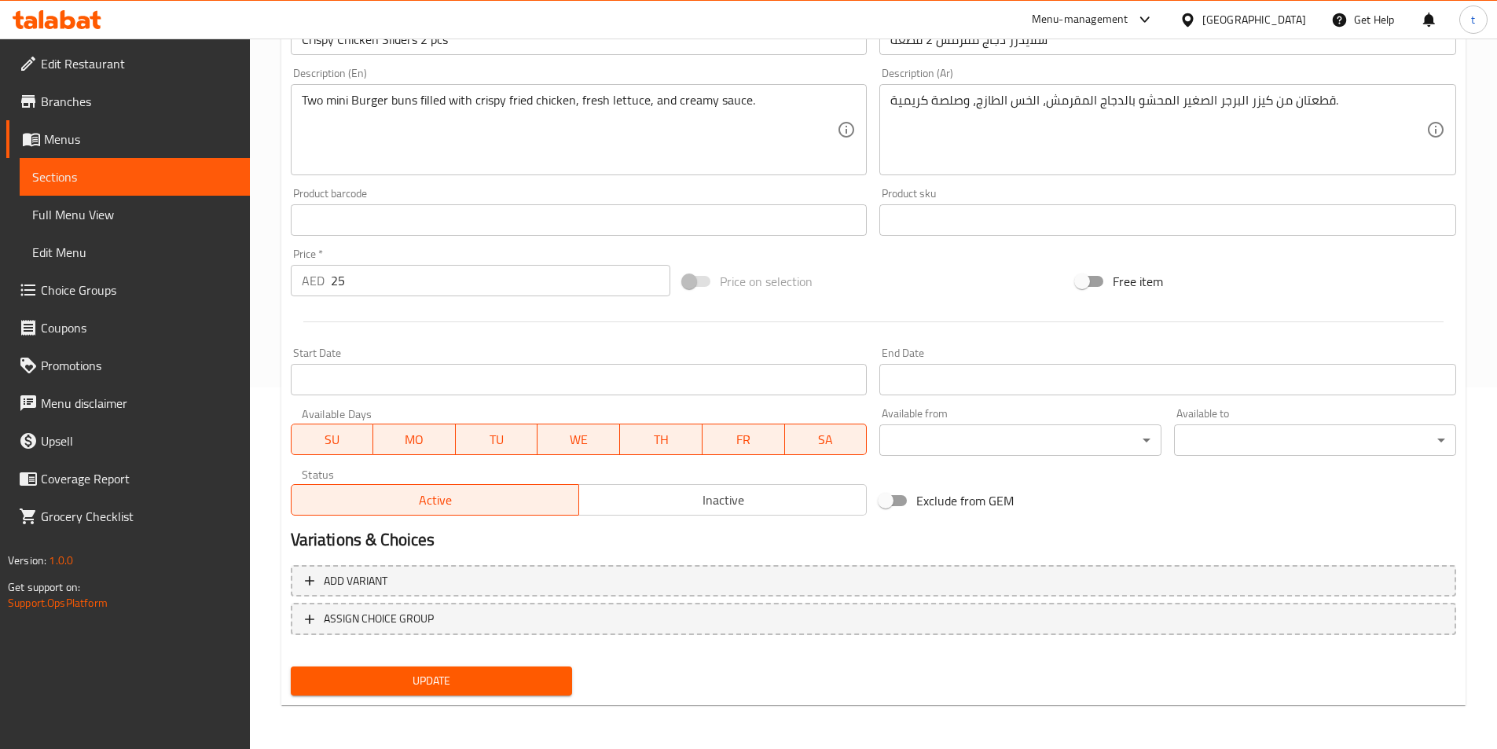
click at [483, 690] on span "Update" at bounding box center [431, 681] width 257 height 20
click at [467, 681] on span "Update" at bounding box center [431, 681] width 257 height 20
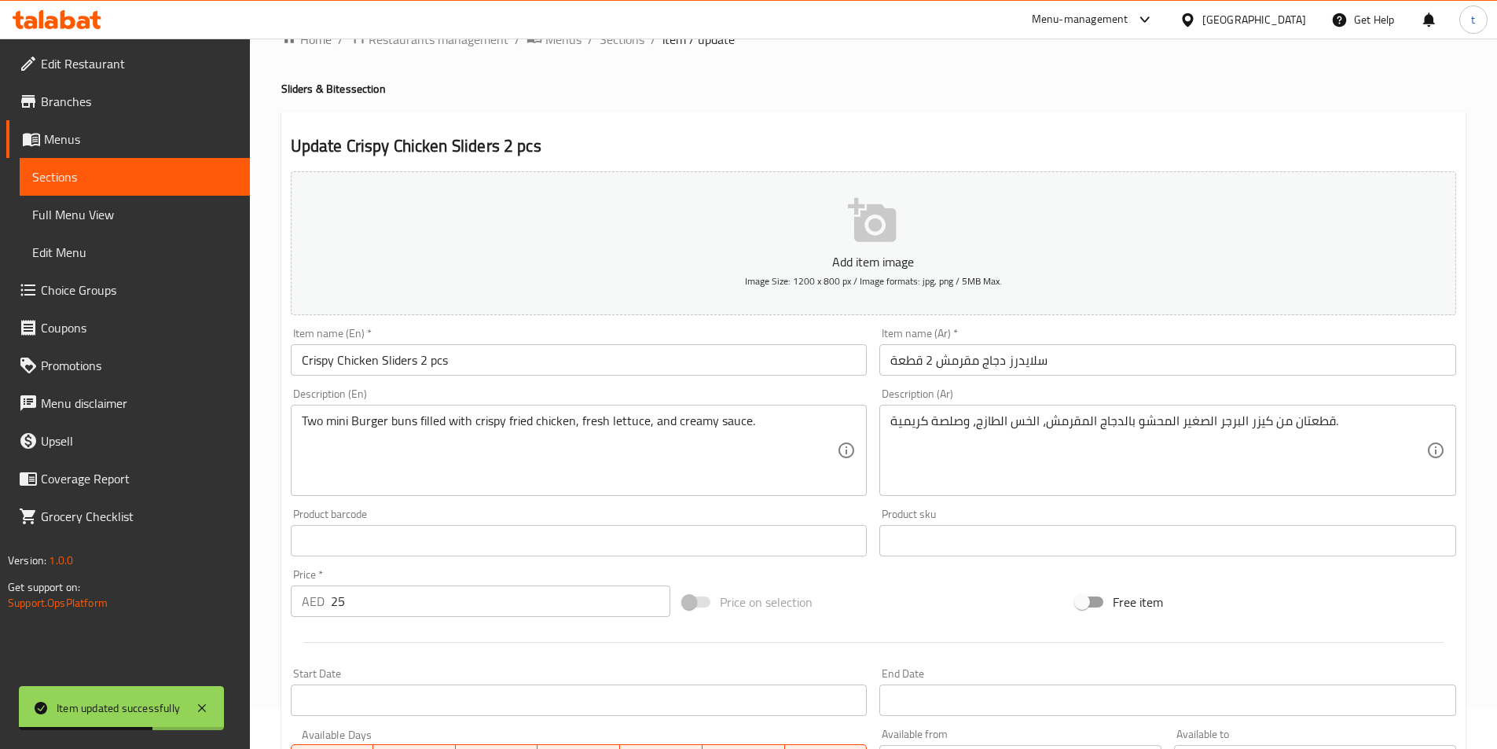
scroll to position [0, 0]
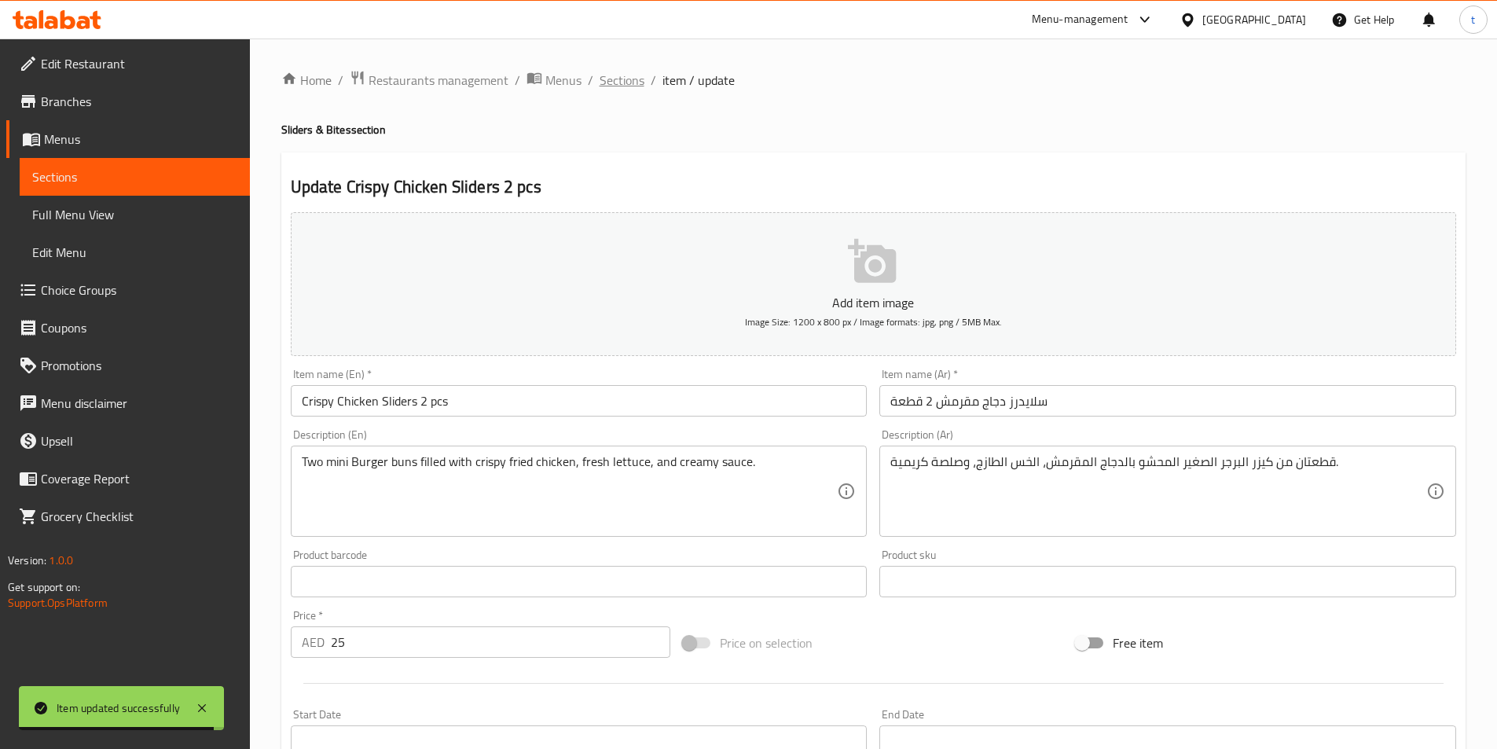
click at [626, 75] on span "Sections" at bounding box center [622, 80] width 45 height 19
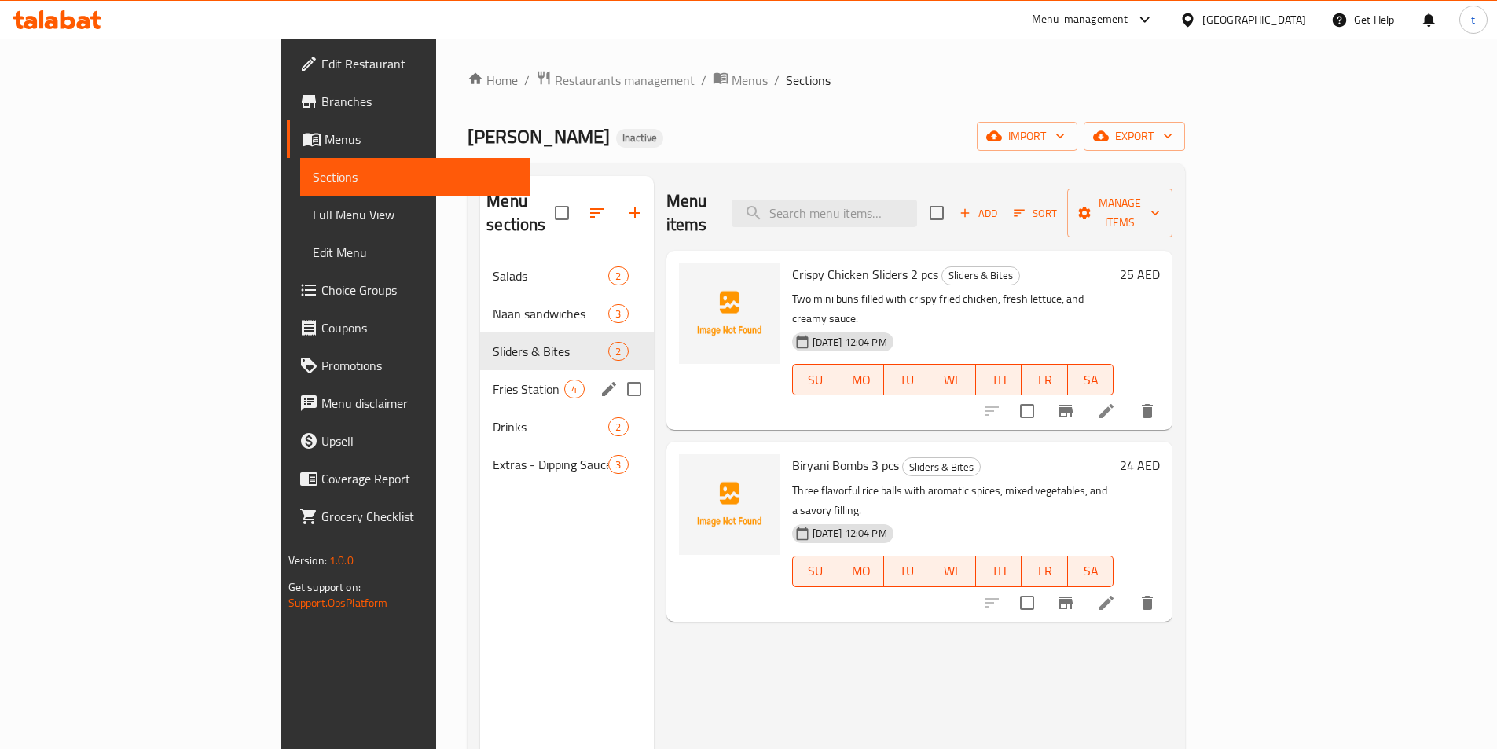
click at [493, 380] on span "Fries Station" at bounding box center [529, 389] width 72 height 19
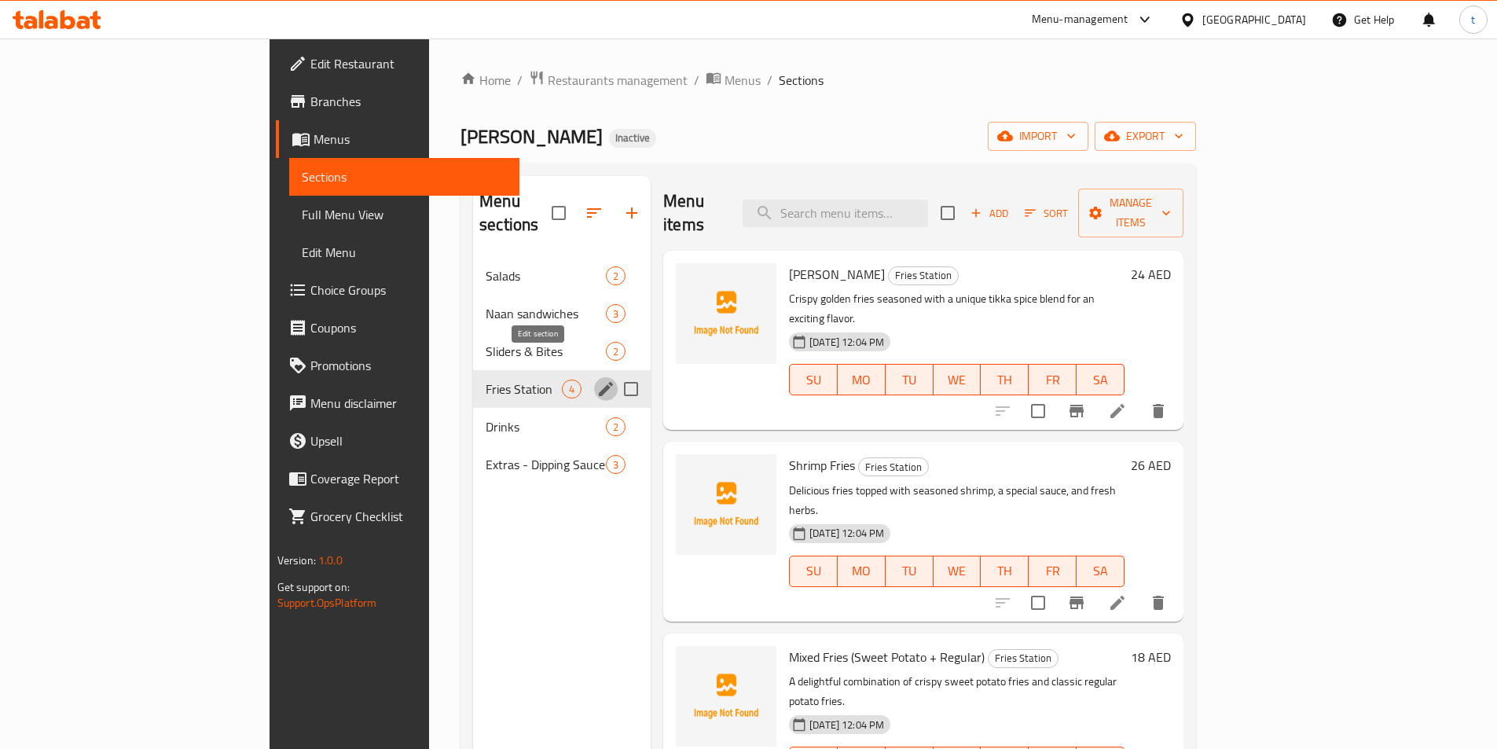
click at [599, 382] on icon "edit" at bounding box center [606, 389] width 14 height 14
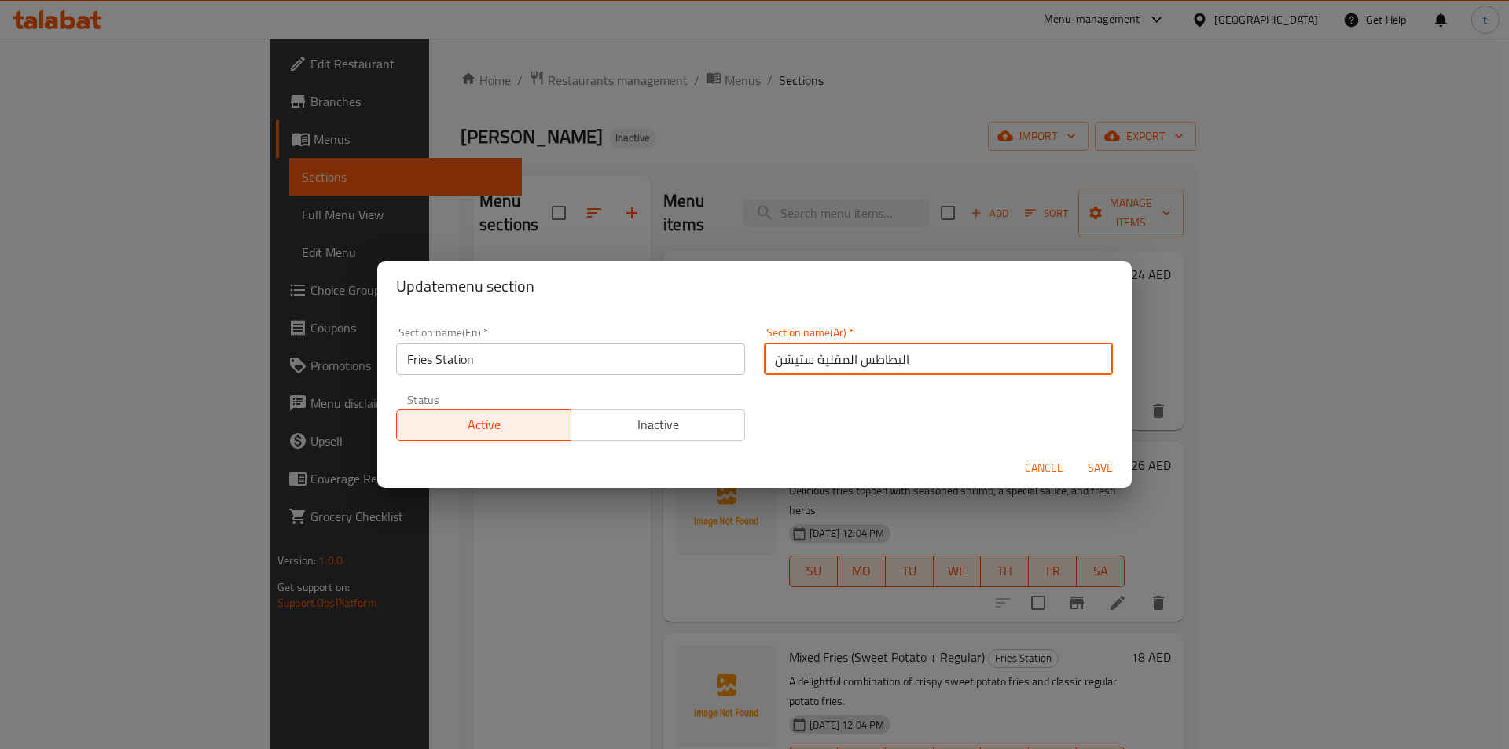
drag, startPoint x: 921, startPoint y: 357, endPoint x: 808, endPoint y: 375, distance: 114.6
click at [808, 375] on div "Section name(Ar)   * البطاطس المقلية ستيشن Section name(Ar) *" at bounding box center [939, 351] width 368 height 67
type input "[PERSON_NAME]"
click at [1098, 458] on span "Save" at bounding box center [1101, 468] width 38 height 20
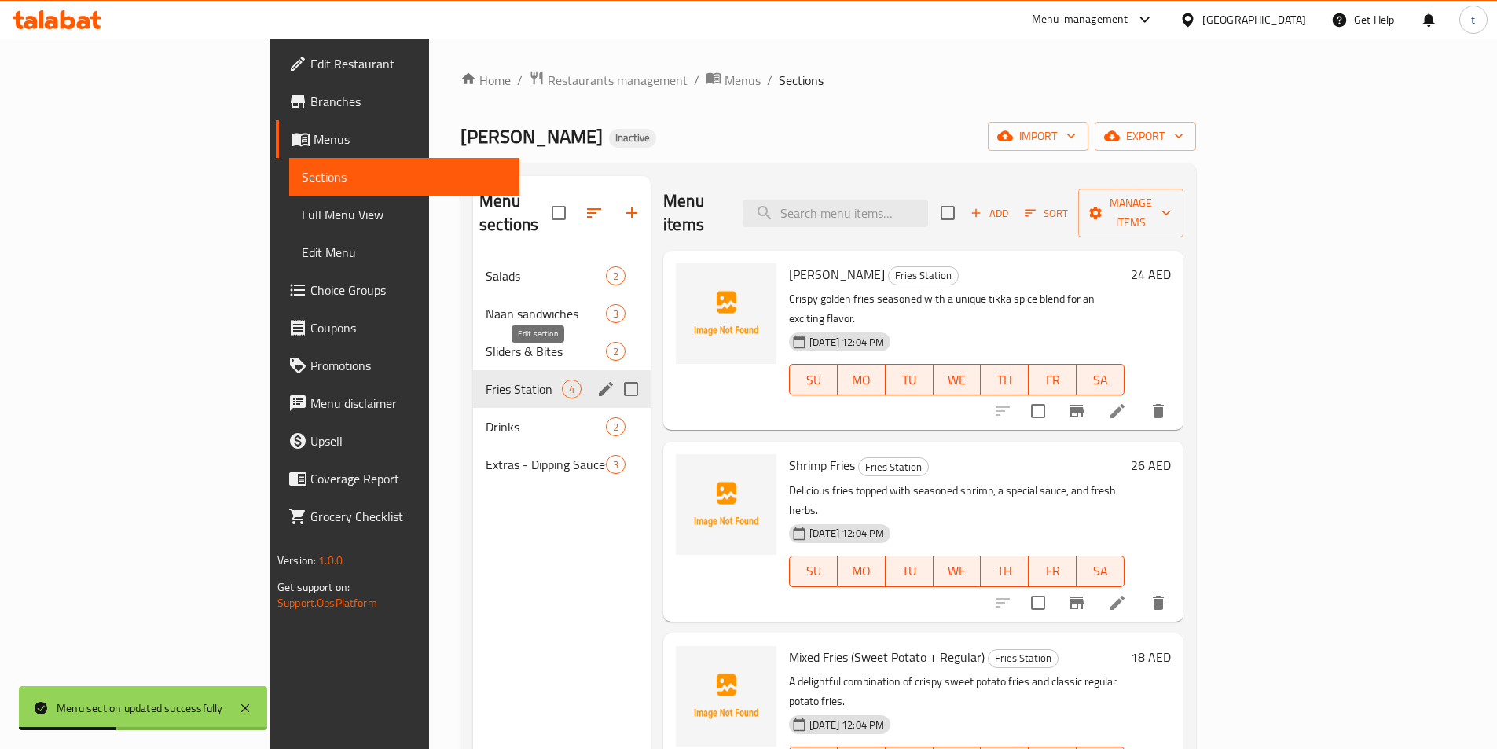
click at [597, 380] on icon "edit" at bounding box center [606, 389] width 19 height 19
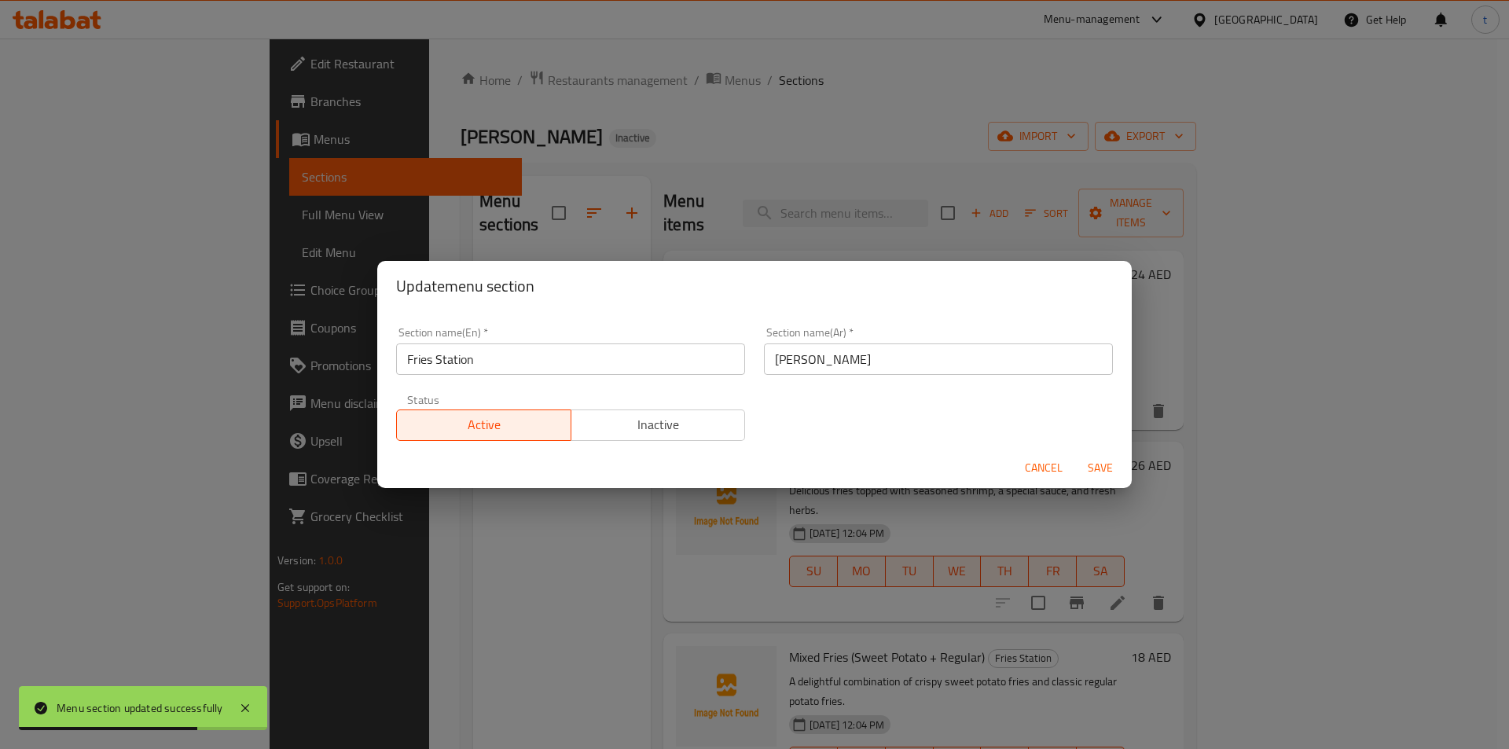
click at [1100, 455] on button "Save" at bounding box center [1100, 468] width 50 height 29
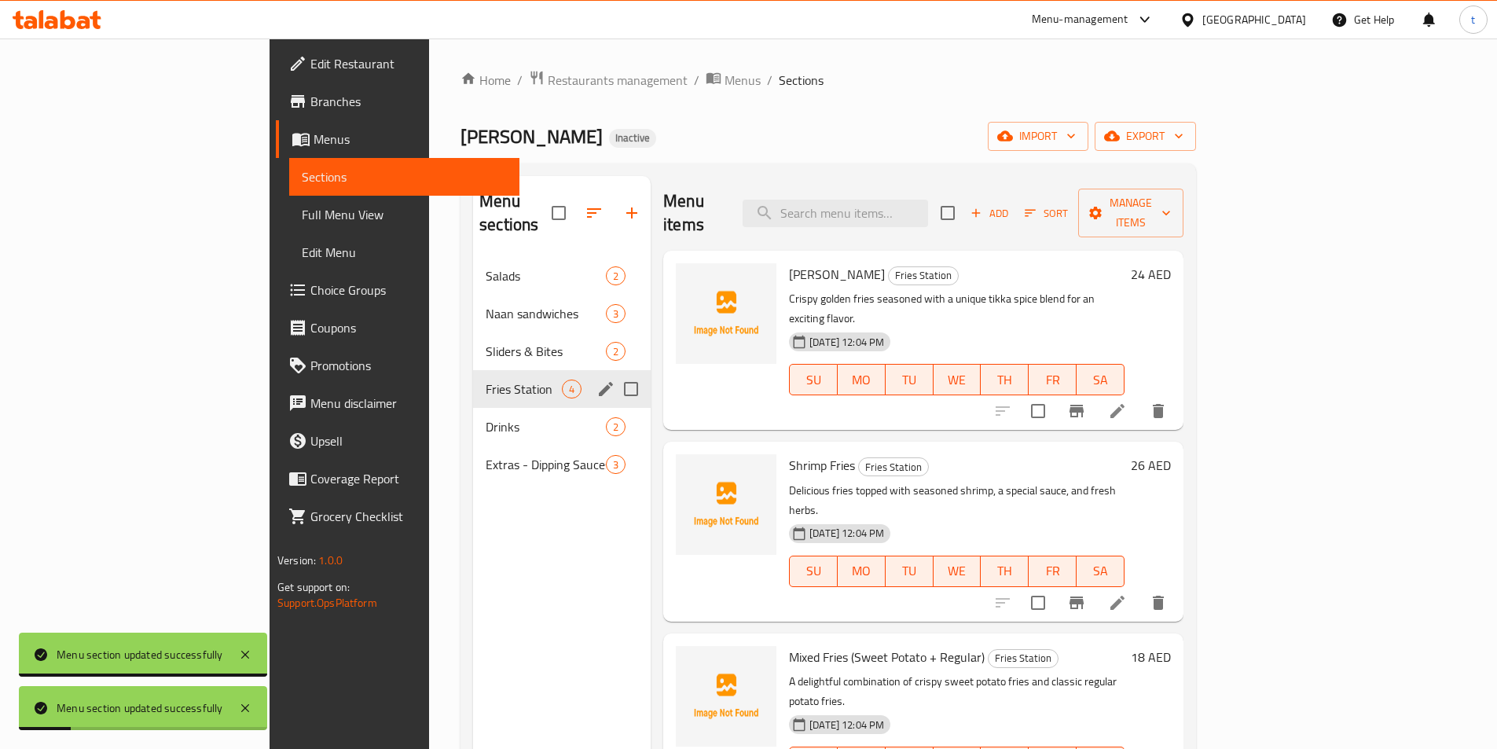
click at [599, 382] on icon "edit" at bounding box center [606, 389] width 14 height 14
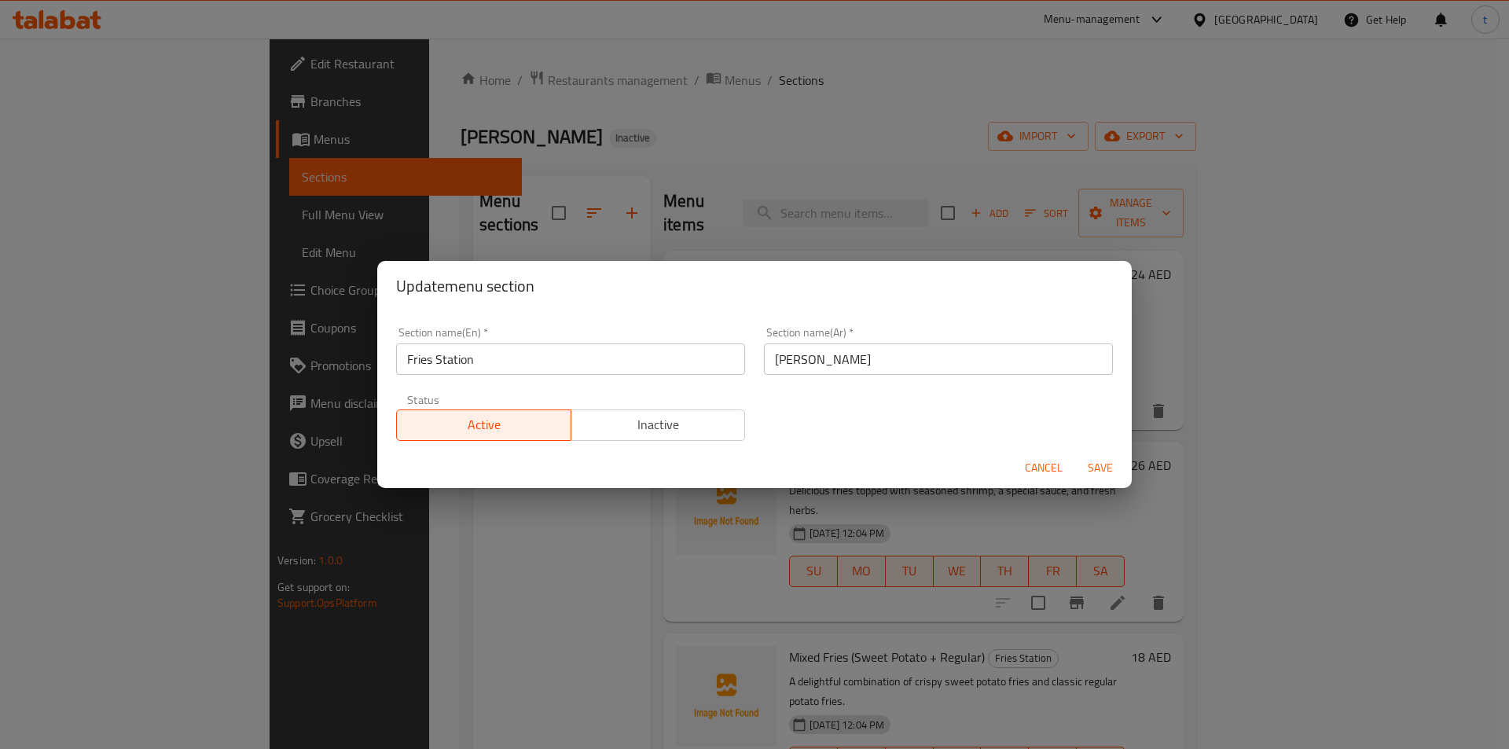
click at [1094, 465] on span "Save" at bounding box center [1101, 468] width 38 height 20
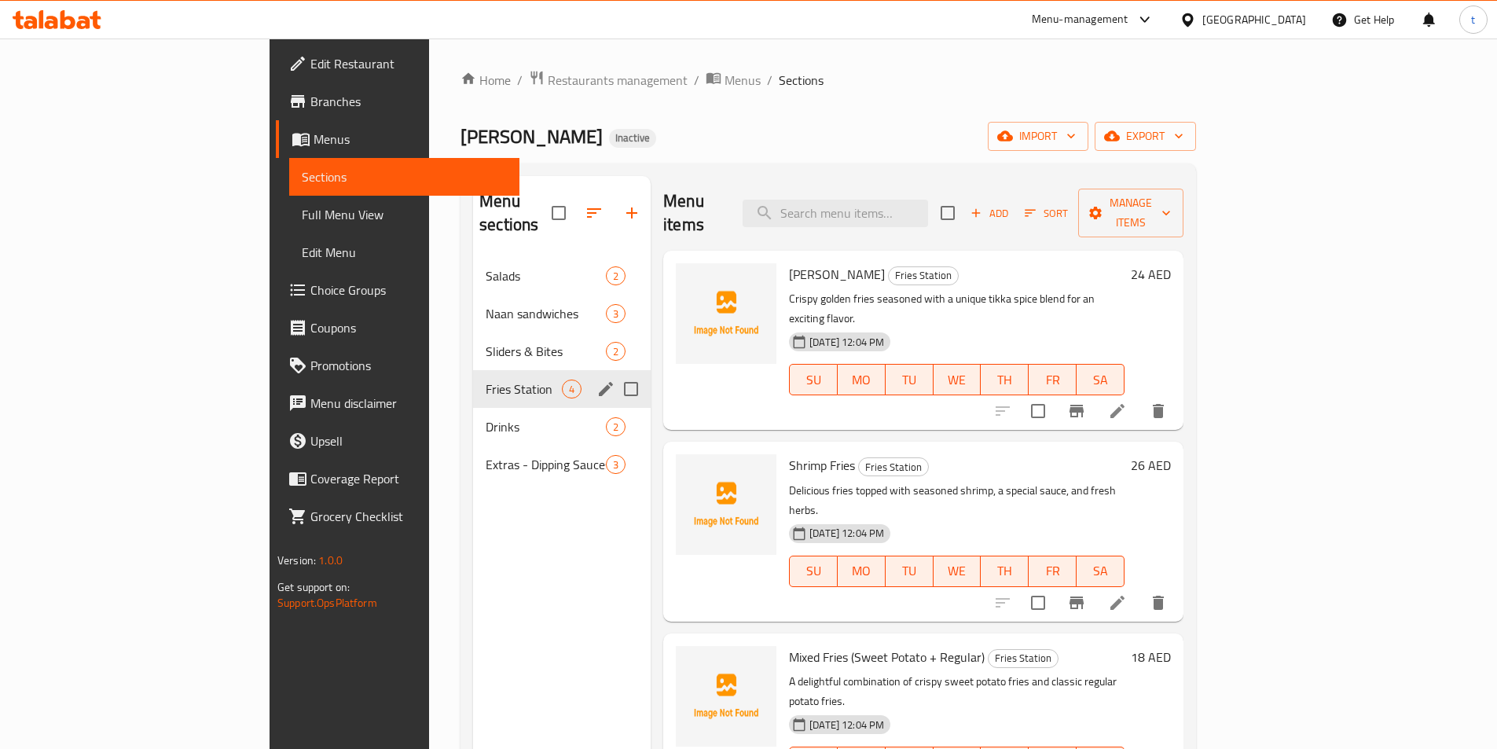
click at [302, 207] on span "Full Menu View" at bounding box center [404, 214] width 205 height 19
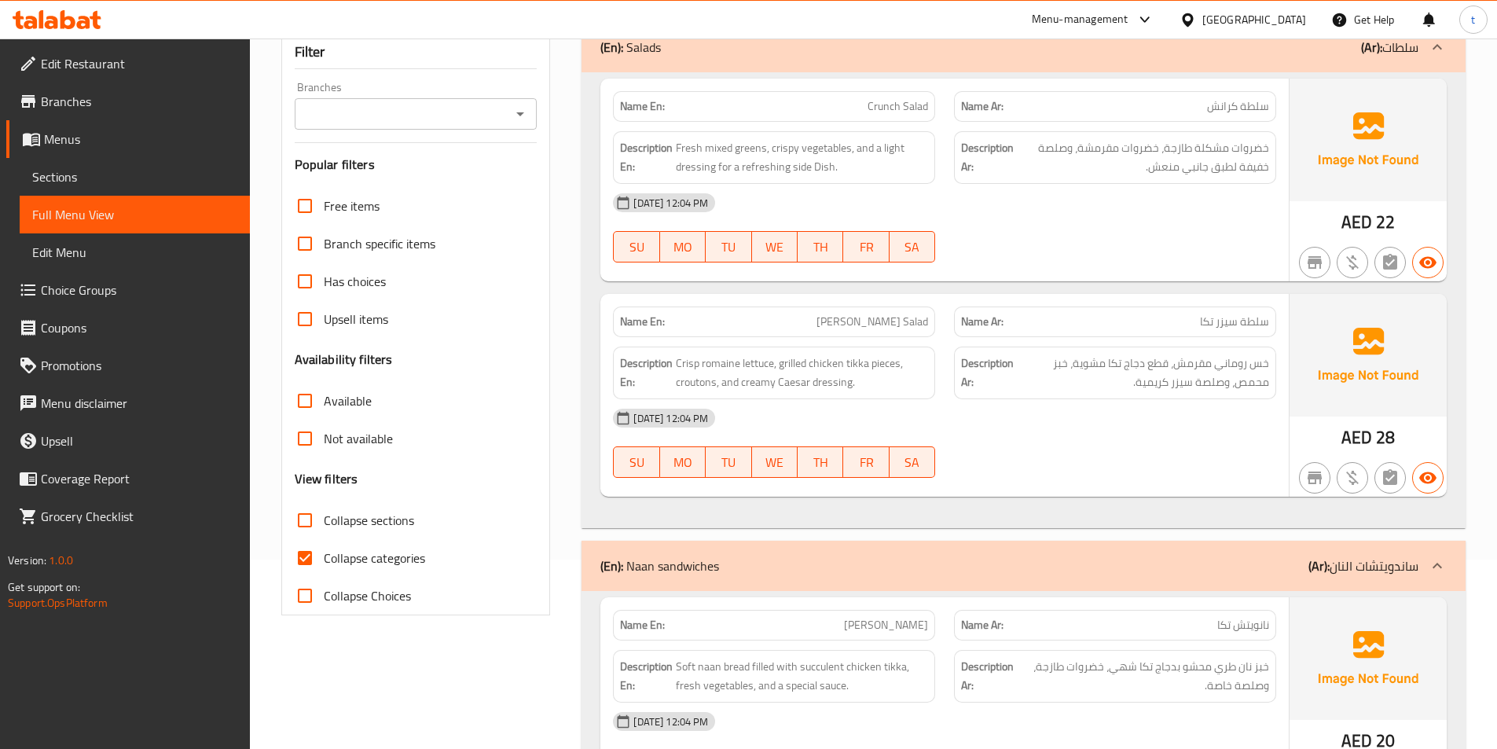
scroll to position [236, 0]
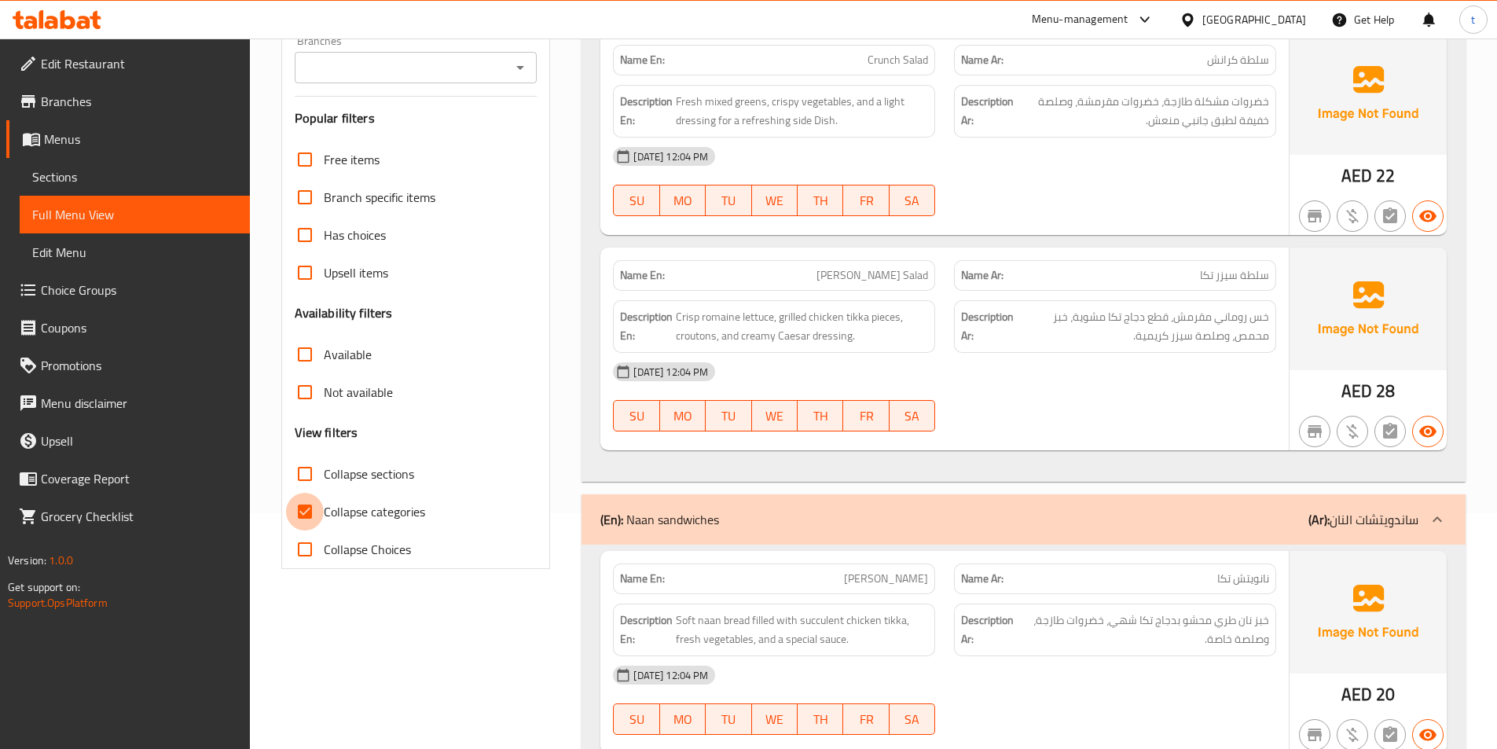
click at [304, 503] on input "Collapse categories" at bounding box center [305, 512] width 38 height 38
checkbox input "false"
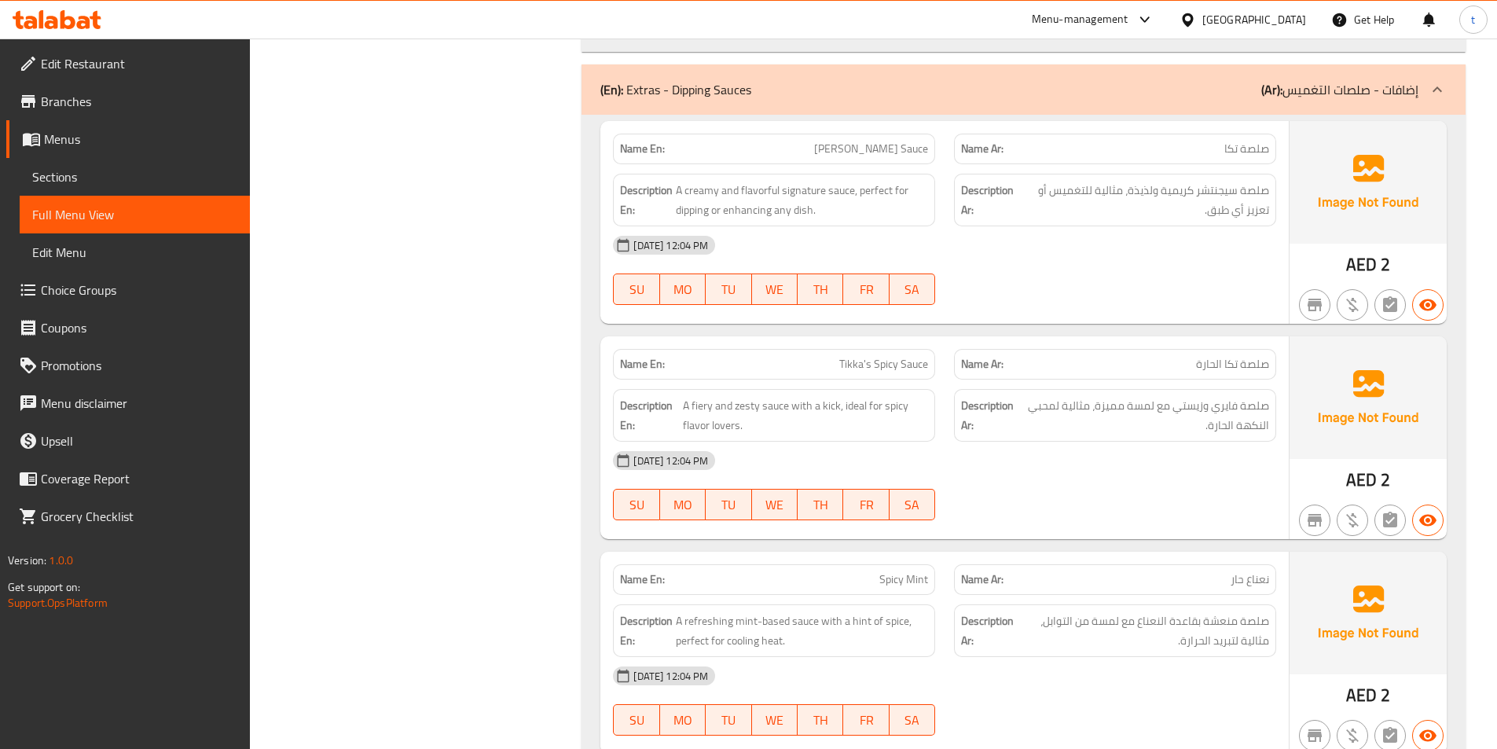
scroll to position [3557, 0]
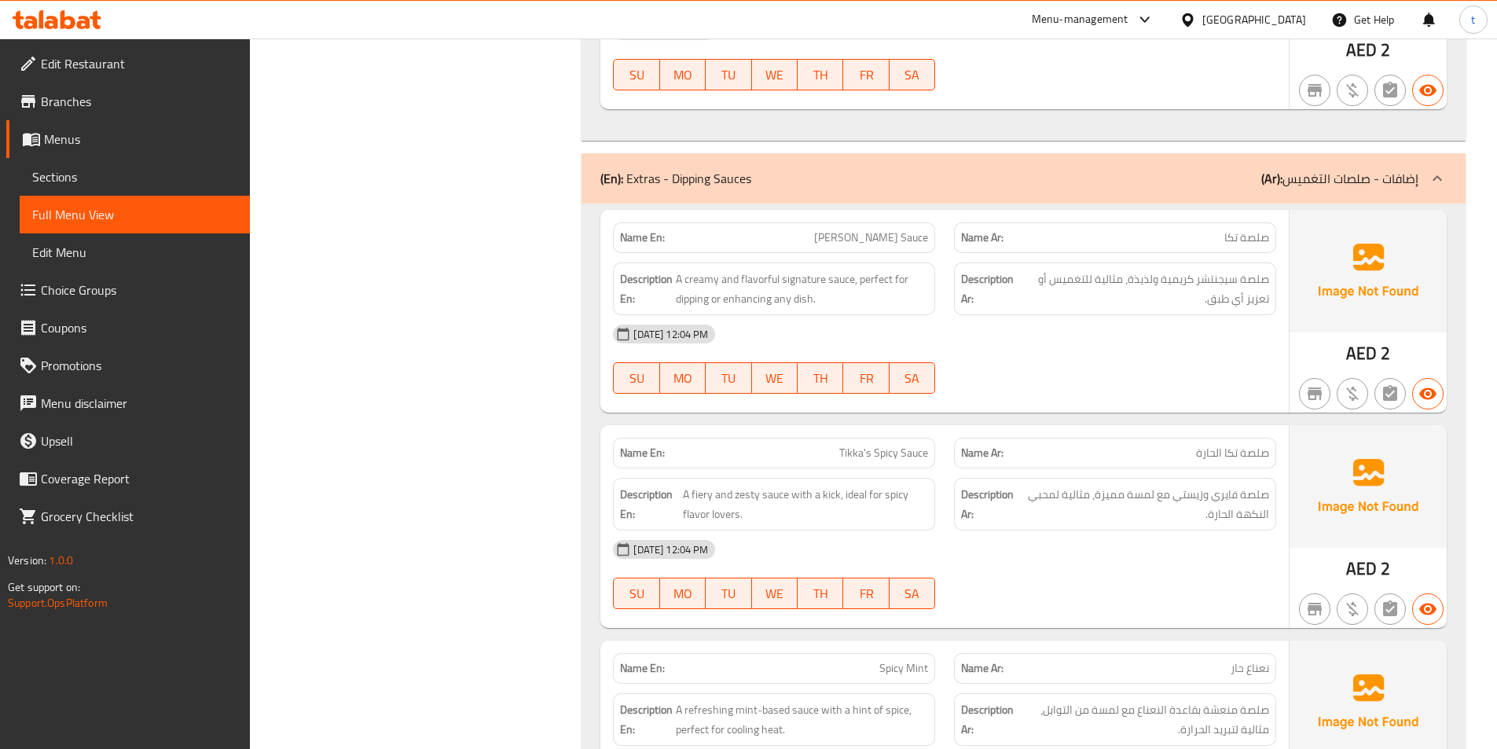
click at [1248, 243] on span "صلصة تكا" at bounding box center [1247, 238] width 45 height 17
drag, startPoint x: 713, startPoint y: 270, endPoint x: 674, endPoint y: 279, distance: 40.2
click at [710, 270] on span "A creamy and flavorful signature sauce, perfect for dipping or enhancing any di…" at bounding box center [802, 289] width 252 height 39
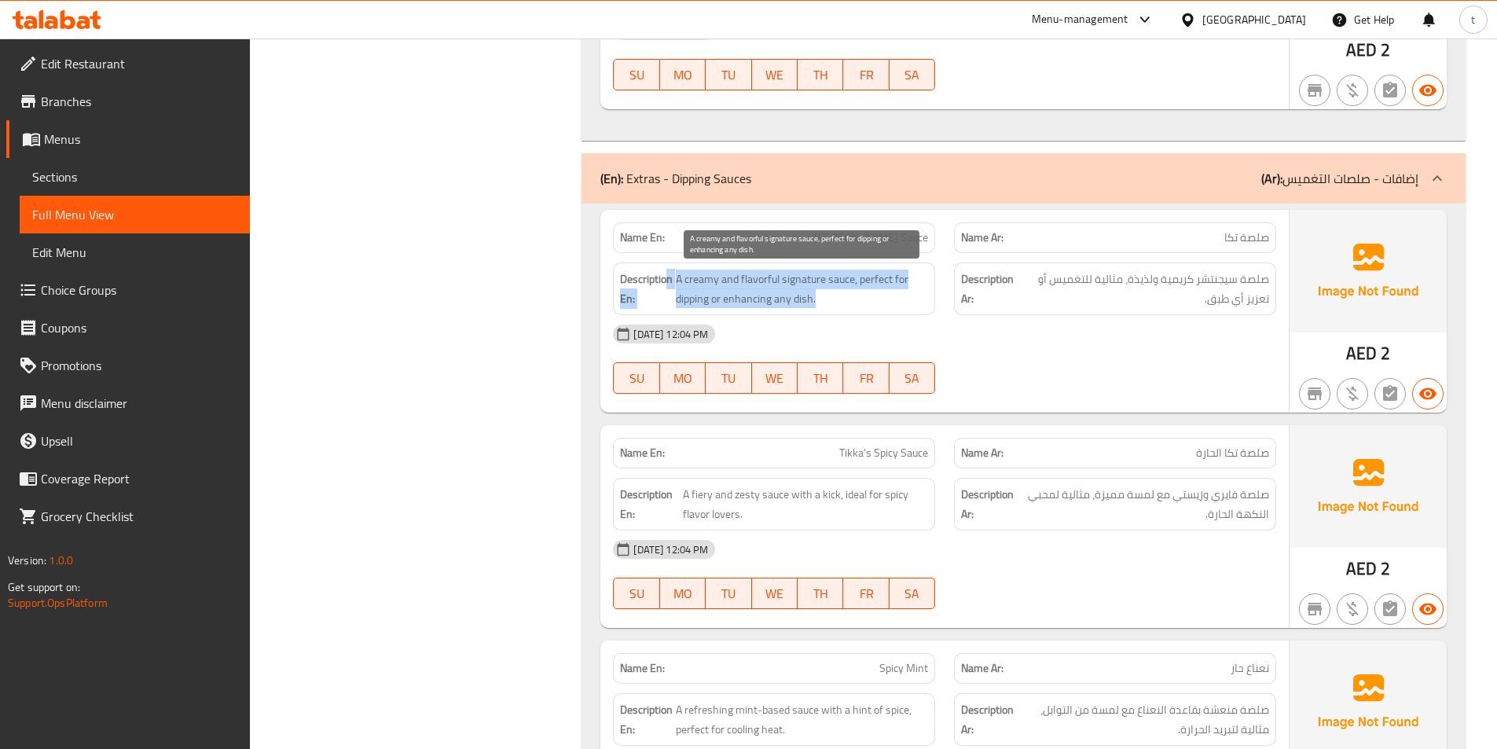
drag, startPoint x: 719, startPoint y: 285, endPoint x: 856, endPoint y: 299, distance: 137.4
click at [856, 299] on h6 "Description En: A creamy and flavorful signature sauce, perfect for dipping or …" at bounding box center [774, 289] width 308 height 39
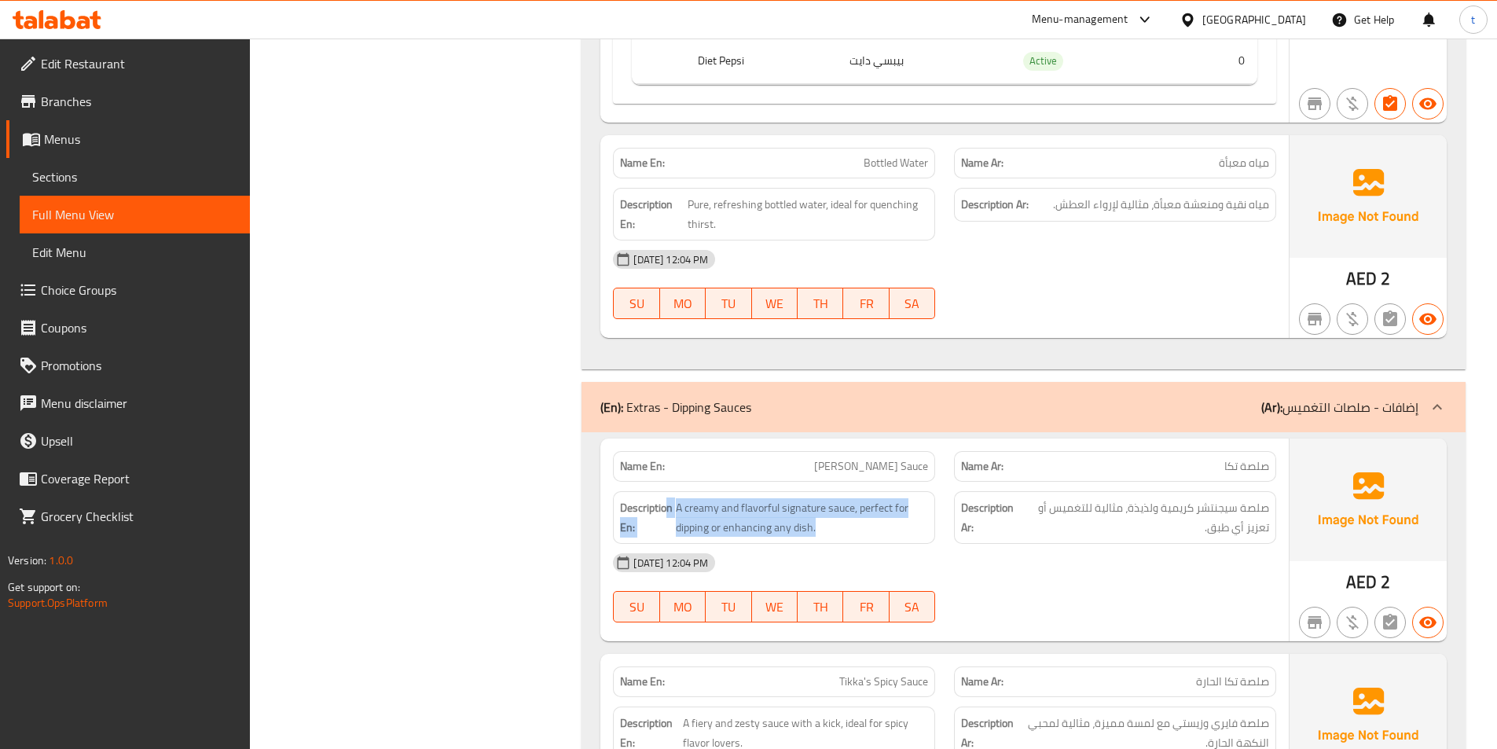
scroll to position [3321, 0]
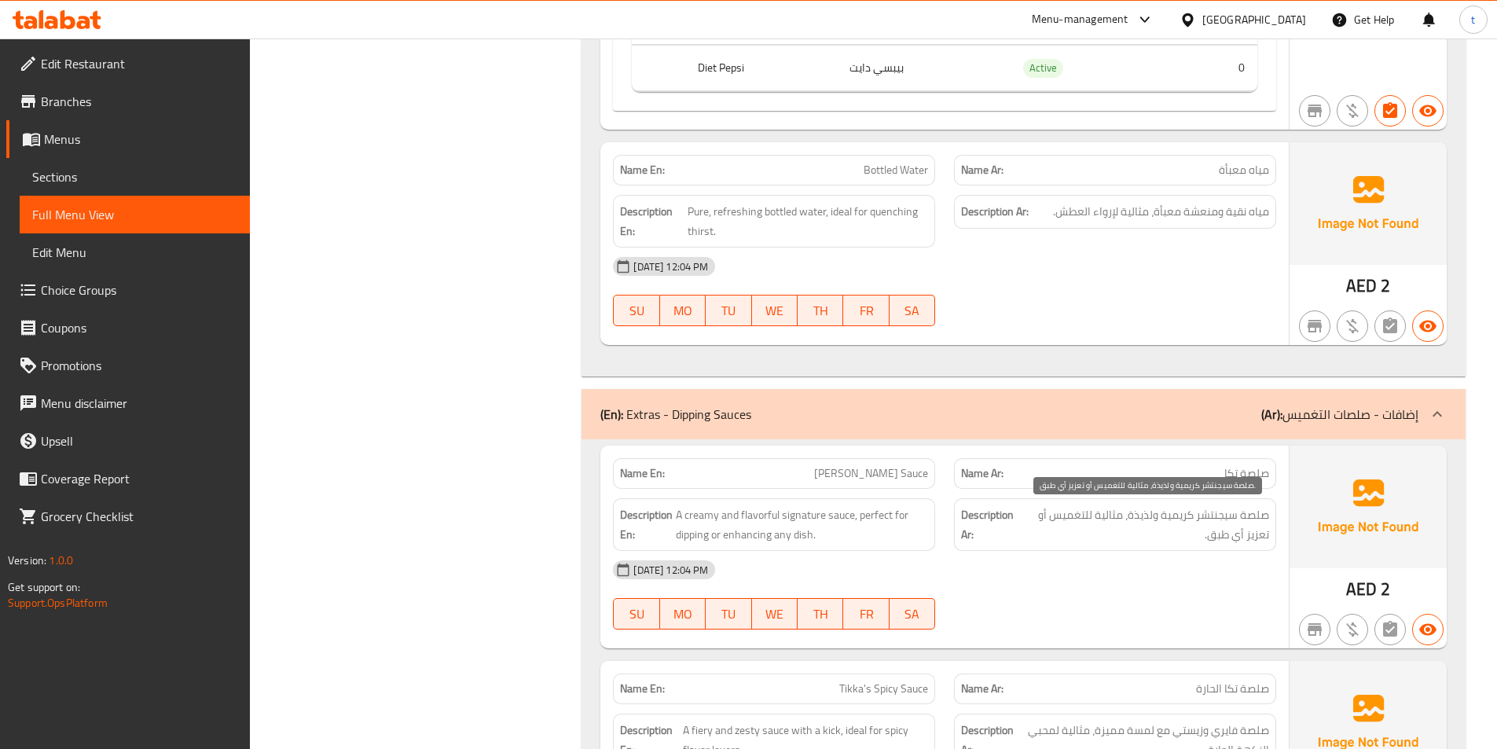
click at [1247, 516] on span "صلصة سيجنتشر كريمية ولذيذة، مثالية للتغميس أو تعزيز أي طبق." at bounding box center [1145, 524] width 248 height 39
click at [1211, 515] on span "صلصة سيجنتشر كريمية ولذيذة، مثالية للتغميس أو تعزيز أي طبق." at bounding box center [1145, 524] width 248 height 39
click at [1163, 514] on span "صلصة سيجنتشر كريمية ولذيذة، مثالية للتغميس أو تعزيز أي طبق." at bounding box center [1145, 524] width 248 height 39
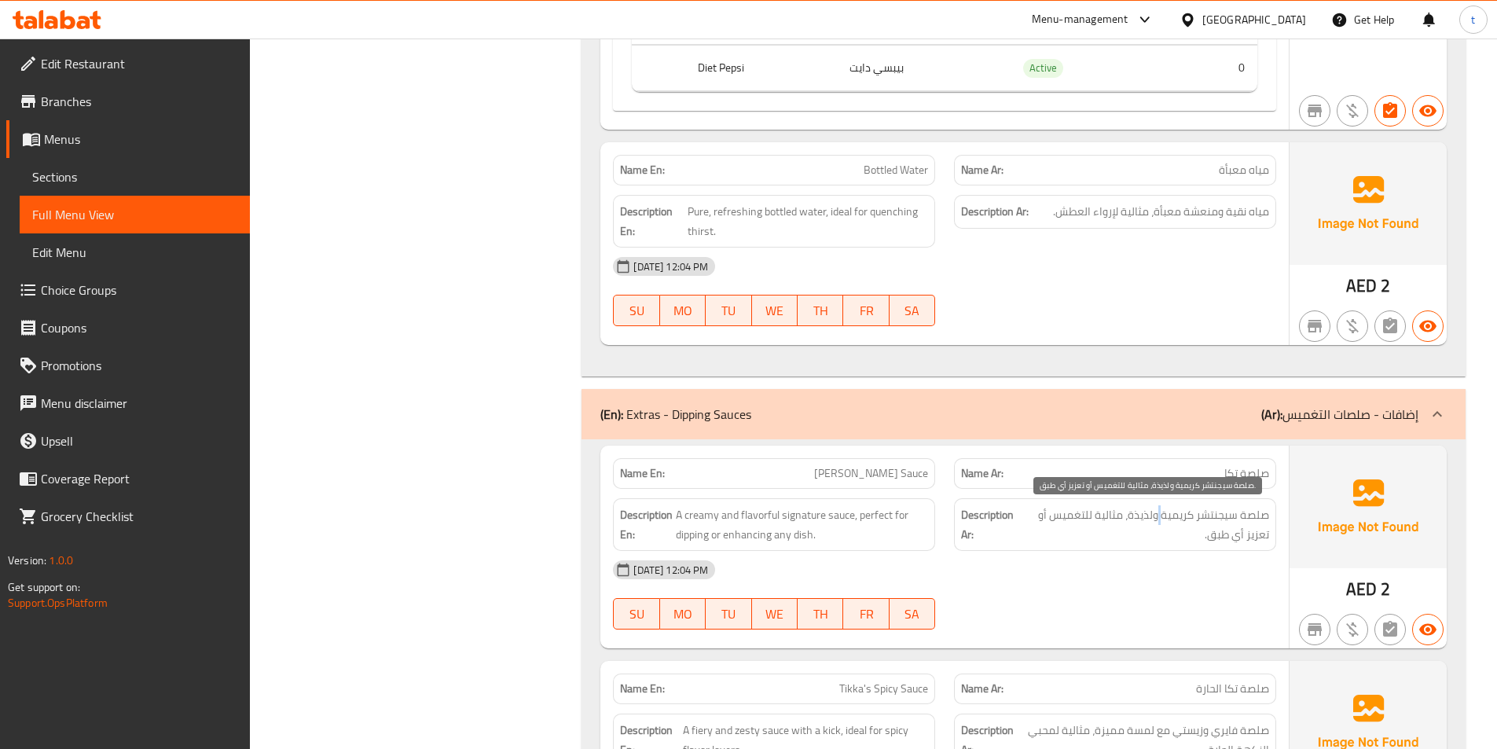
drag, startPoint x: 1163, startPoint y: 514, endPoint x: 851, endPoint y: 481, distance: 313.8
click at [1162, 514] on span "صلصة سيجنتشر كريمية ولذيذة، مثالية للتغميس أو تعزيز أي طبق." at bounding box center [1145, 524] width 248 height 39
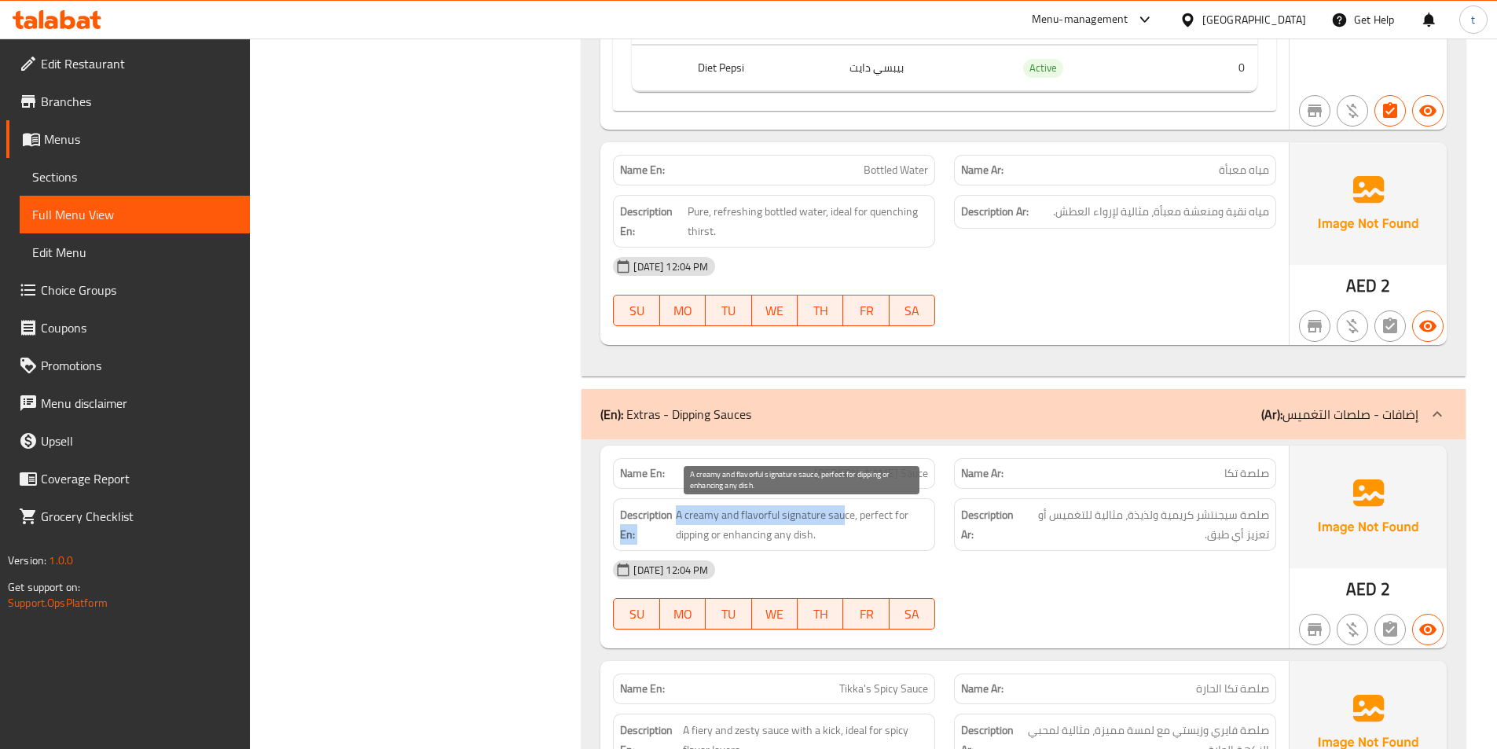
drag, startPoint x: 672, startPoint y: 517, endPoint x: 905, endPoint y: 517, distance: 232.7
click at [843, 516] on h6 "Description En: A creamy and flavorful signature sauce, perfect for dipping or …" at bounding box center [774, 524] width 308 height 39
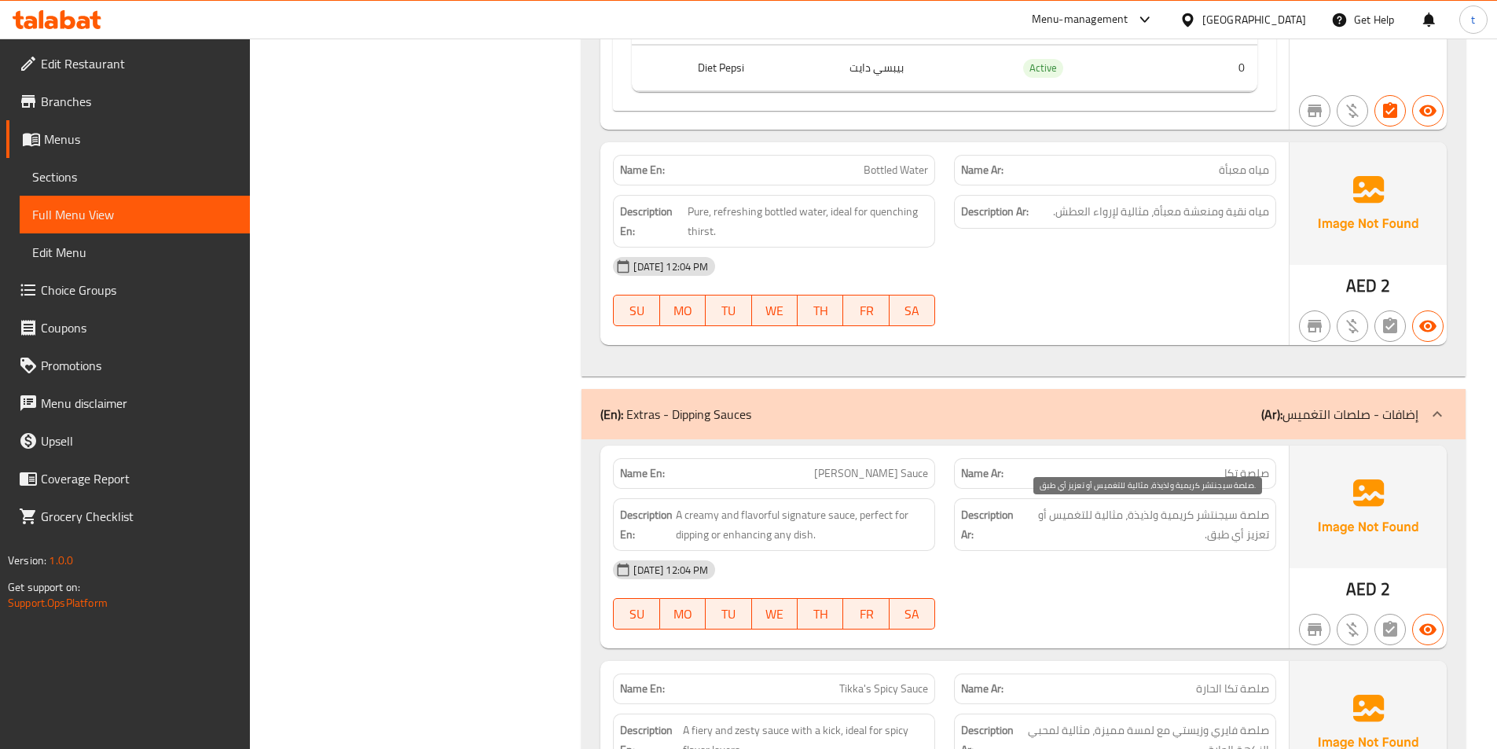
click at [1175, 519] on span "صلصة سيجنتشر كريمية ولذيذة، مثالية للتغميس أو تعزيز أي طبق." at bounding box center [1145, 524] width 248 height 39
click at [1129, 523] on span "صلصة سيجنتشر كريمية ولذيذة، مثالية للتغميس أو تعزيز أي طبق." at bounding box center [1145, 524] width 248 height 39
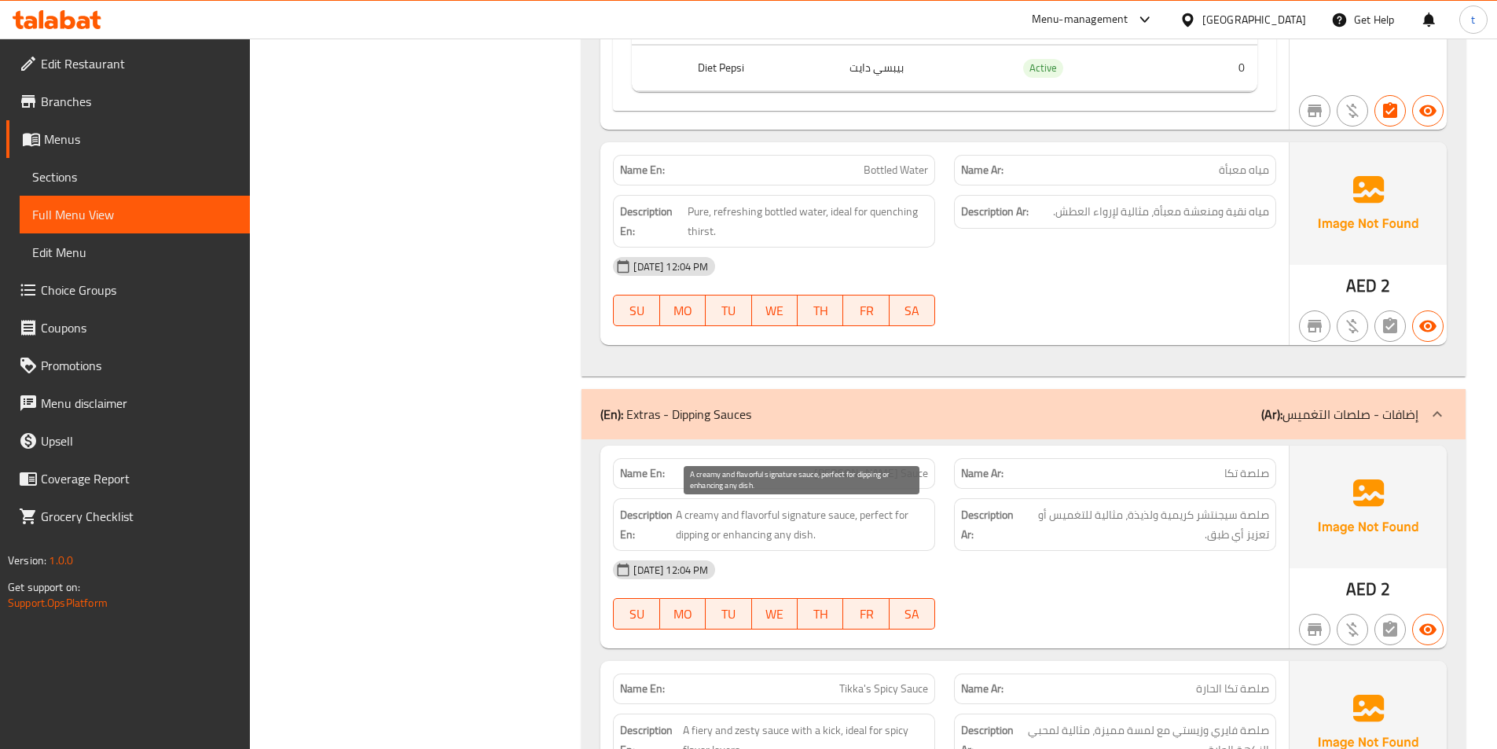
click at [865, 515] on span "A creamy and flavorful signature sauce, perfect for dipping or enhancing any di…" at bounding box center [802, 524] width 252 height 39
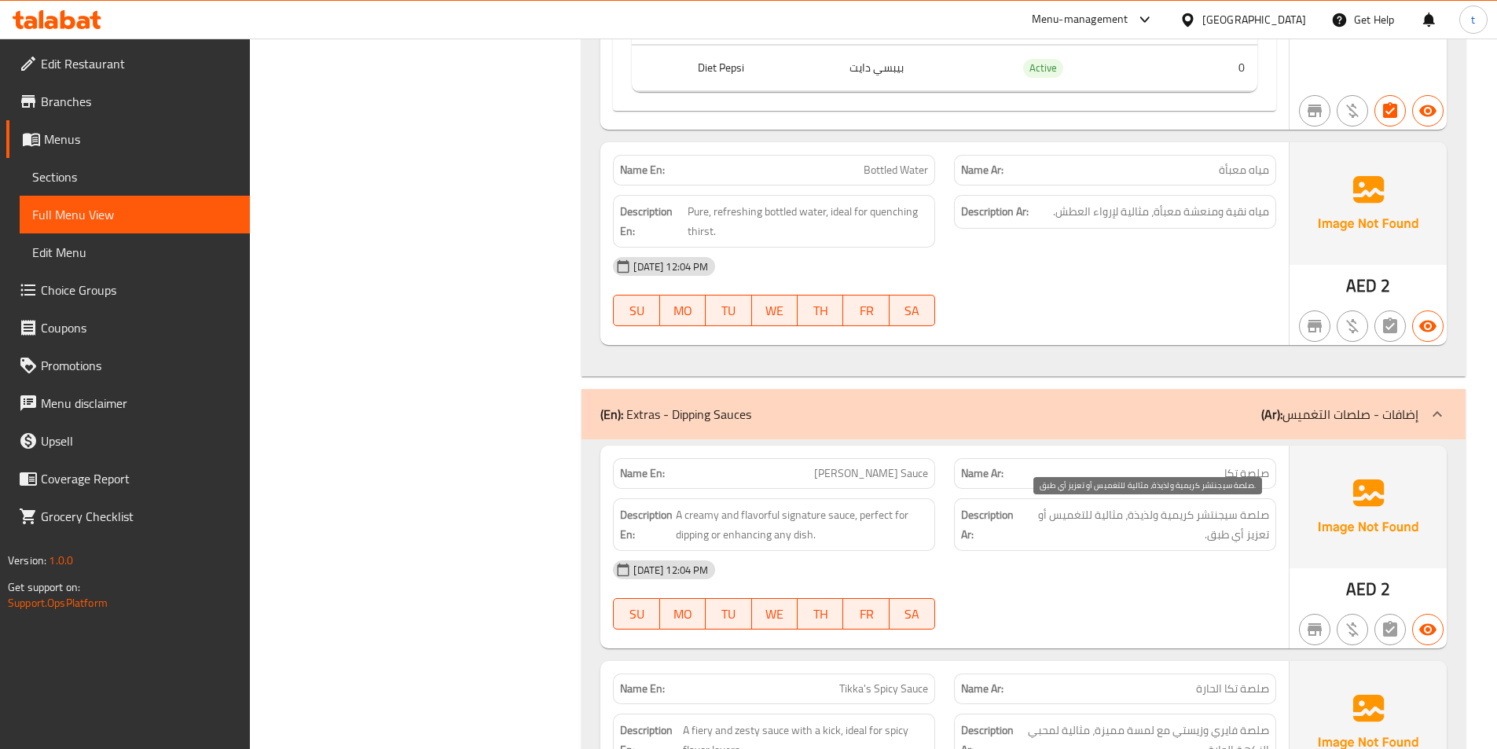
click at [1069, 511] on span "صلصة سيجنتشر كريمية ولذيذة، مثالية للتغميس أو تعزيز أي طبق." at bounding box center [1145, 524] width 248 height 39
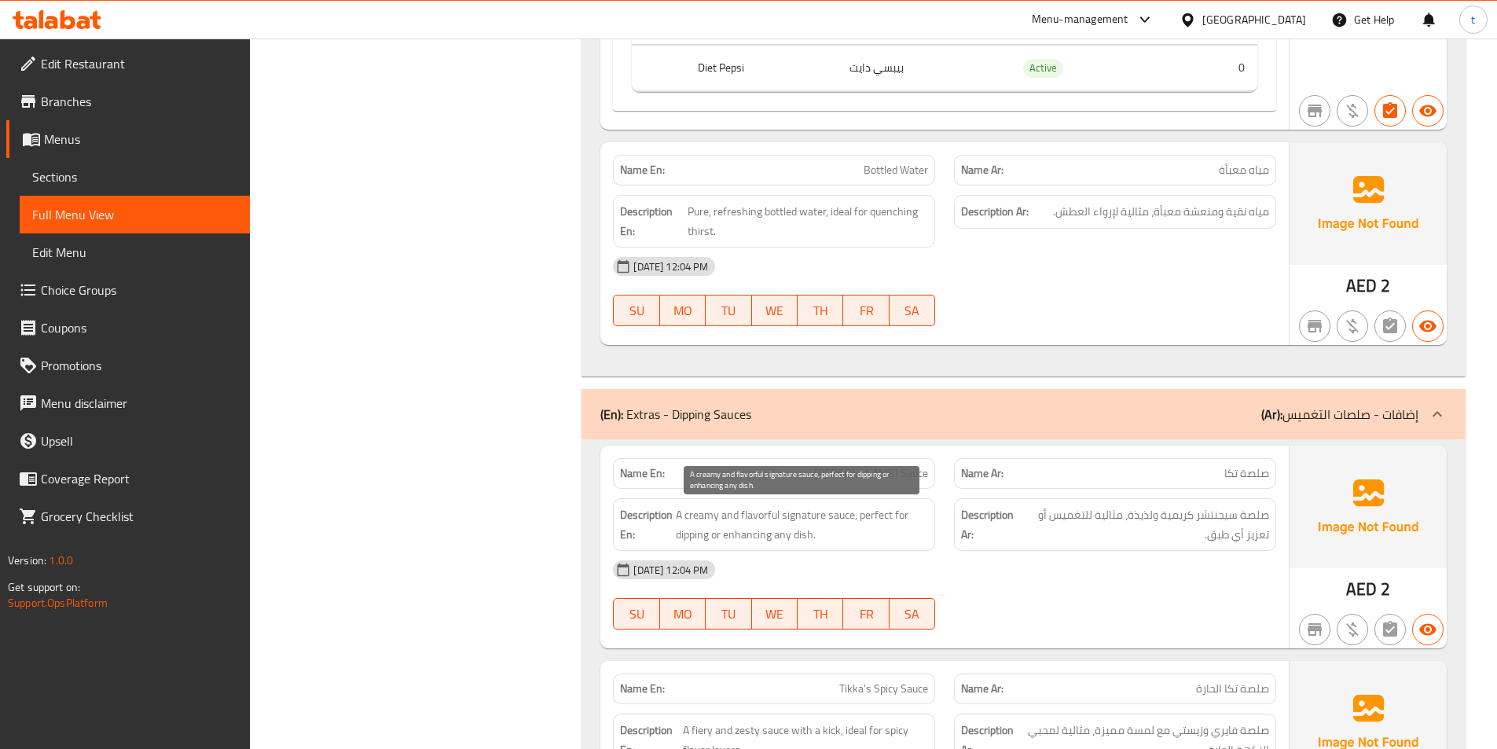
click at [696, 534] on span "A creamy and flavorful signature sauce, perfect for dipping or enhancing any di…" at bounding box center [802, 524] width 252 height 39
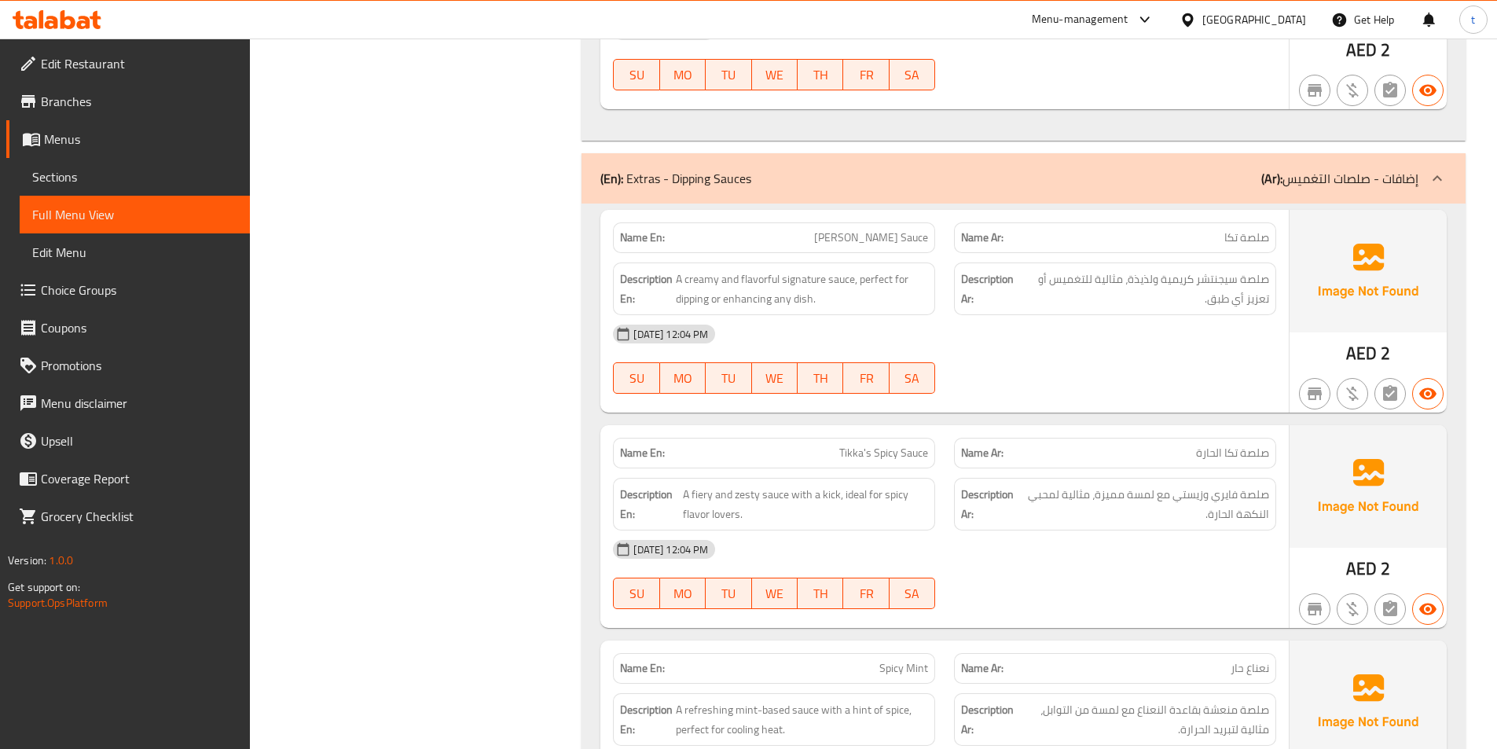
click at [1242, 454] on span "صلصة تكا الحارة" at bounding box center [1232, 453] width 73 height 17
click at [858, 461] on span "Tikka's Spicy Sauce" at bounding box center [883, 453] width 89 height 17
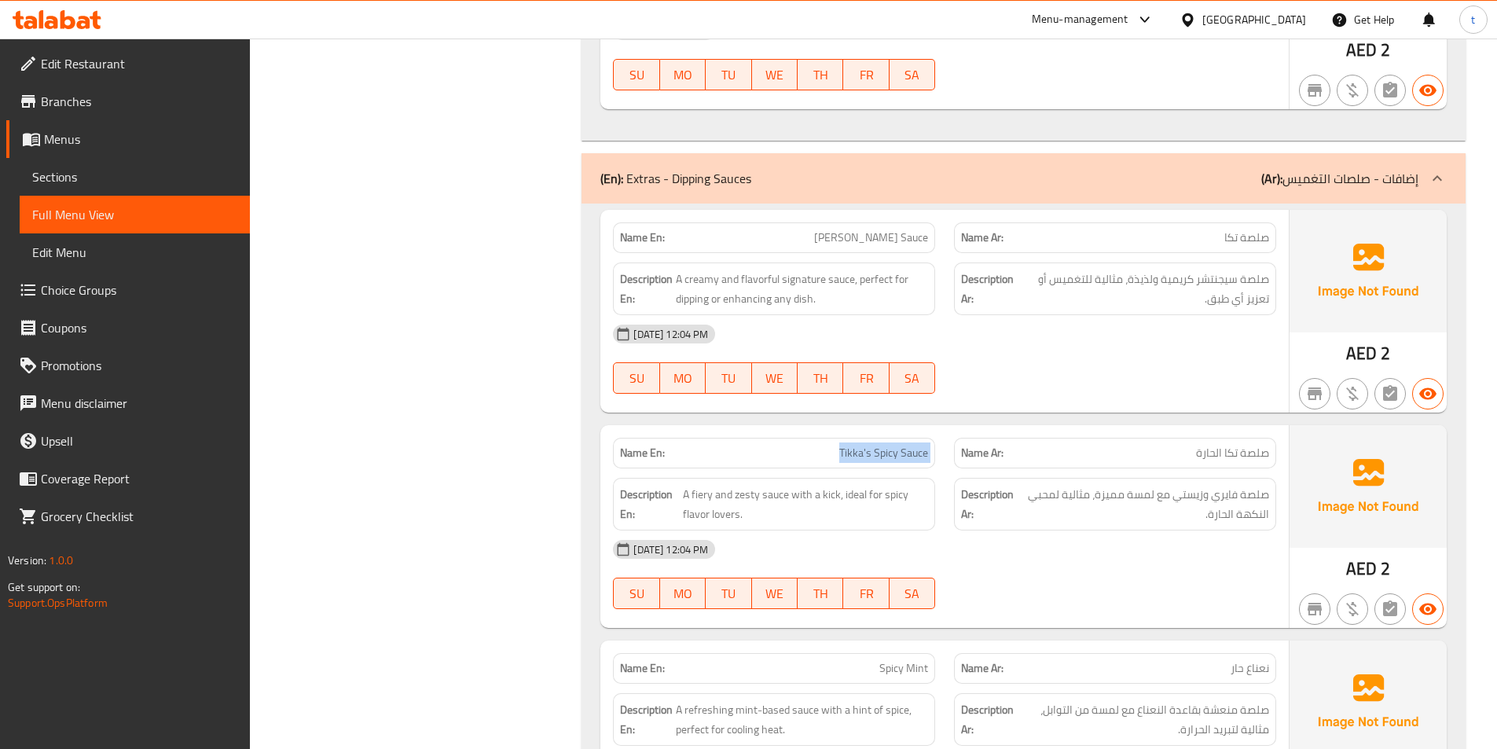
drag, startPoint x: 858, startPoint y: 461, endPoint x: 804, endPoint y: 469, distance: 54.1
click at [849, 464] on div "Name En: Tikka's Spicy Sauce" at bounding box center [774, 453] width 322 height 31
drag, startPoint x: 686, startPoint y: 499, endPoint x: 880, endPoint y: 505, distance: 193.4
click at [799, 495] on span "A fiery and zesty sauce with a kick, ideal for spicy flavor lovers." at bounding box center [805, 504] width 245 height 39
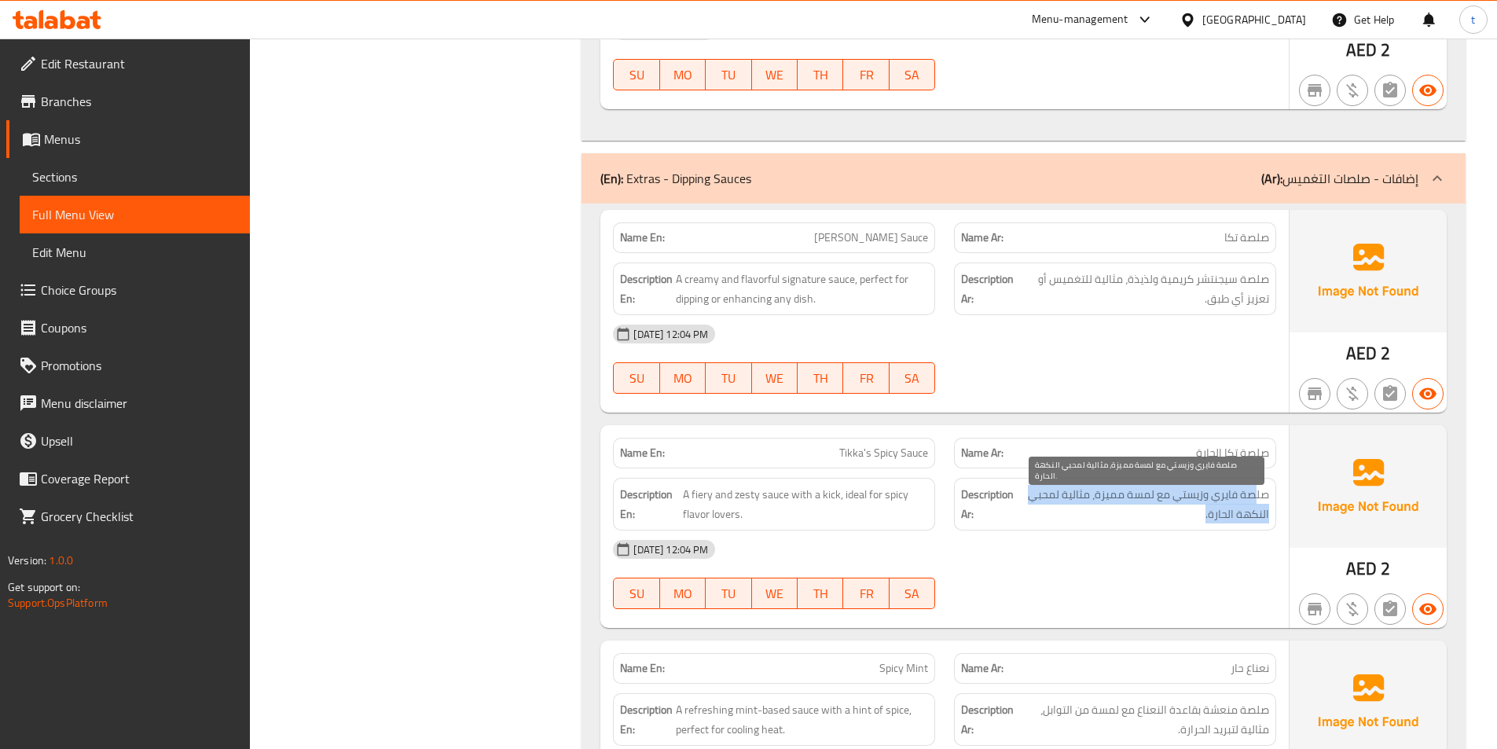
drag, startPoint x: 1256, startPoint y: 501, endPoint x: 1166, endPoint y: 509, distance: 90.7
click at [1166, 509] on span "صلصة فايري وزيستي مع لمسة مميزة، مثالية لمحبي النكهة الحارة." at bounding box center [1144, 504] width 250 height 39
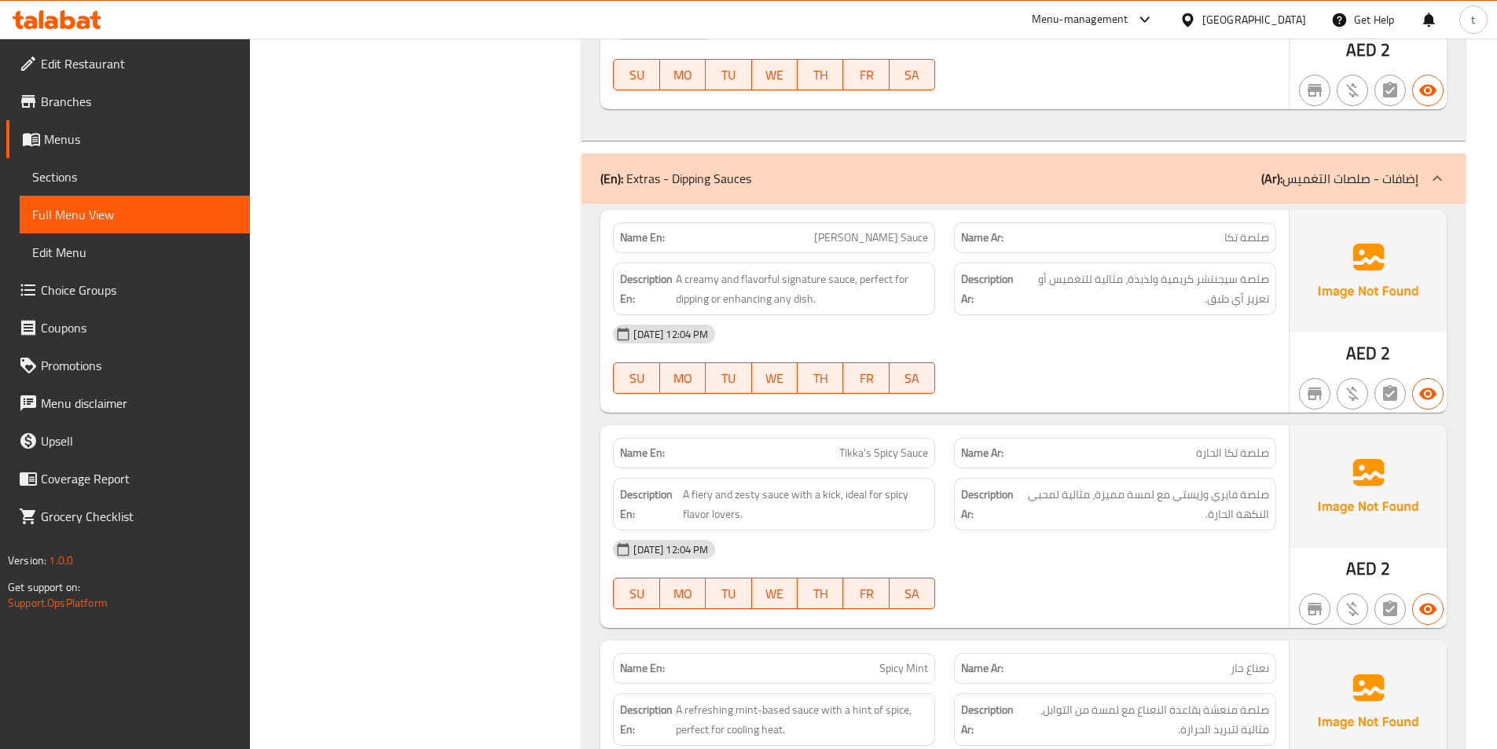
click at [891, 450] on span "Tikka's Spicy Sauce" at bounding box center [883, 453] width 89 height 17
click at [888, 450] on span "Tikka's Spicy Sauce" at bounding box center [883, 453] width 89 height 17
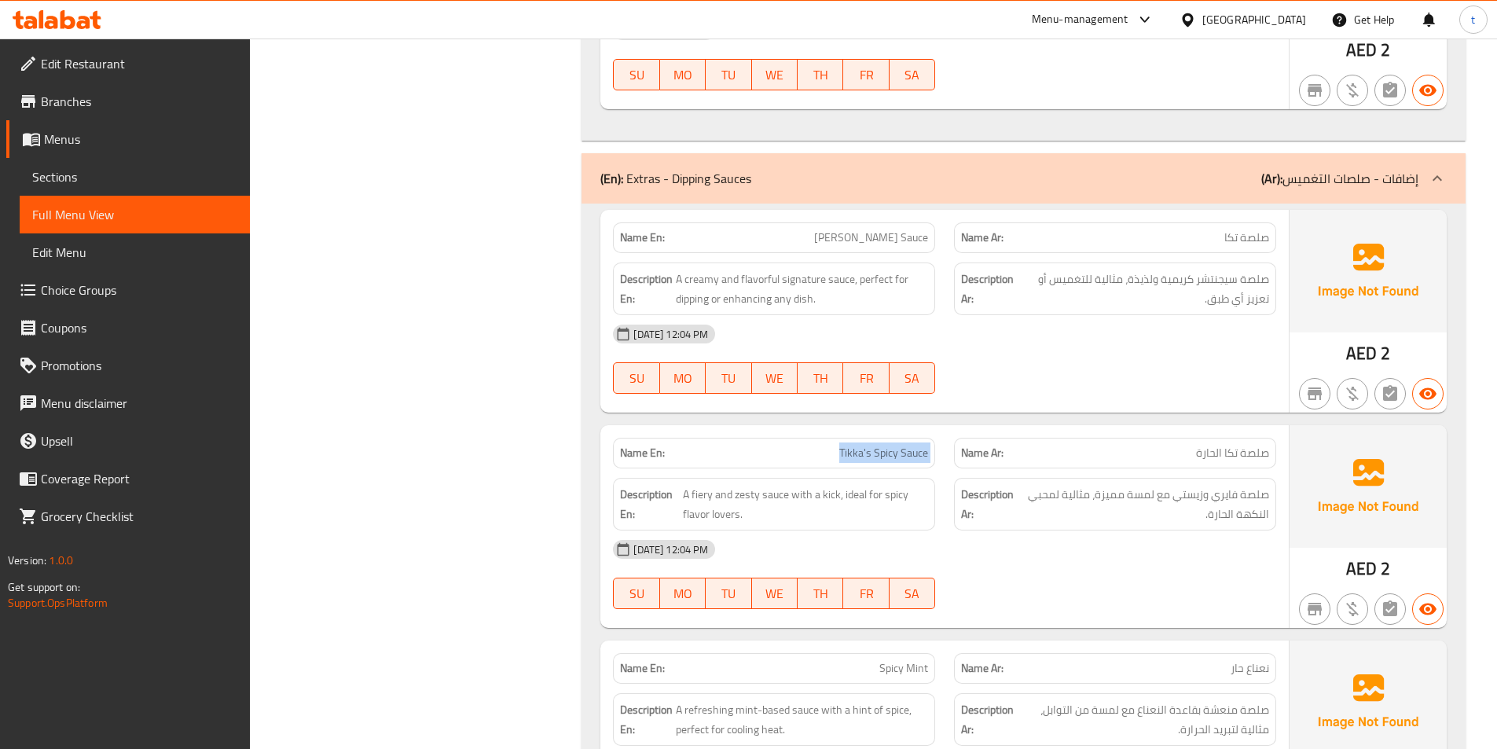
click at [888, 450] on span "Tikka's Spicy Sauce" at bounding box center [883, 453] width 89 height 17
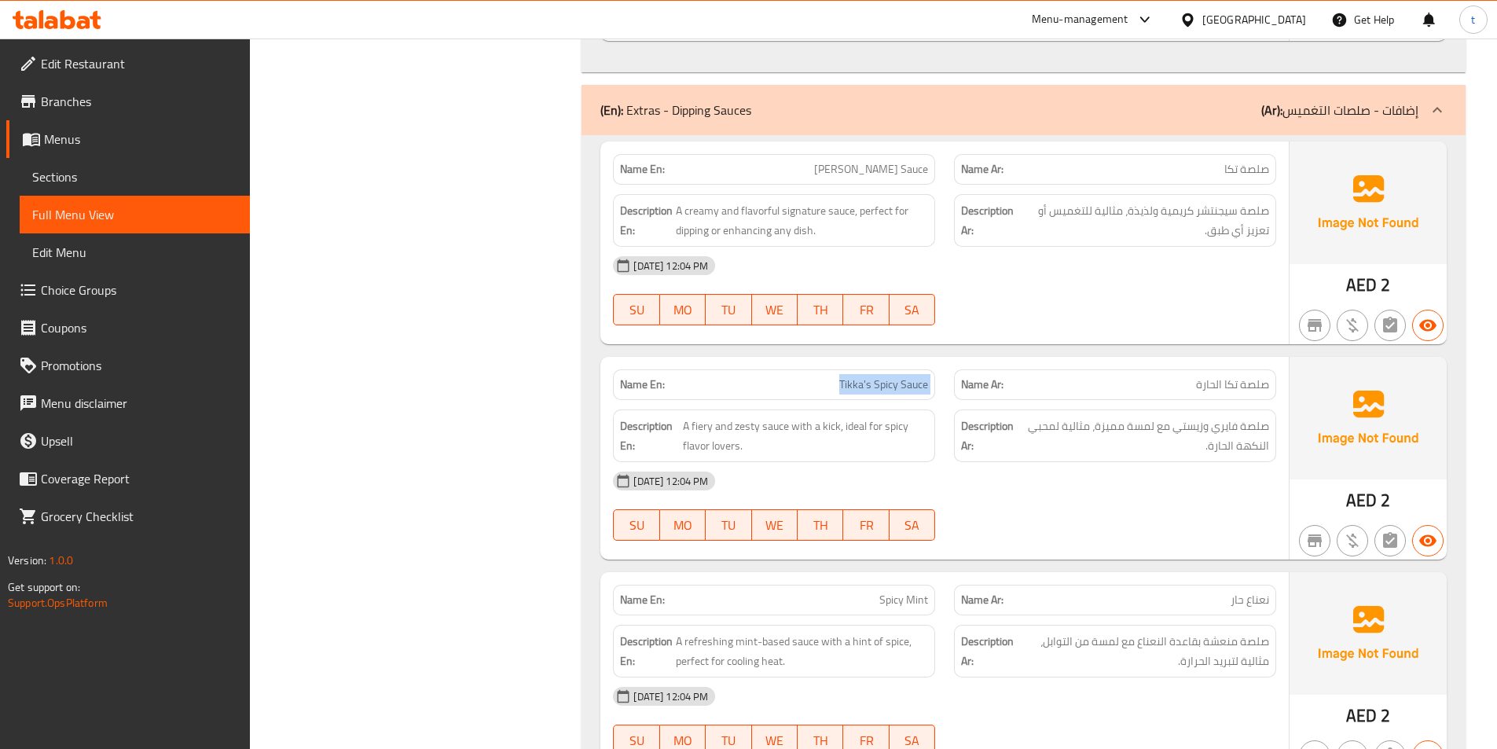
scroll to position [3714, 0]
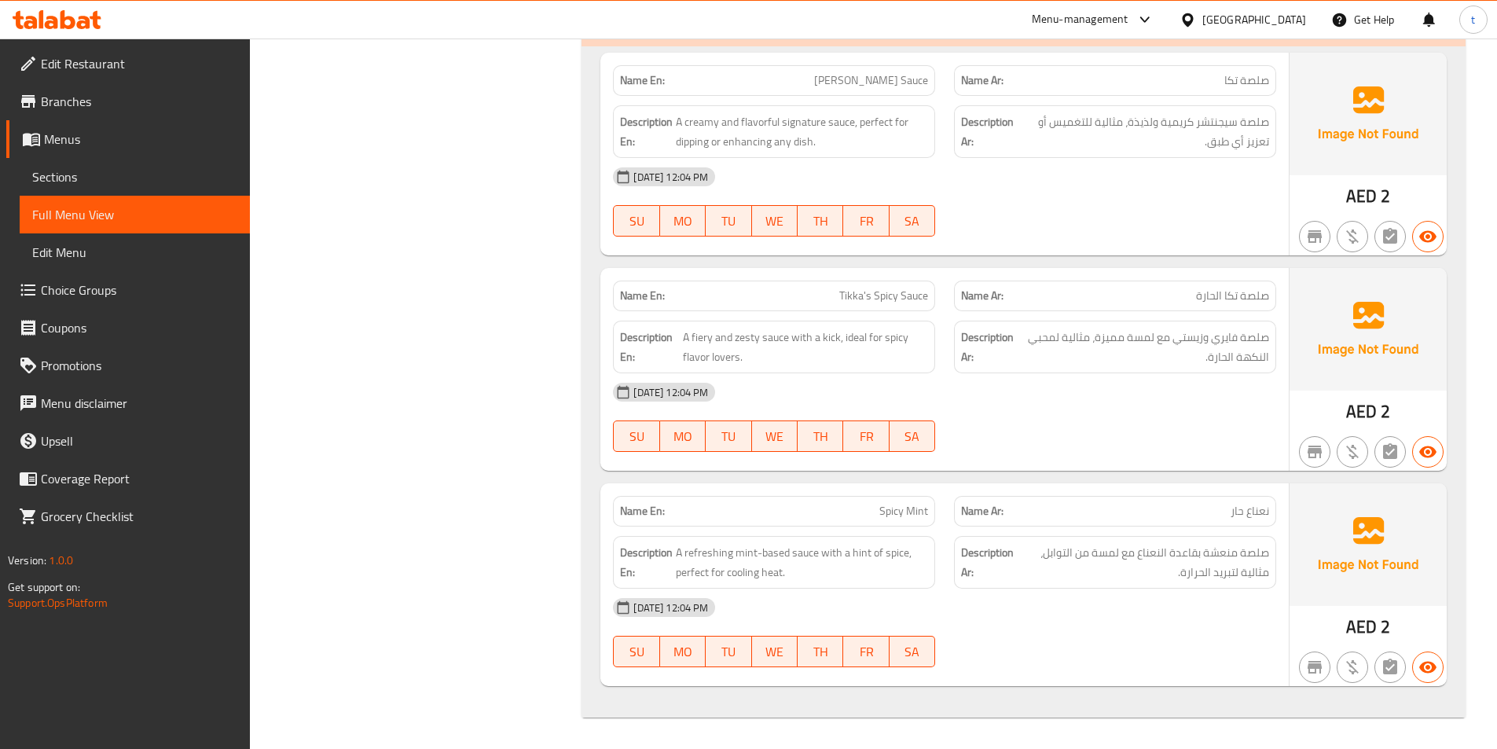
click at [1257, 520] on span "نعناع حار" at bounding box center [1250, 511] width 39 height 17
click at [911, 516] on span "Spicy Mint" at bounding box center [904, 511] width 49 height 17
drag, startPoint x: 911, startPoint y: 516, endPoint x: 629, endPoint y: 532, distance: 282.6
click at [909, 516] on span "Spicy Mint" at bounding box center [904, 511] width 49 height 17
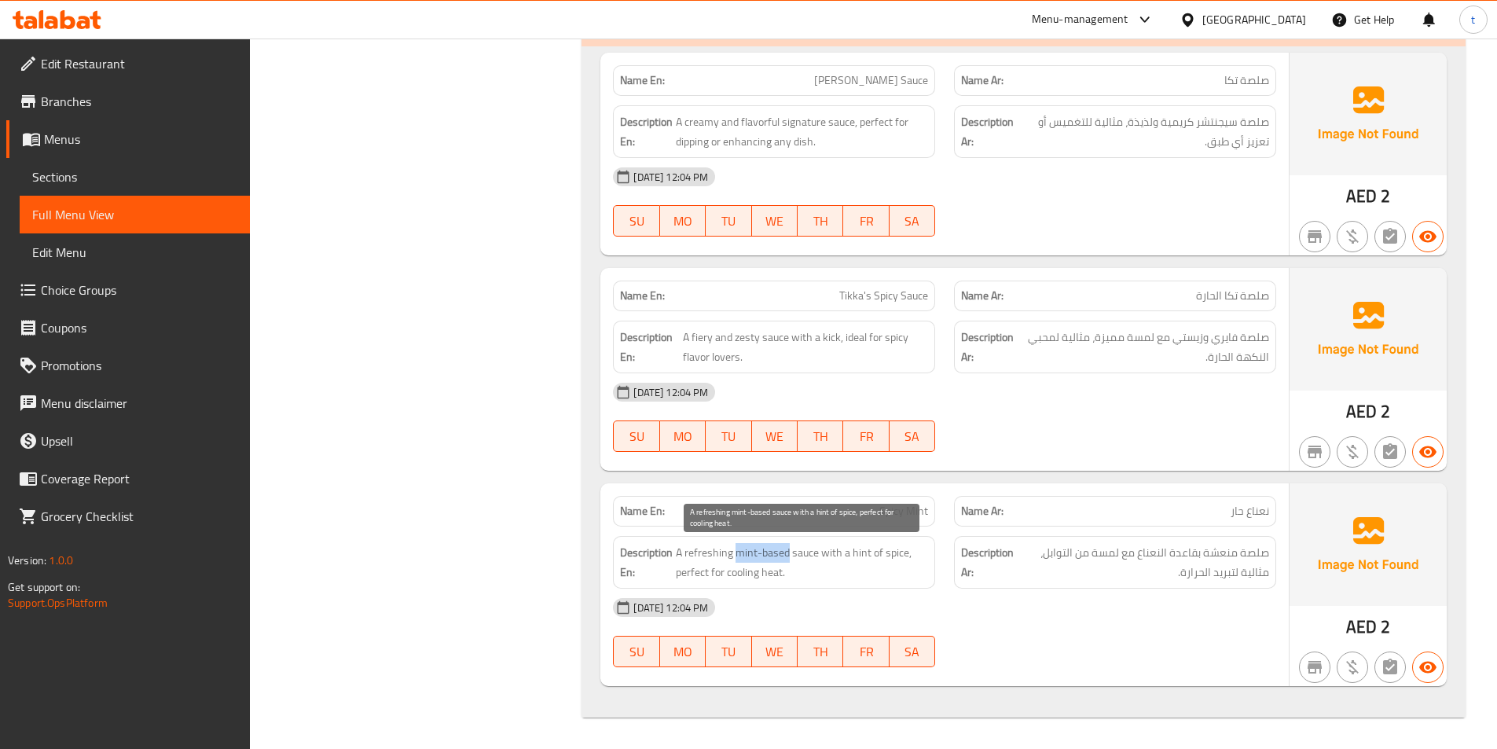
drag, startPoint x: 786, startPoint y: 553, endPoint x: 737, endPoint y: 551, distance: 48.8
click at [737, 551] on span "A refreshing mint-based sauce with a hint of spice, perfect for cooling heat." at bounding box center [802, 562] width 252 height 39
copy span "mint-based"
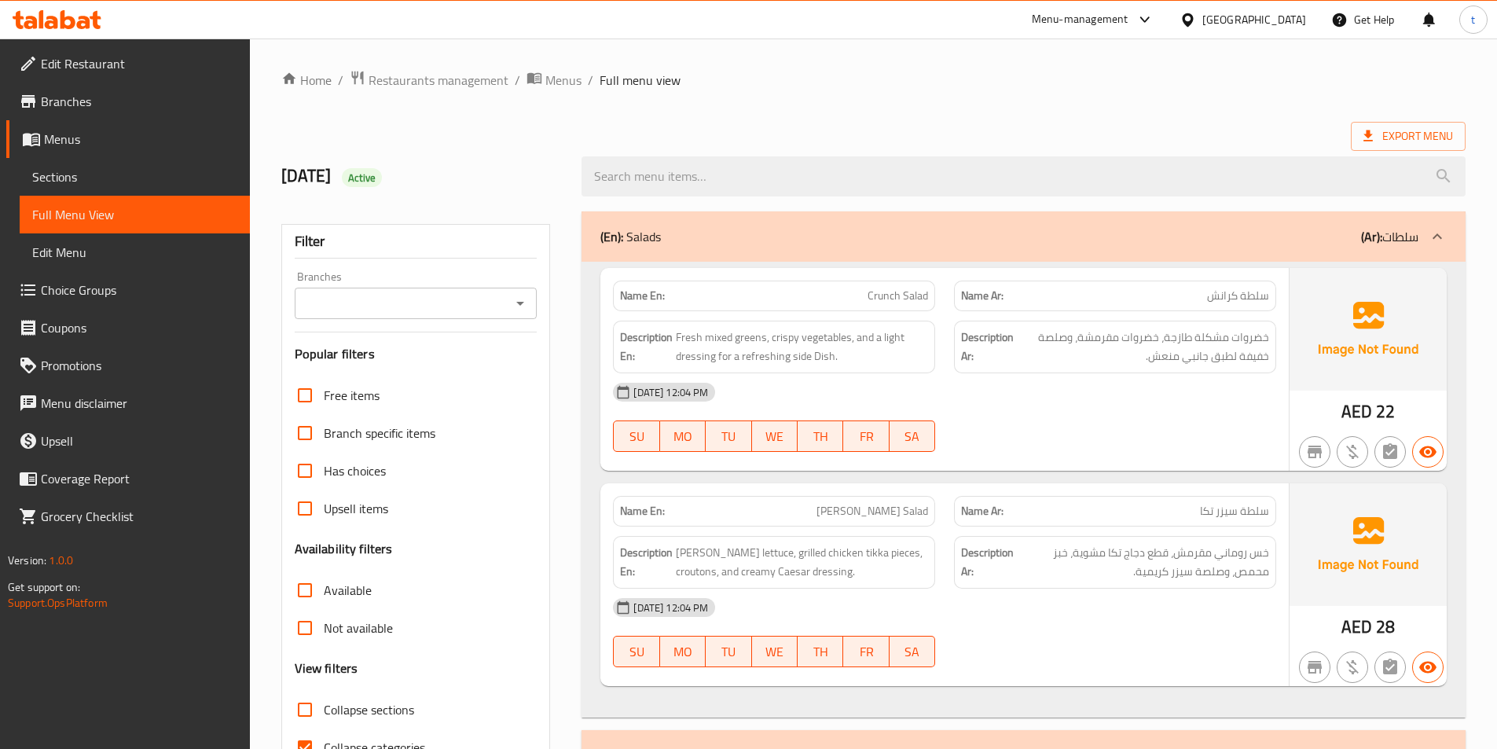
click at [83, 179] on span "Sections" at bounding box center [134, 176] width 205 height 19
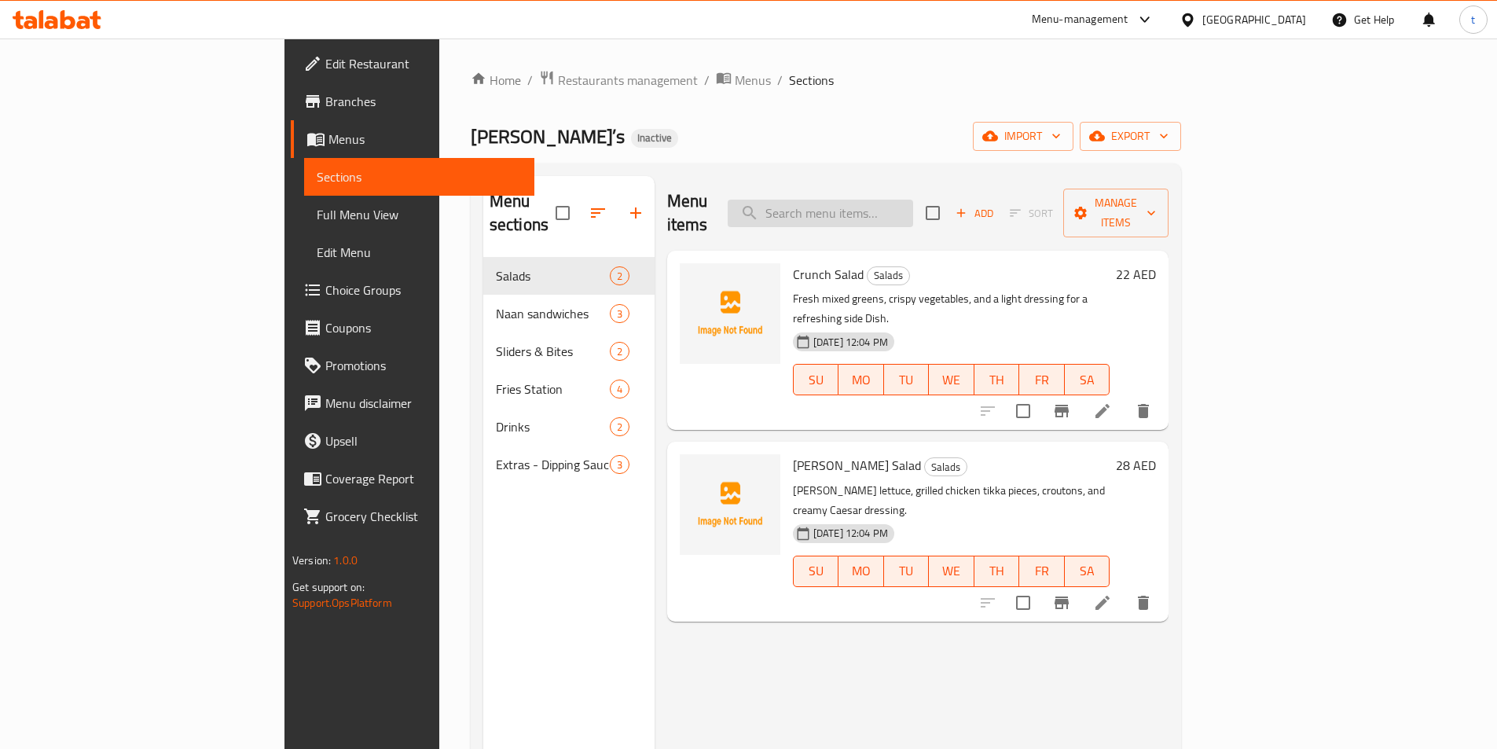
click at [913, 204] on input "search" at bounding box center [820, 214] width 185 height 28
paste input "Tikka's Spicy Sauce"
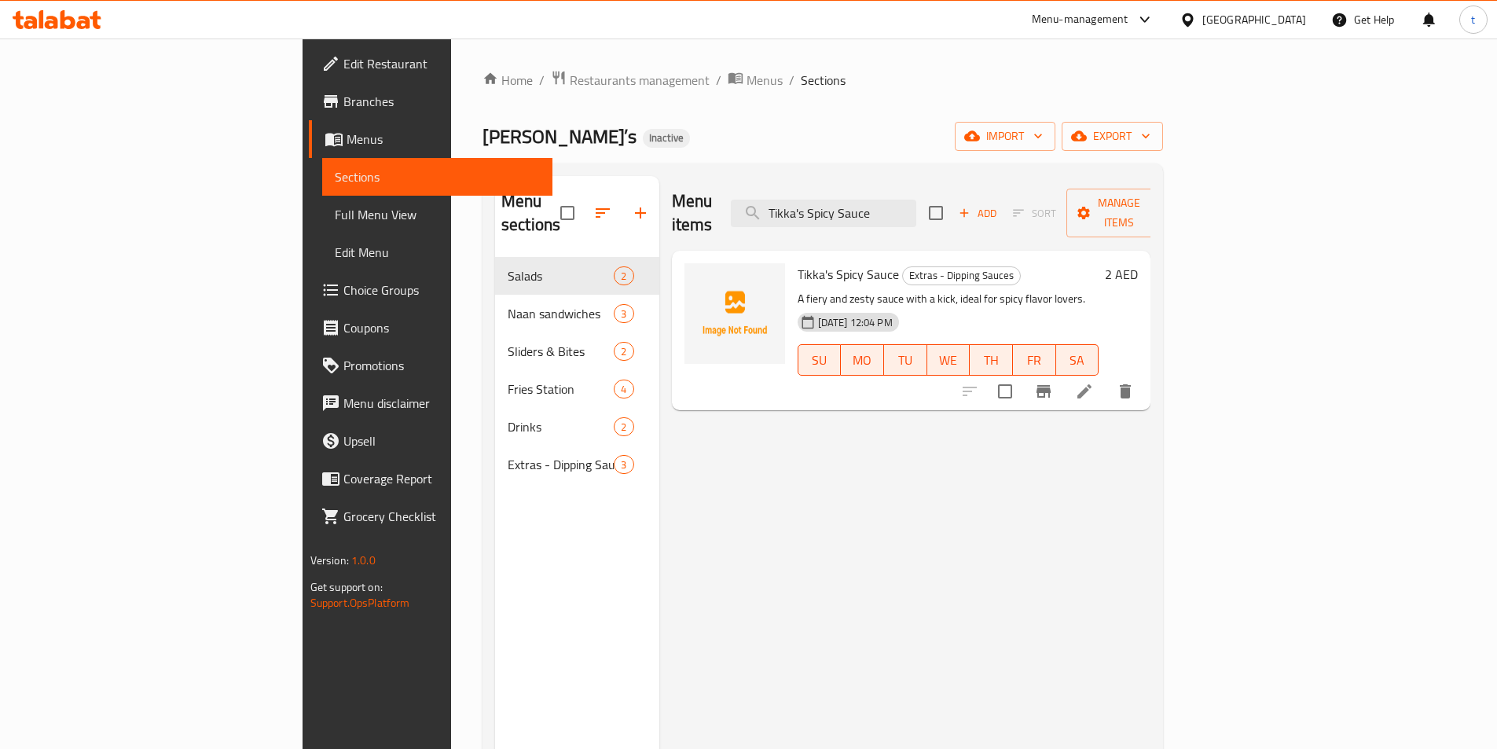
type input "Tikka's Spicy Sauce"
click at [1092, 384] on icon at bounding box center [1085, 391] width 14 height 14
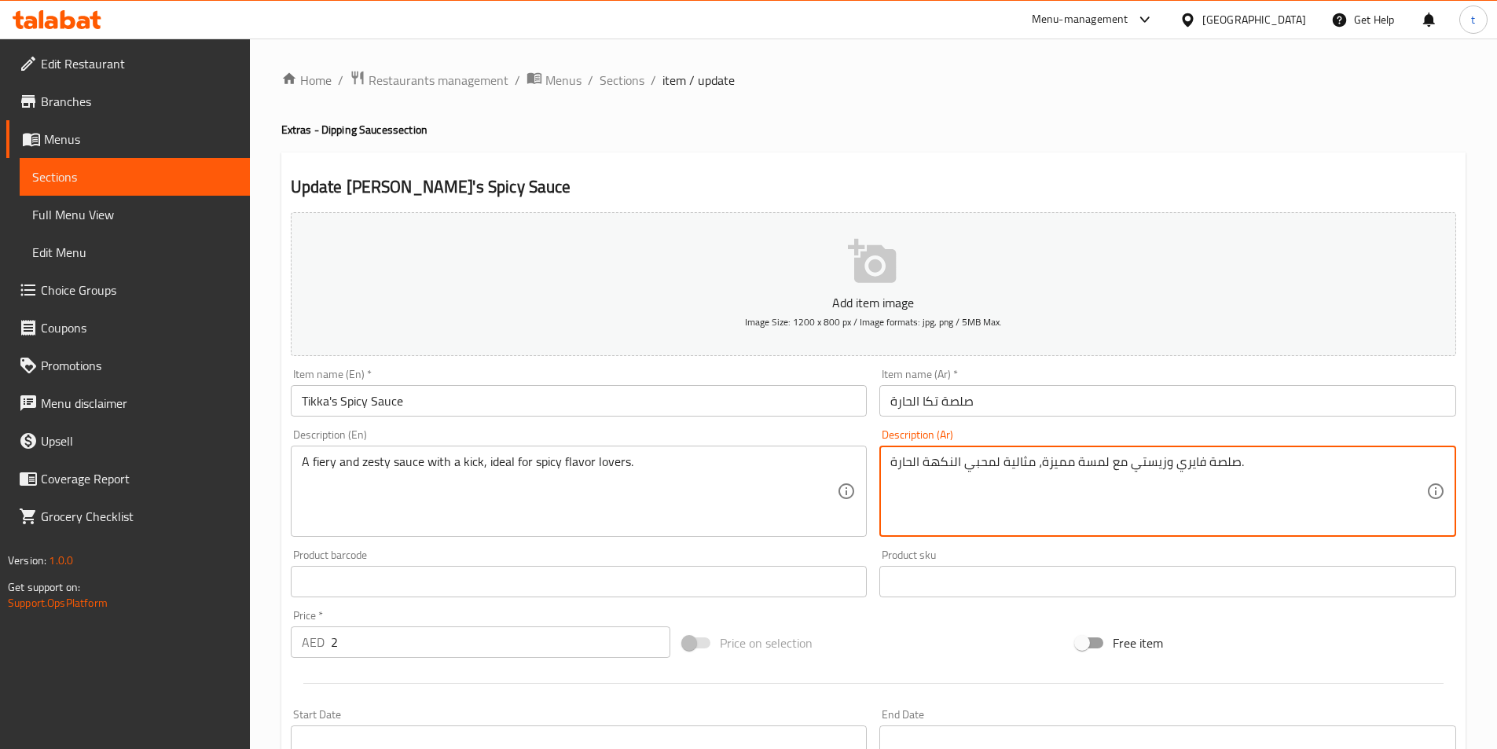
click at [1057, 458] on textarea "صلصة فايري وزيستي مع لمسة مميزة، مثالية لمحبي النكهة الحارة." at bounding box center [1159, 491] width 536 height 75
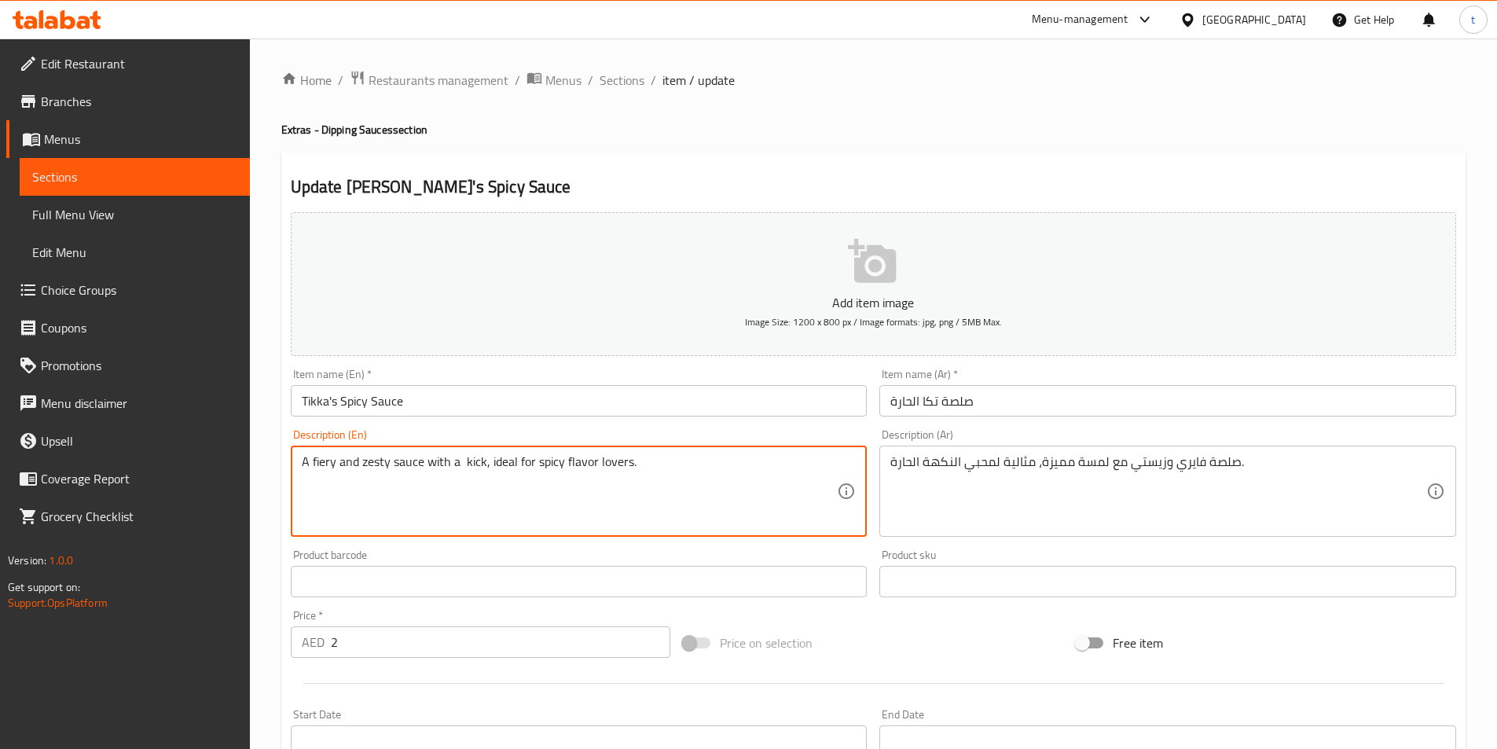
paste textarea "Distinctive"
drag, startPoint x: 469, startPoint y: 463, endPoint x: 538, endPoint y: 471, distance: 69.6
click at [538, 471] on textarea "A fiery and zesty sauce with a Distinctive kick, ideal for spicy flavor lovers." at bounding box center [570, 491] width 536 height 75
type textarea "A fiery and zesty sauce with a Distinctive kick, ideal for spicy flavor lovers."
click at [641, 509] on textarea "A fiery and zesty sauce with a Distinctive kick, ideal for spicy flavor lovers." at bounding box center [570, 491] width 536 height 75
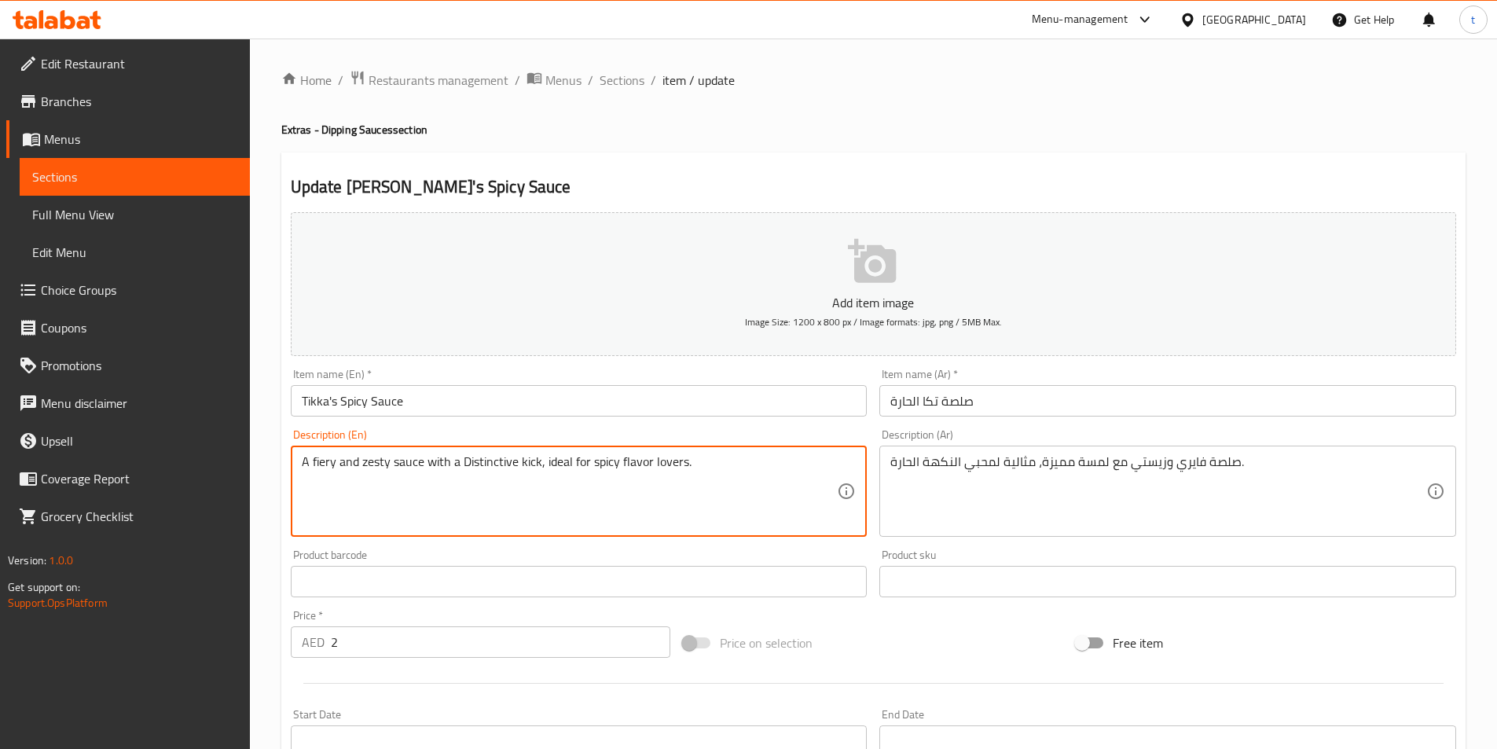
click at [718, 446] on div "A fiery and zesty sauce with a Distinctive kick, ideal for spicy flavor lovers.…" at bounding box center [579, 491] width 577 height 91
click at [718, 490] on textarea "A fiery and zesty sauce with a Distinctive kick, ideal for spicy flavor lovers." at bounding box center [570, 491] width 536 height 75
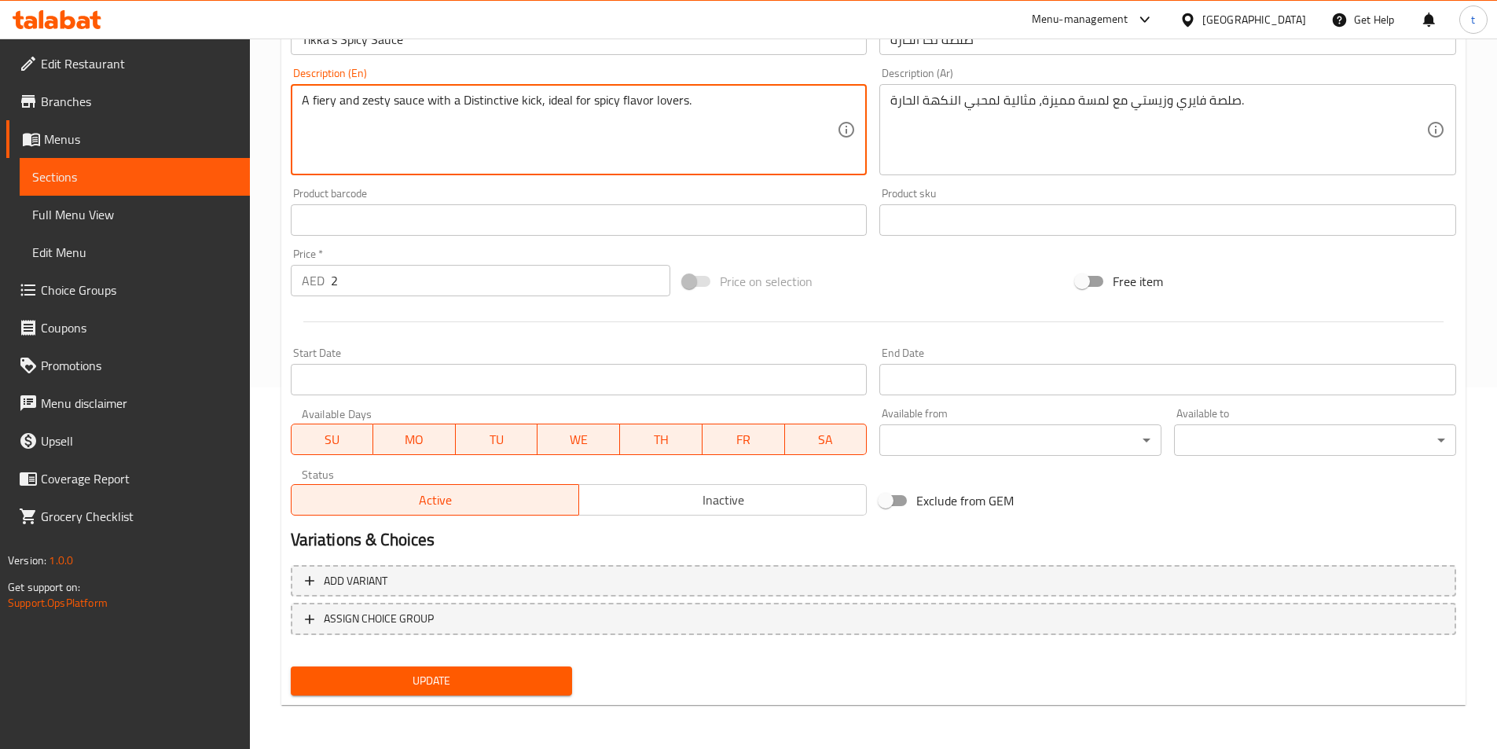
click at [503, 685] on span "Update" at bounding box center [431, 681] width 257 height 20
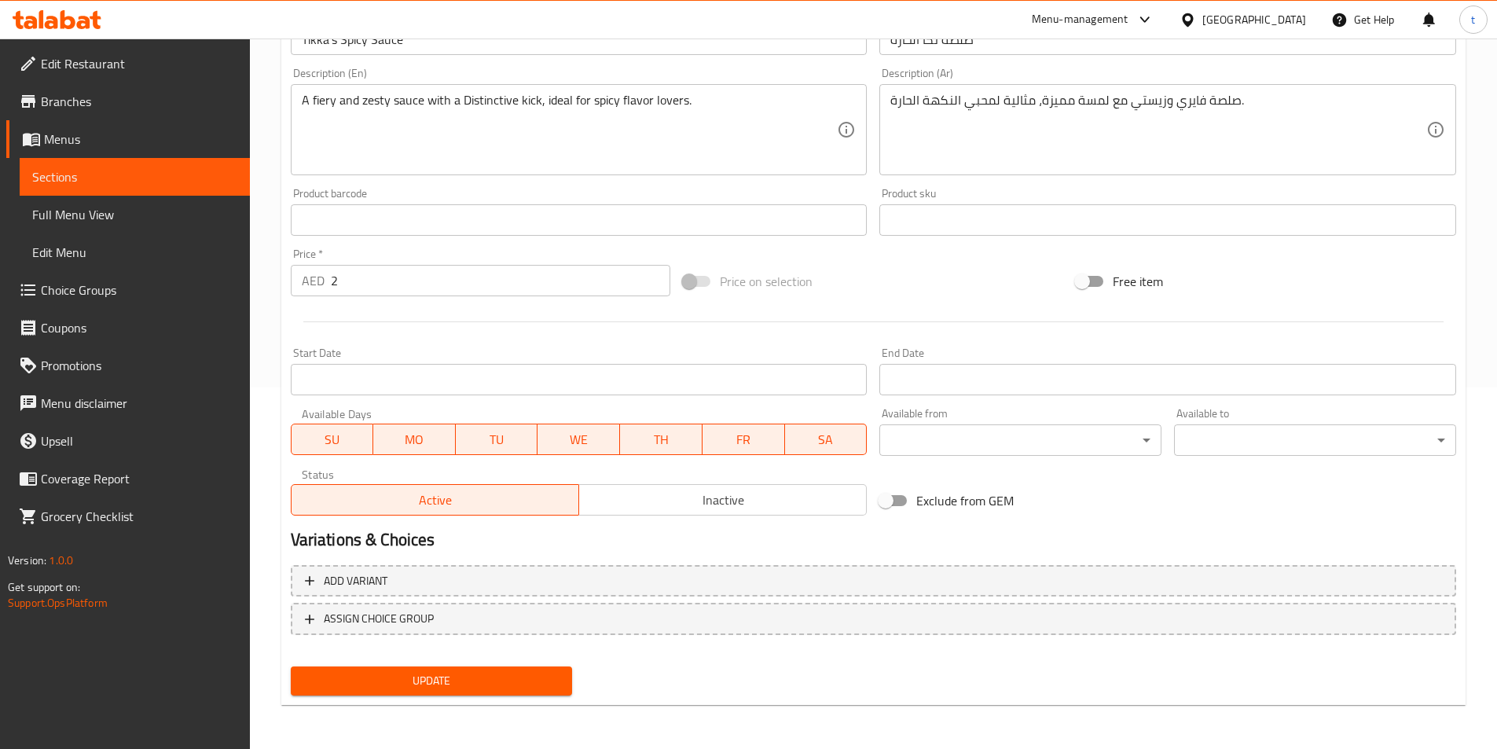
click at [512, 674] on span "Update" at bounding box center [431, 681] width 257 height 20
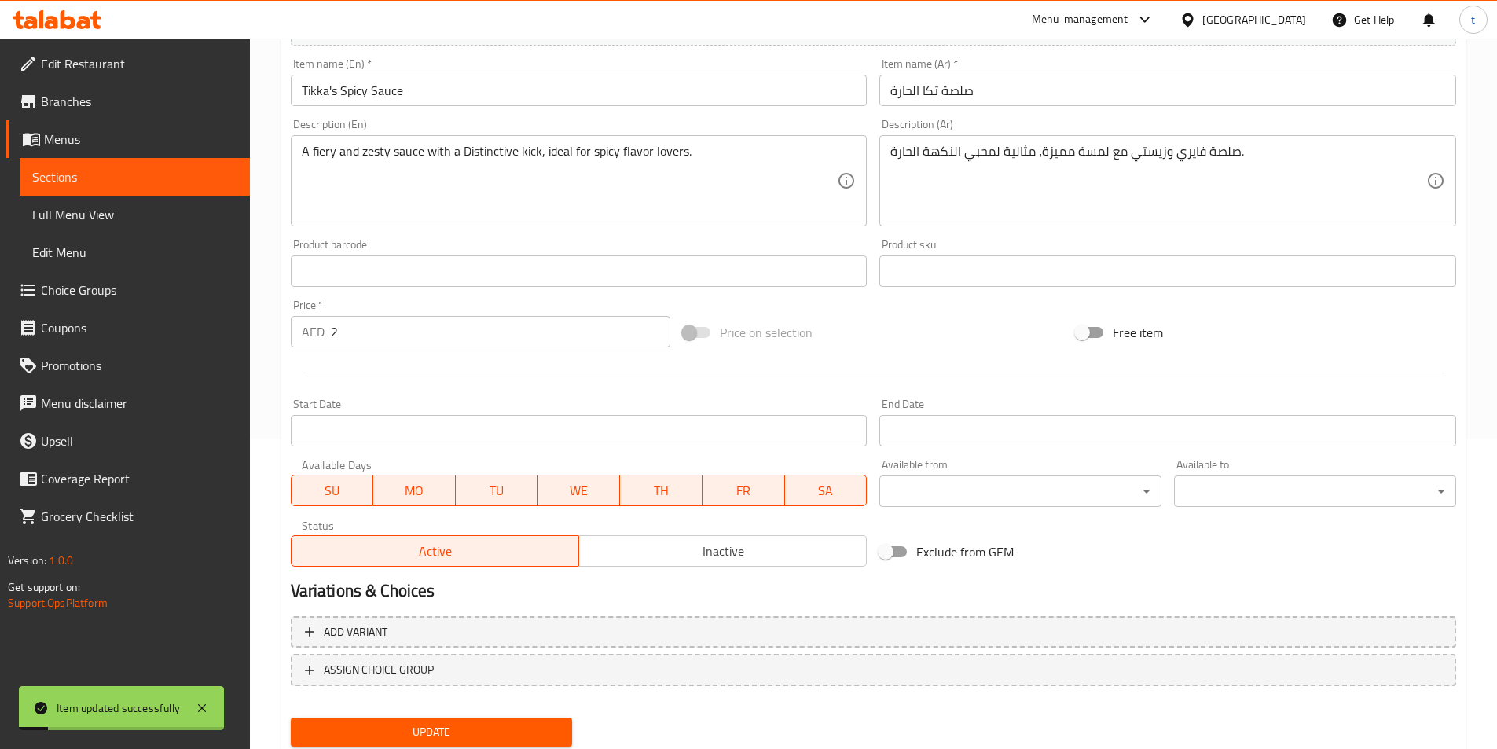
scroll to position [283, 0]
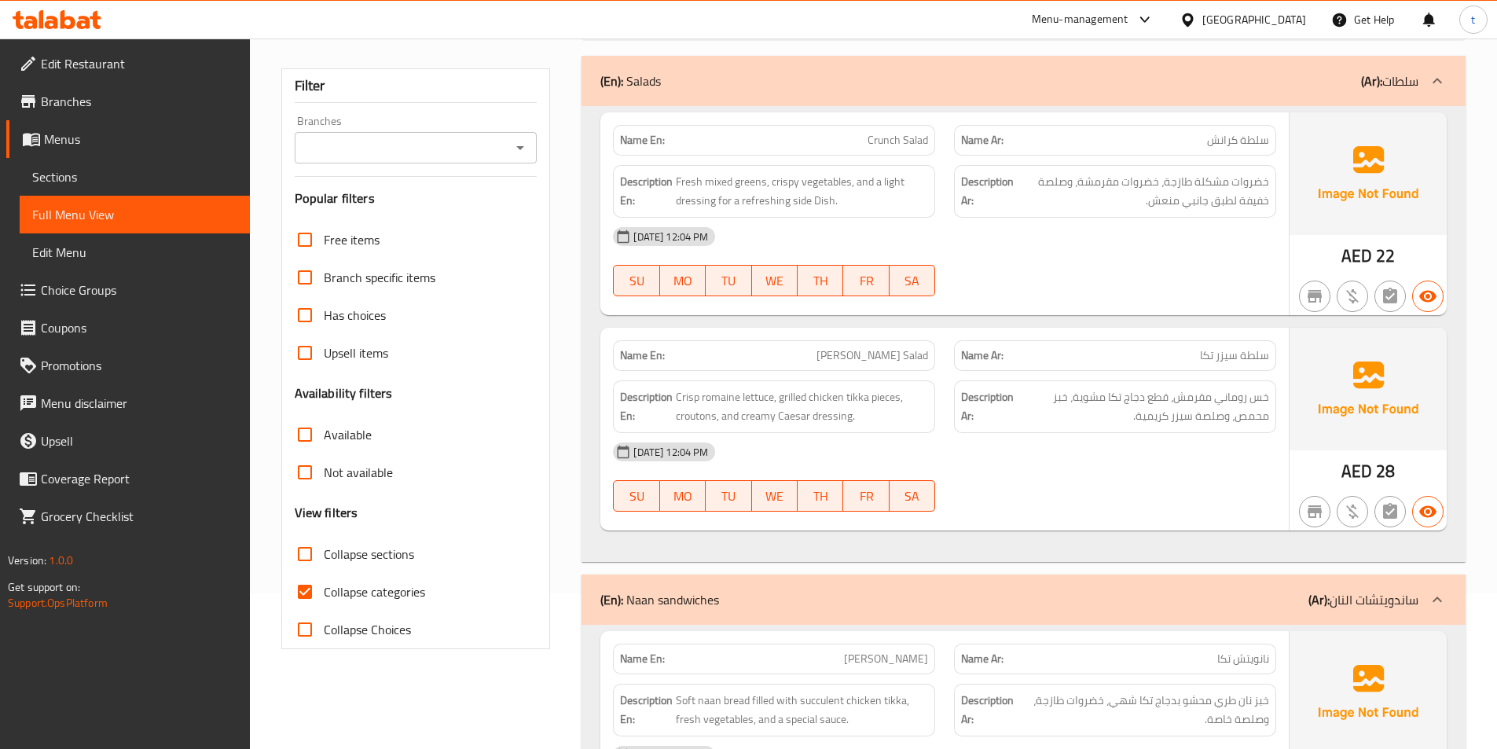
scroll to position [157, 0]
click at [302, 592] on input "Collapse categories" at bounding box center [305, 590] width 38 height 38
checkbox input "false"
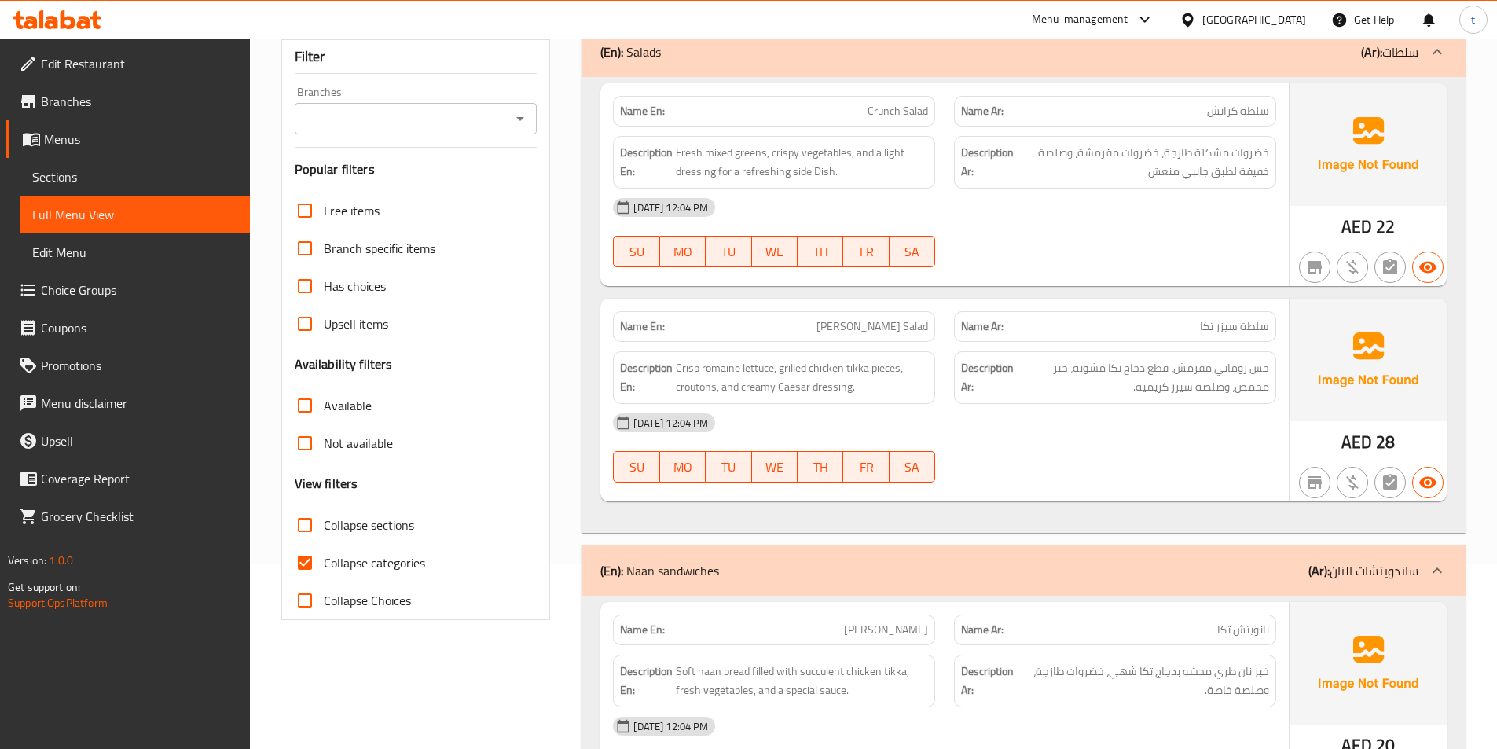
scroll to position [314, 0]
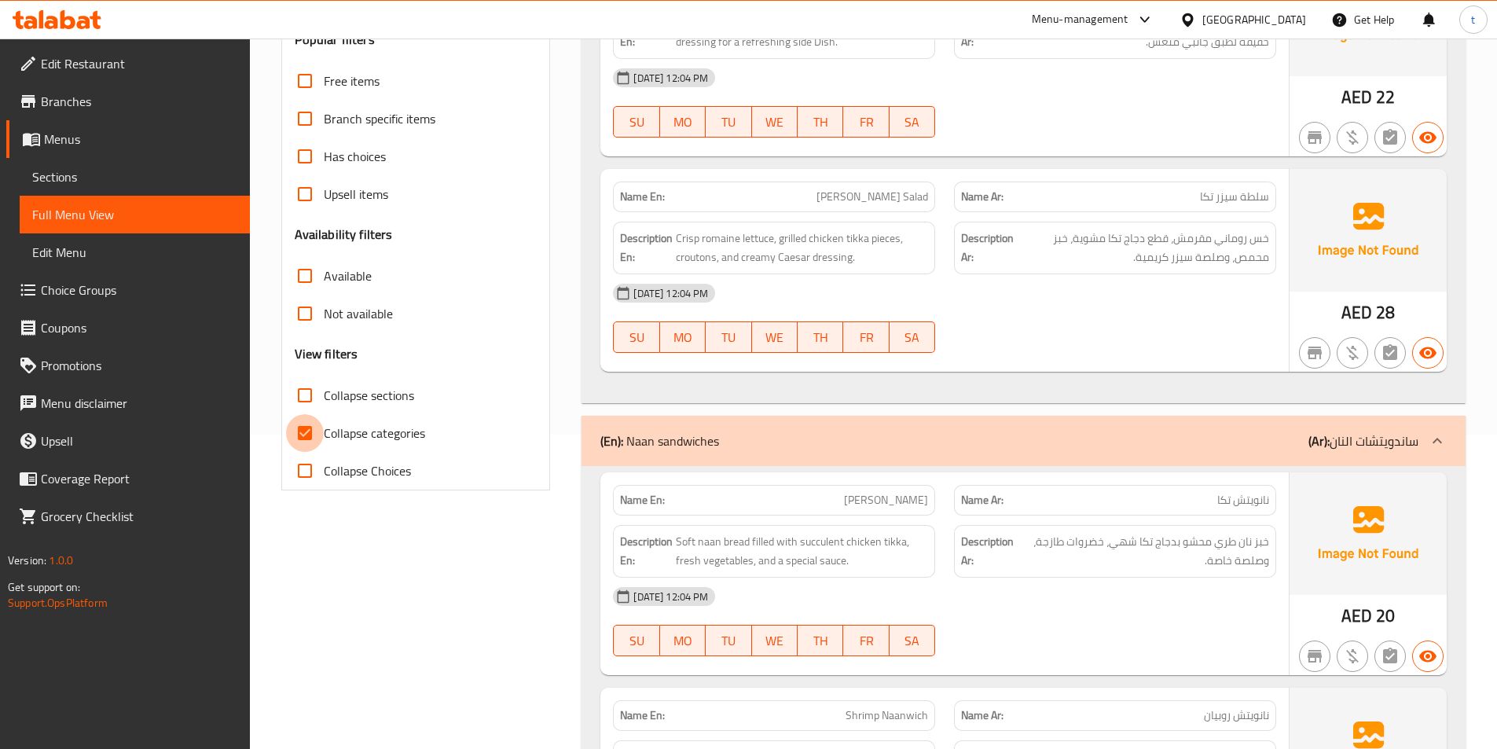
drag, startPoint x: 309, startPoint y: 428, endPoint x: 542, endPoint y: 432, distance: 232.7
click at [312, 427] on input "Collapse categories" at bounding box center [305, 433] width 38 height 38
checkbox input "false"
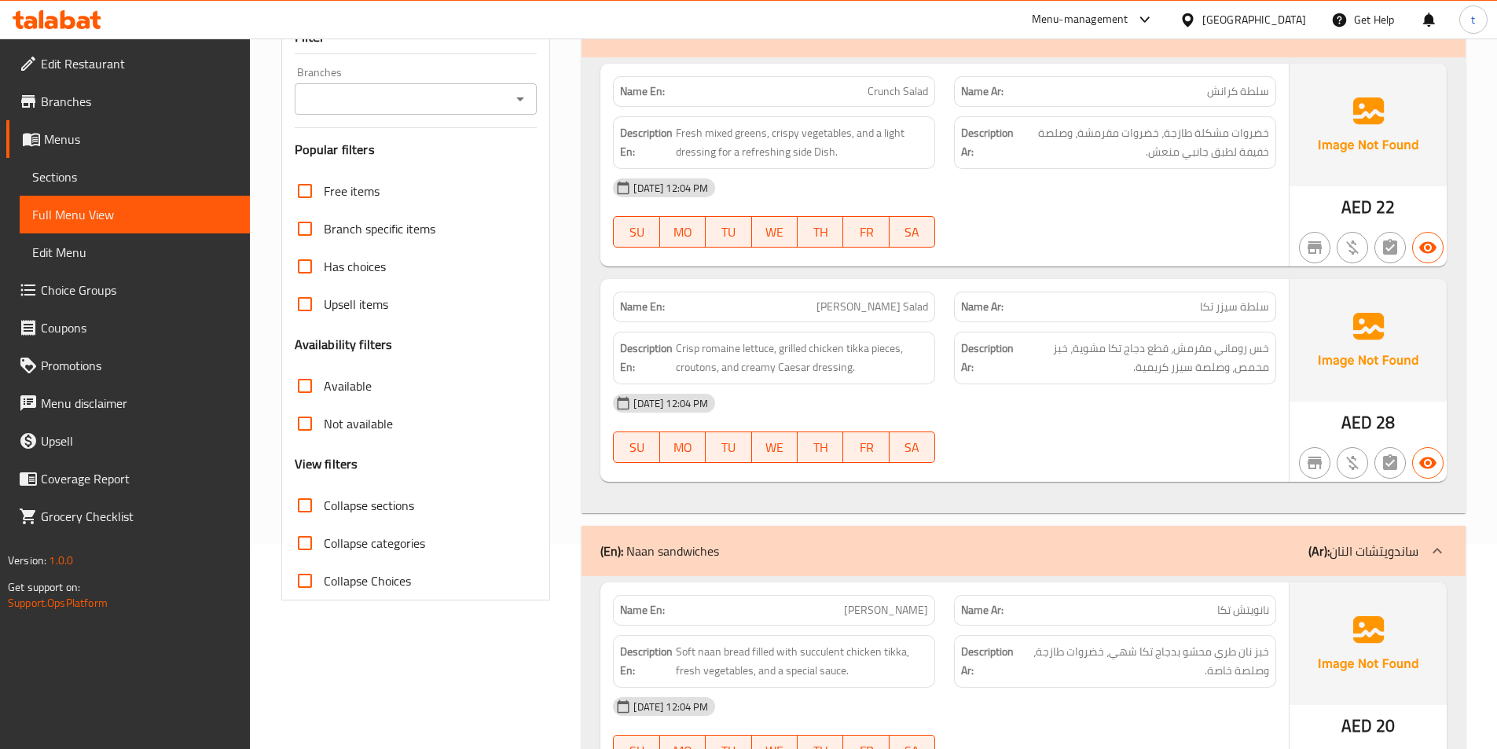
scroll to position [0, 0]
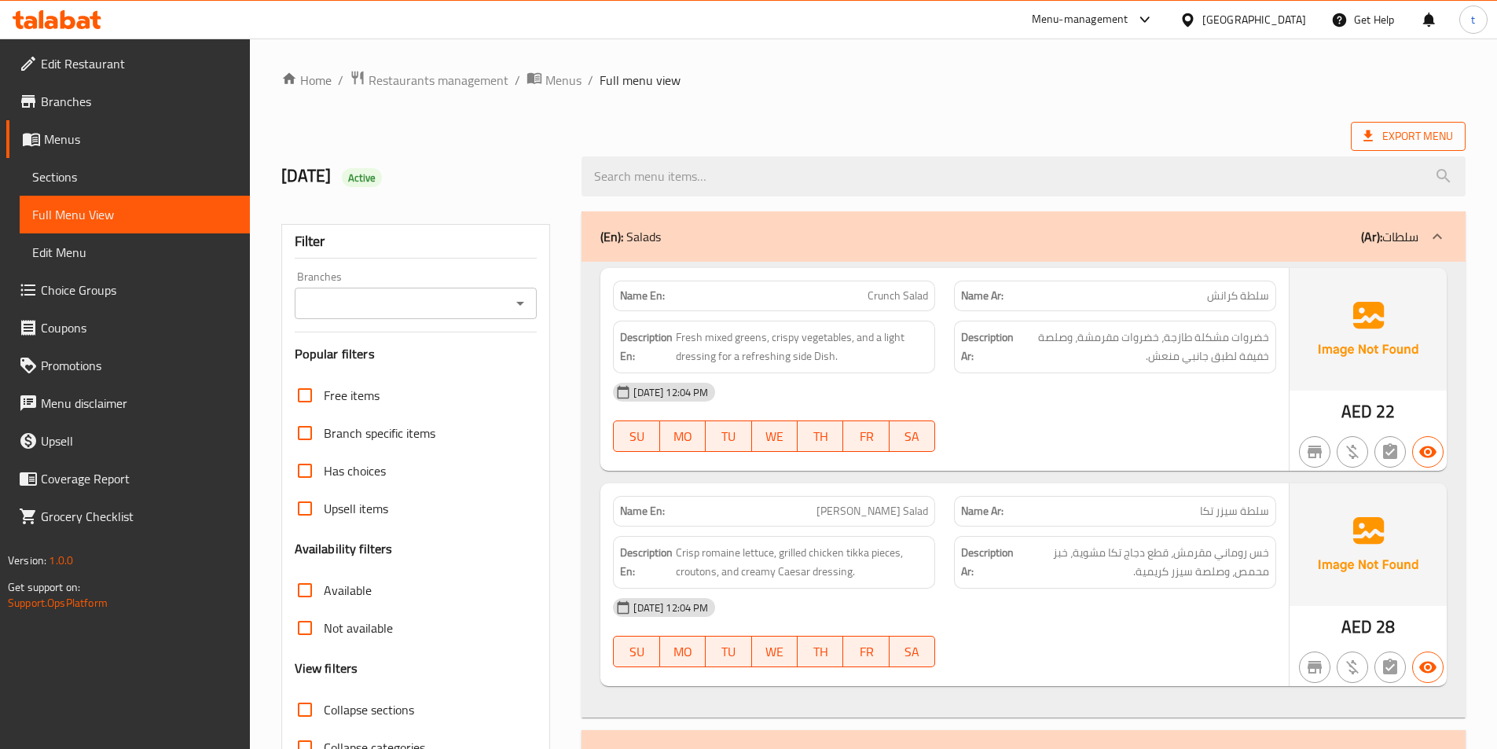
click at [1368, 130] on icon at bounding box center [1368, 135] width 9 height 11
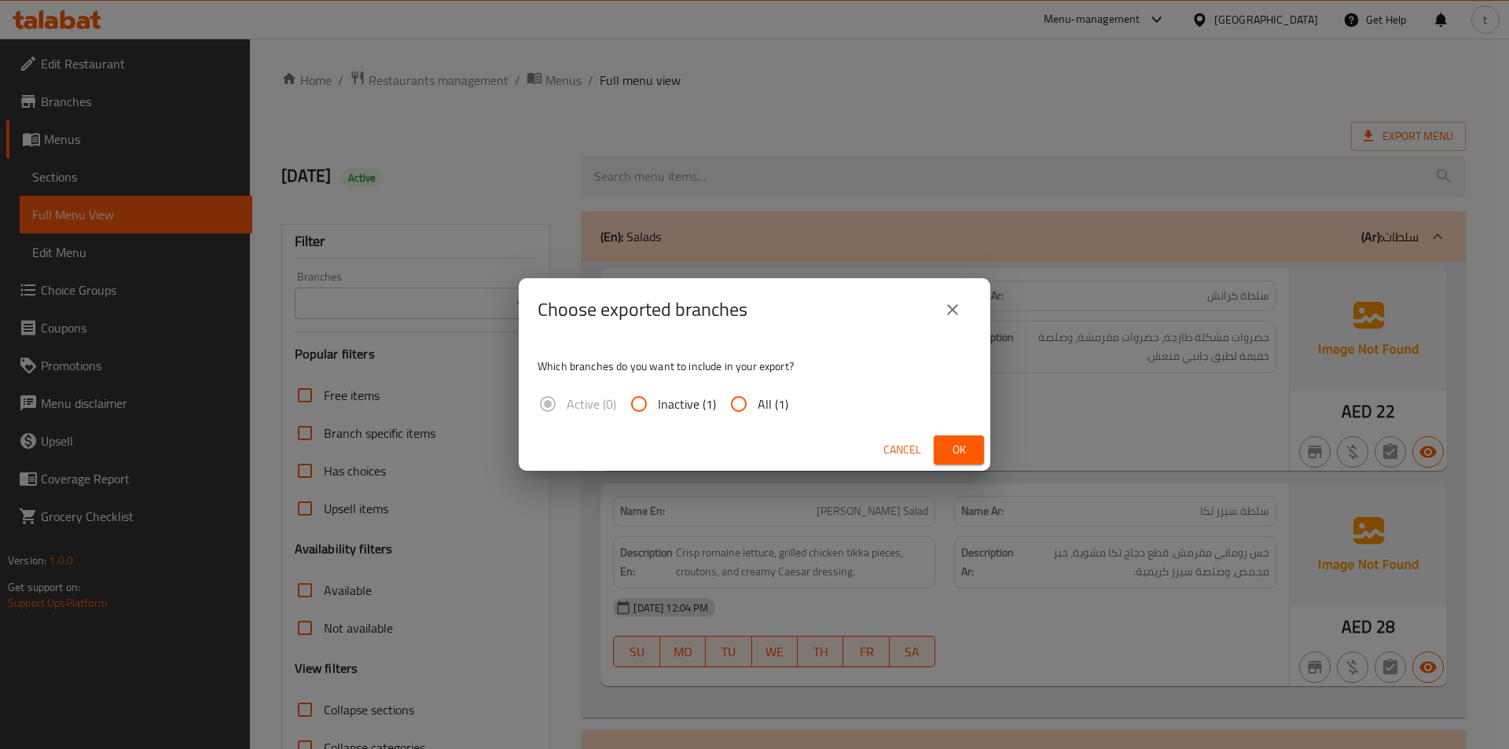
click at [751, 424] on div "Which branches do you want to include in your export? Active (0) Inactive (1) A…" at bounding box center [755, 385] width 472 height 88
click at [751, 408] on input "All (1)" at bounding box center [739, 404] width 38 height 38
radio input "true"
click at [962, 439] on button "Ok" at bounding box center [959, 449] width 50 height 29
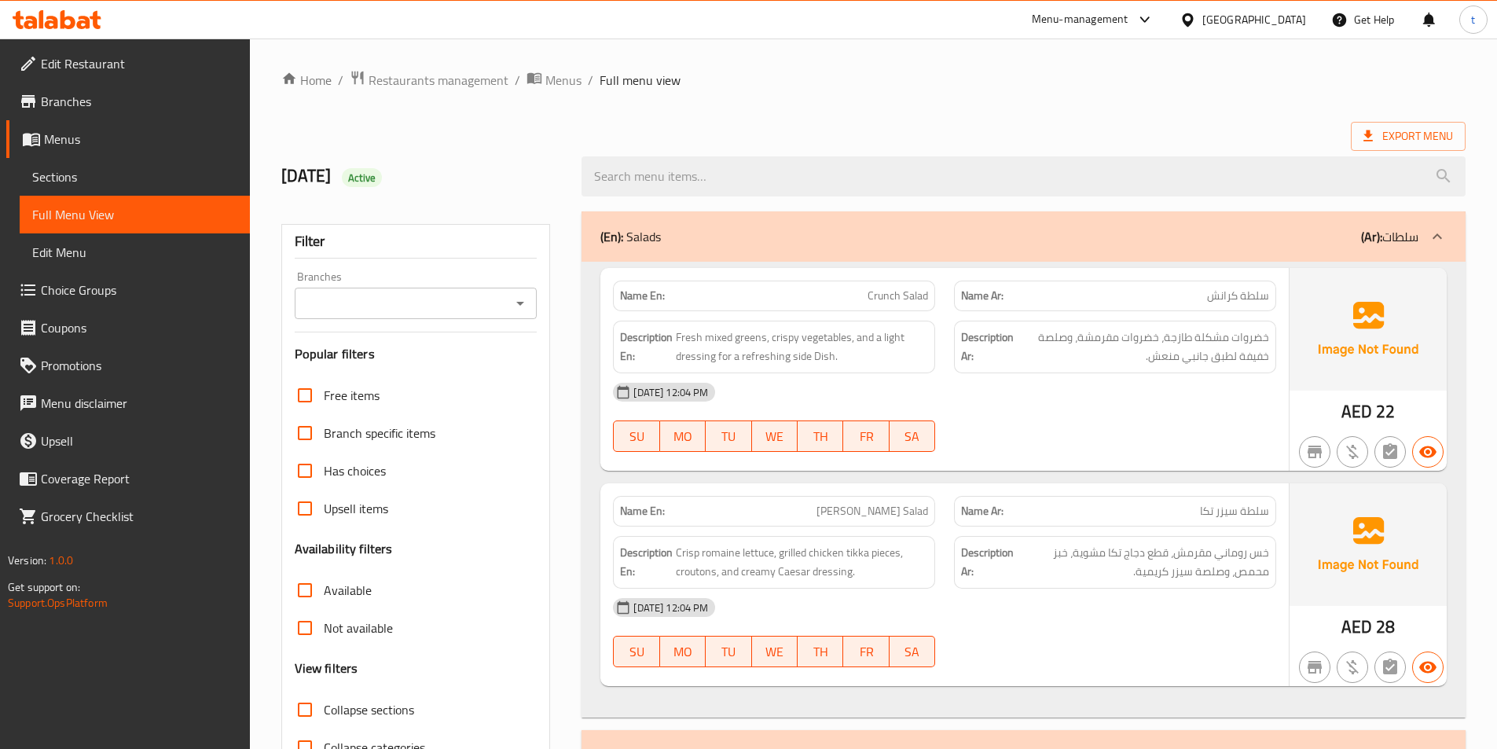
click at [94, 101] on span "Branches" at bounding box center [139, 101] width 196 height 19
